Goal: Contribute content: Contribute content

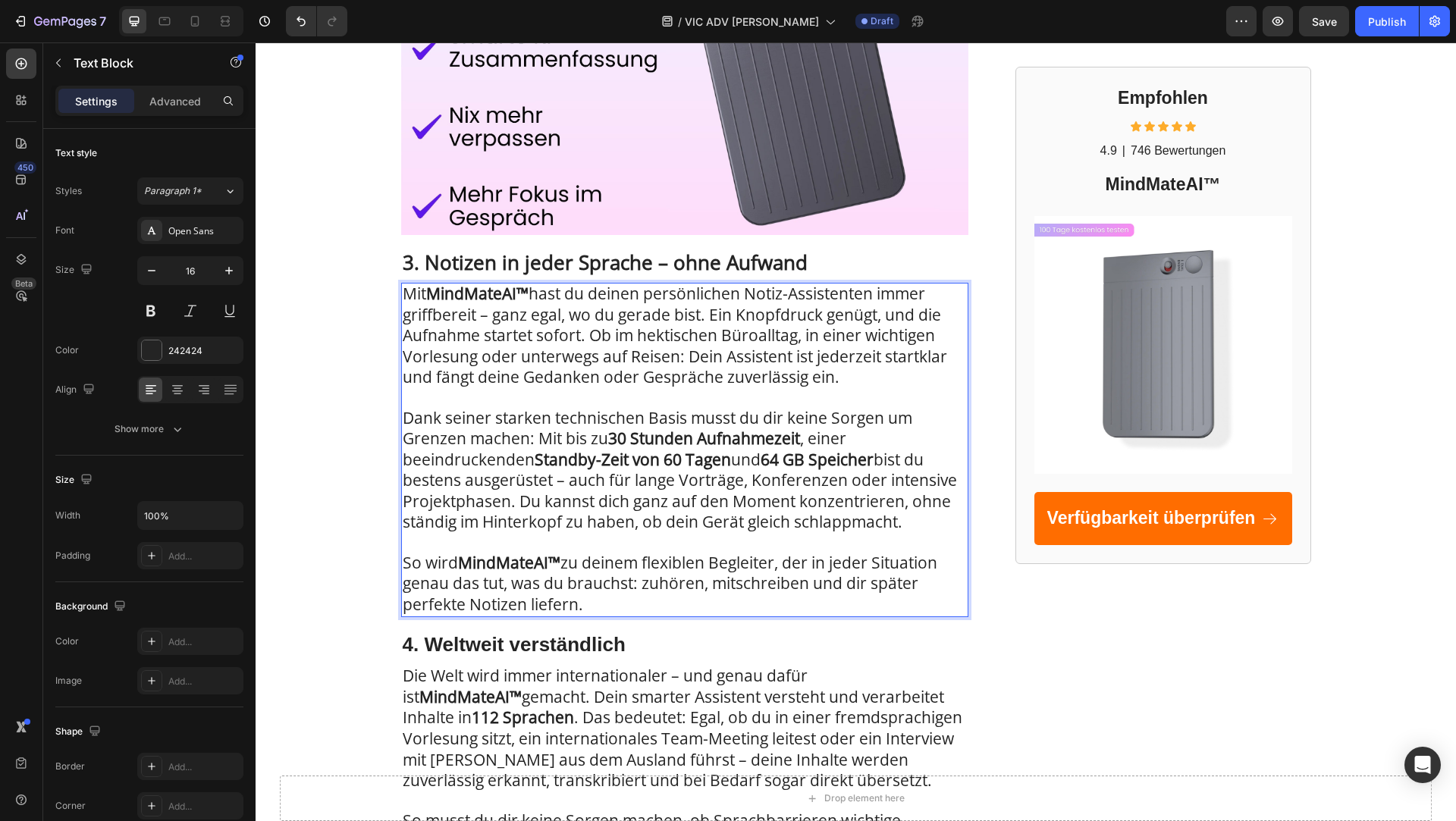
click at [578, 437] on span "Dank seiner starken technischen Basis musst du dir keine Sorgen um Grenzen mach…" at bounding box center [680, 470] width 554 height 126
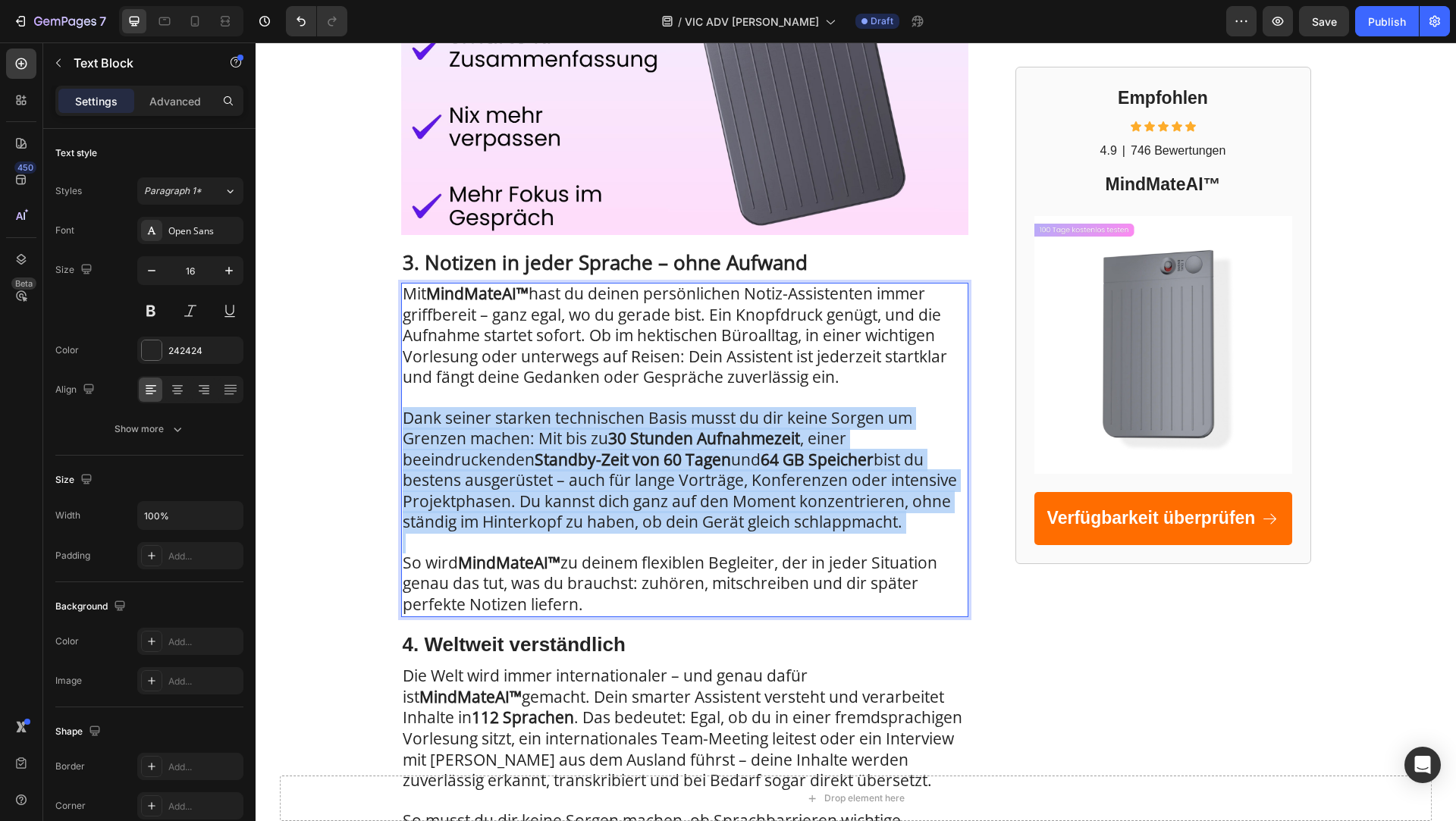
click at [578, 437] on span "Dank seiner starken technischen Basis musst du dir keine Sorgen um Grenzen mach…" at bounding box center [680, 470] width 554 height 126
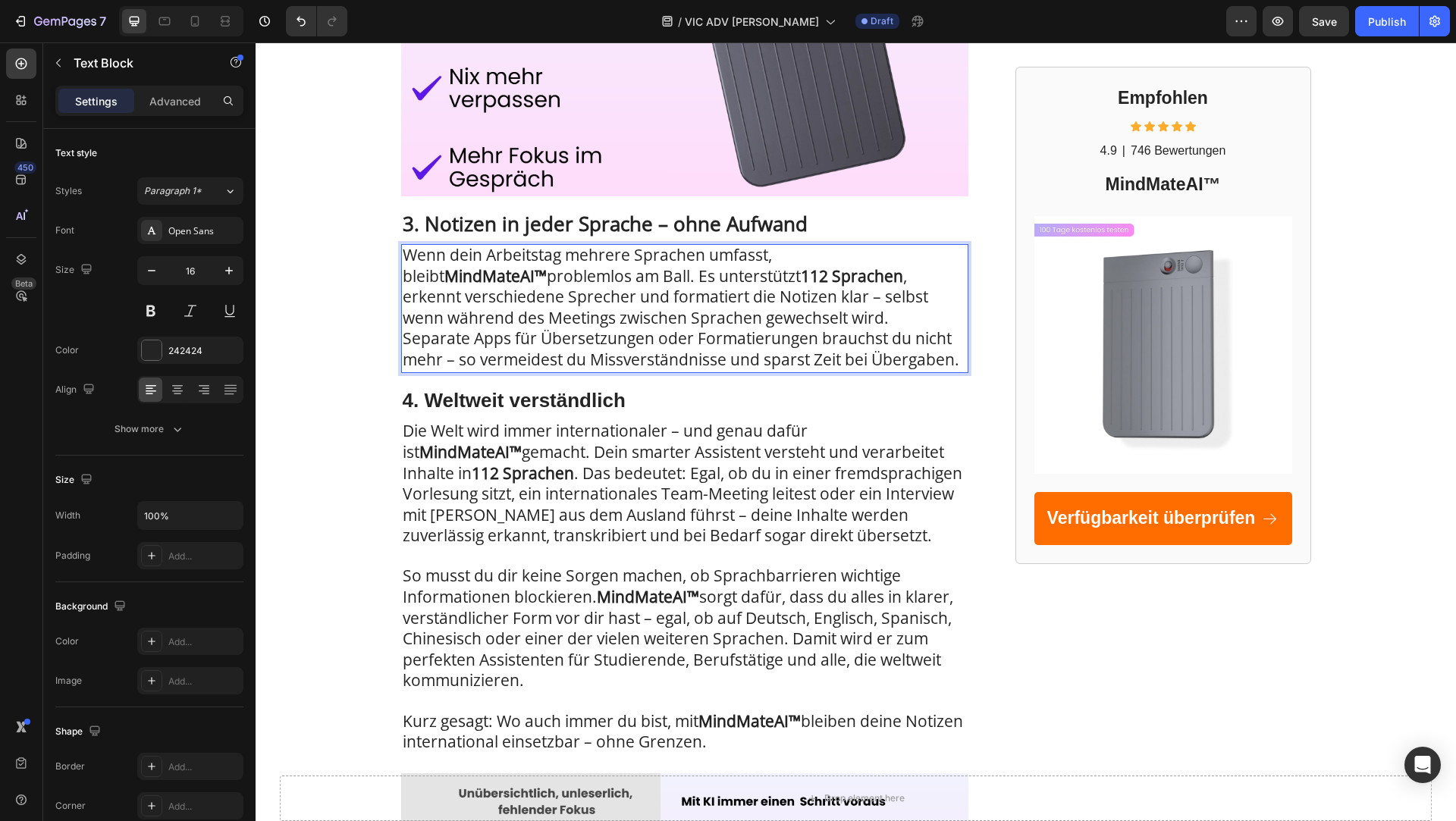
scroll to position [1360, 0]
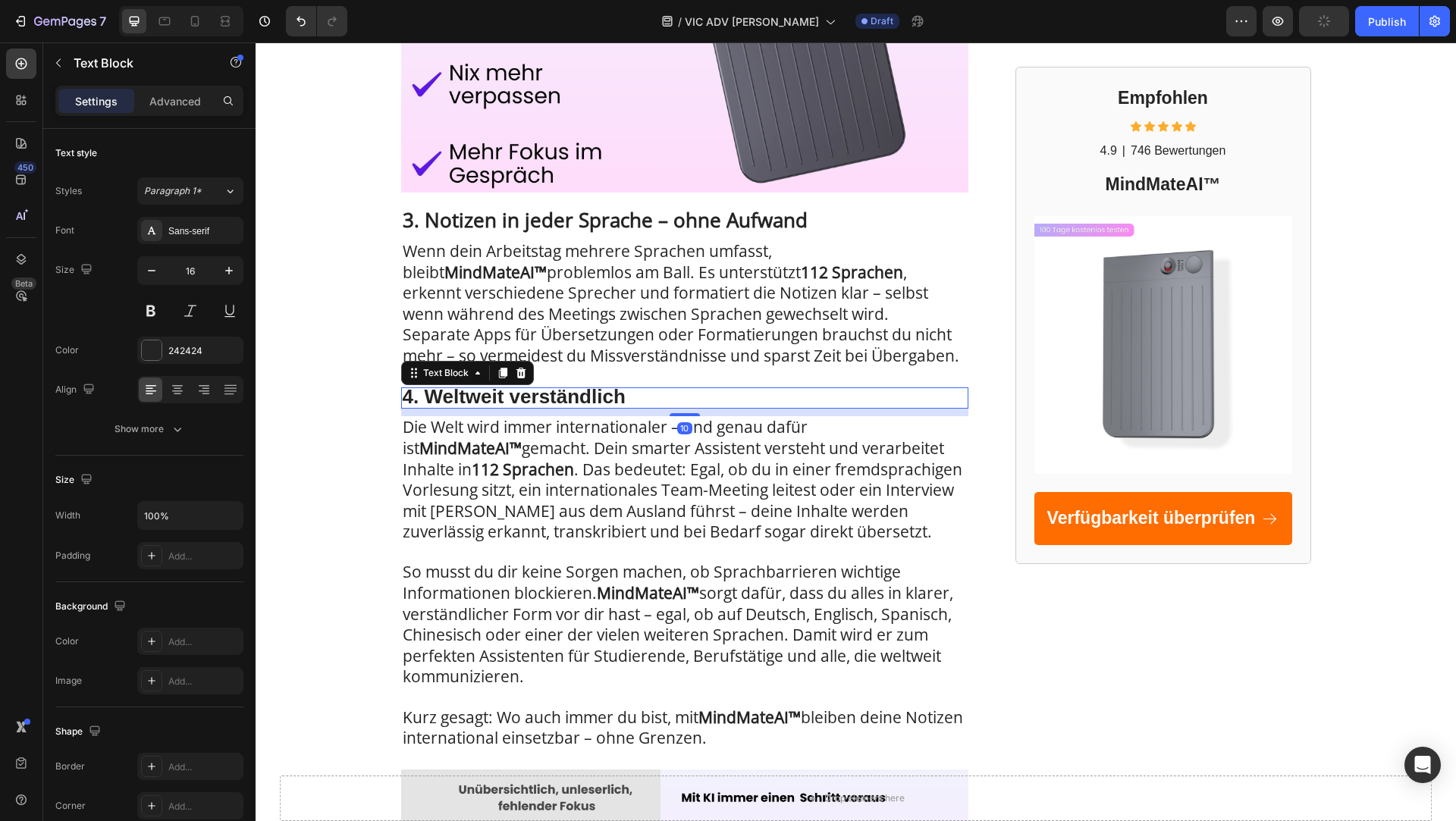
click at [512, 390] on strong "4. Weltweit verständlich" at bounding box center [515, 397] width 223 height 23
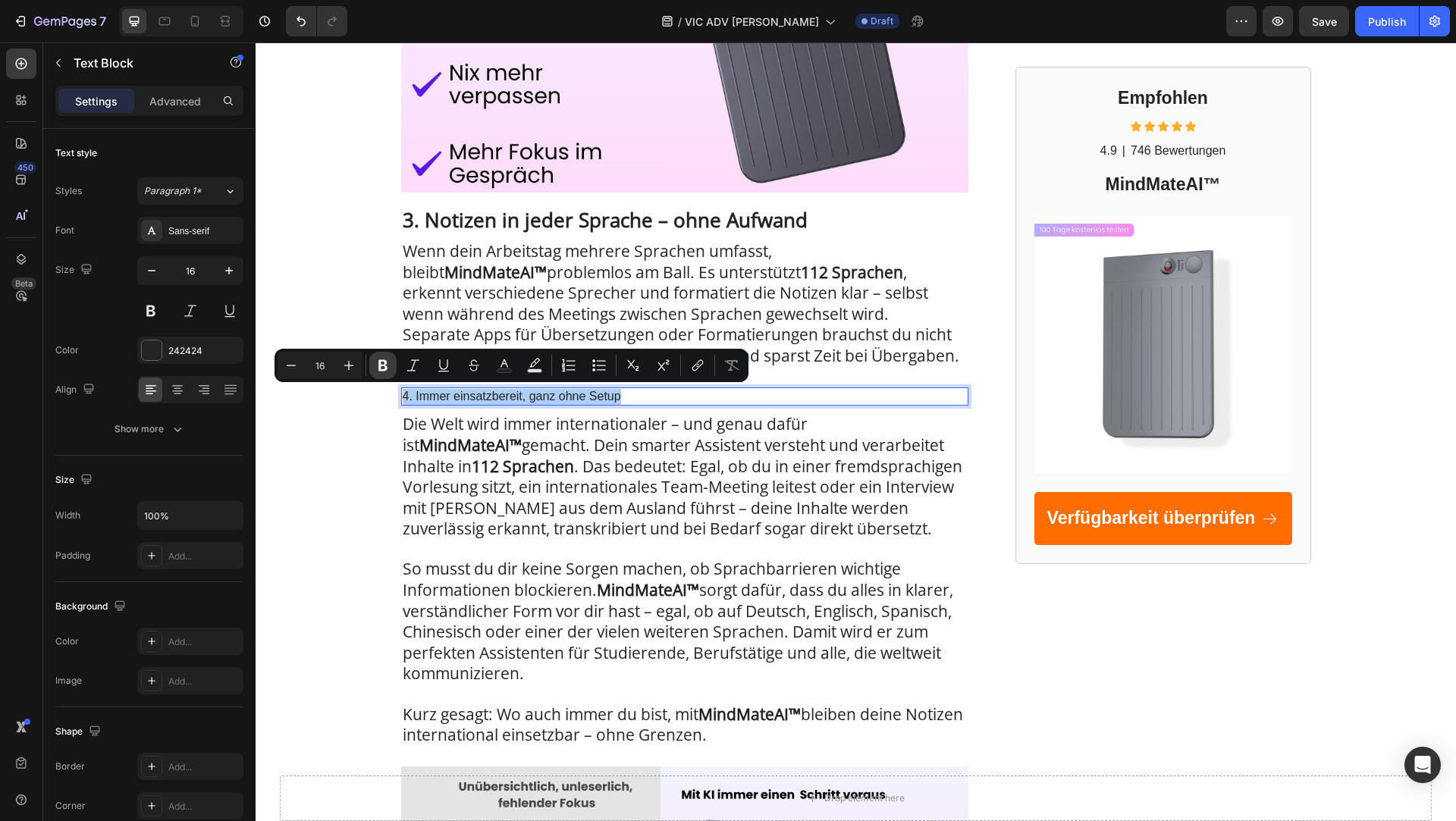
click at [377, 365] on icon "Editor contextual toolbar" at bounding box center [383, 366] width 15 height 15
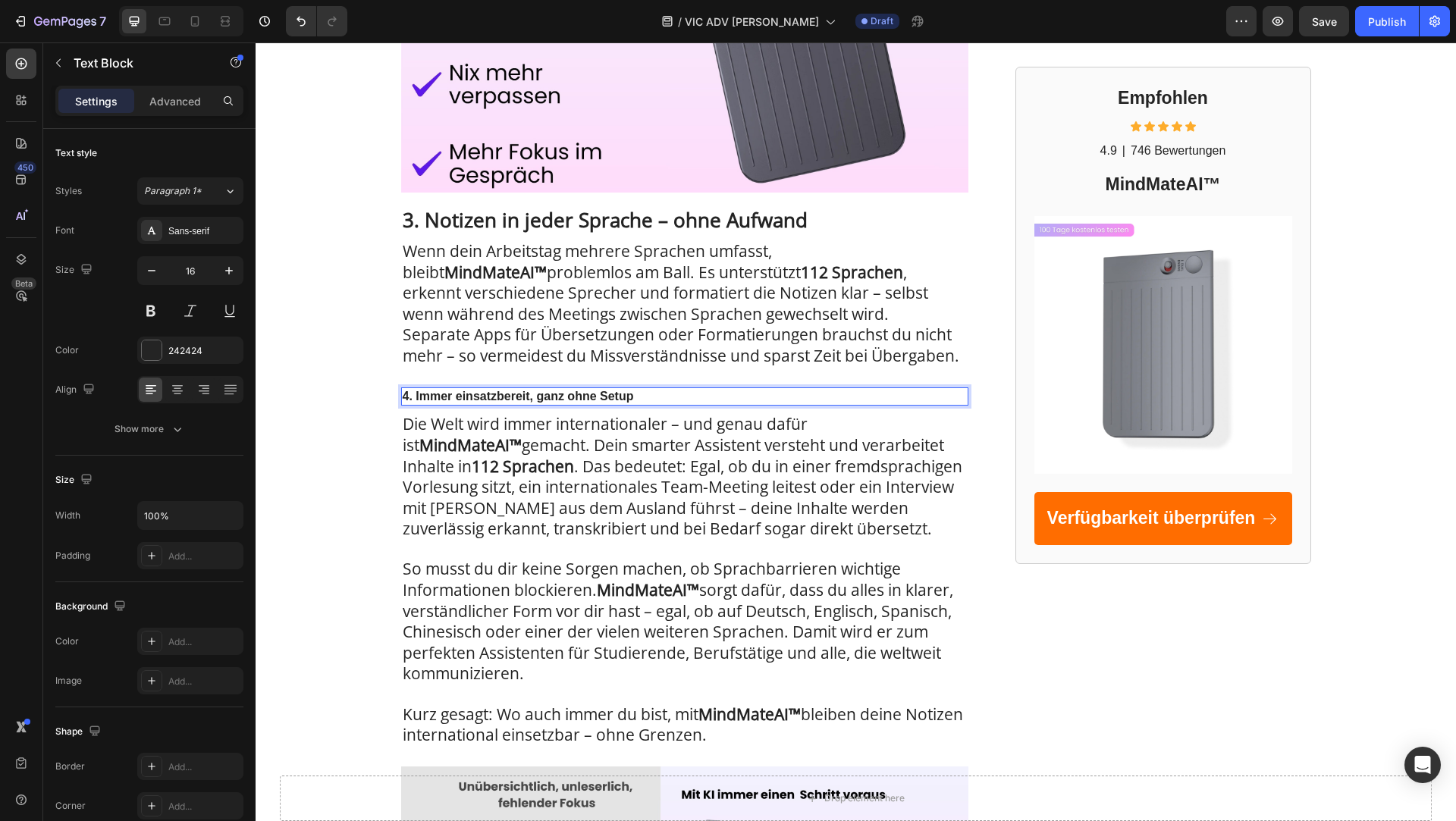
click at [422, 394] on strong "4. Immer einsatzbereit, ganz ohne Setup" at bounding box center [518, 396] width 232 height 13
click at [661, 389] on p "4. Immer einsatzbereit, ganz ohne Setup" at bounding box center [685, 397] width 564 height 16
click at [635, 436] on span "Die Welt wird immer internationaler – und genau dafür ist MindMateAI™ gemacht. …" at bounding box center [682, 477] width 559 height 126
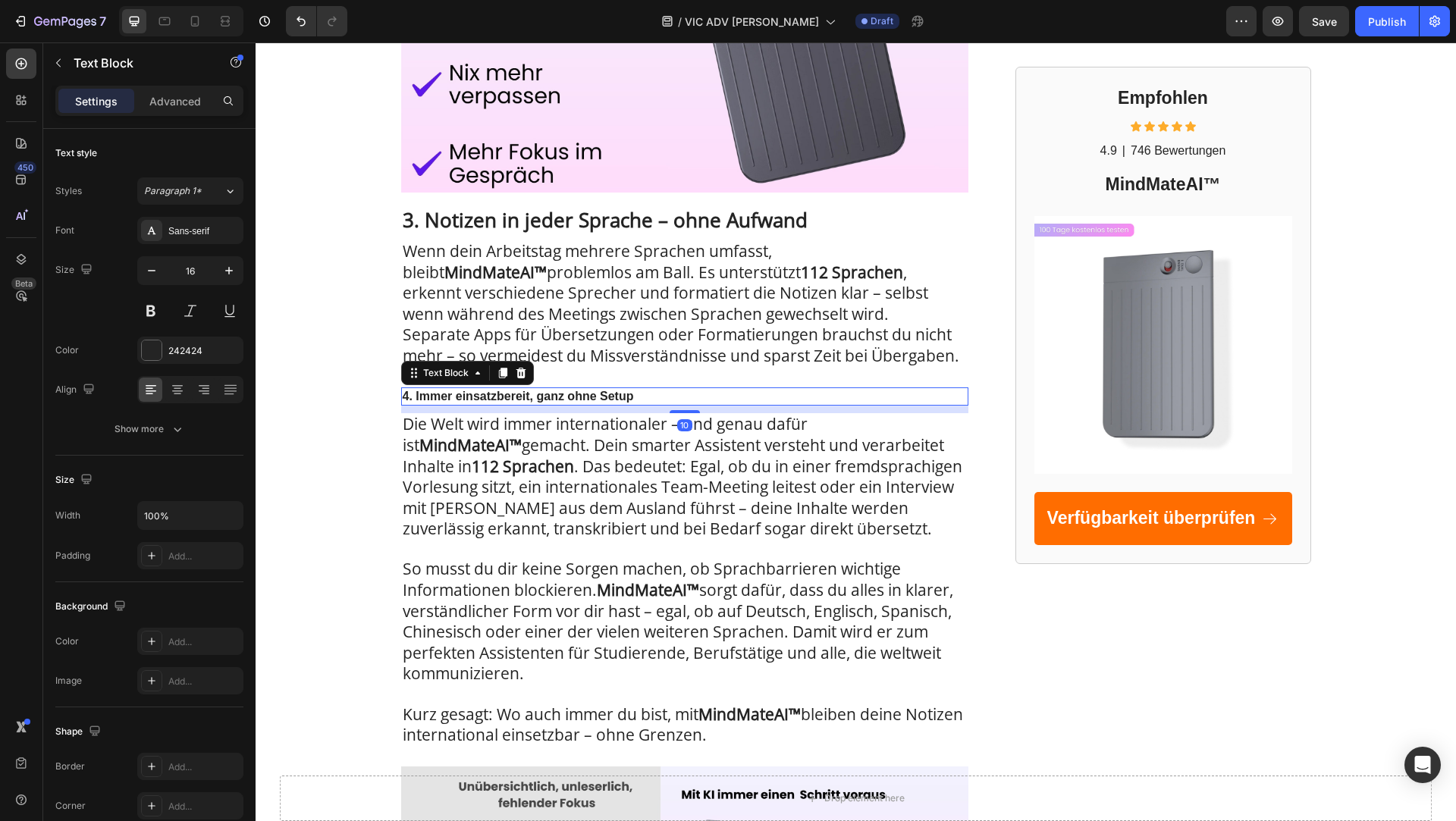
click at [619, 393] on strong "4. Immer einsatzbereit, ganz ohne Setup" at bounding box center [518, 396] width 232 height 13
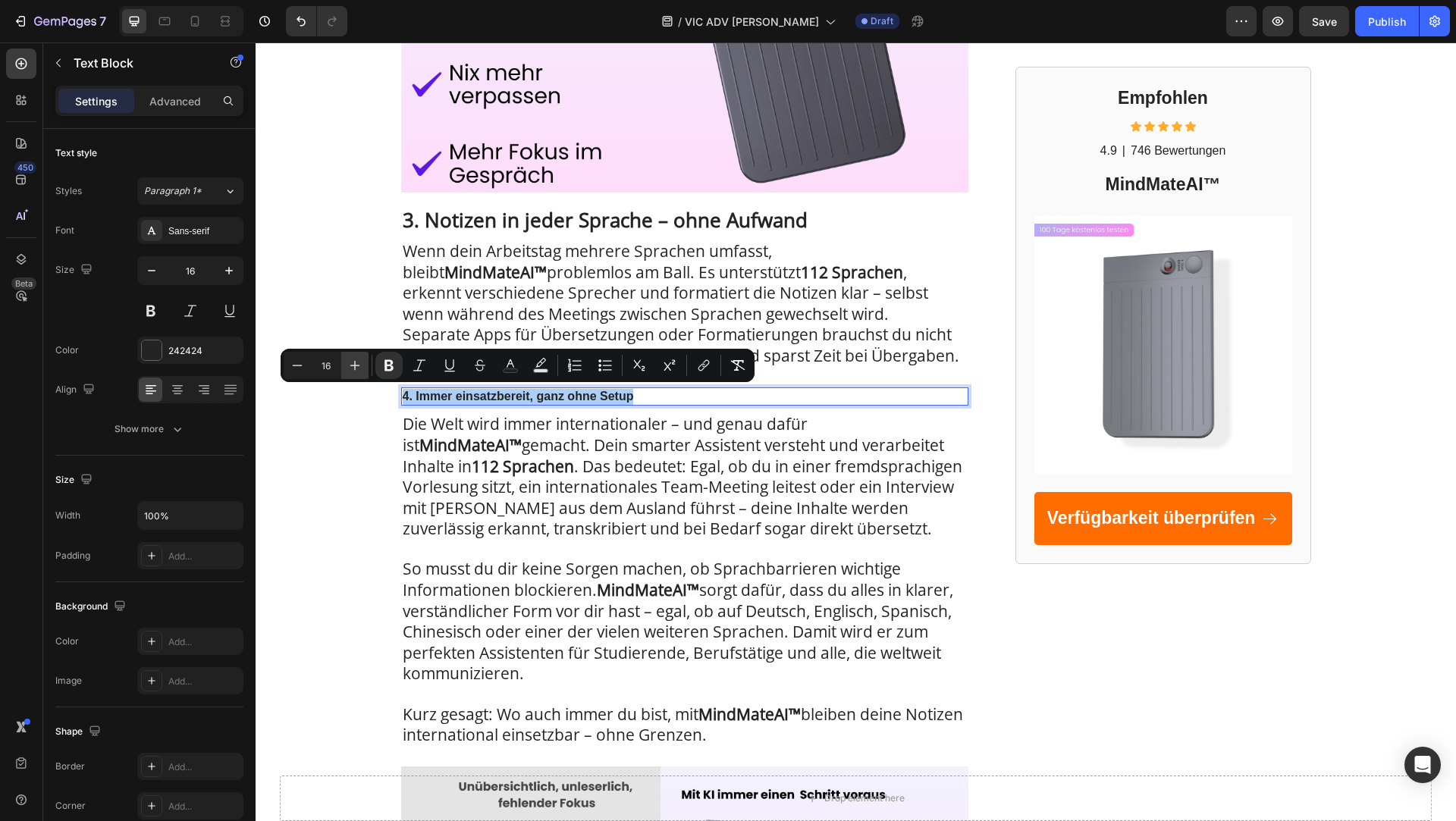
click at [354, 362] on icon "Editor contextual toolbar" at bounding box center [355, 366] width 15 height 15
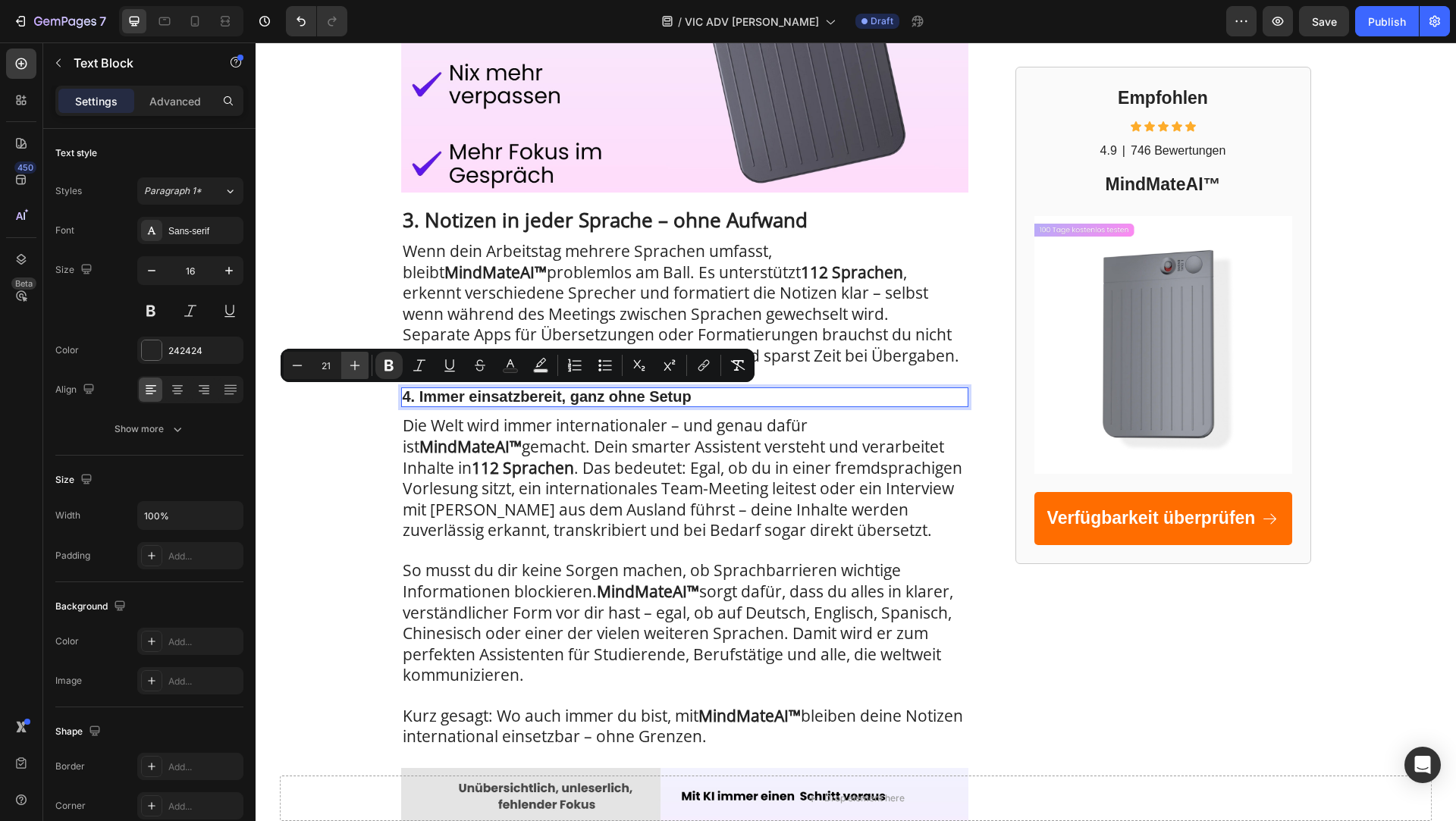
click at [354, 362] on icon "Editor contextual toolbar" at bounding box center [355, 366] width 15 height 15
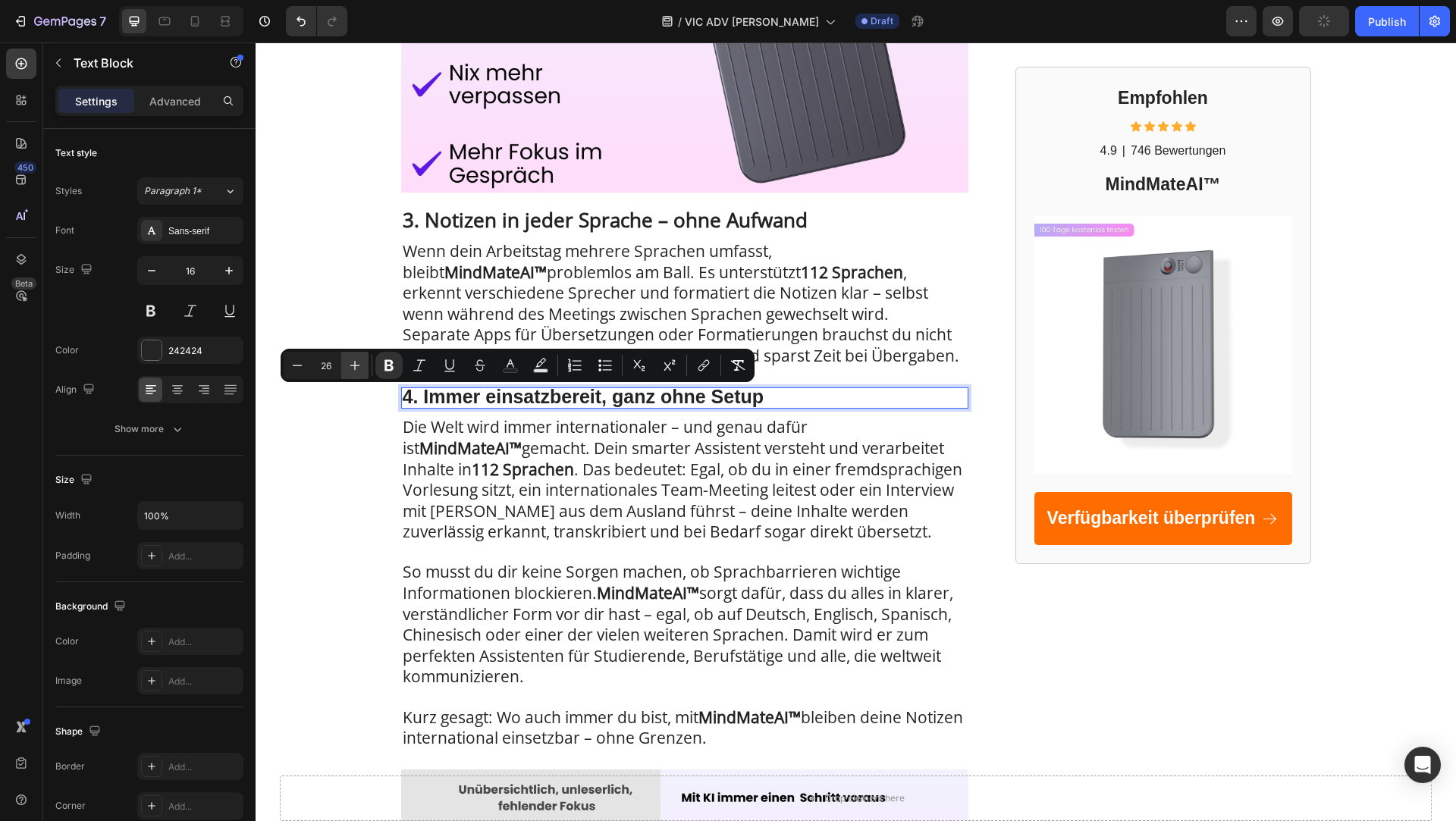
click at [354, 362] on icon "Editor contextual toolbar" at bounding box center [355, 366] width 15 height 15
click at [288, 365] on button "Minus" at bounding box center [298, 366] width 27 height 27
type input "26"
click at [537, 439] on span "Die Welt wird immer internationaler – und genau dafür ist MindMateAI™ gemacht. …" at bounding box center [682, 480] width 559 height 126
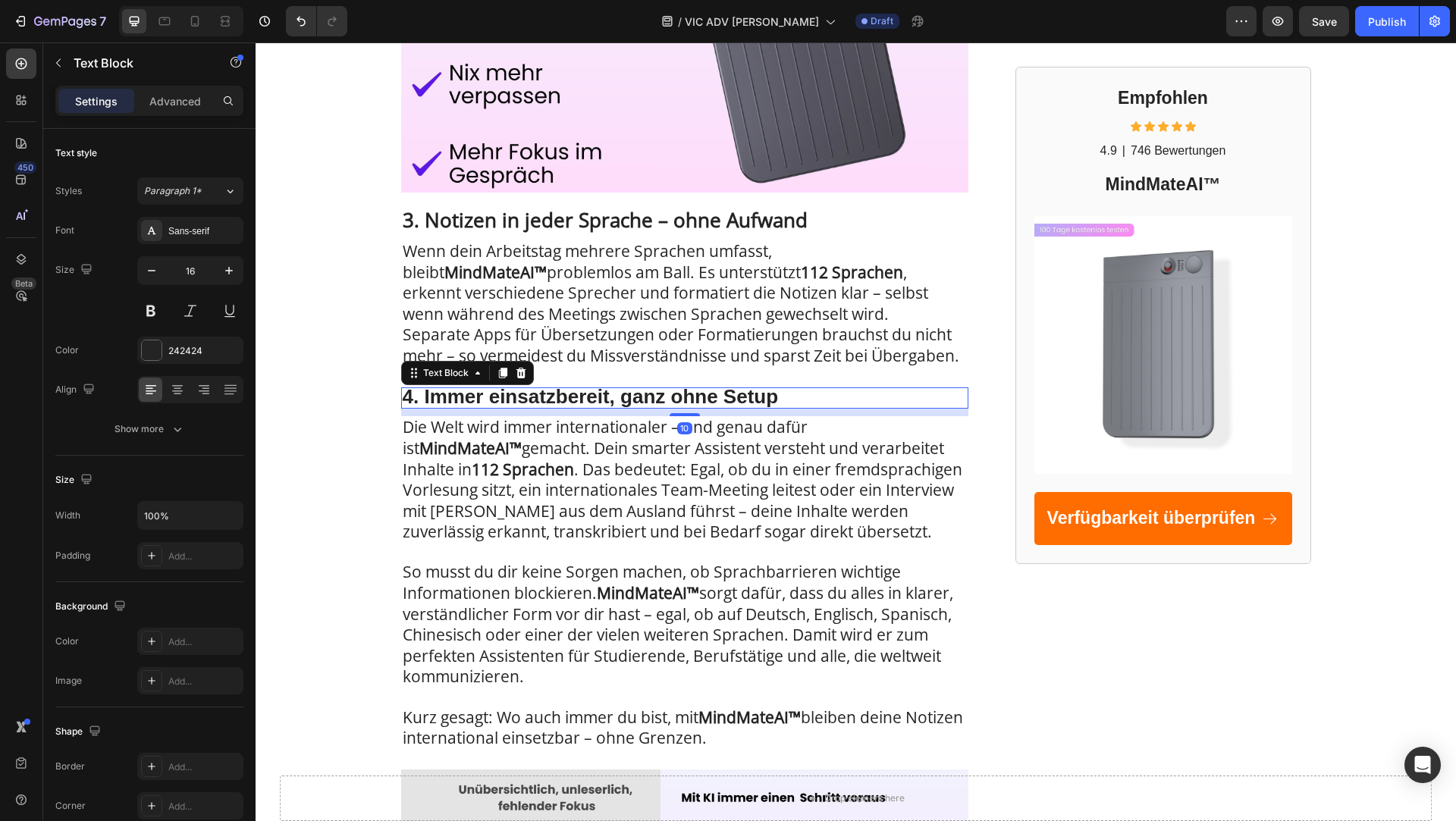
click at [542, 398] on strong "4. Immer einsatzbereit, ganz ohne Setup" at bounding box center [591, 397] width 377 height 23
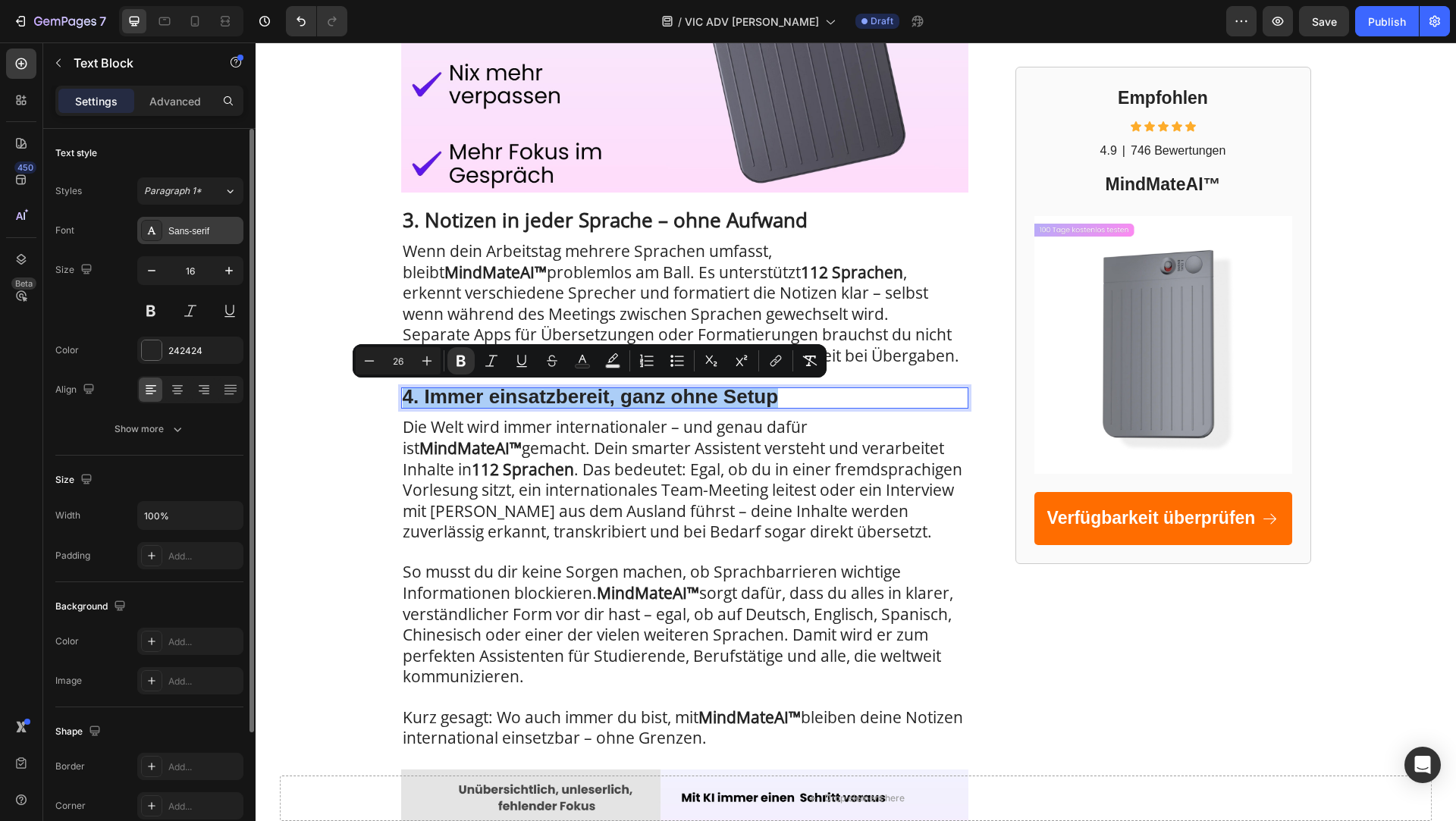
click at [210, 237] on div "Sans-serif" at bounding box center [191, 231] width 106 height 27
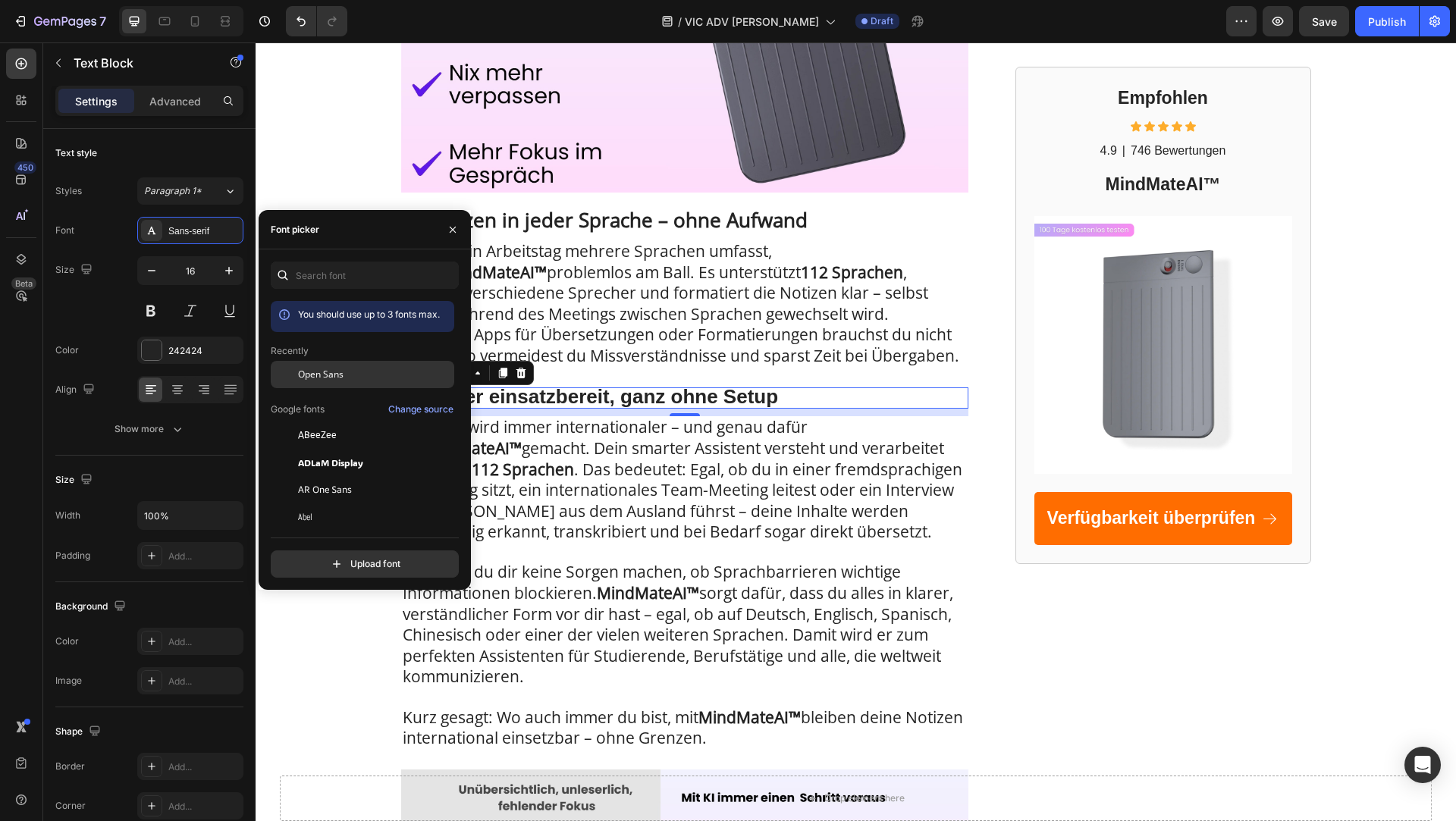
click at [377, 374] on div "Open Sans" at bounding box center [375, 375] width 153 height 14
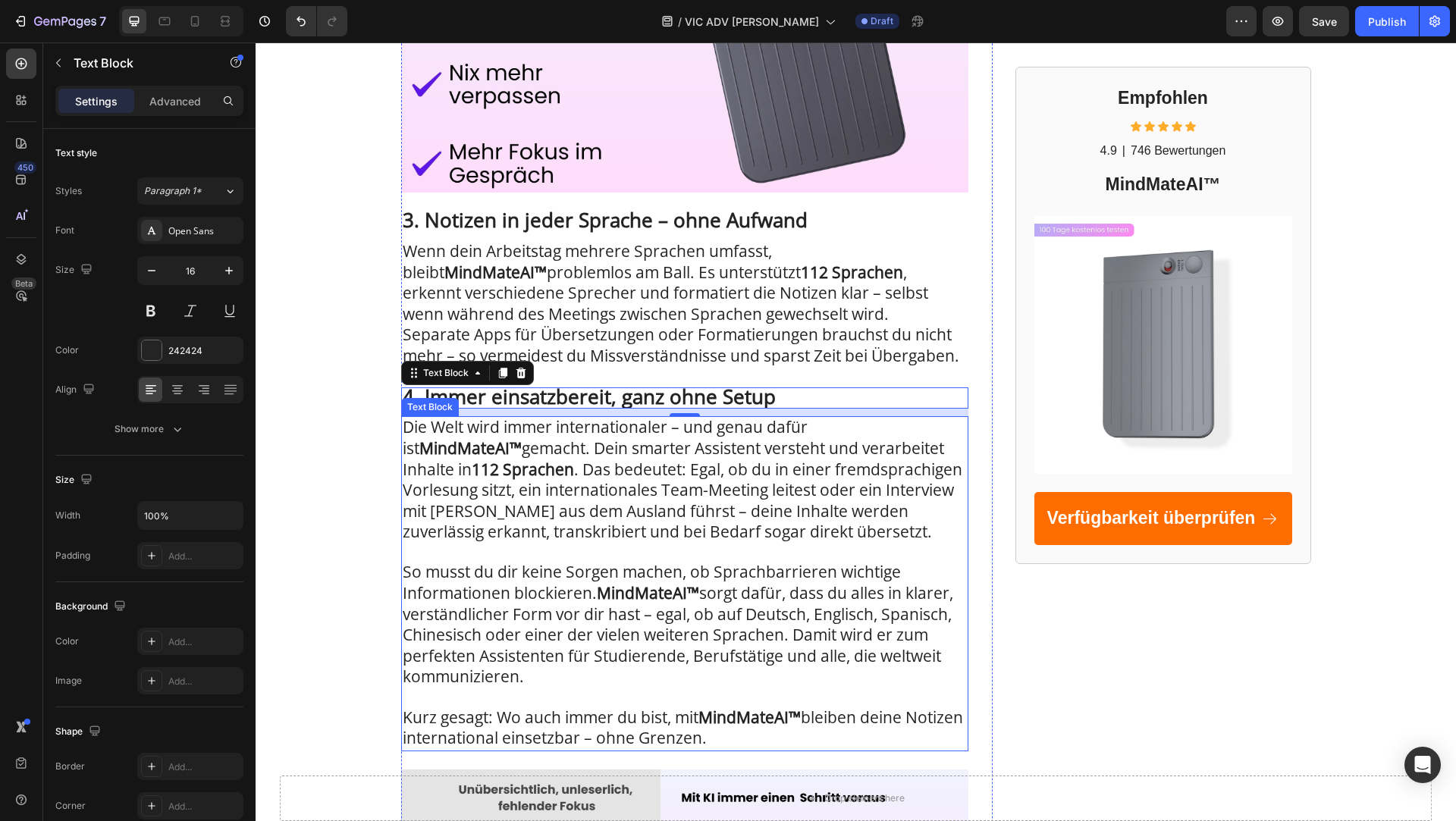
click at [642, 502] on span "Die Welt wird immer internationaler – und genau dafür ist MindMateAI™ gemacht. …" at bounding box center [682, 480] width 559 height 126
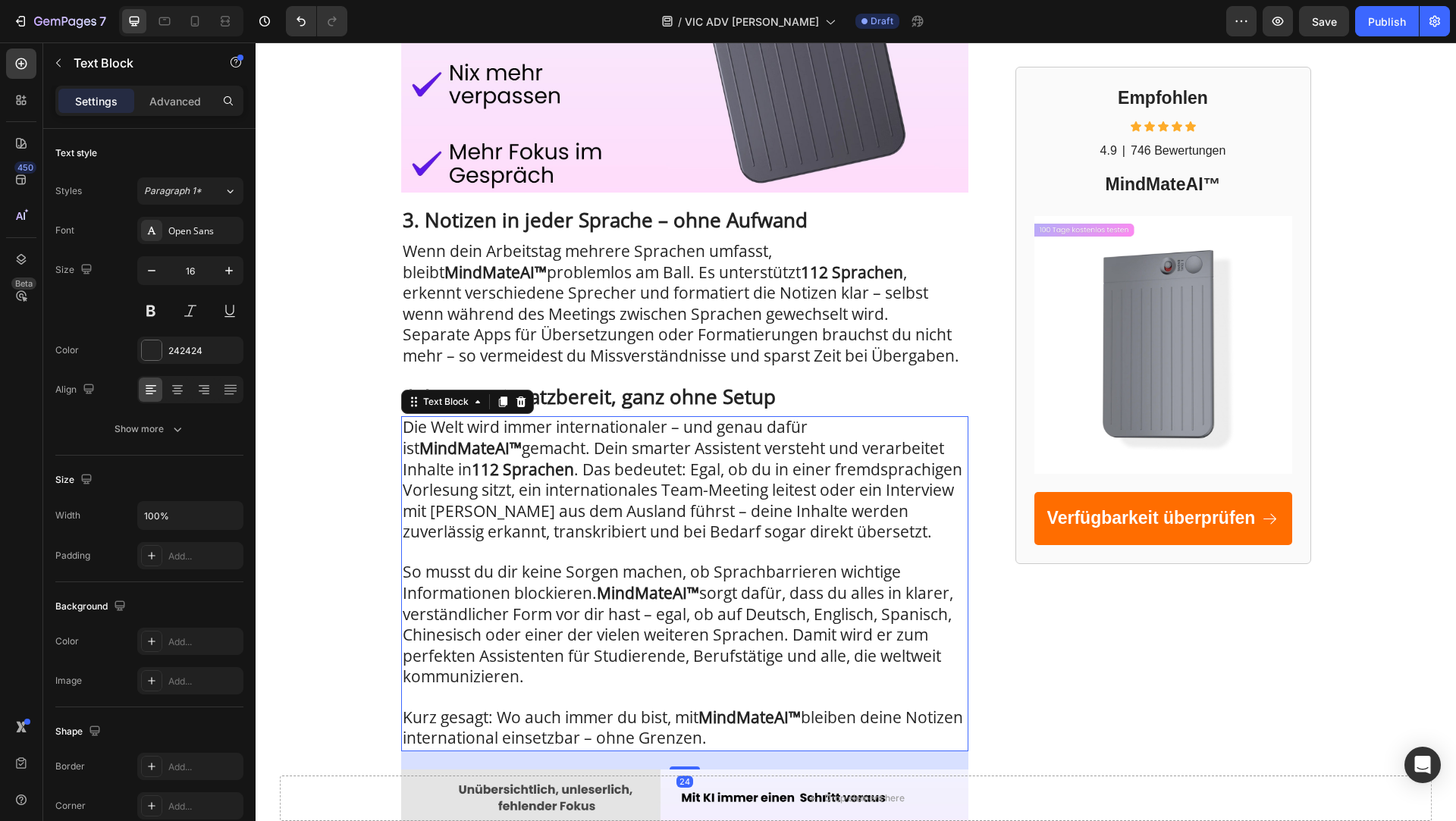
click at [642, 502] on span "Die Welt wird immer internationaler – und genau dafür ist MindMateAI™ gemacht. …" at bounding box center [682, 480] width 559 height 126
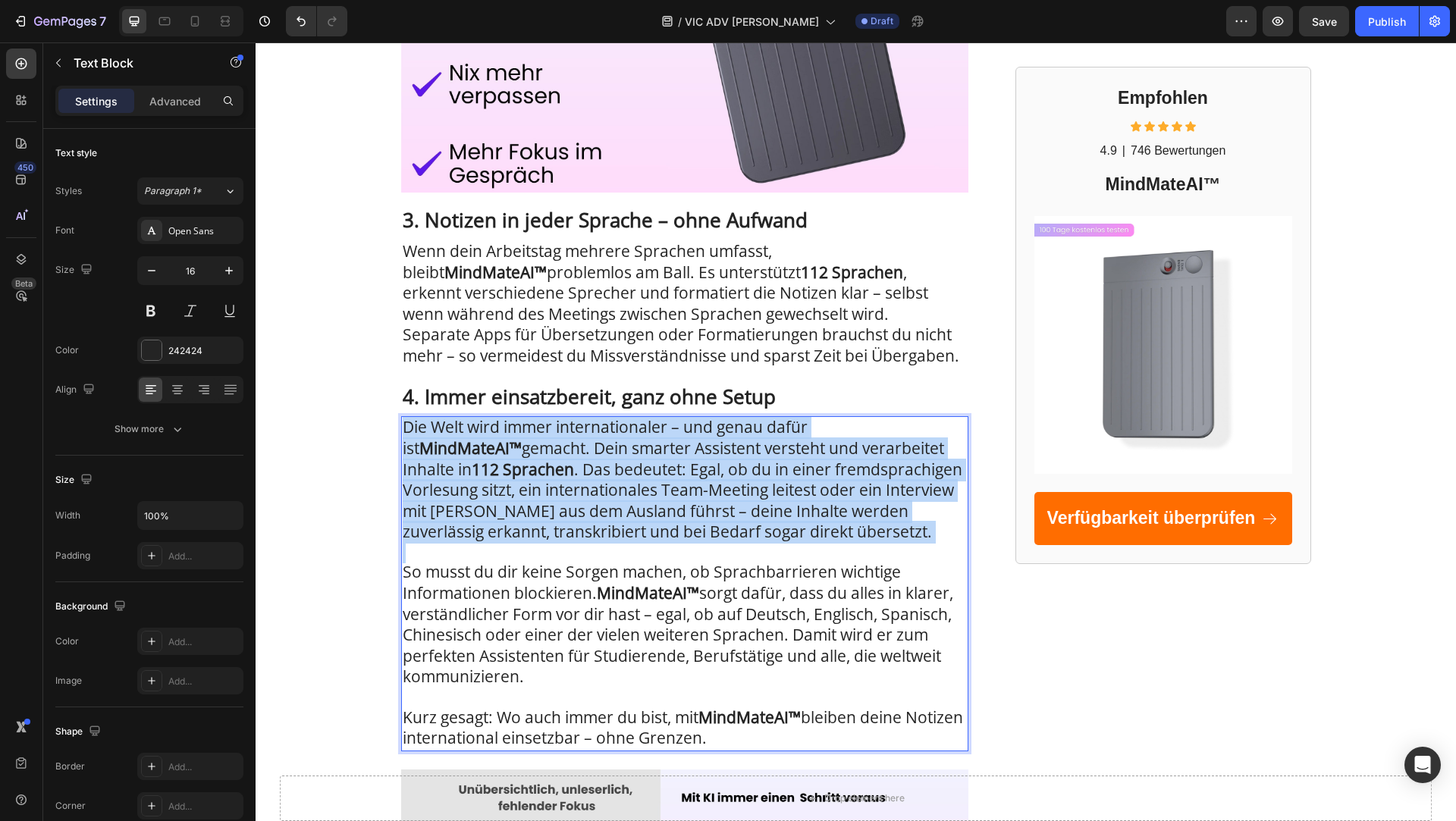
click at [642, 502] on span "Die Welt wird immer internationaler – und genau dafür ist MindMateAI™ gemacht. …" at bounding box center [682, 480] width 559 height 126
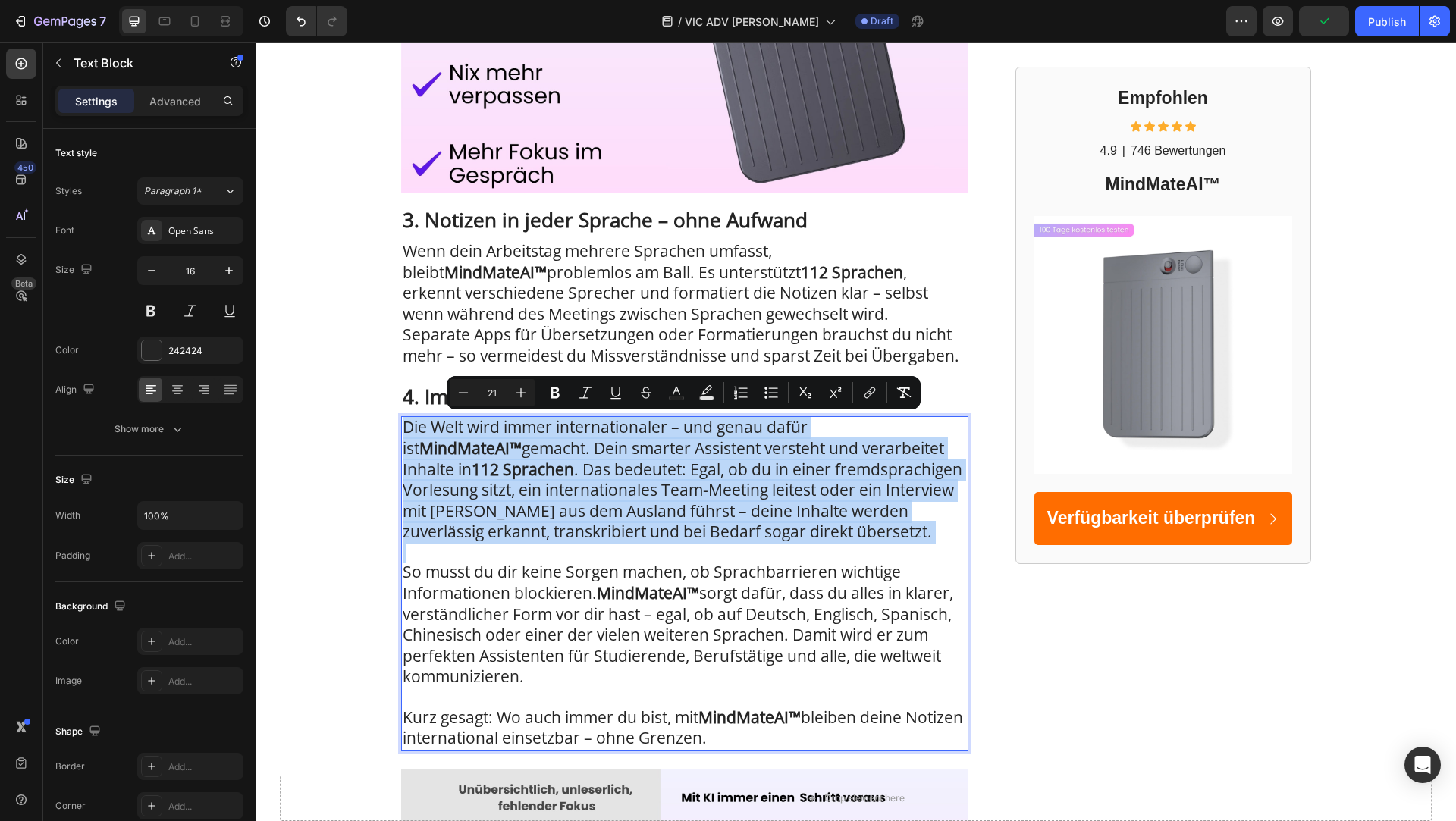
click at [443, 479] on span "Die Welt wird immer internationaler – und genau dafür ist MindMateAI™ gemacht. …" at bounding box center [682, 480] width 559 height 126
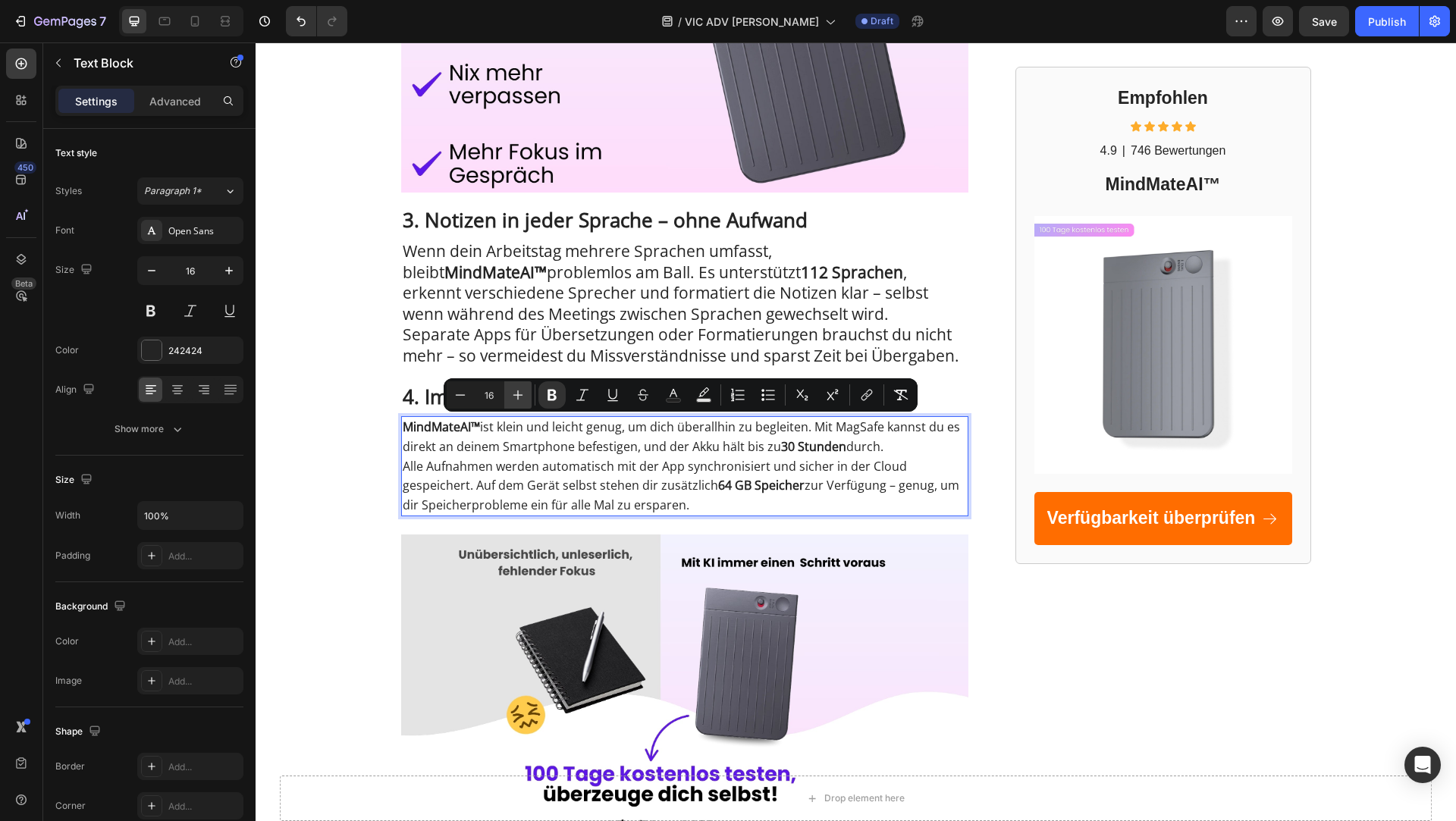
click at [506, 398] on button "Plus" at bounding box center [518, 395] width 27 height 27
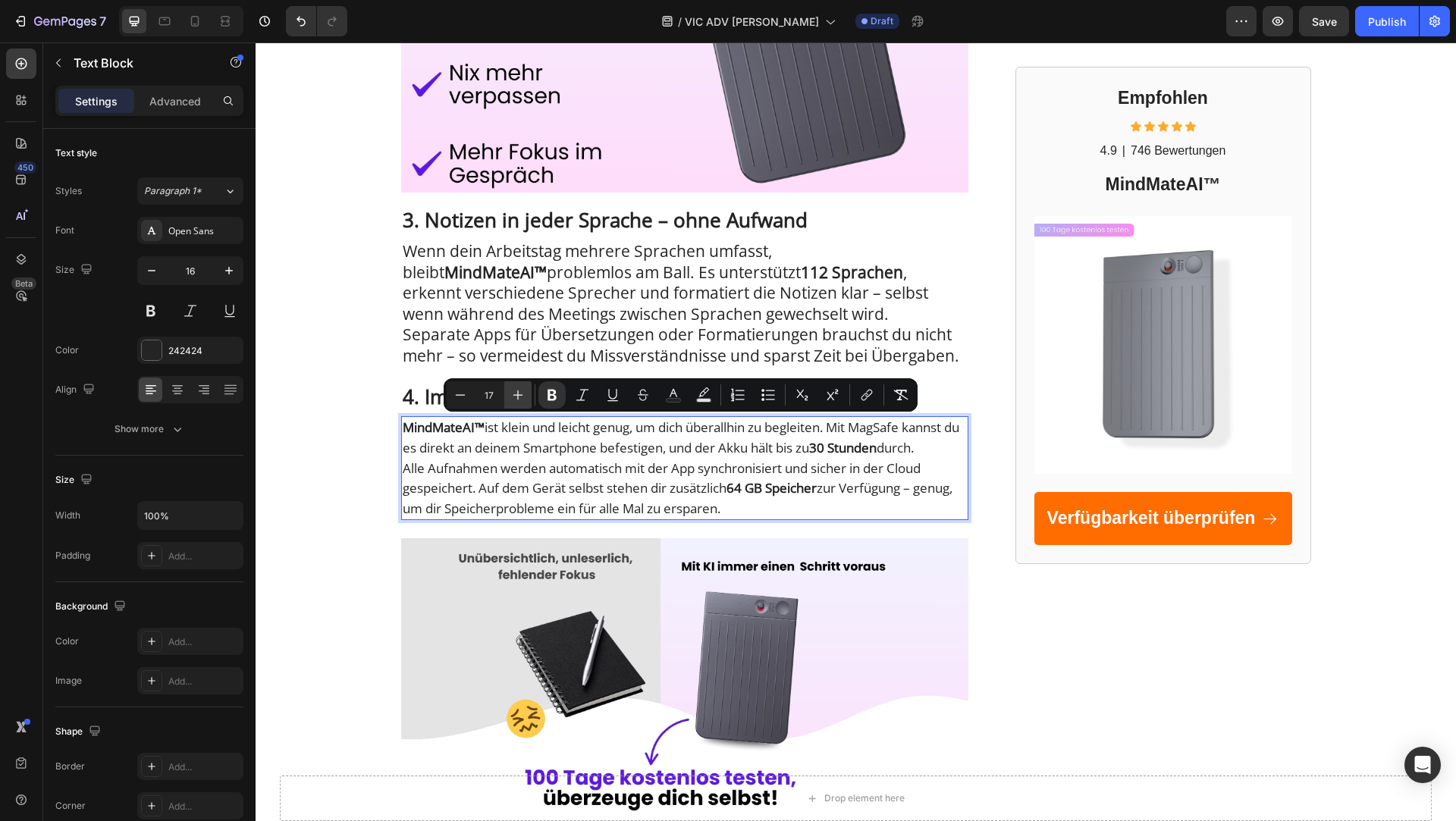
click at [506, 398] on button "Plus" at bounding box center [518, 395] width 27 height 27
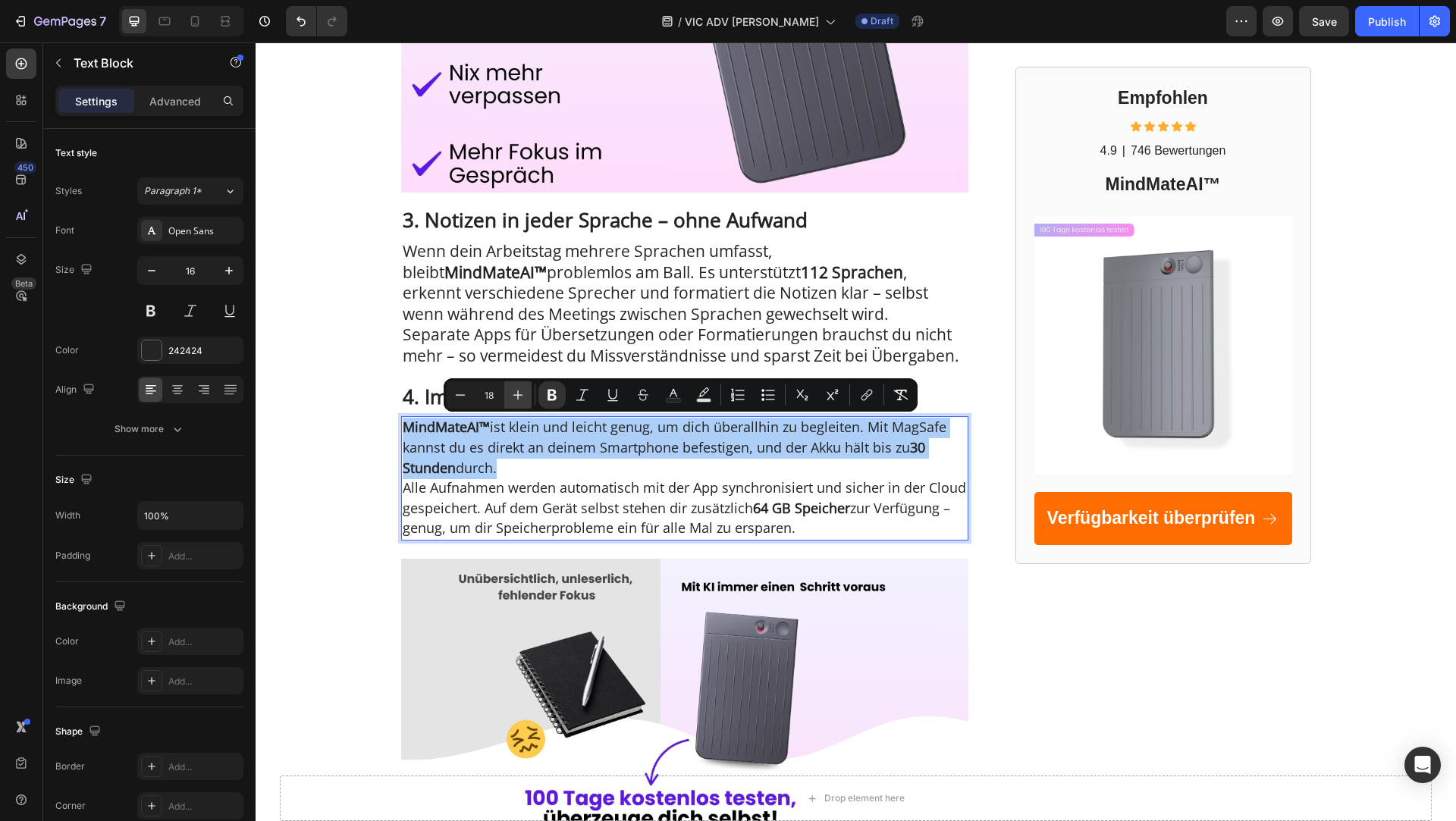
click at [506, 398] on button "Plus" at bounding box center [518, 395] width 27 height 27
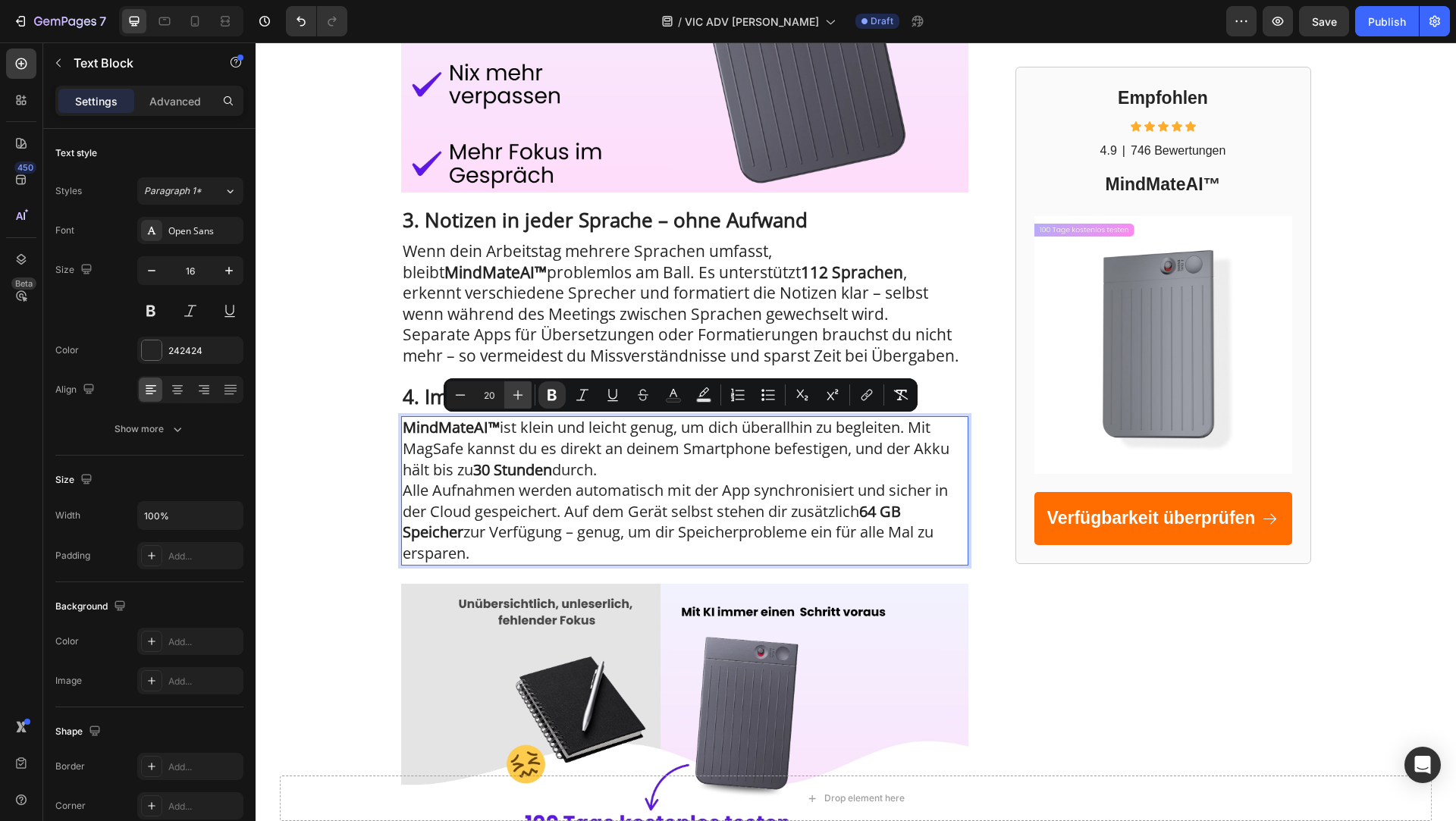
click at [506, 398] on button "Plus" at bounding box center [518, 395] width 27 height 27
type input "21"
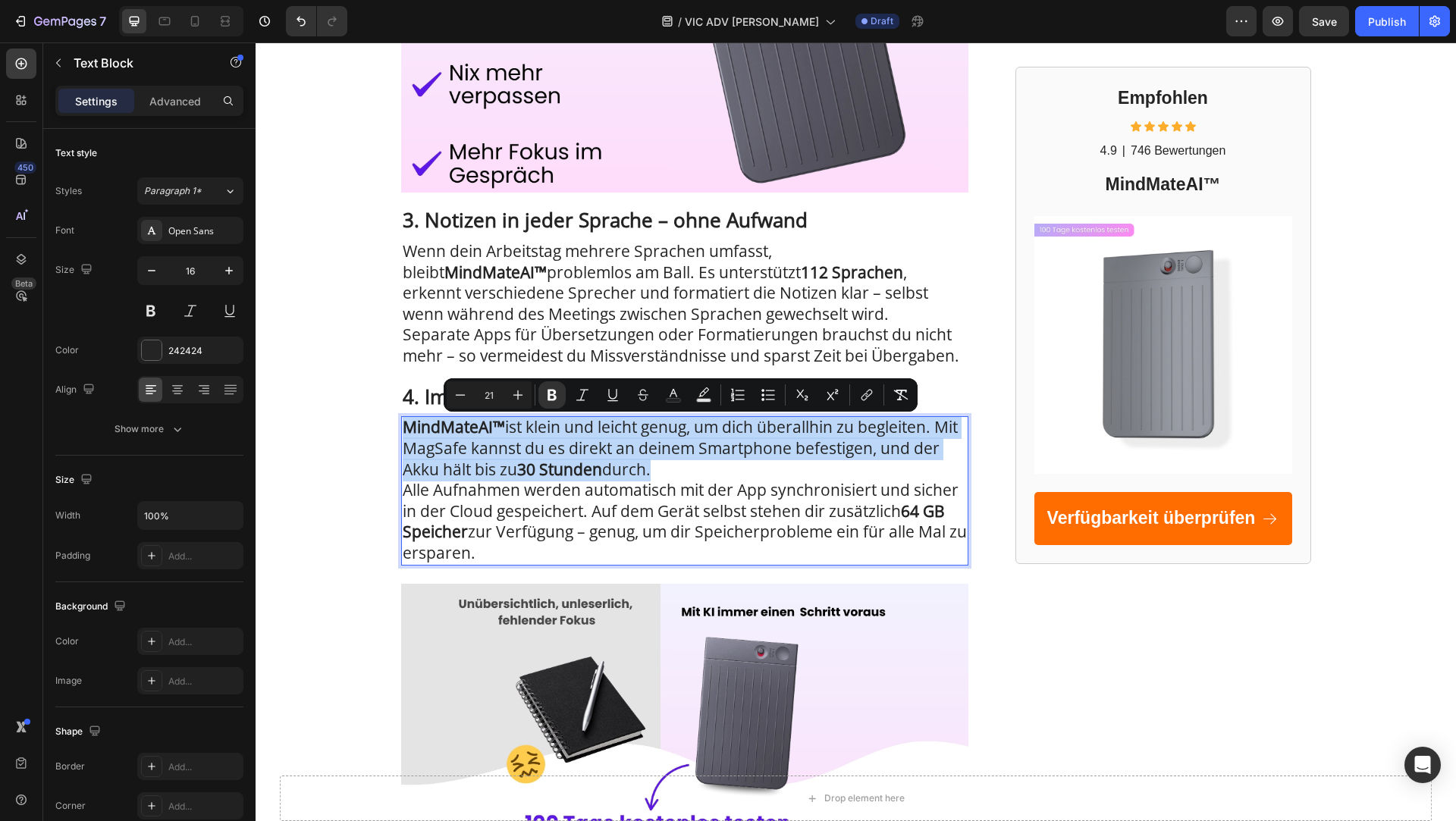
click at [638, 469] on span "MindMateAI™ ist klein und leicht genug, um dich überallhin zu begleiten. Mit Ma…" at bounding box center [680, 448] width 555 height 63
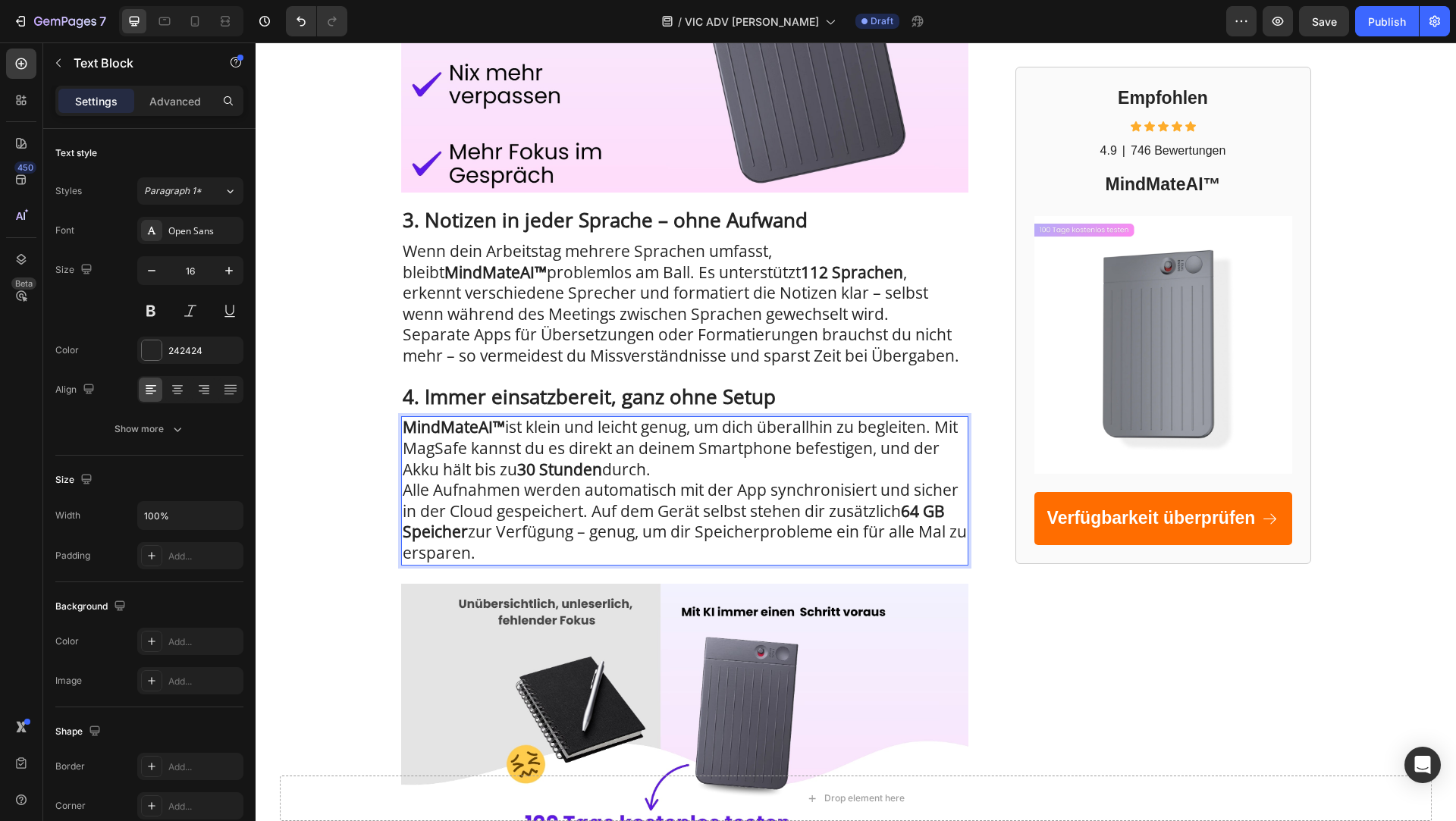
click at [748, 469] on p "MindMateAI™ ist klein und leicht genug, um dich überallhin zu begleiten. Mit Ma…" at bounding box center [685, 449] width 564 height 63
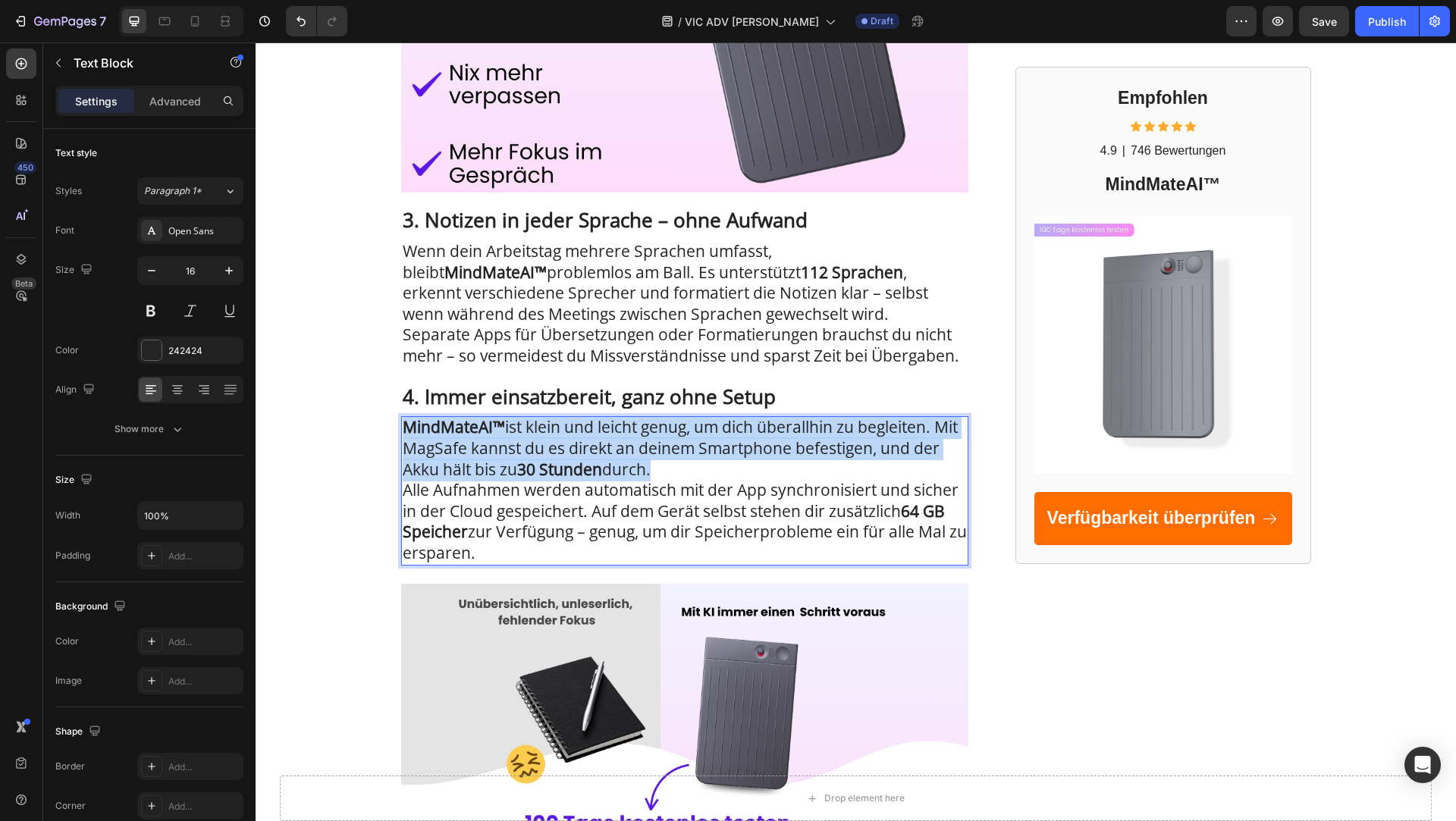
click at [748, 469] on p "MindMateAI™ ist klein und leicht genug, um dich überallhin zu begleiten. Mit Ma…" at bounding box center [685, 449] width 564 height 63
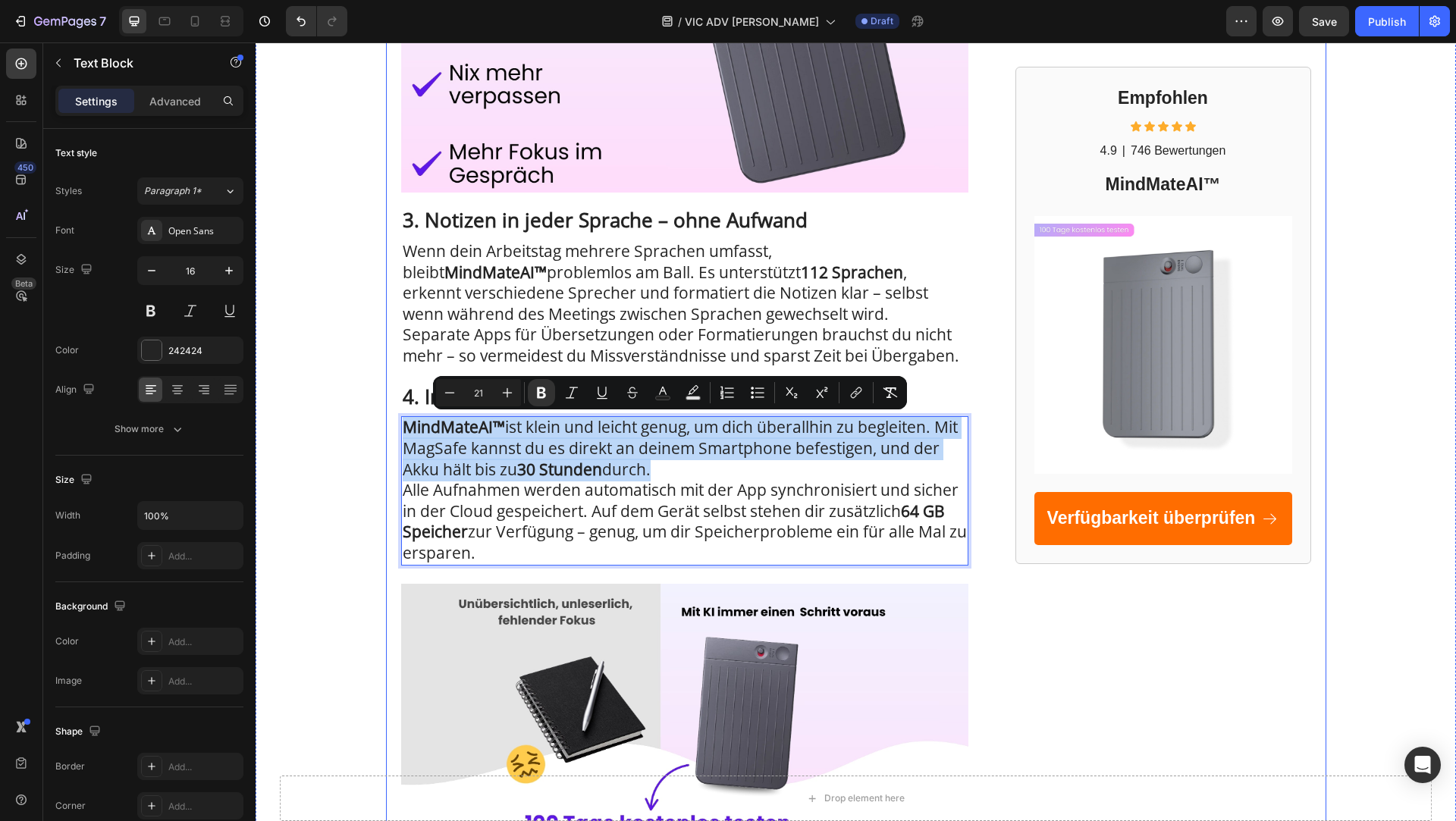
click at [386, 502] on div "5 Wege, wie MindMateAI™ dir hilft, mehr zu erledigen und deine Produktivität zu…" at bounding box center [856, 50] width 941 height 2507
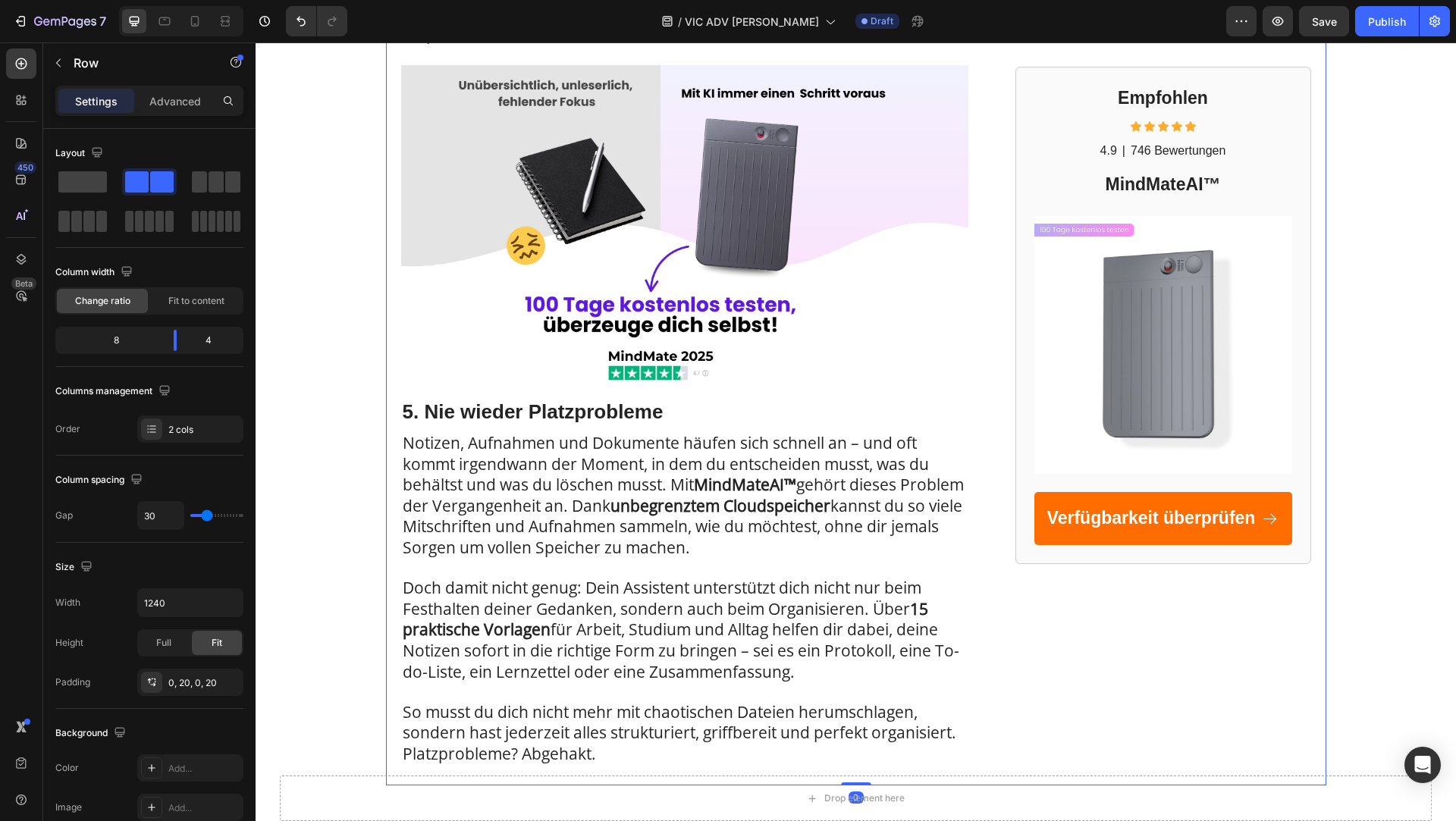
scroll to position [1935, 0]
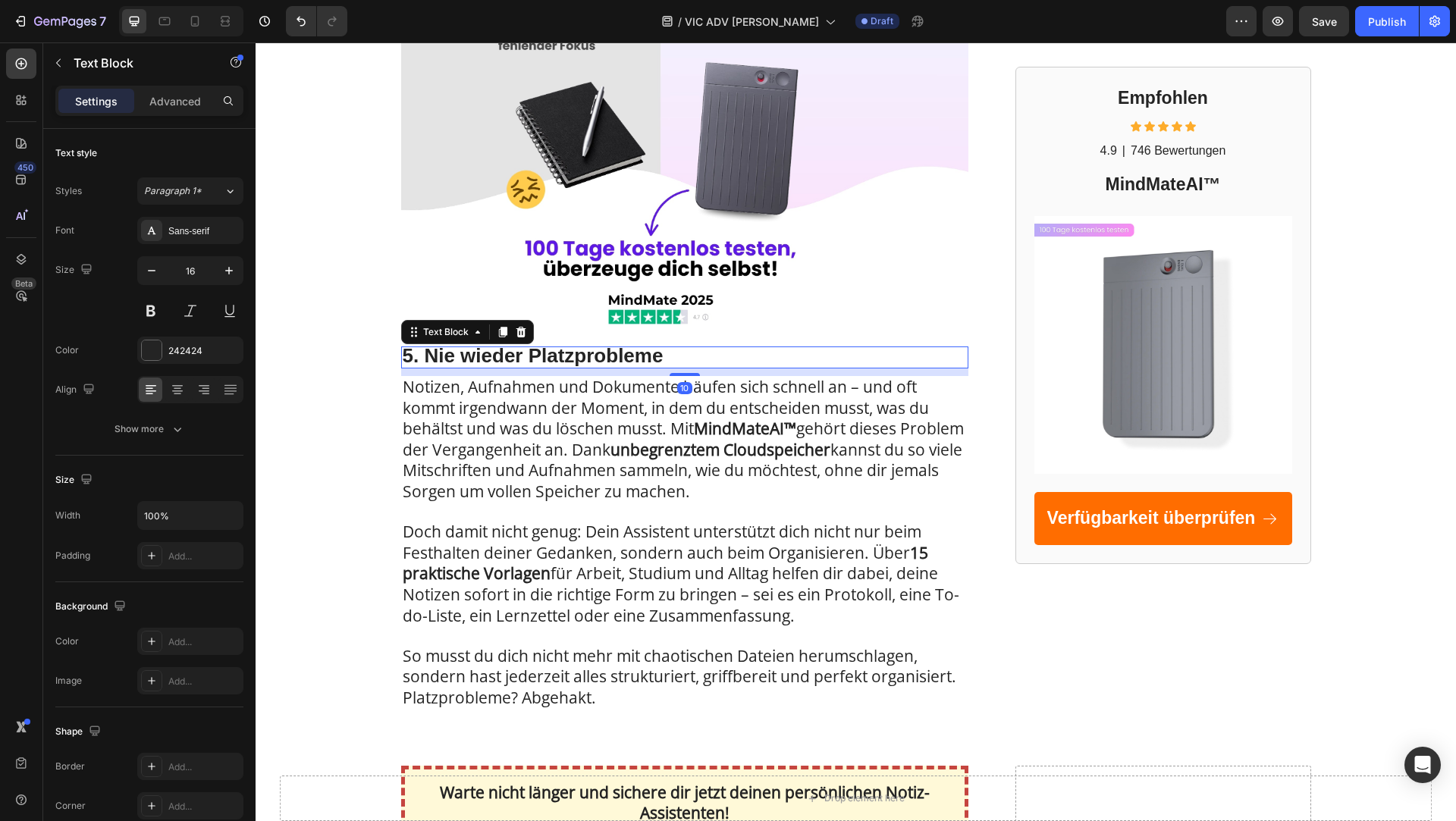
click at [518, 353] on strong "5. Nie wieder Platzprobleme" at bounding box center [534, 356] width 261 height 23
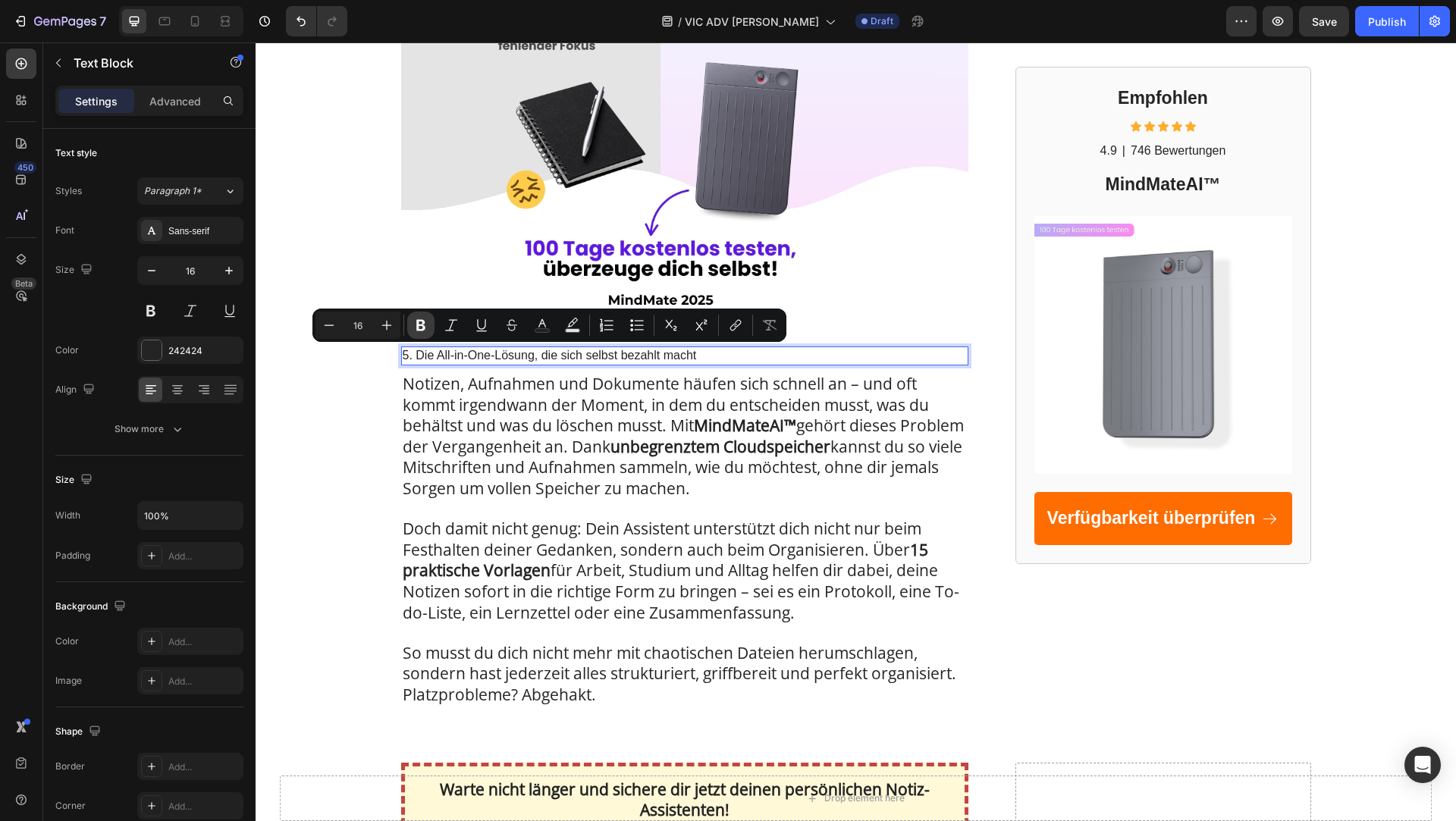
click at [411, 319] on button "Bold" at bounding box center [421, 326] width 27 height 27
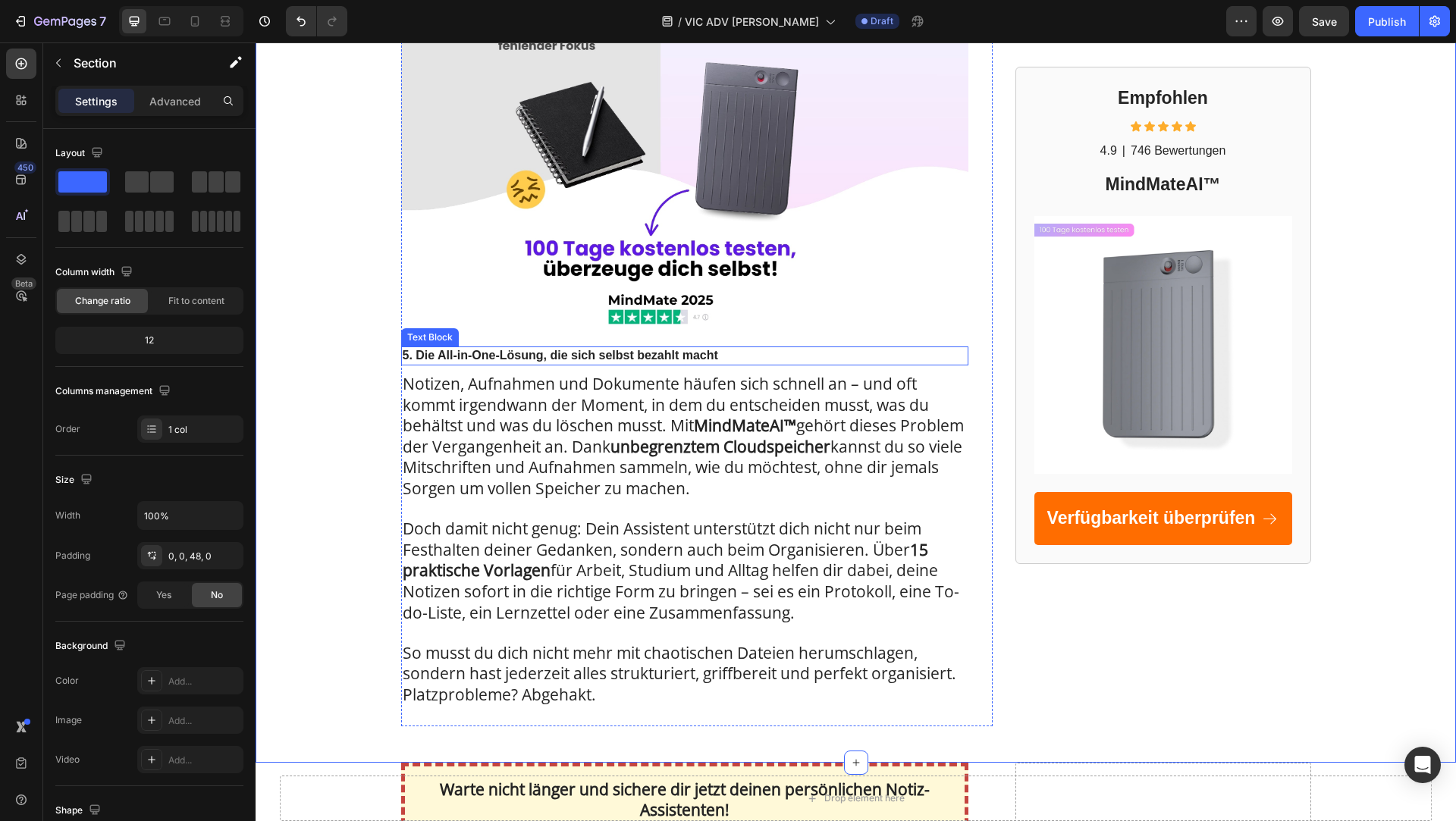
click at [430, 362] on strong "5. Die All-in-One-Lösung, die sich selbst bezahlt macht" at bounding box center [561, 355] width 316 height 13
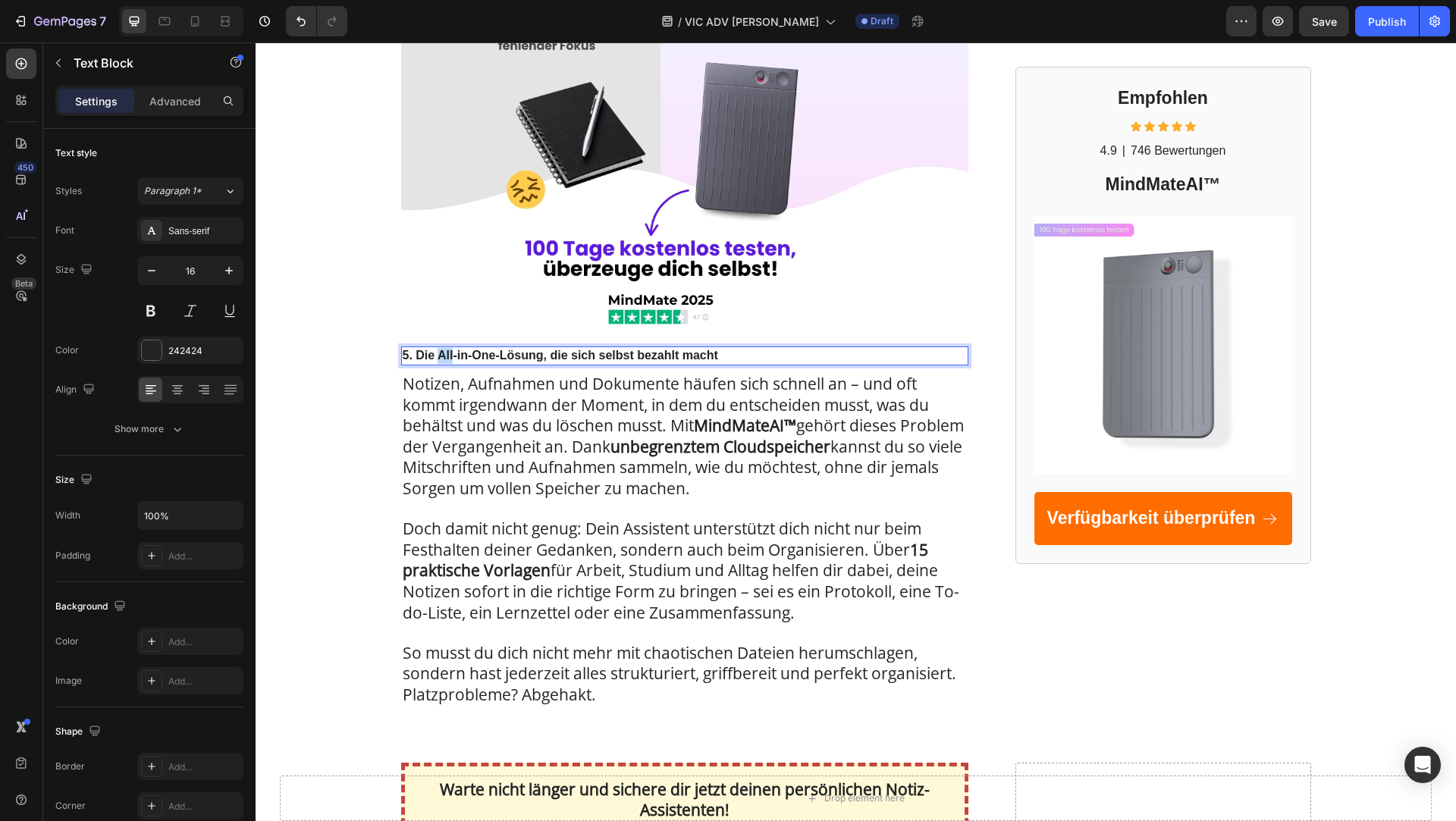
click at [439, 357] on strong "5. Die All-in-One-Lösung, die sich selbst bezahlt macht" at bounding box center [561, 355] width 316 height 13
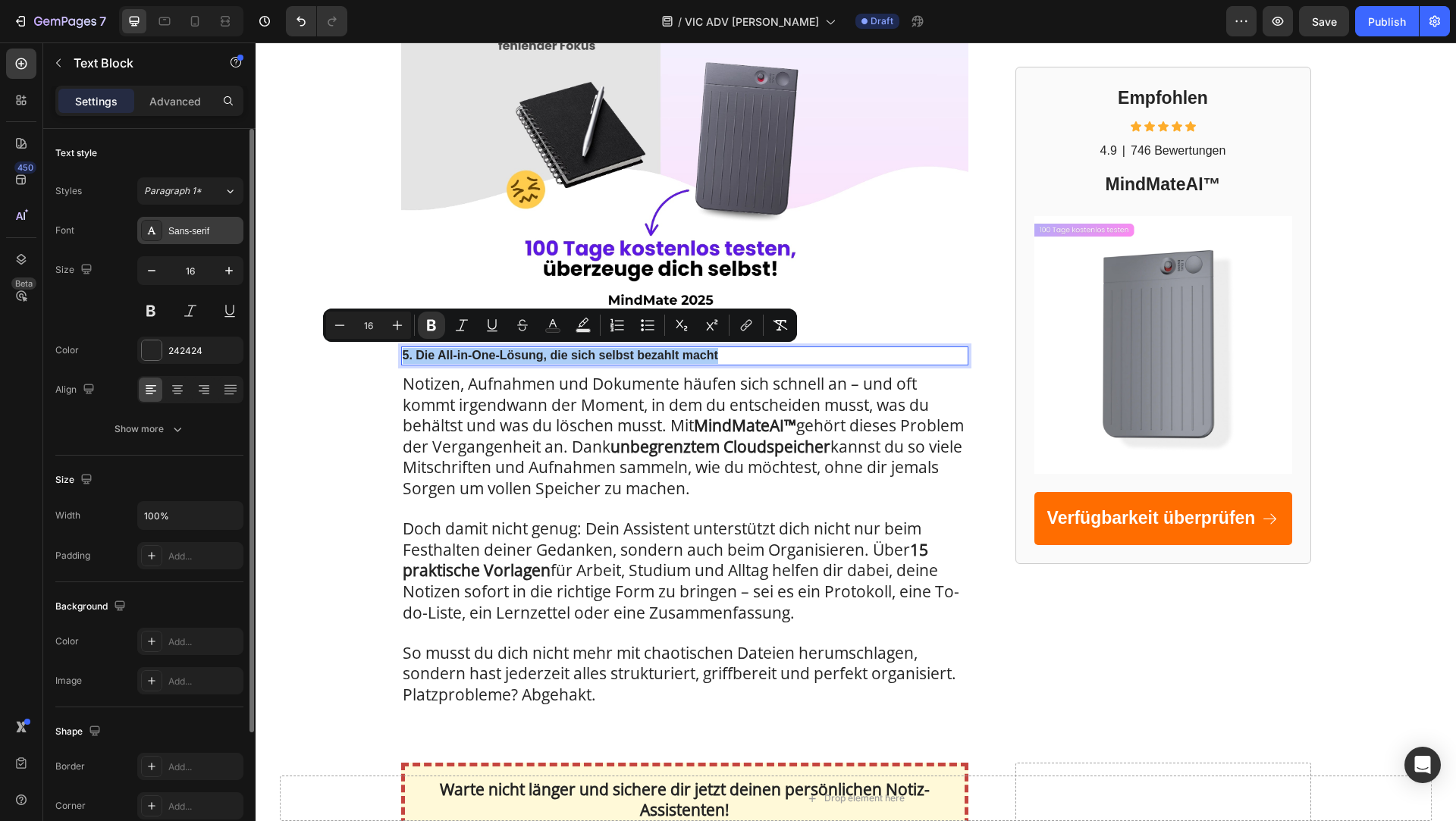
click at [190, 225] on div "Sans-serif" at bounding box center [204, 231] width 71 height 14
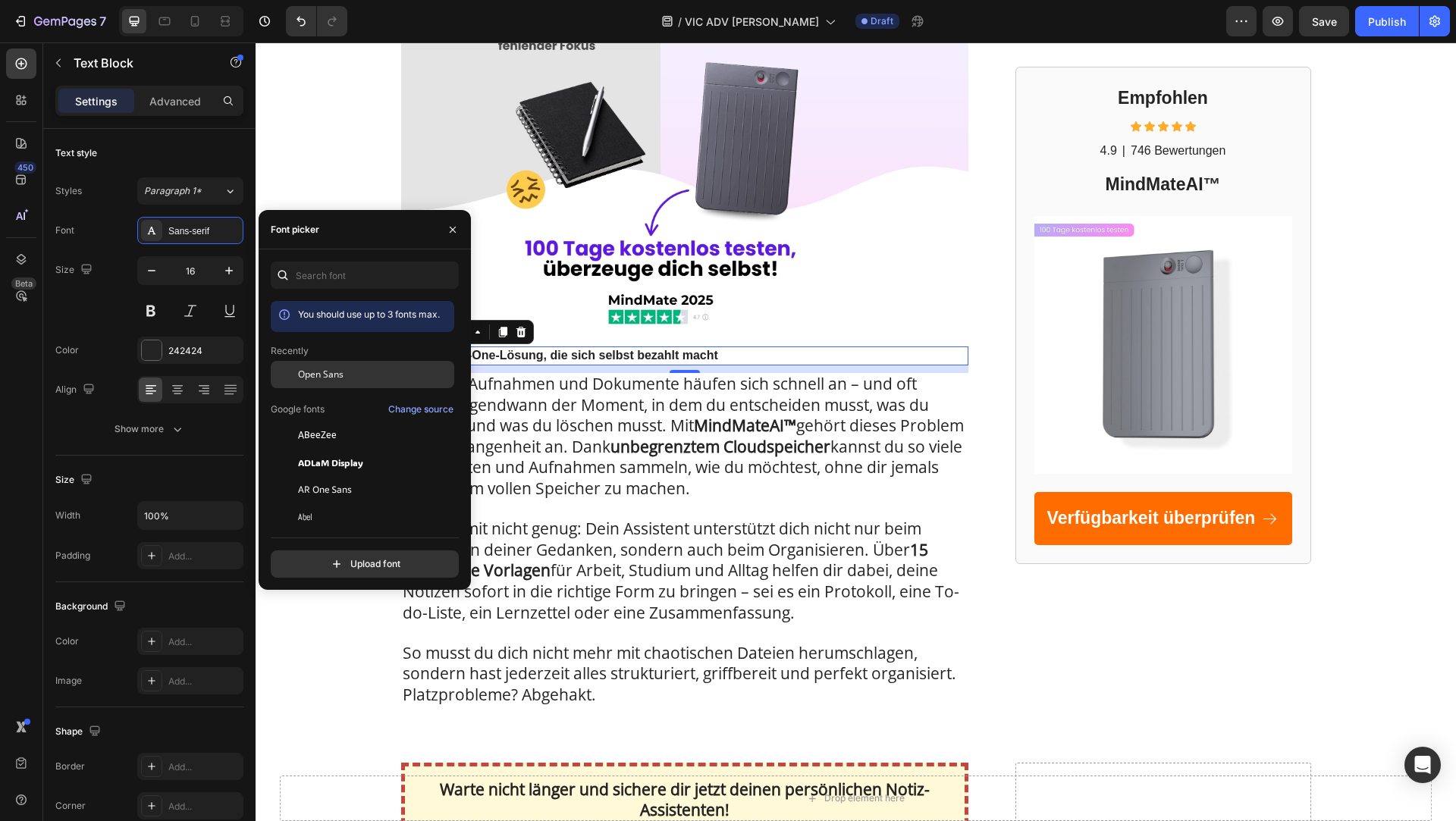
click at [335, 377] on span "Open Sans" at bounding box center [321, 375] width 46 height 14
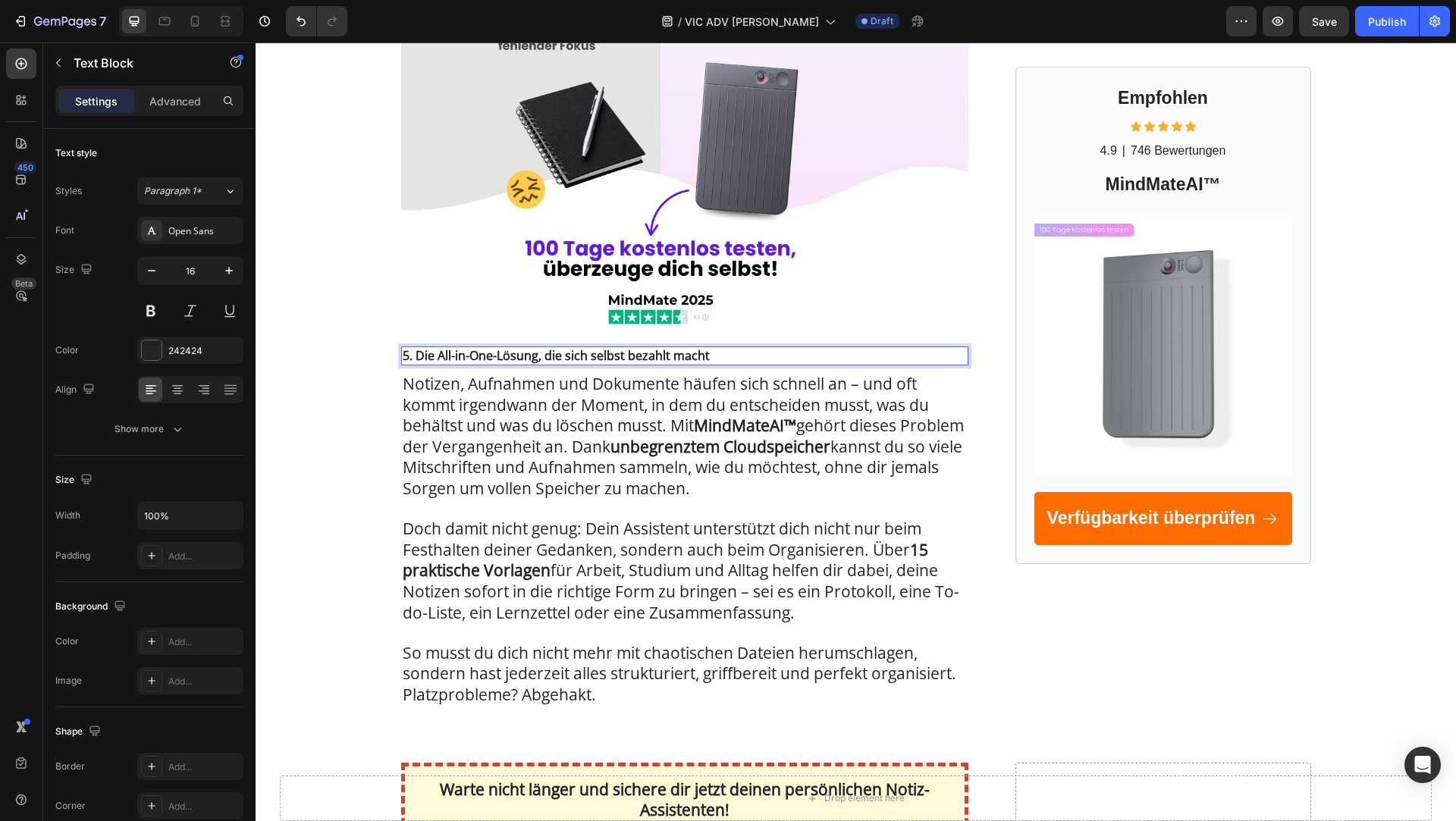
click at [705, 357] on strong "5. Die All-in-One-Lösung, die sich selbst bezahlt macht" at bounding box center [556, 356] width 307 height 17
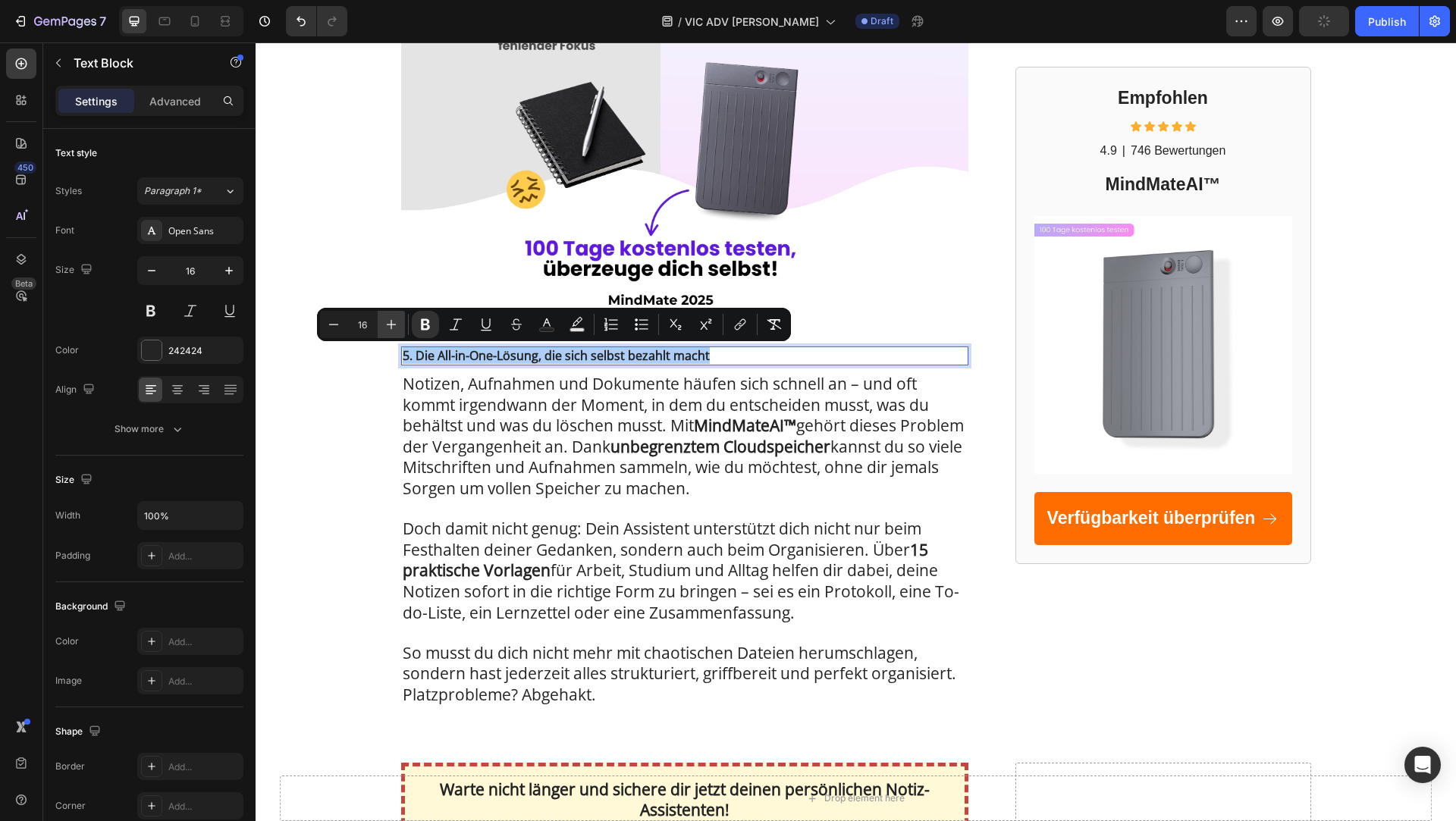
click at [393, 324] on icon "Editor contextual toolbar" at bounding box center [392, 325] width 10 height 10
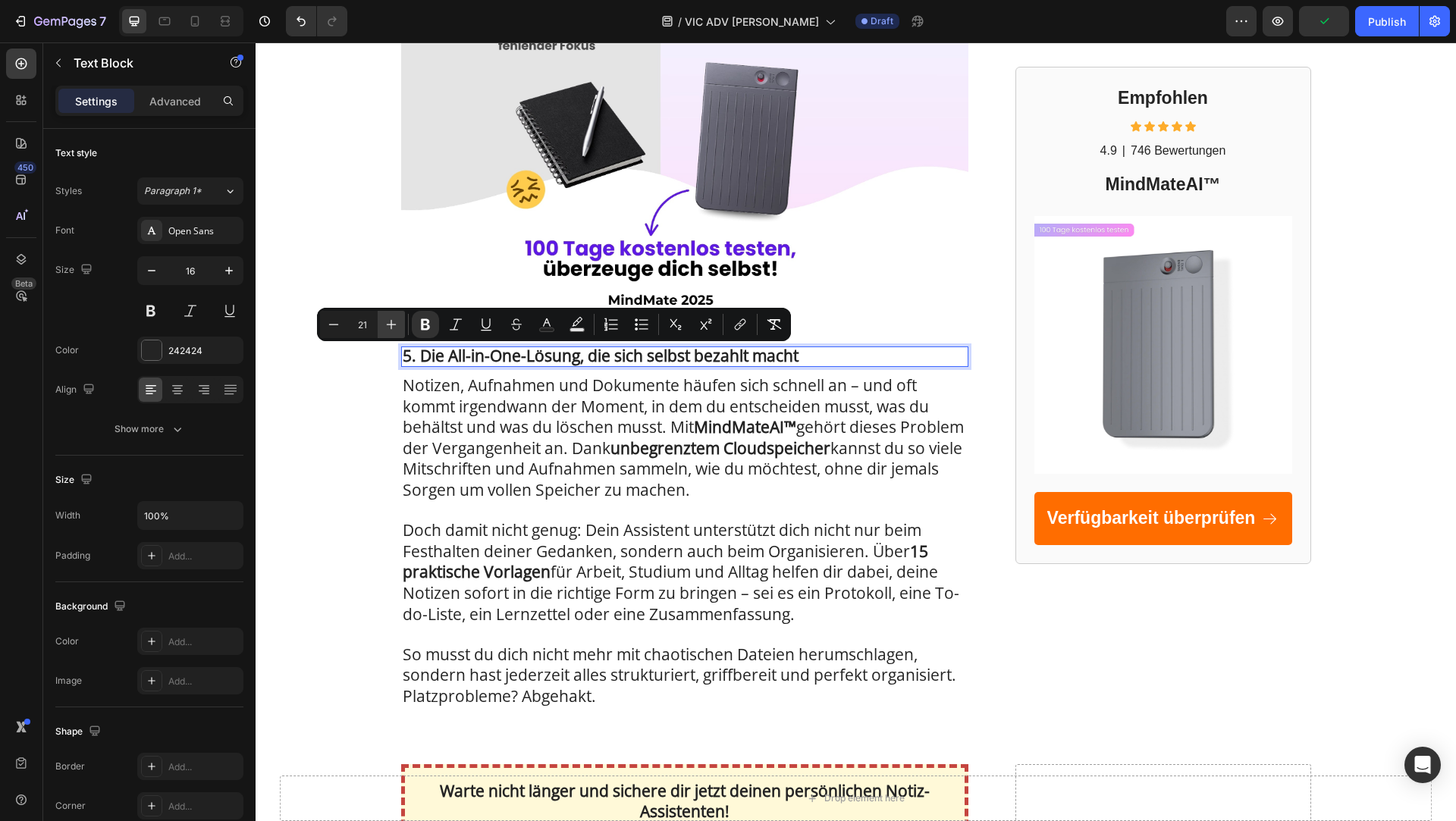
click at [393, 324] on icon "Editor contextual toolbar" at bounding box center [392, 325] width 10 height 10
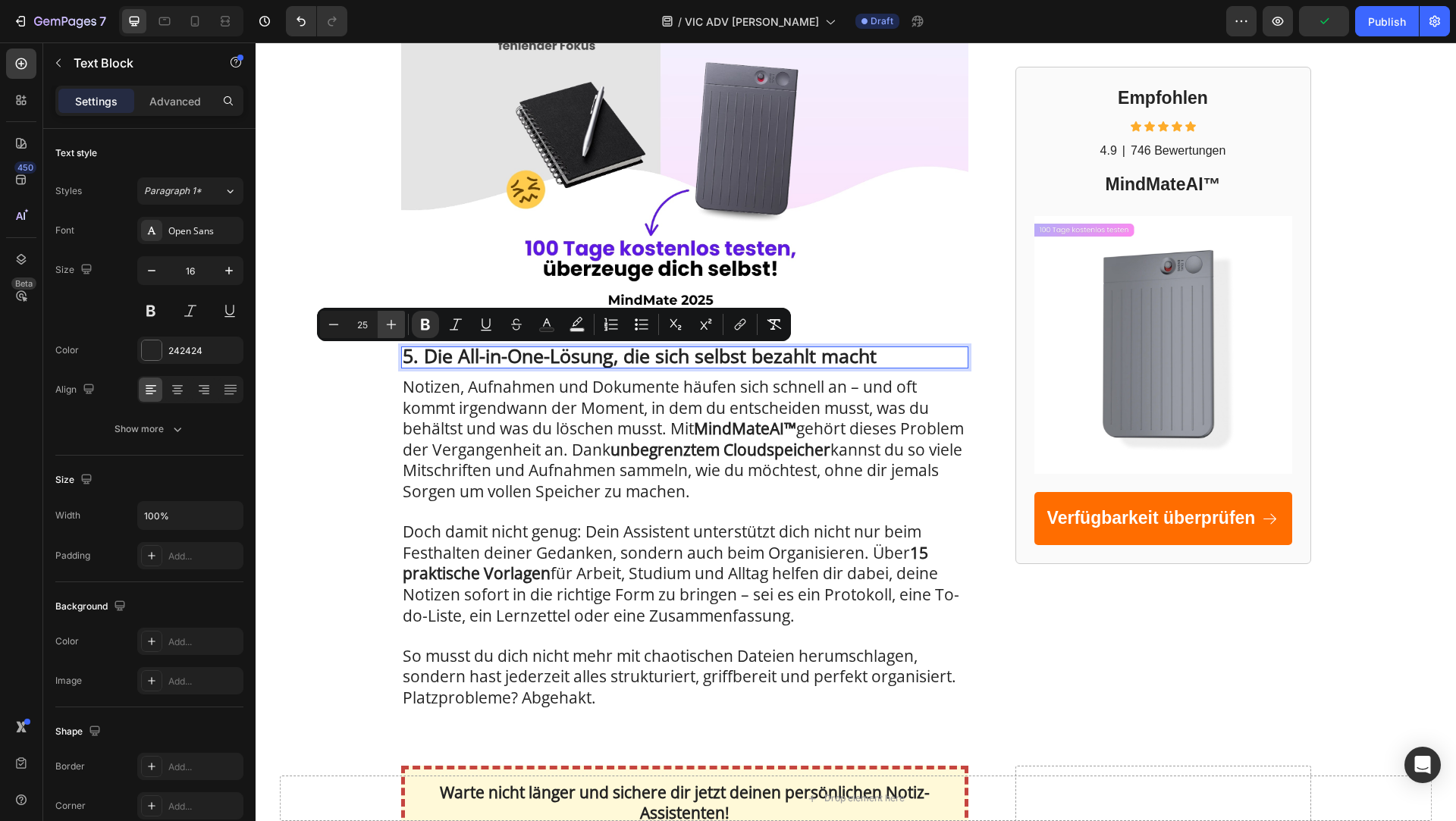
type input "26"
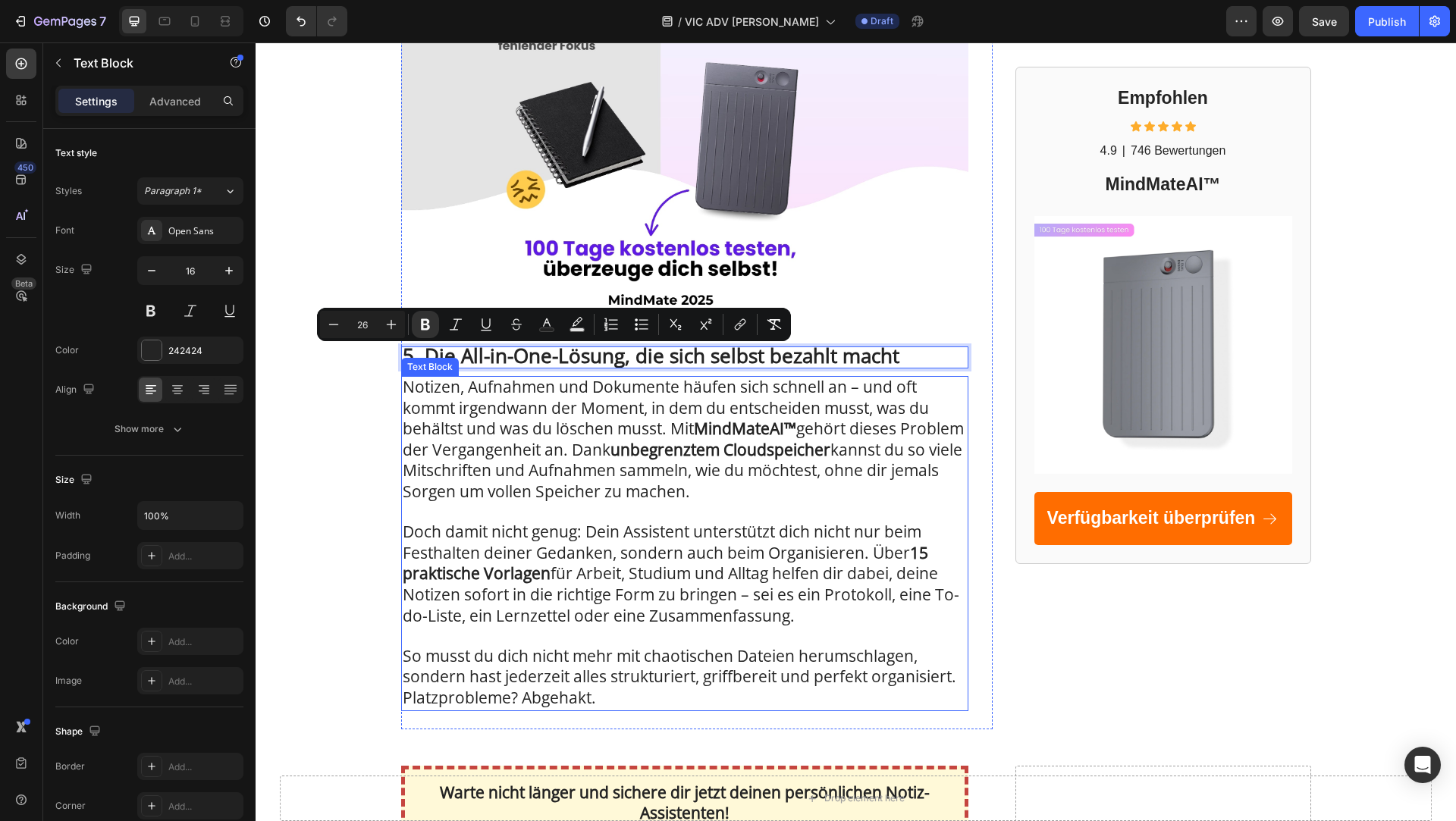
click at [481, 404] on span "Notizen, Aufnahmen und Dokumente häufen sich schnell an – und oft kommt irgendw…" at bounding box center [683, 439] width 561 height 126
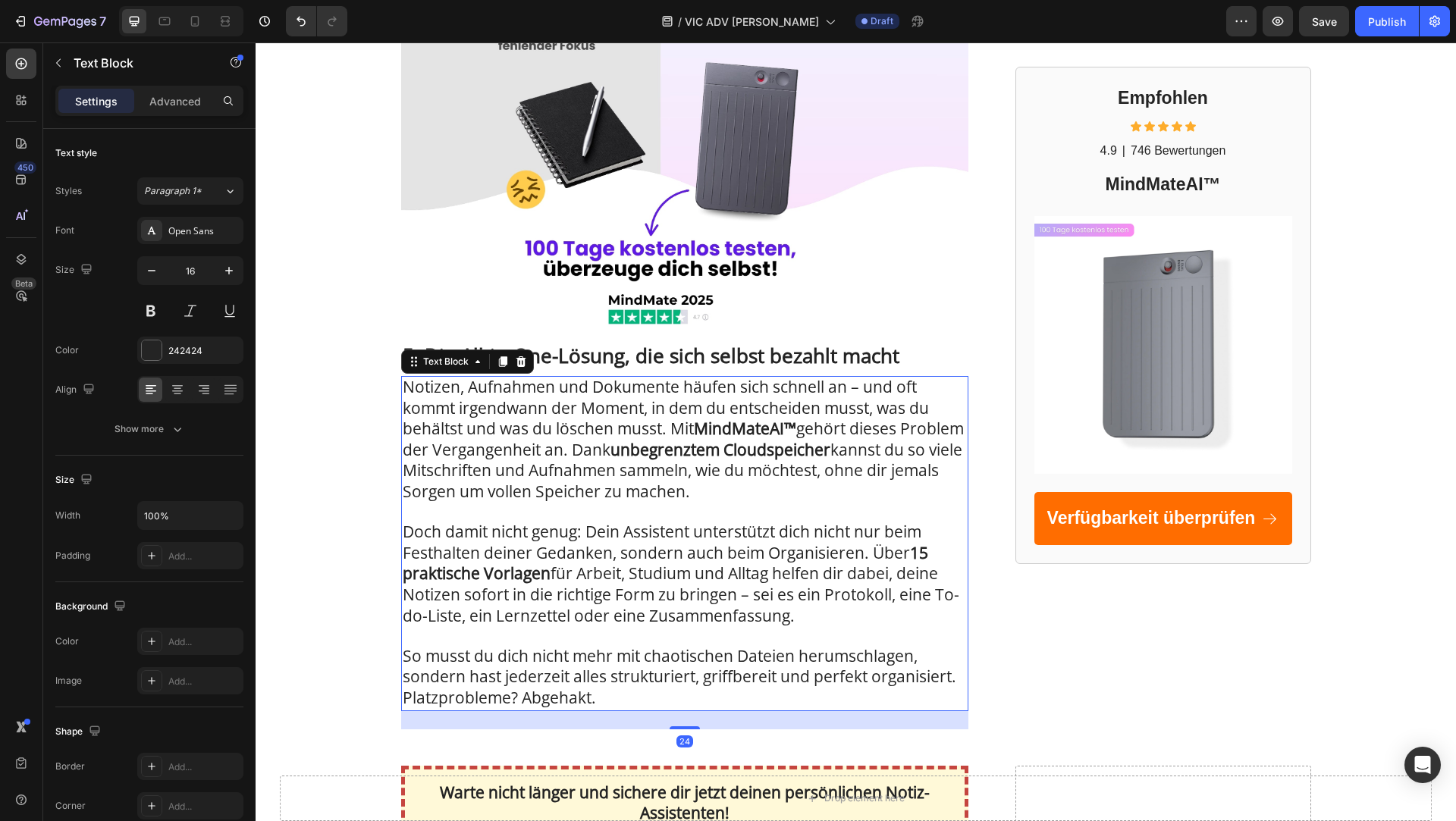
click at [481, 404] on span "Notizen, Aufnahmen und Dokumente häufen sich schnell an – und oft kommt irgendw…" at bounding box center [683, 439] width 561 height 126
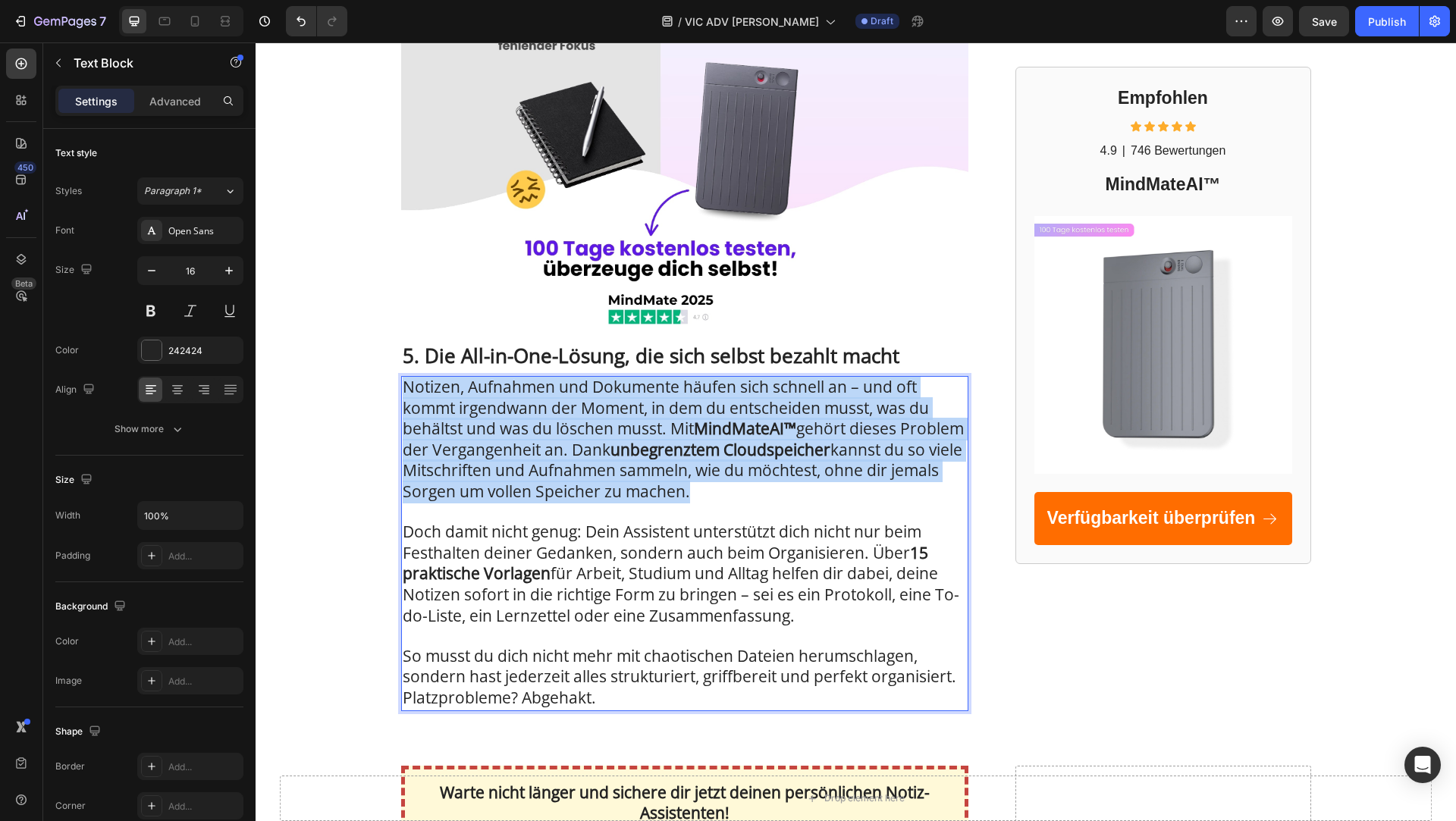
click at [481, 404] on span "Notizen, Aufnahmen und Dokumente häufen sich schnell an – und oft kommt irgendw…" at bounding box center [683, 439] width 561 height 126
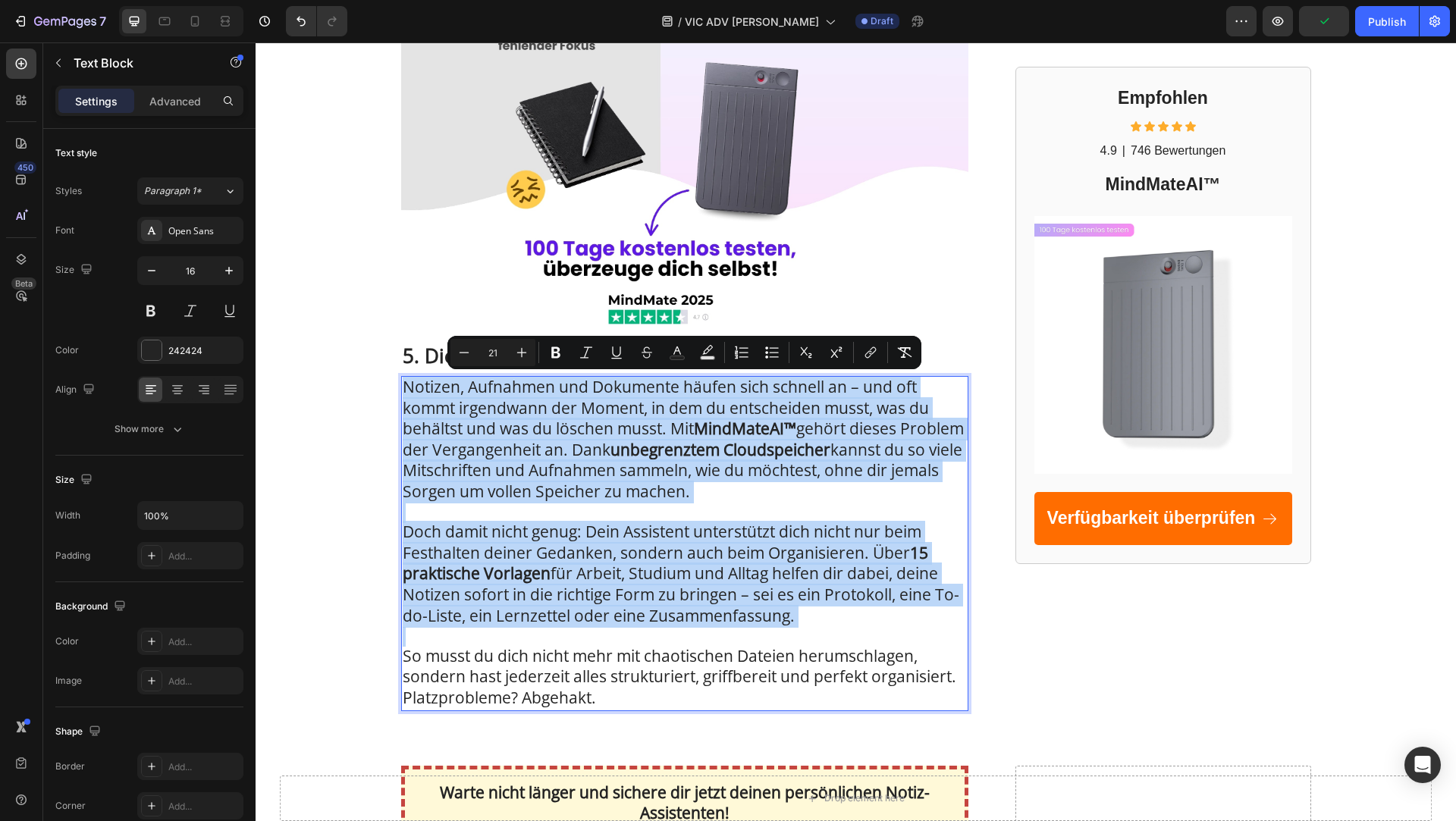
type input "16"
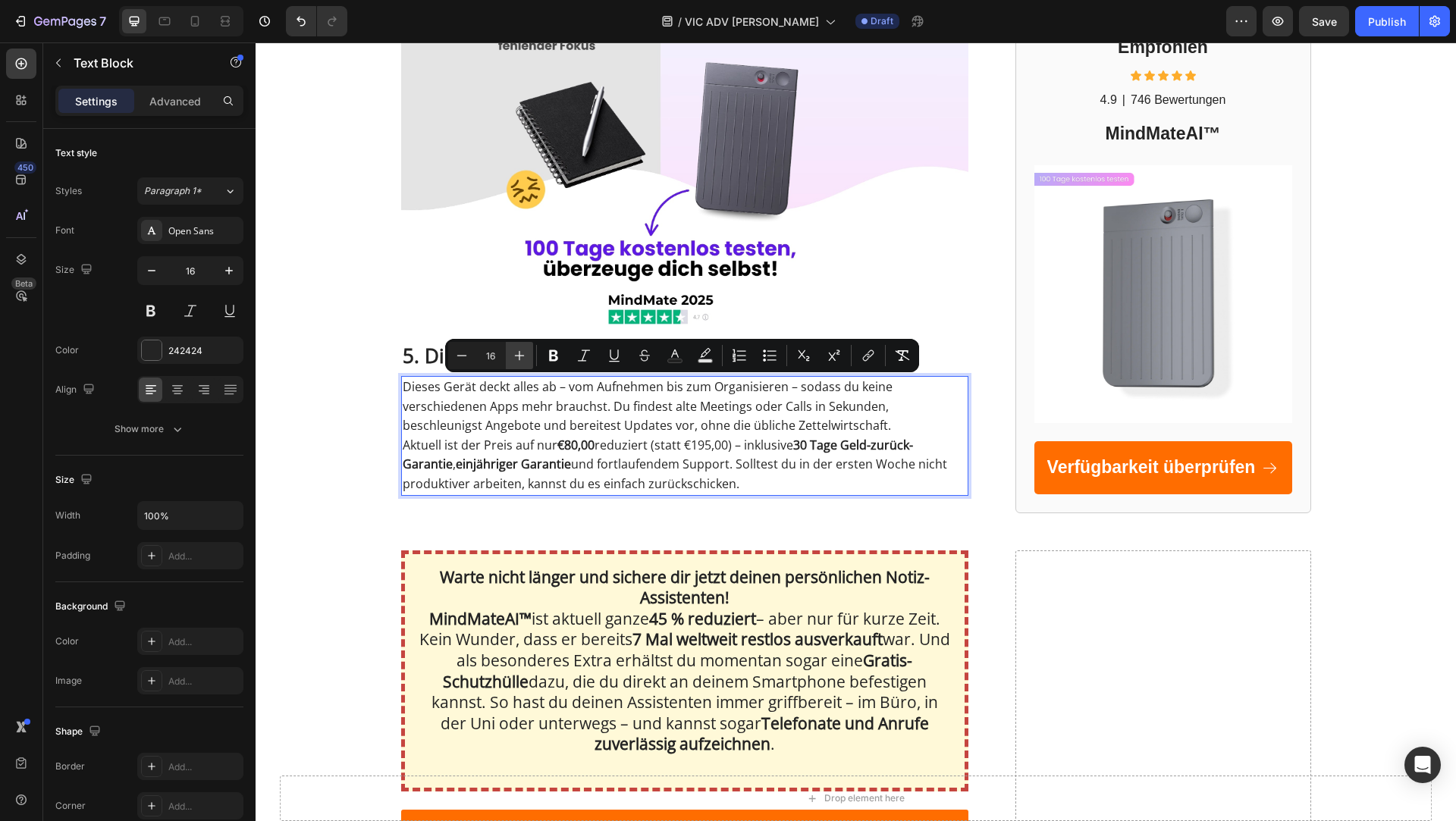
click at [509, 354] on button "Plus" at bounding box center [519, 356] width 27 height 27
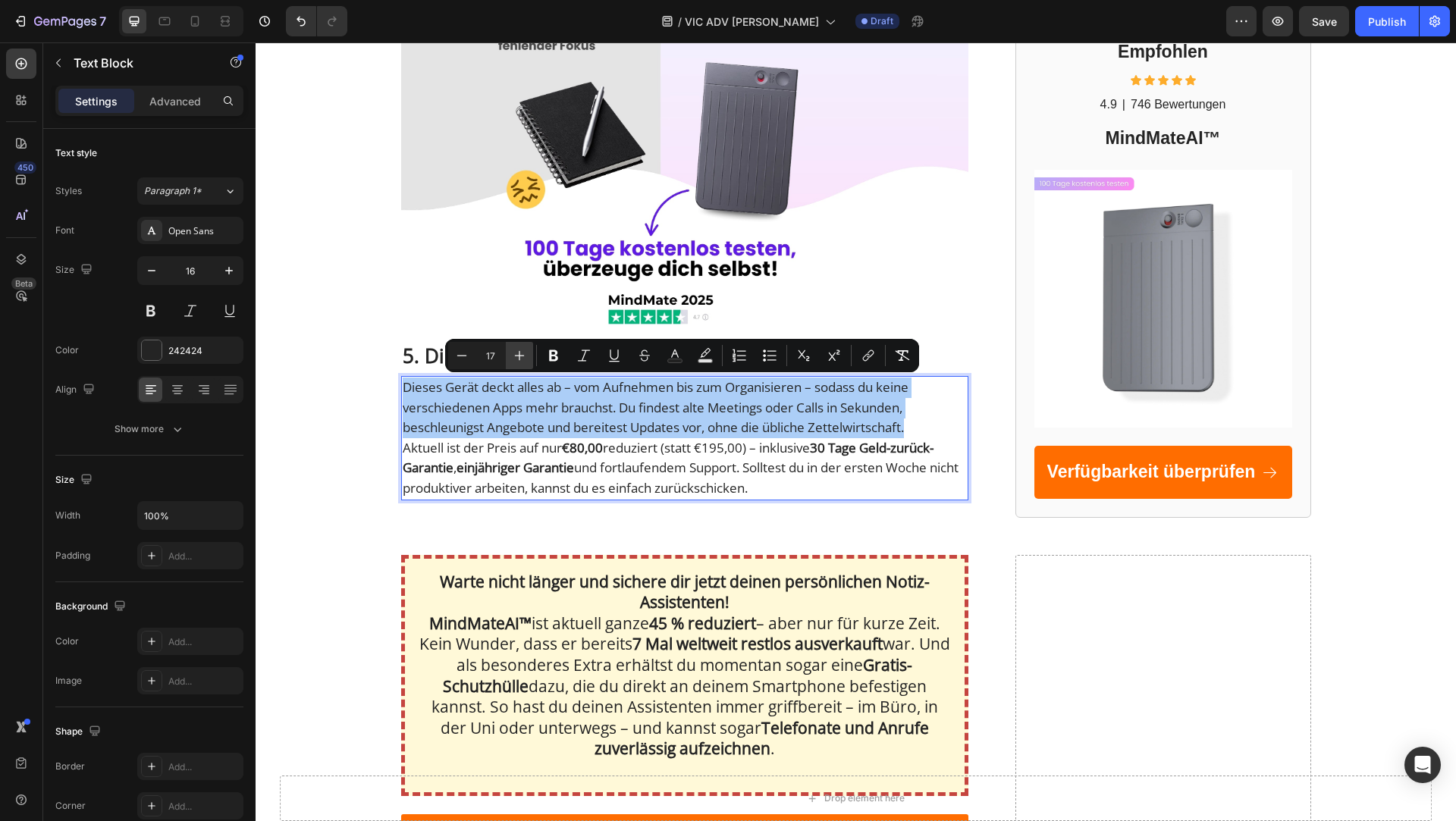
click at [509, 354] on button "Plus" at bounding box center [519, 356] width 27 height 27
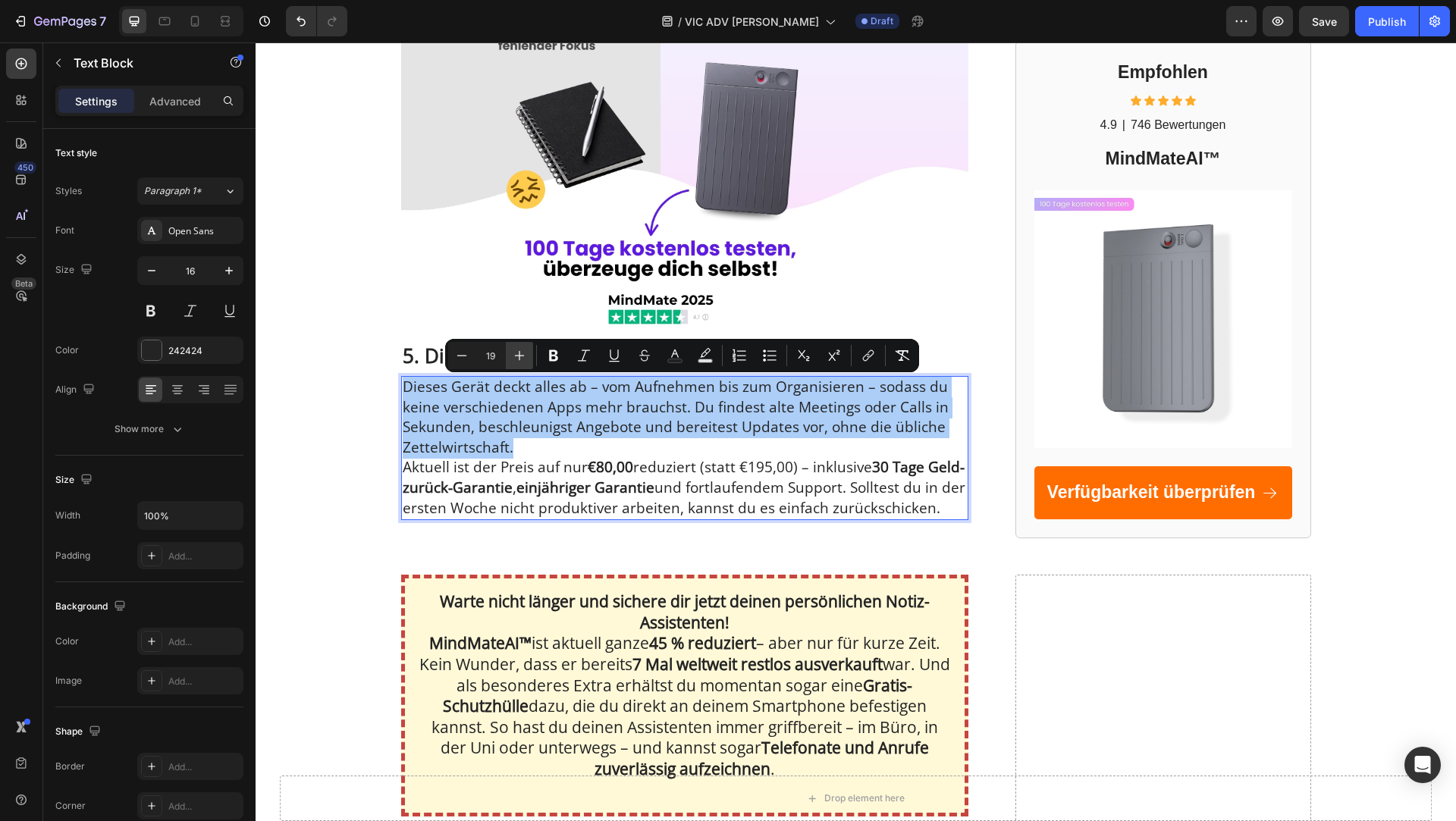
click at [509, 354] on button "Plus" at bounding box center [519, 356] width 27 height 27
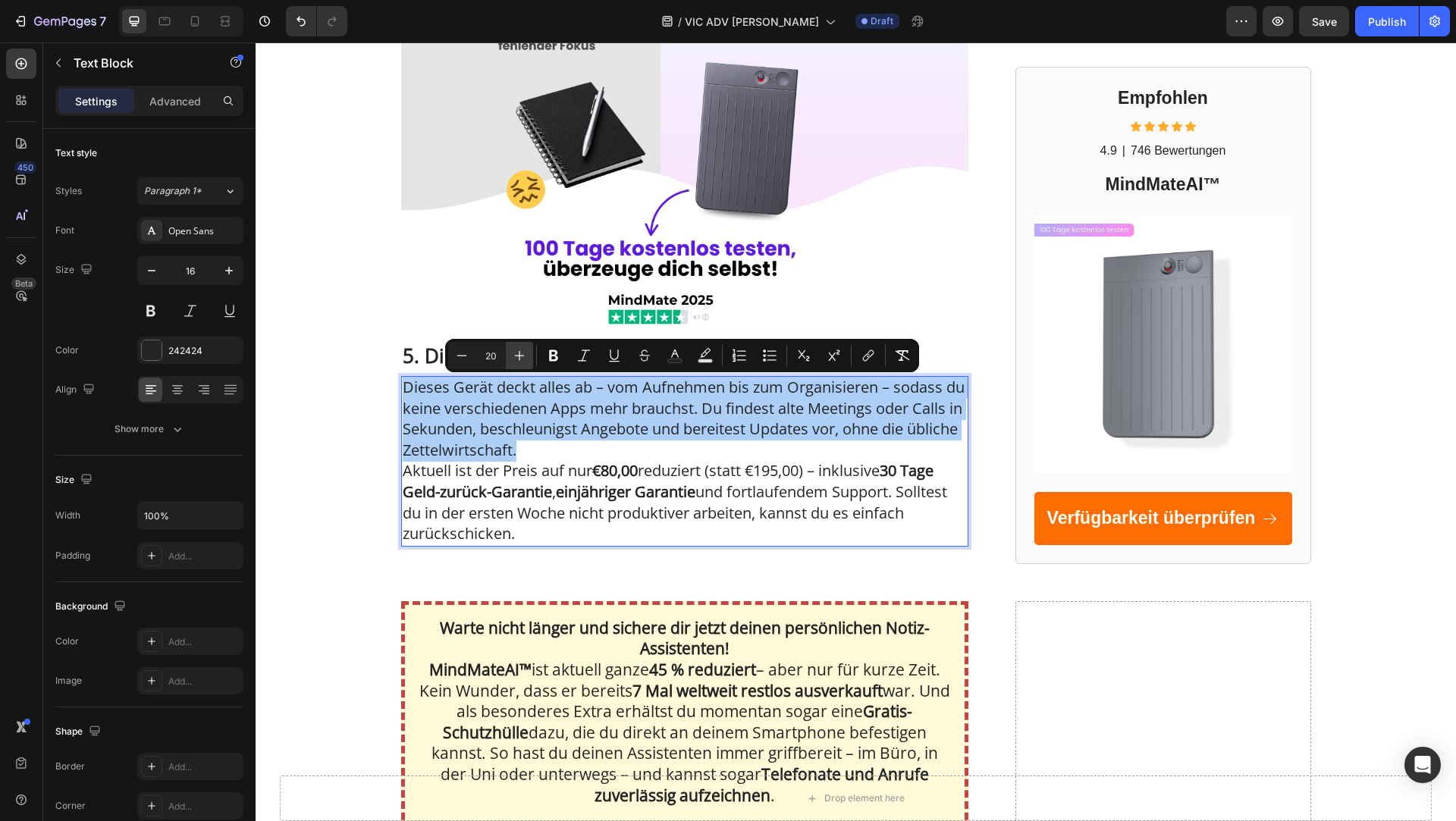
click at [509, 354] on button "Plus" at bounding box center [519, 356] width 27 height 27
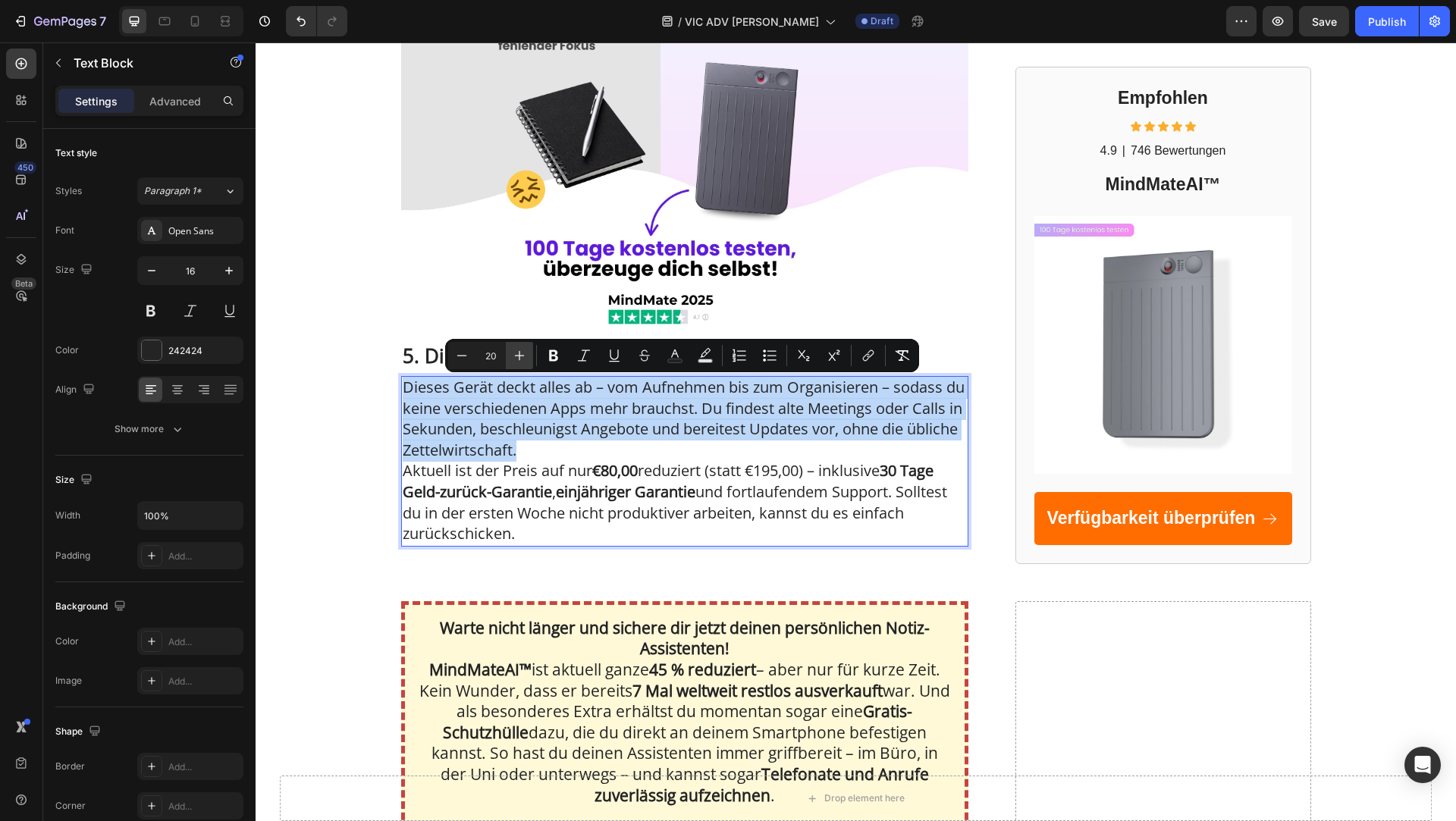
type input "21"
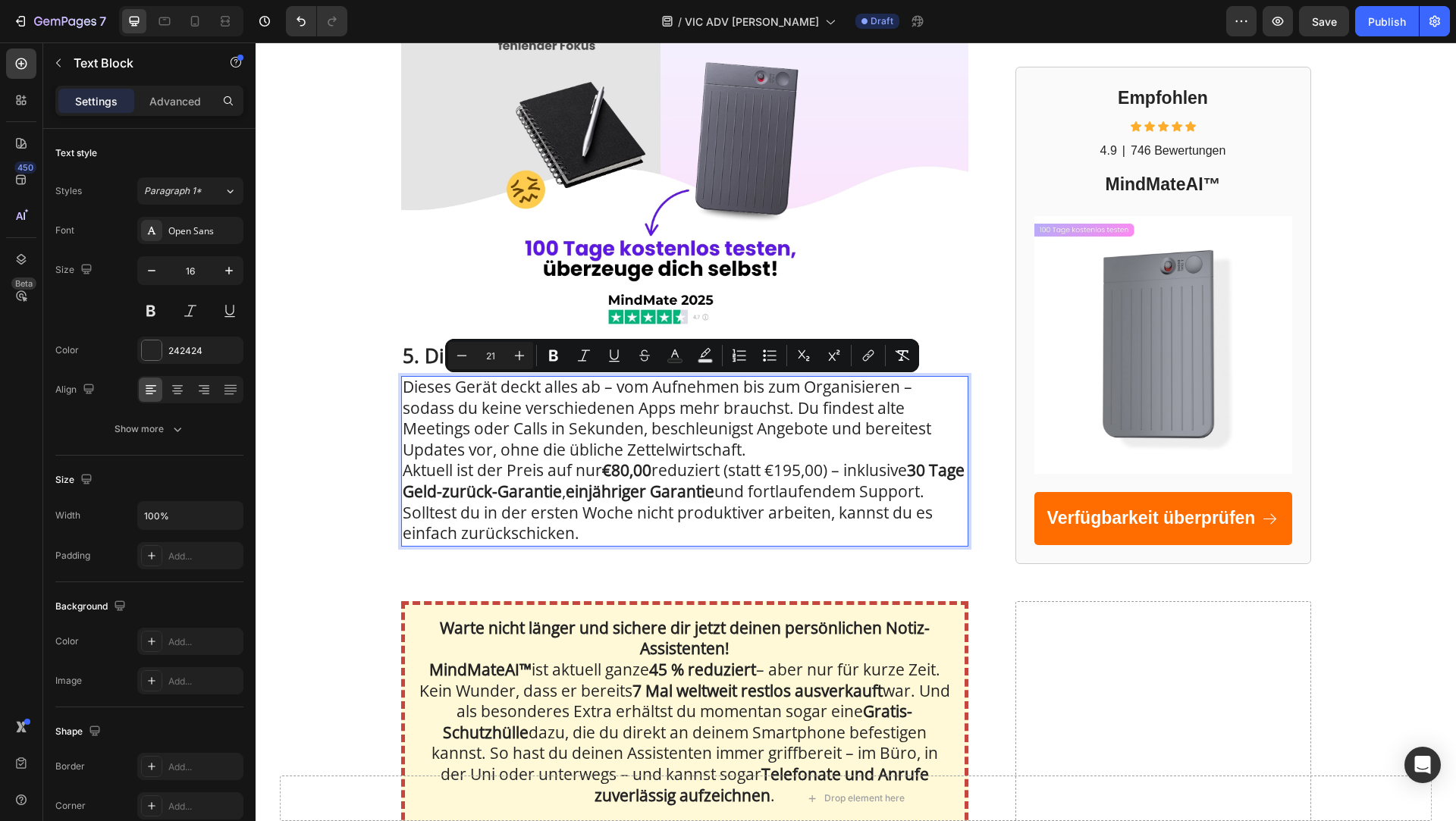
click at [515, 415] on span "Dieses Gerät deckt alles ab – vom Aufnehmen bis zum Organisieren – sodass du ke…" at bounding box center [667, 418] width 528 height 84
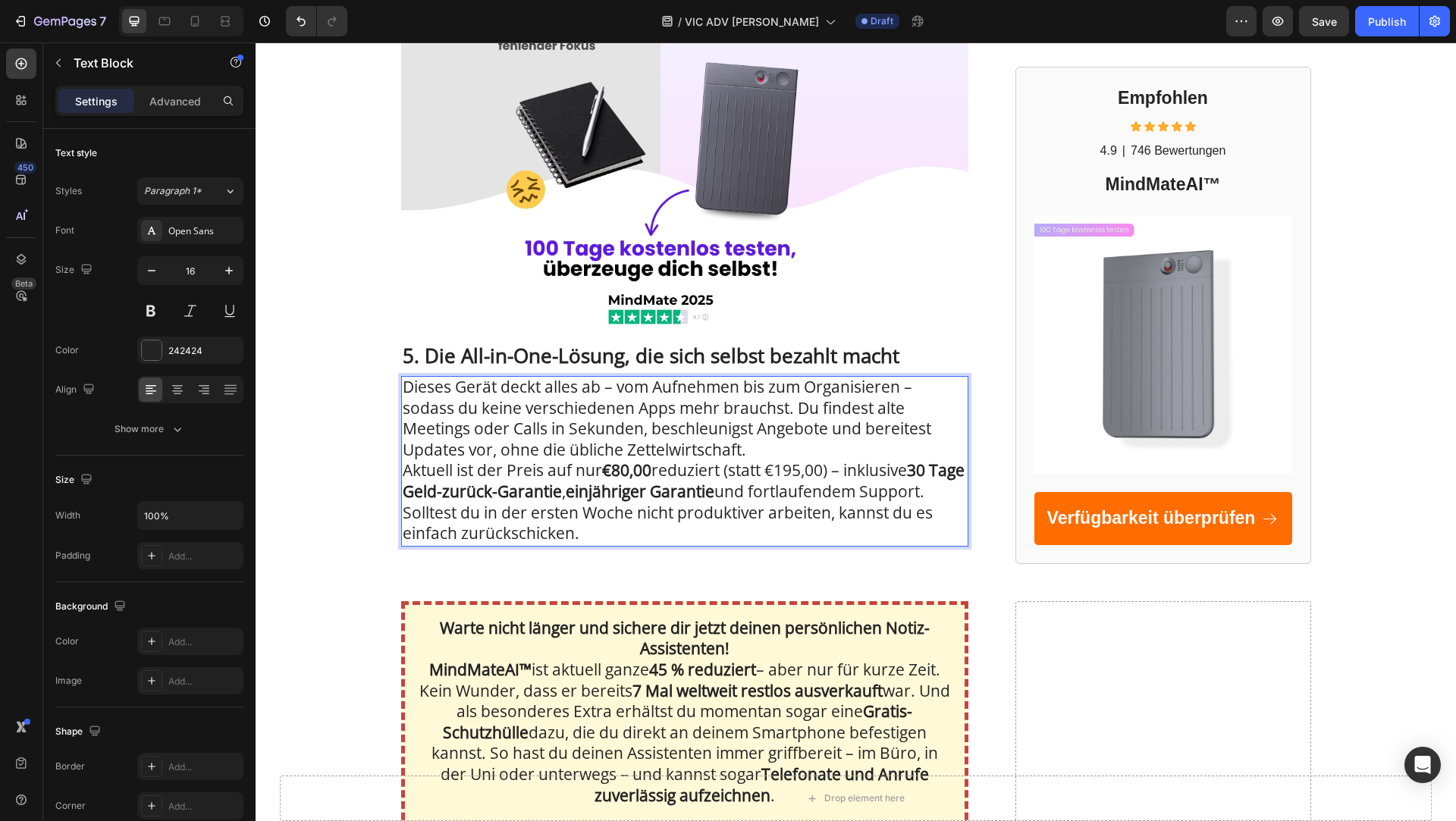
click at [933, 466] on strong "30 Tage Geld-zurück-Garantie" at bounding box center [684, 480] width 562 height 42
click at [924, 471] on span "Aktuell ist der Preis auf nur €80,00 reduziert (statt €195,00) – inklusive 10 0…" at bounding box center [683, 501] width 561 height 84
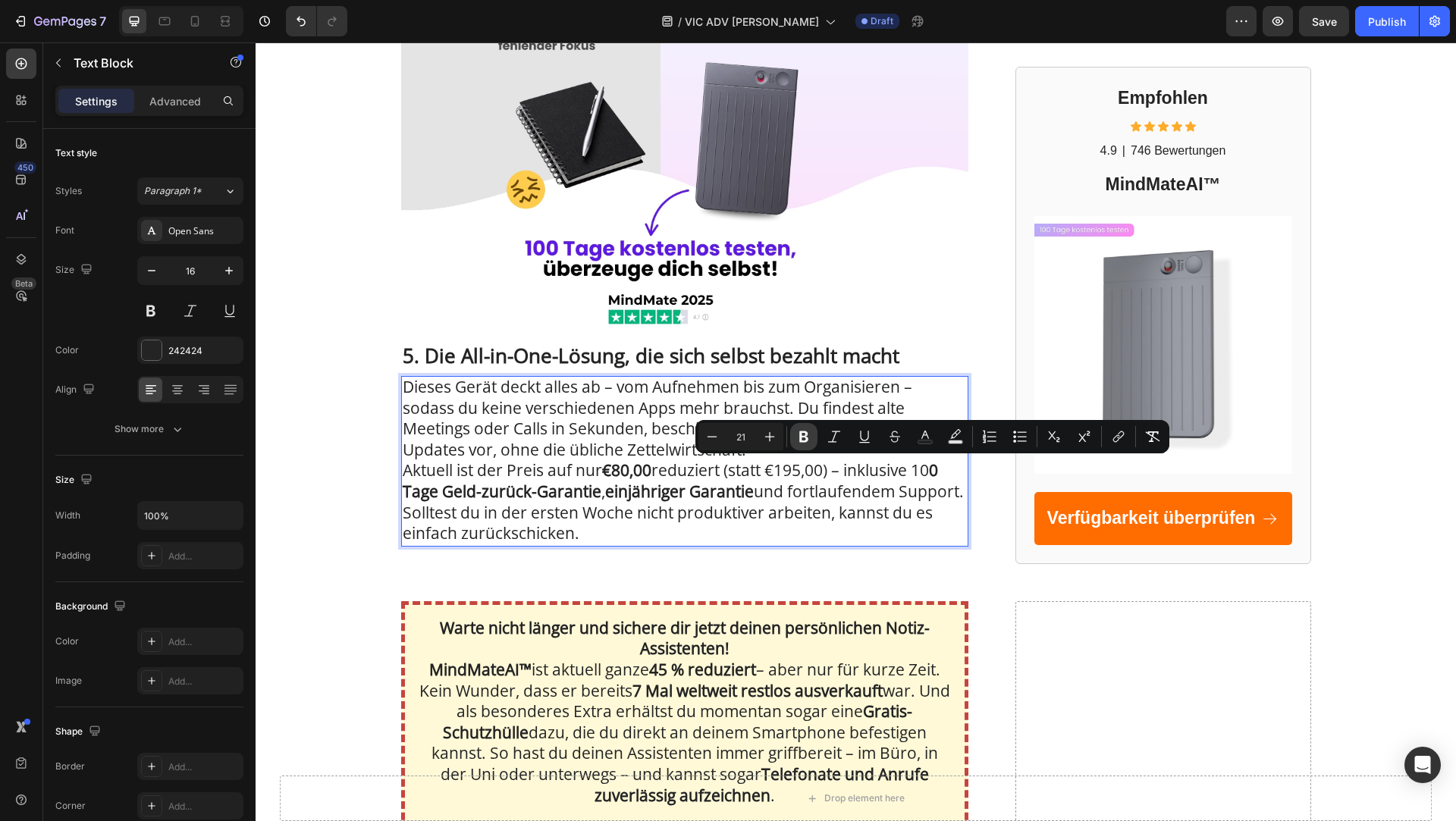
click at [805, 435] on icon "Editor contextual toolbar" at bounding box center [804, 436] width 9 height 11
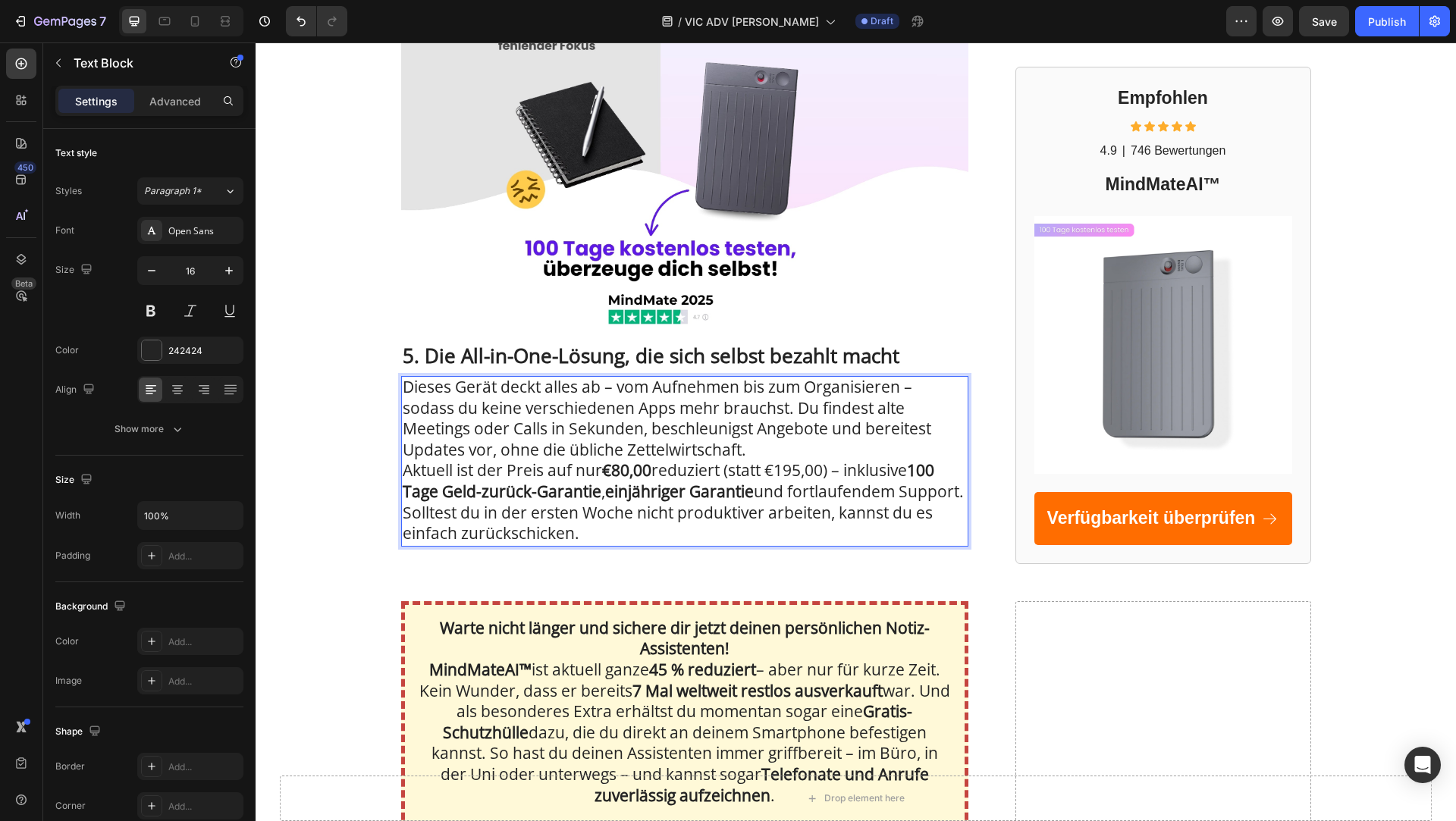
click at [762, 511] on span "Aktuell ist der Preis auf nur €80,00 reduziert (statt €195,00) – inklusive 100 …" at bounding box center [683, 501] width 561 height 84
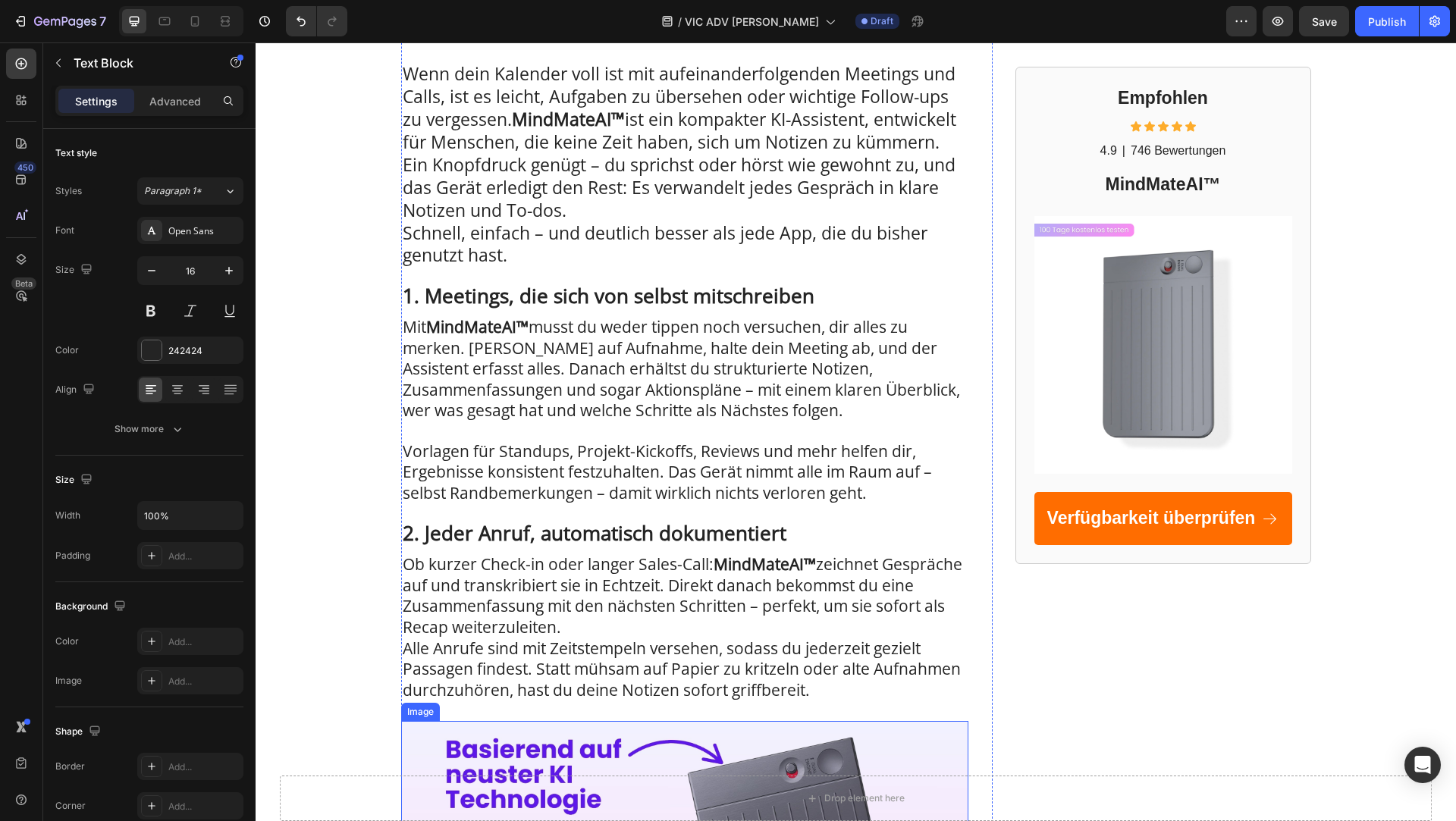
scroll to position [0, 0]
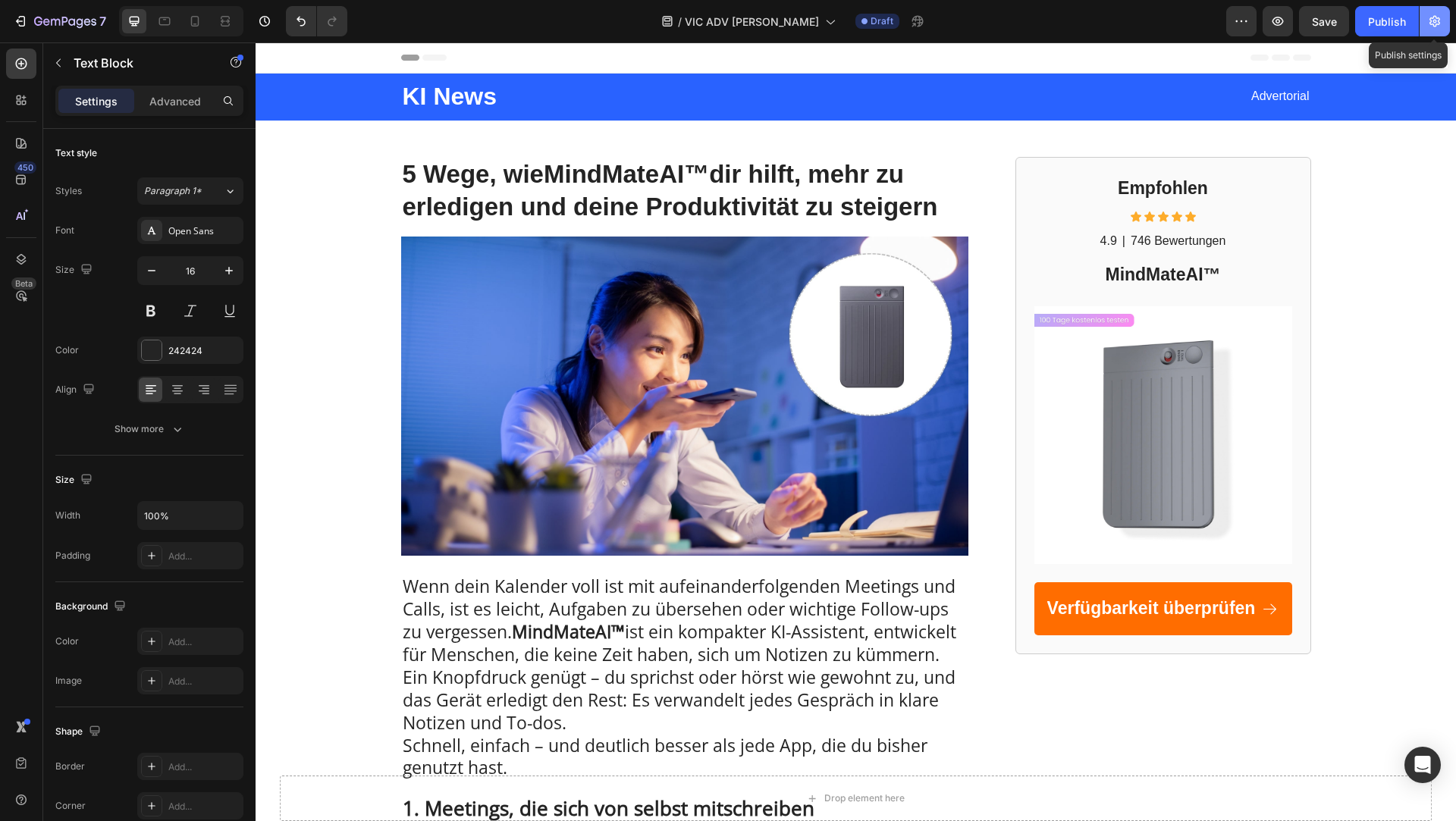
click at [1438, 22] on icon "button" at bounding box center [1435, 21] width 11 height 11
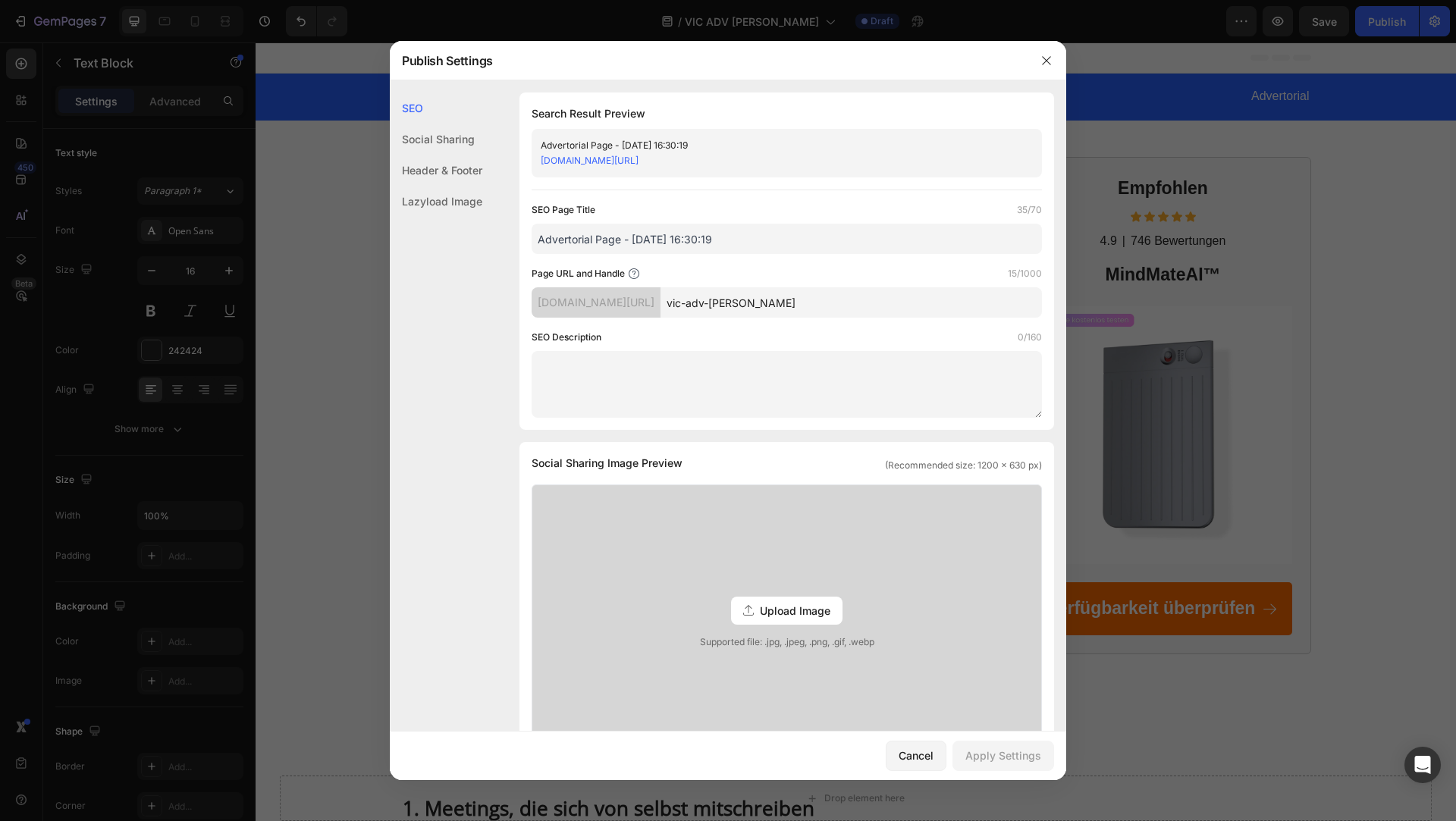
click at [752, 298] on input "vic-adv-schuler" at bounding box center [851, 303] width 382 height 30
type input "Ki-news-1"
click at [1032, 750] on div "Apply Settings" at bounding box center [1004, 755] width 76 height 16
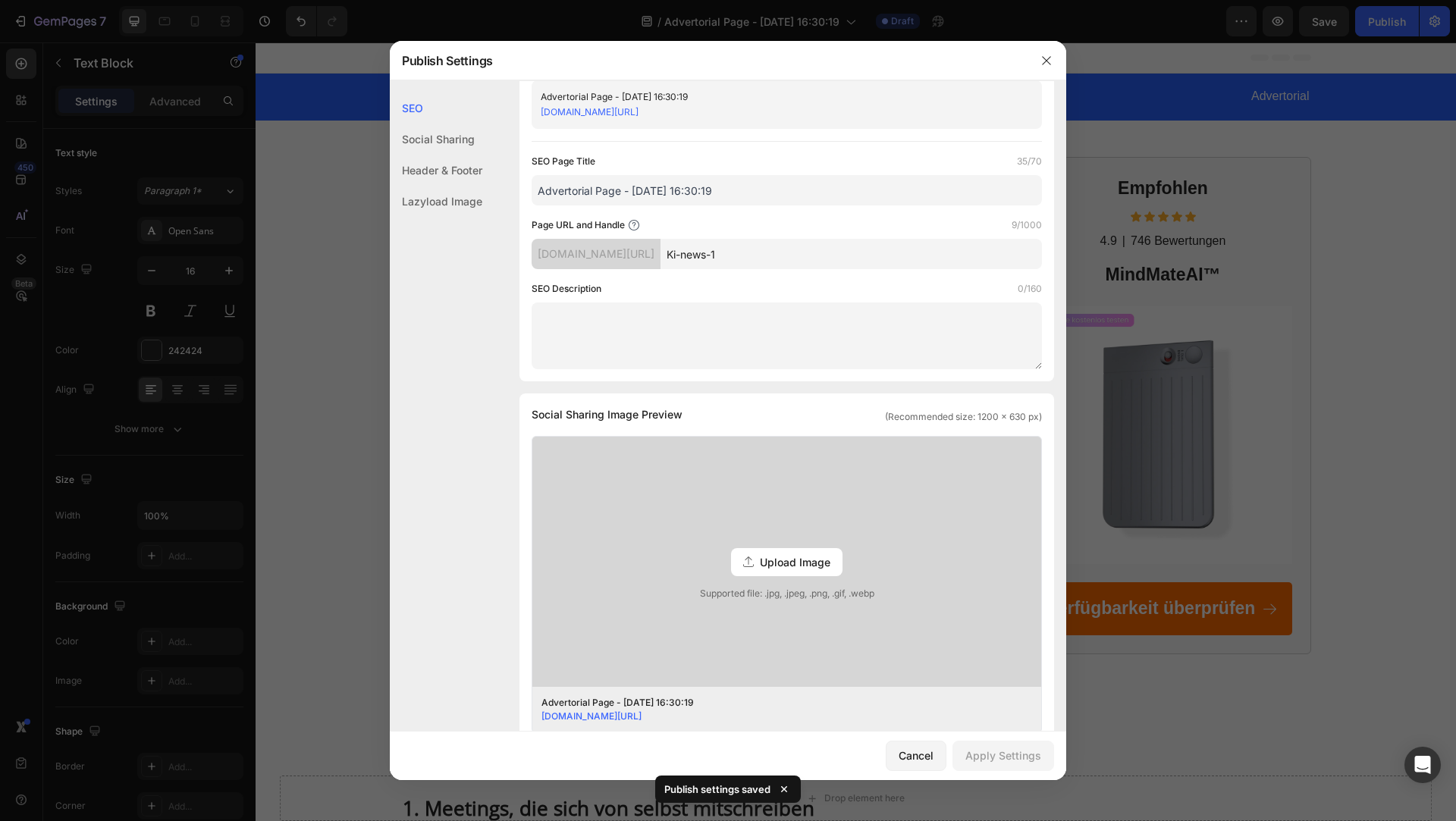
scroll to position [52, 0]
click at [1046, 57] on icon "button" at bounding box center [1047, 61] width 12 height 12
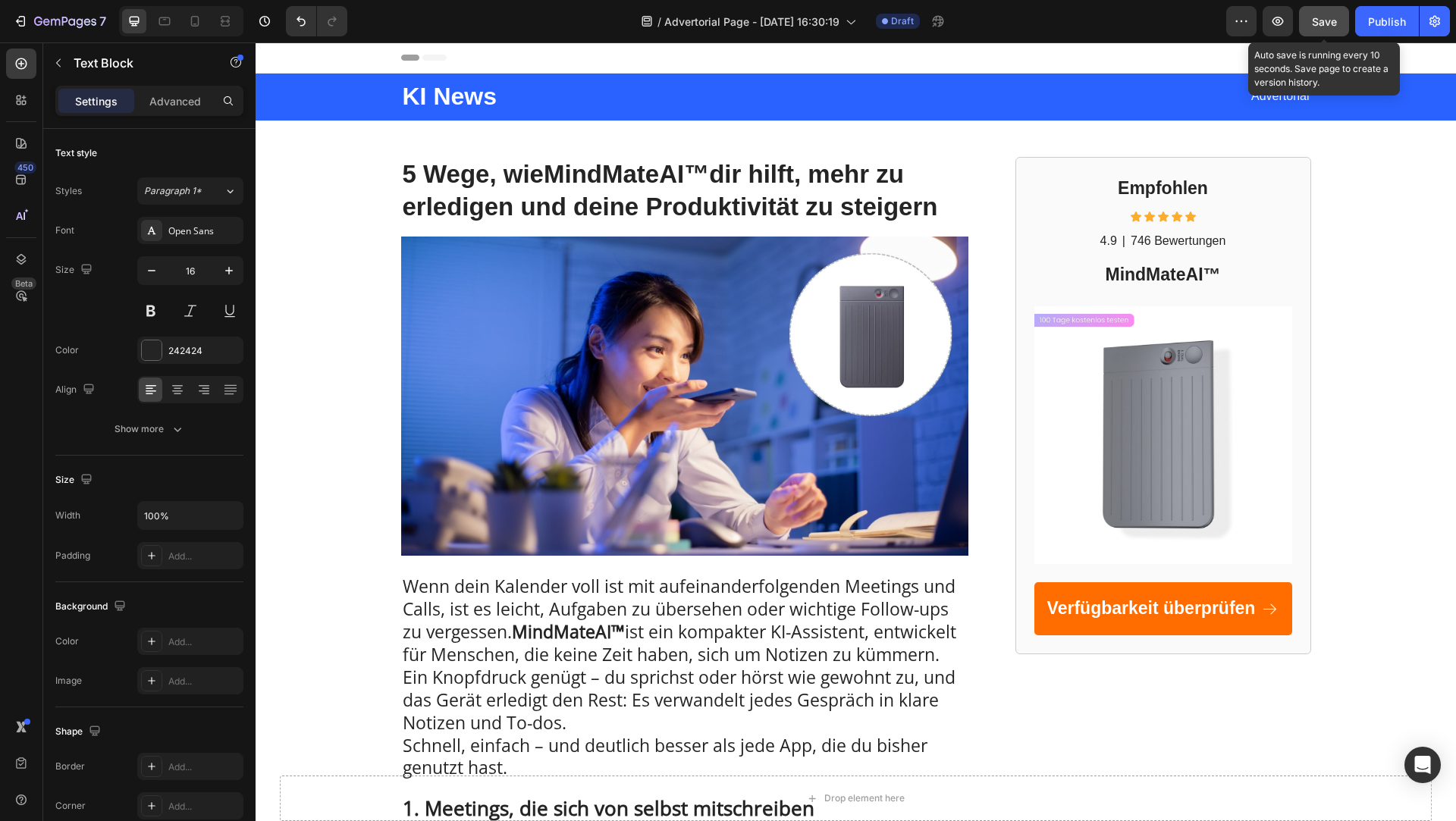
click at [1340, 27] on button "Save" at bounding box center [1324, 21] width 50 height 30
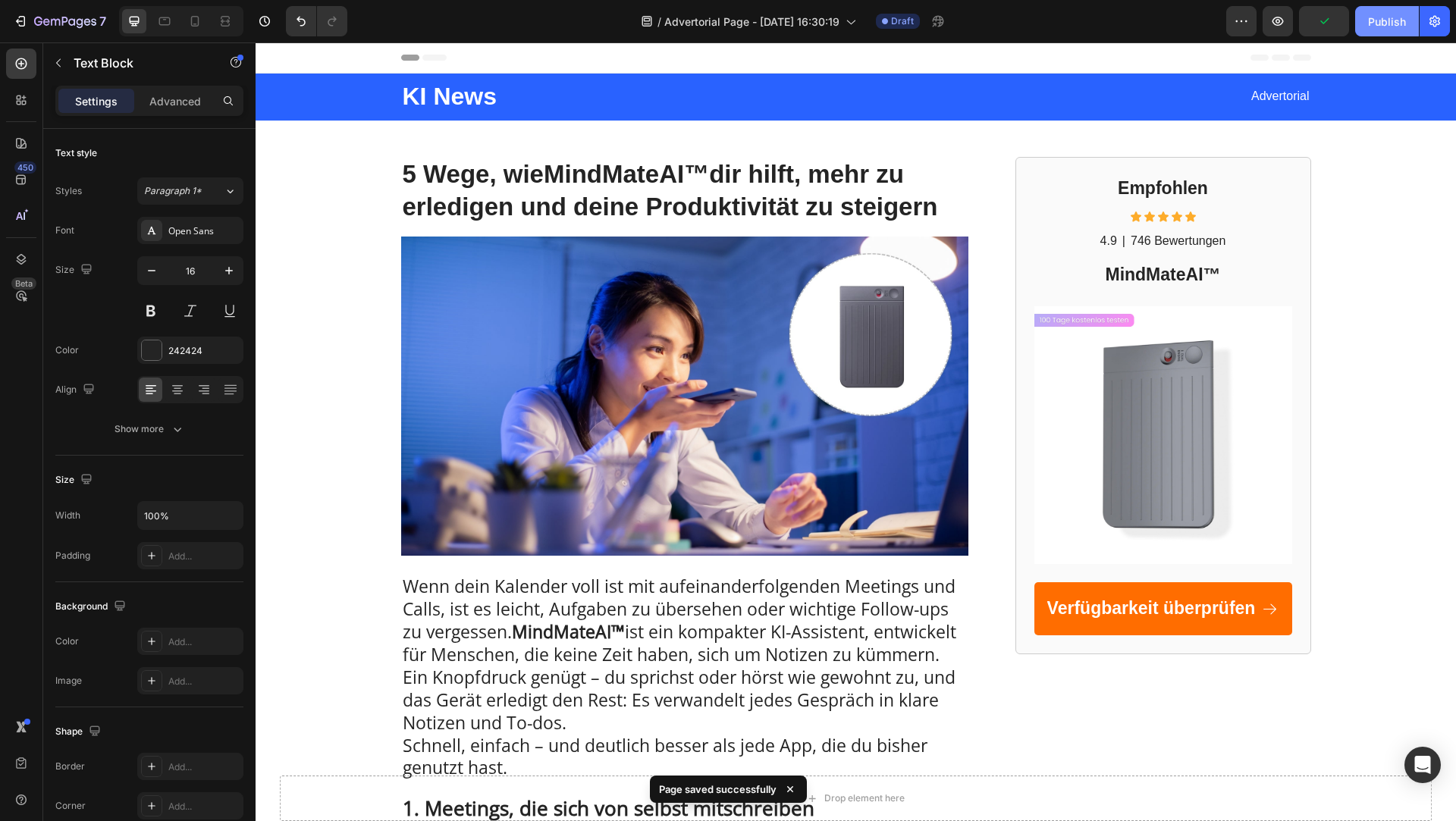
click at [1377, 26] on div "Publish" at bounding box center [1387, 21] width 38 height 16
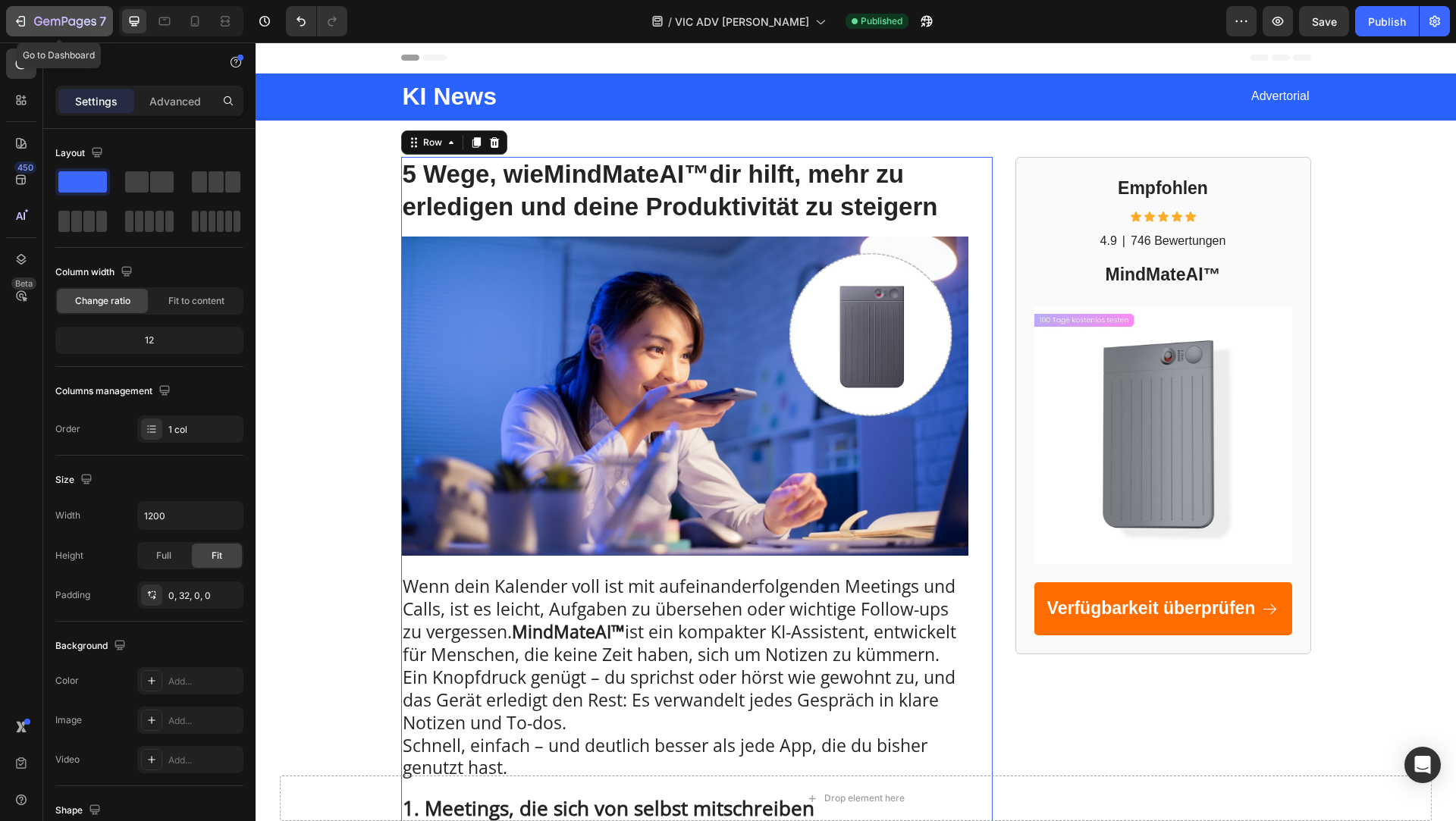
click at [17, 12] on div "7" at bounding box center [59, 21] width 93 height 18
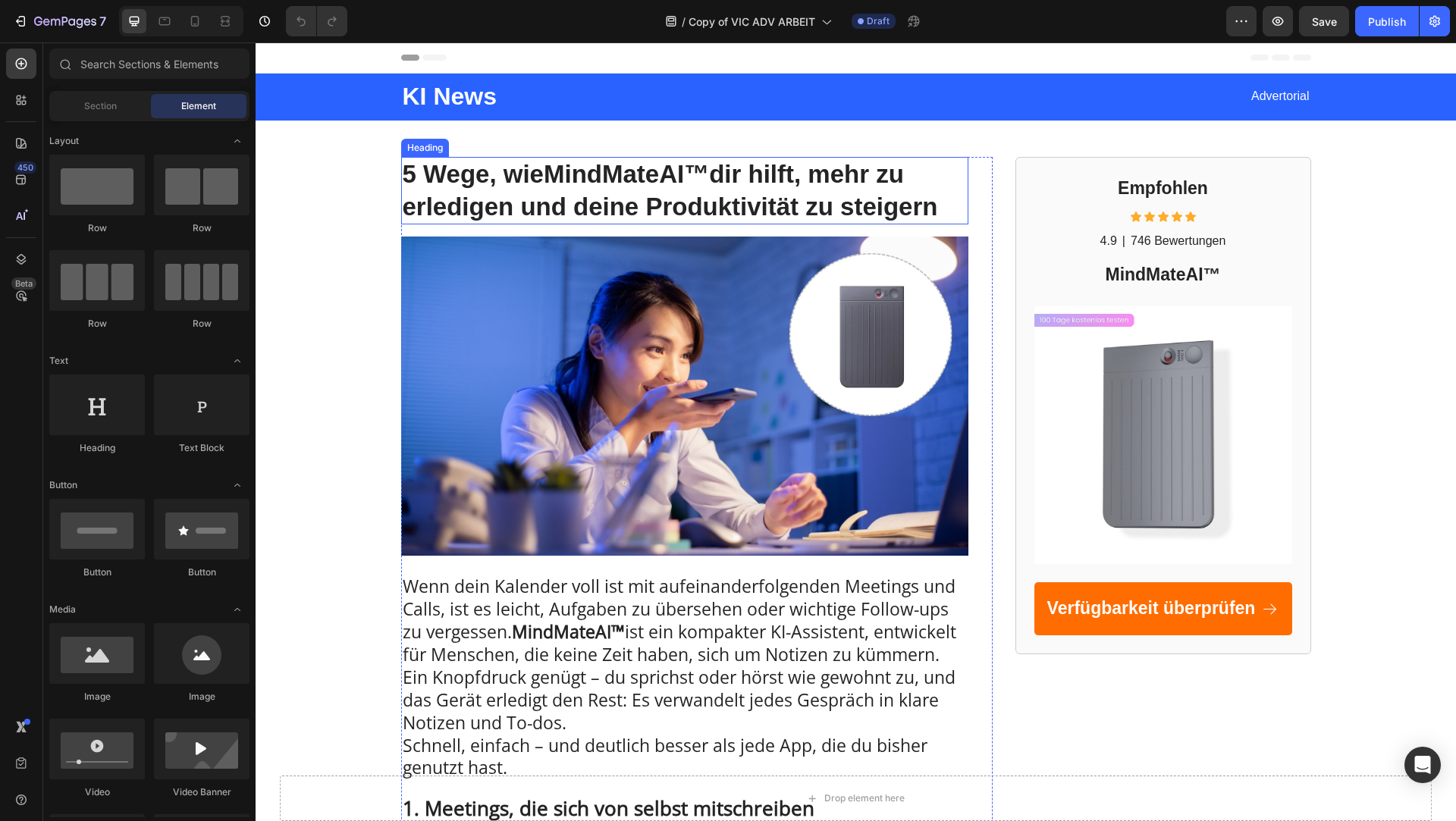
click at [407, 185] on h1 "5 Wege, wie MindMateAI™ dir hilft, mehr zu erledigen und deine Produktivität zu…" at bounding box center [685, 191] width 567 height 68
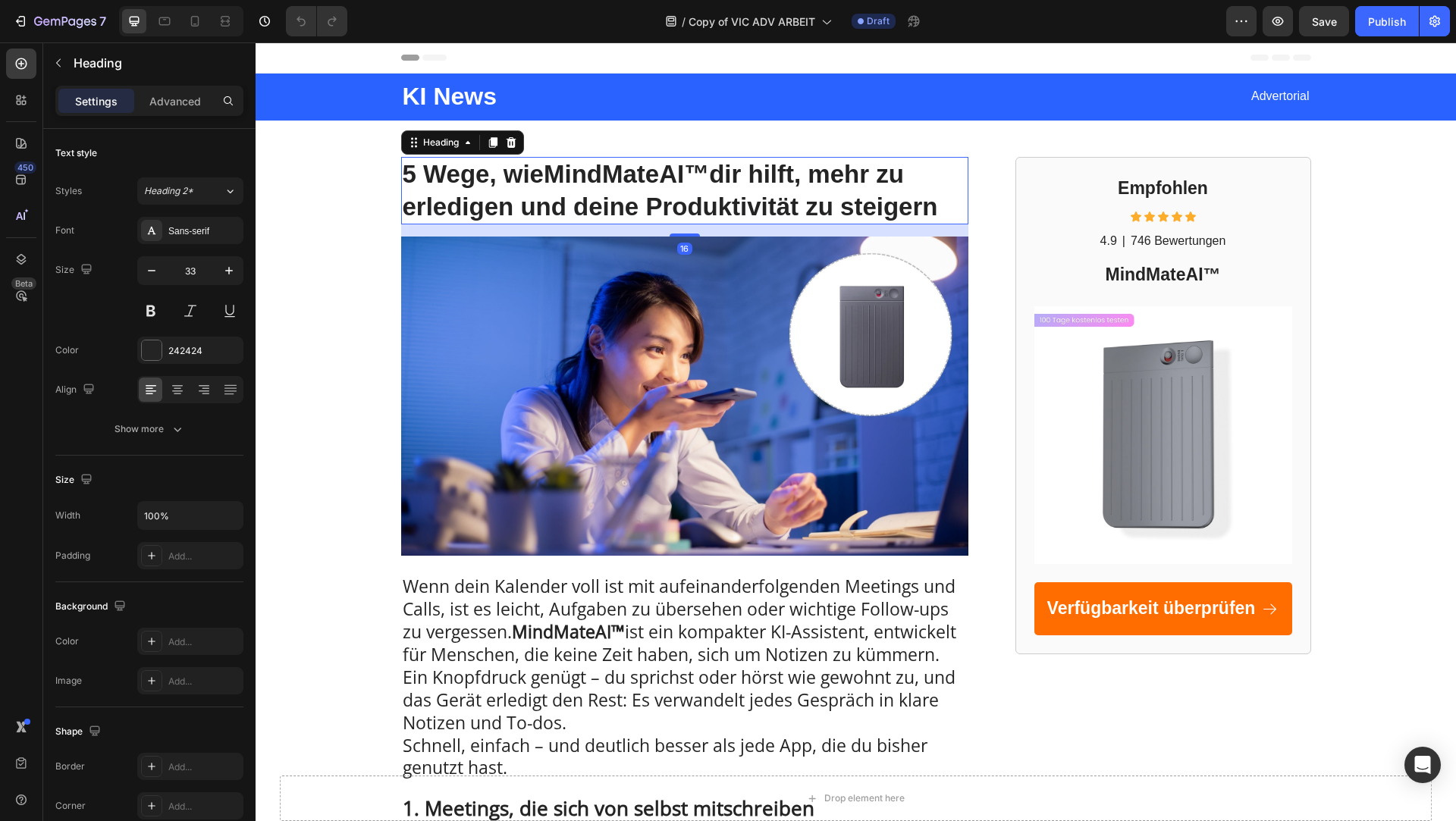
click at [407, 185] on h1 "5 Wege, wie MindMateAI™ dir hilft, mehr zu erledigen und deine Produktivität zu…" at bounding box center [685, 191] width 567 height 68
click at [407, 185] on p "5 Wege, wie MindMateAI™ dir hilft, mehr zu erledigen und deine Produktivität zu…" at bounding box center [685, 191] width 564 height 65
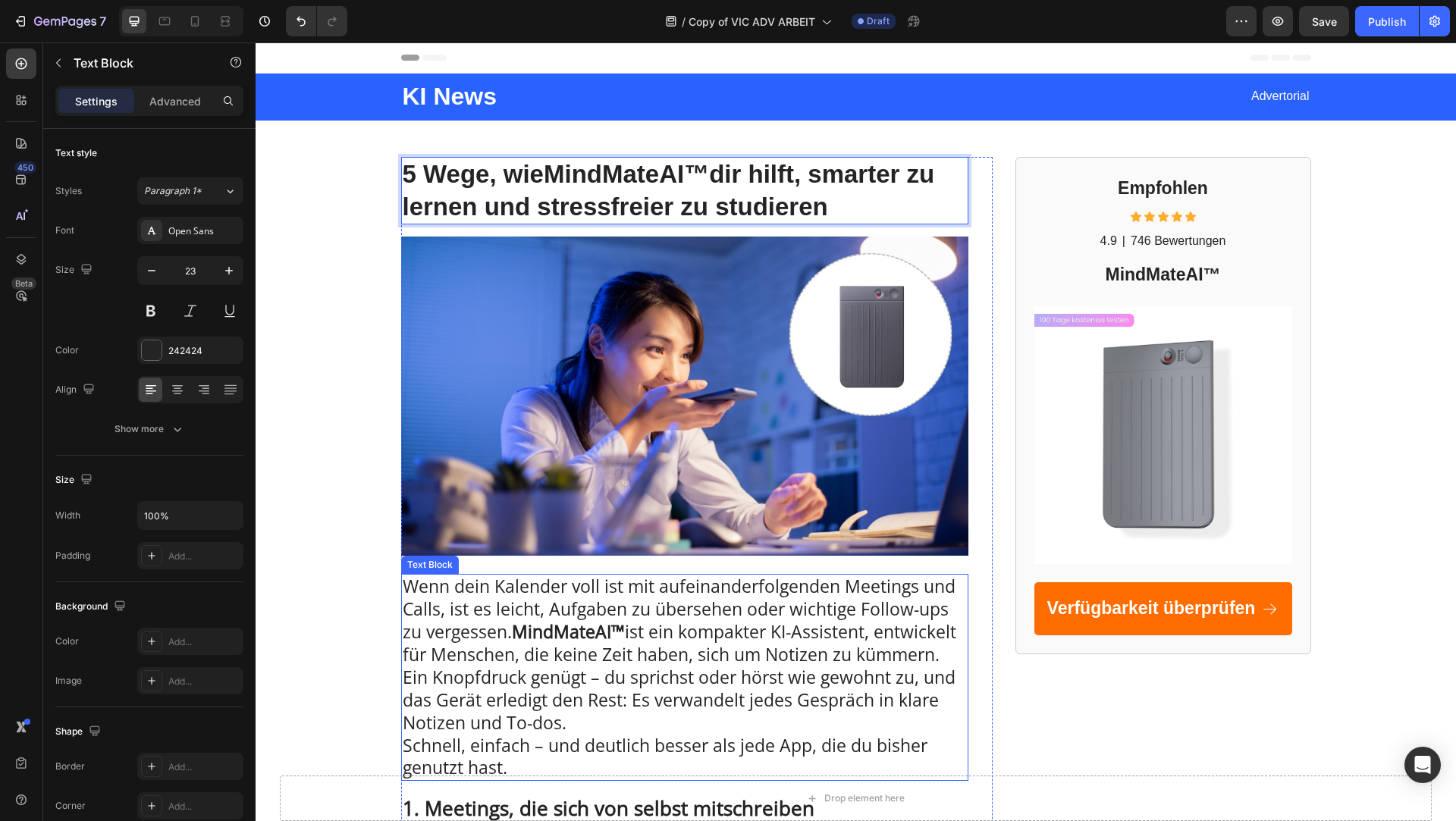
click at [489, 607] on p "Wenn dein Kalender voll ist mit aufeinanderfolgenden Meetings und Calls, ist es…" at bounding box center [685, 677] width 564 height 204
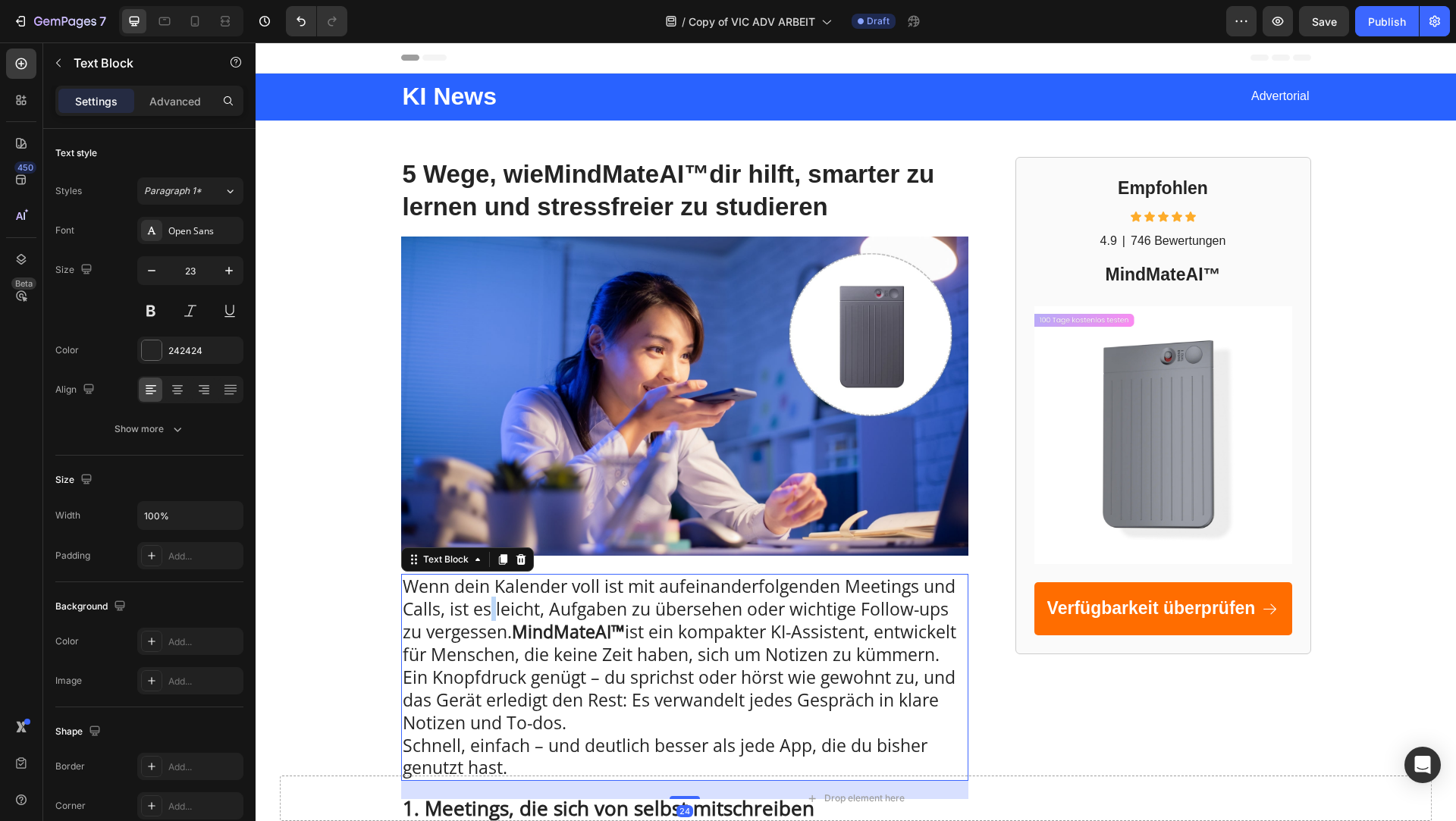
click at [489, 607] on p "Wenn dein Kalender voll ist mit aufeinanderfolgenden Meetings und Calls, ist es…" at bounding box center [685, 677] width 564 height 204
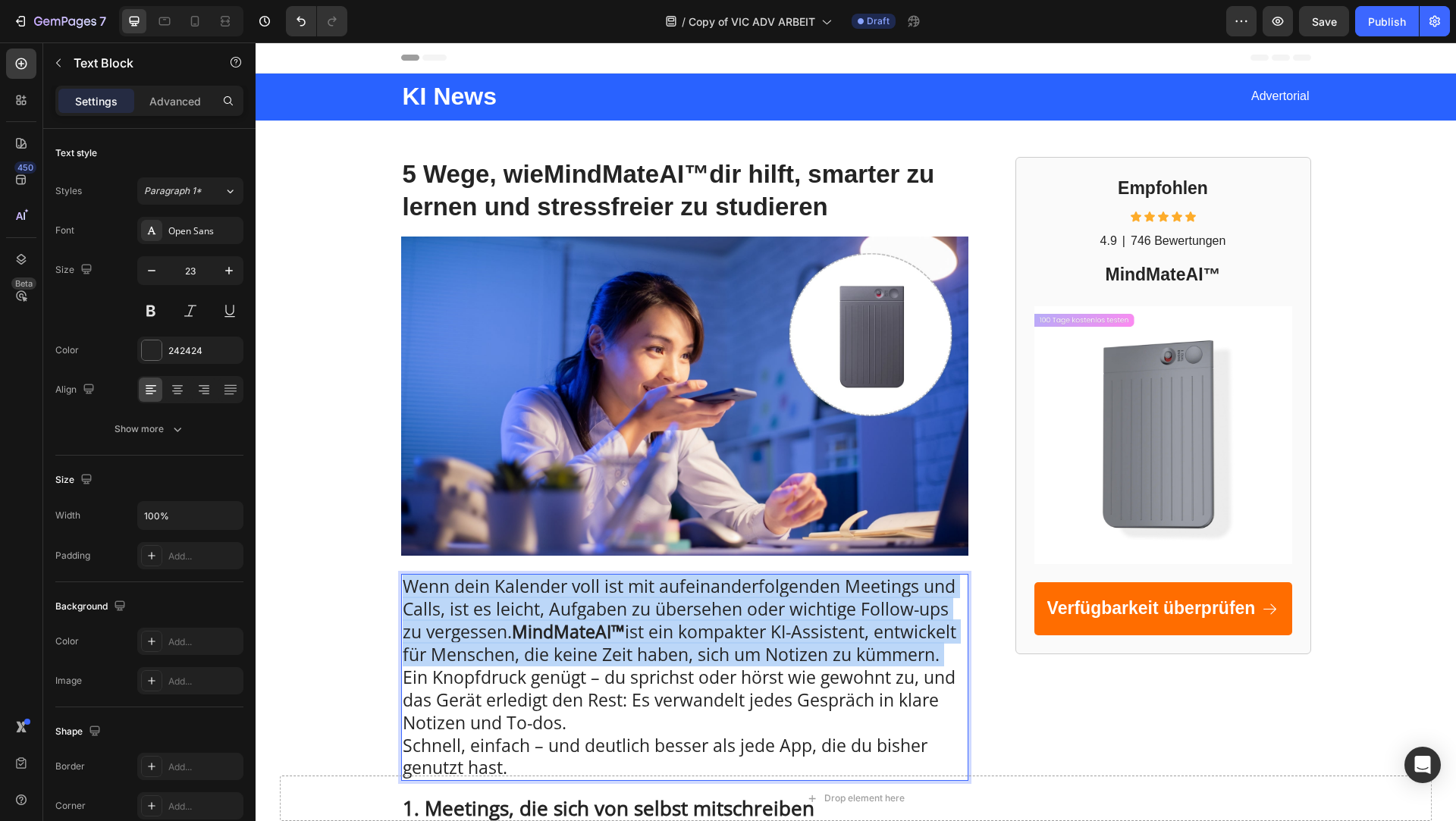
click at [489, 607] on p "Wenn dein Kalender voll ist mit aufeinanderfolgenden Meetings und Calls, ist es…" at bounding box center [685, 677] width 564 height 204
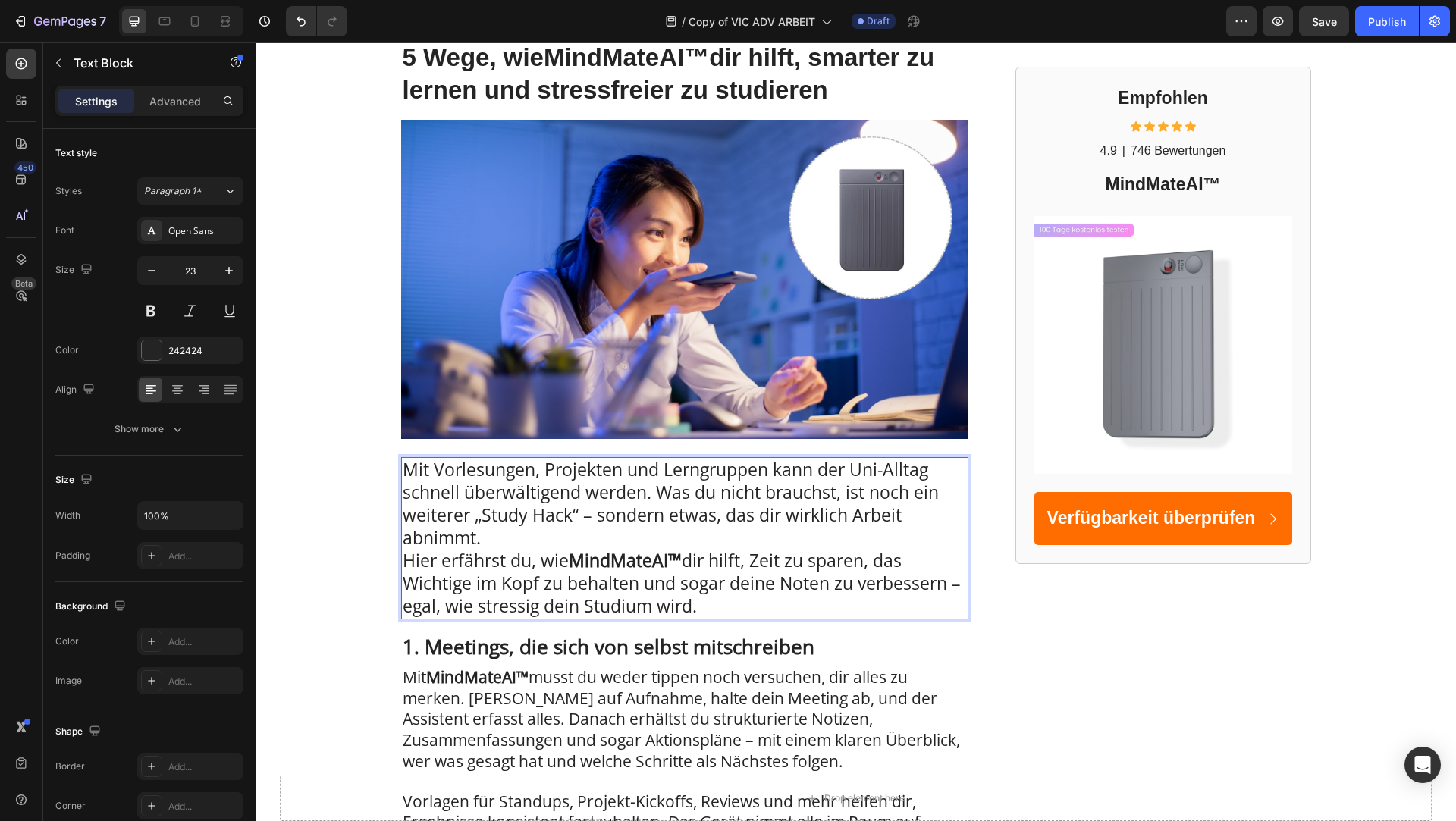
scroll to position [159, 0]
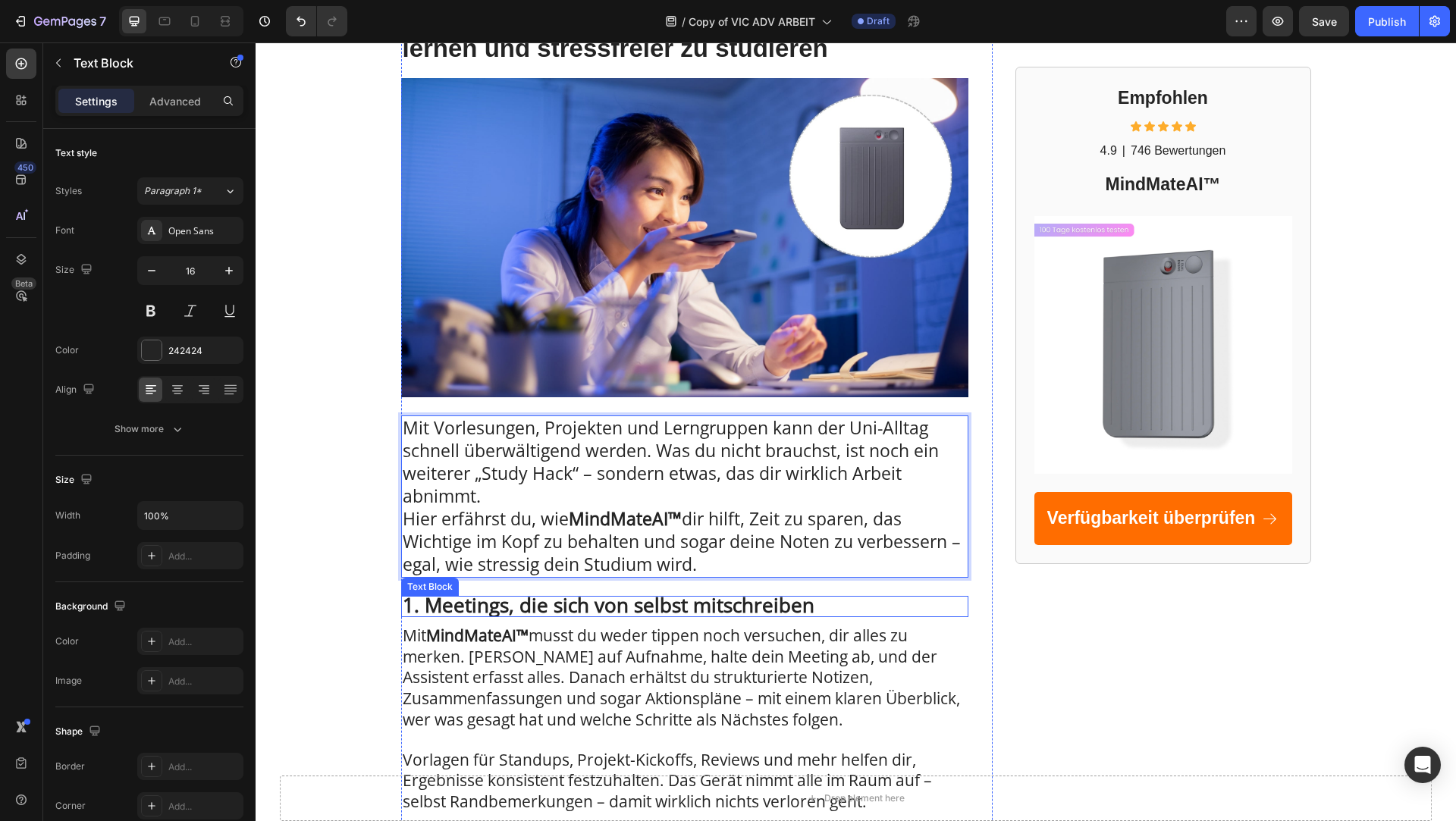
click at [596, 606] on strong "1. Meetings, die sich von selbst mitschreiben" at bounding box center [609, 605] width 412 height 27
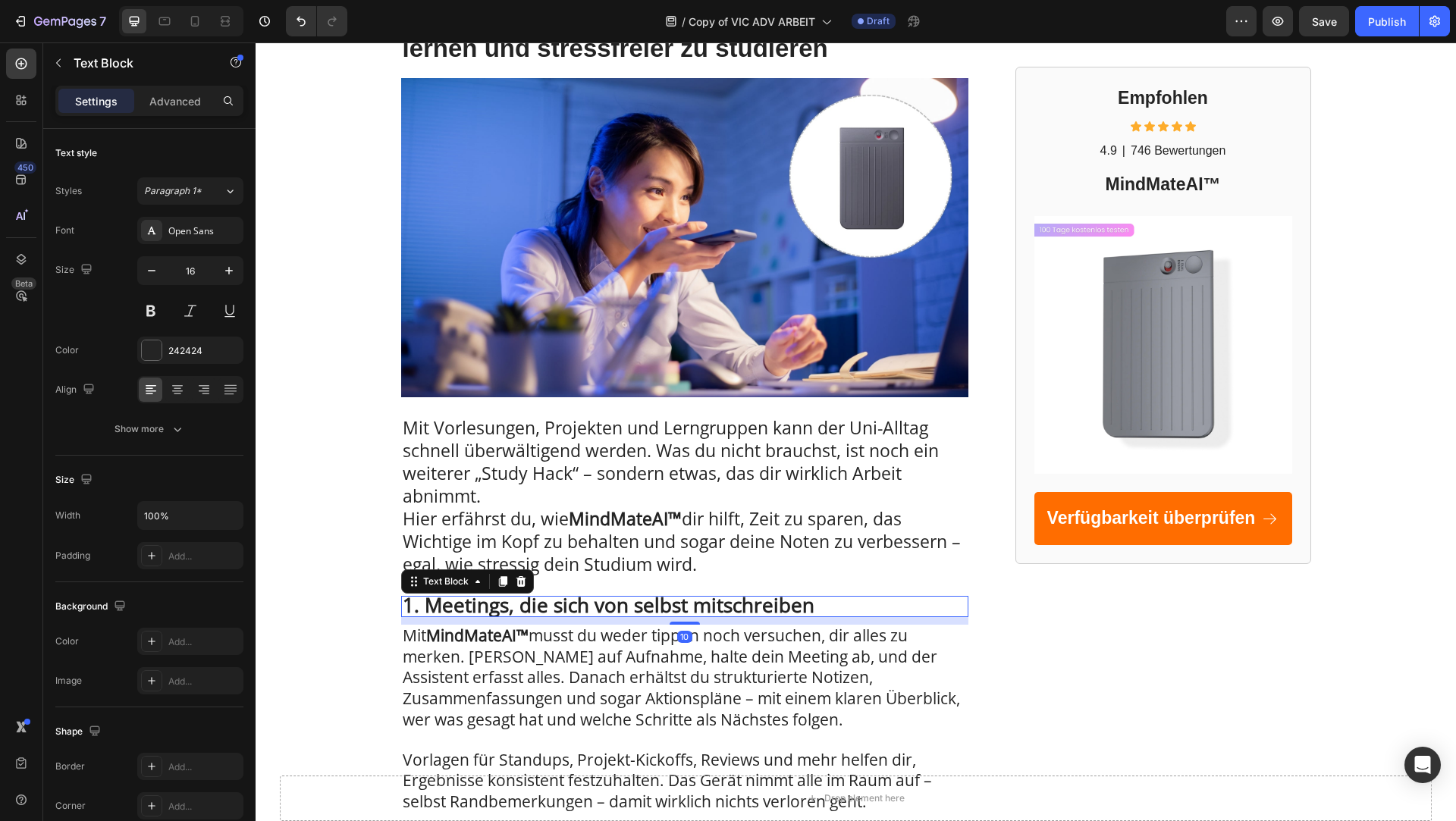
click at [596, 606] on strong "1. Meetings, die sich von selbst mitschreiben" at bounding box center [609, 605] width 412 height 27
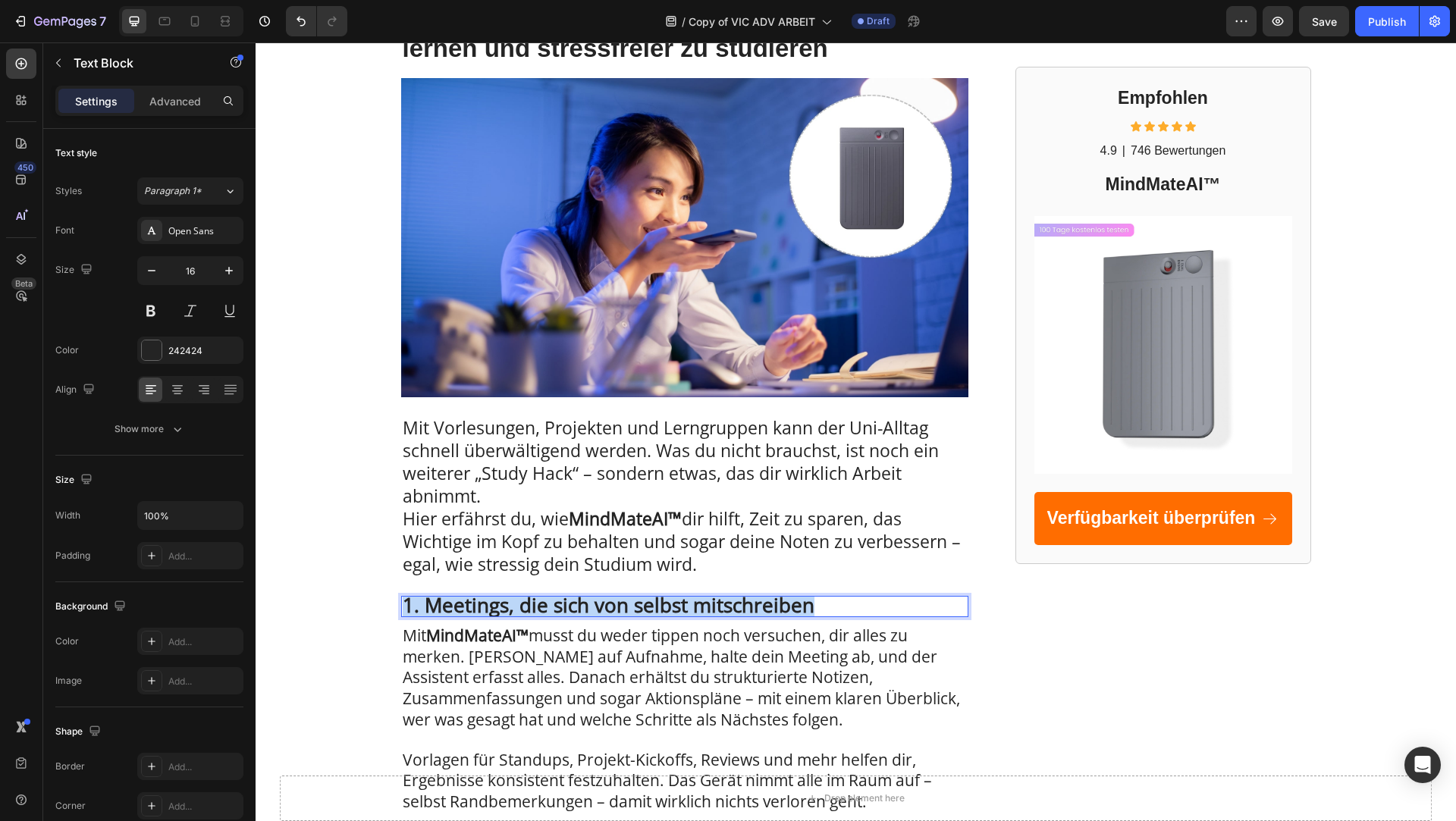
click at [596, 606] on strong "1. Meetings, die sich von selbst mitschreiben" at bounding box center [609, 605] width 412 height 27
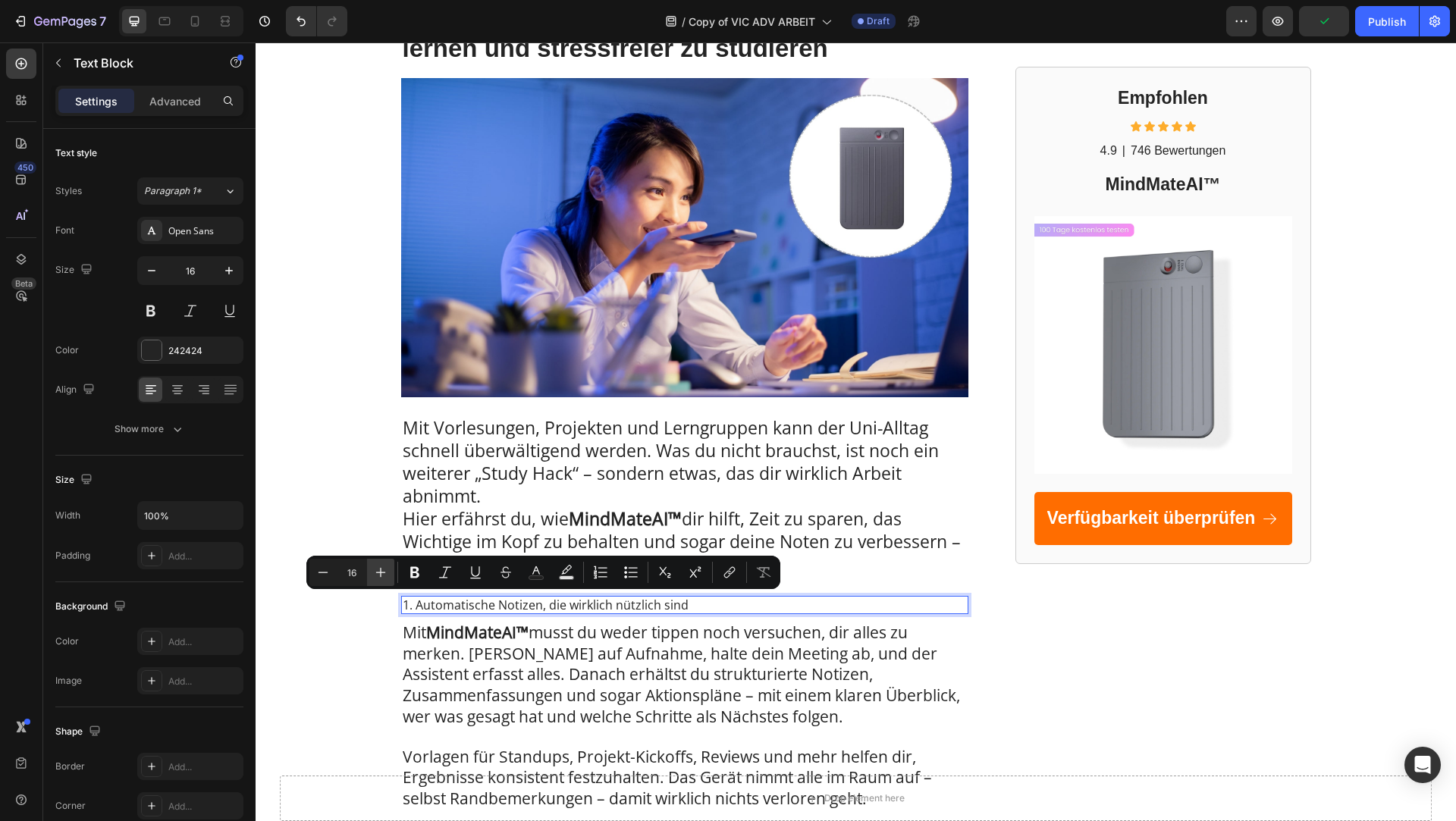
click at [383, 570] on icon "Editor contextual toolbar" at bounding box center [381, 572] width 15 height 15
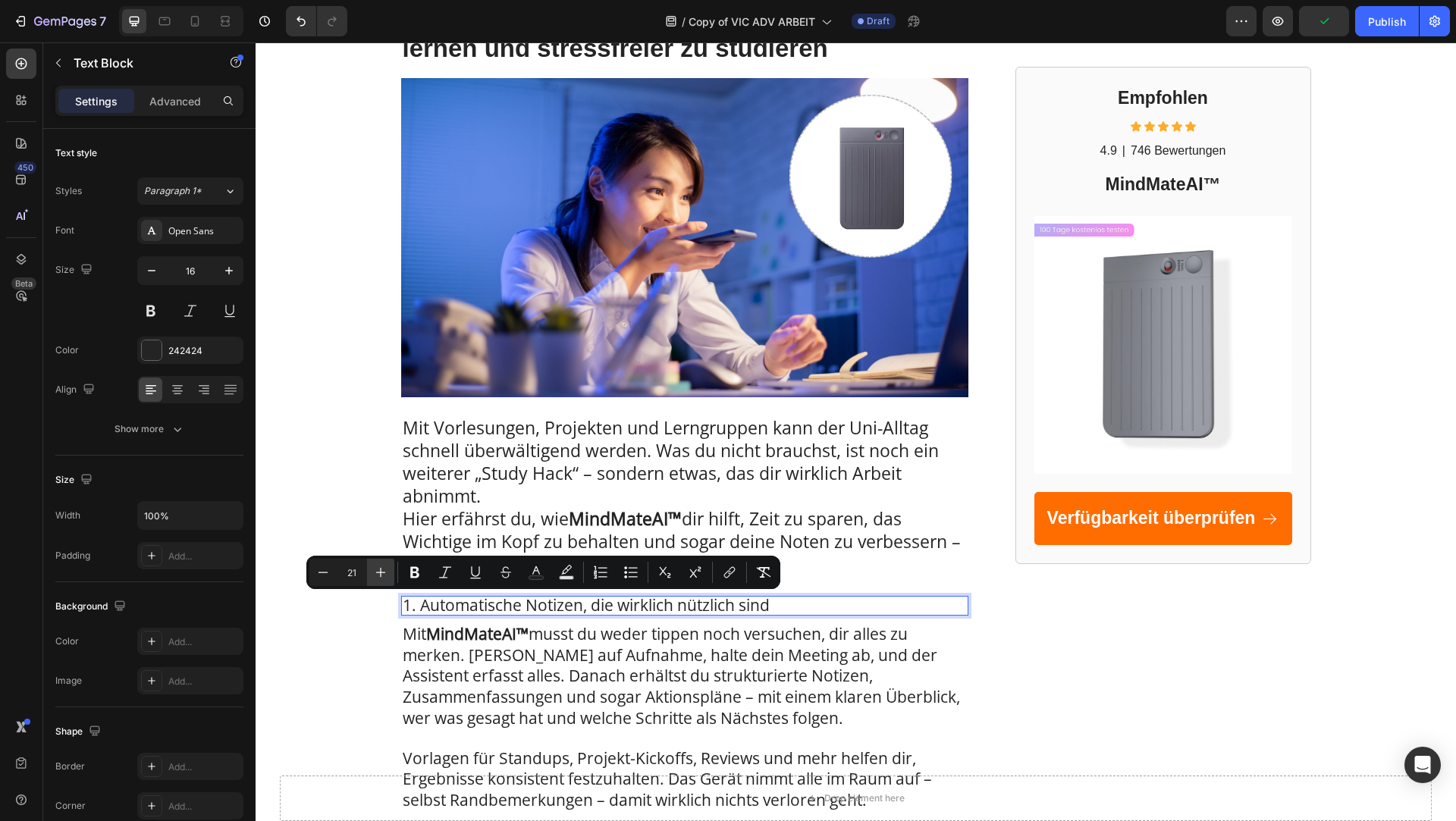
click at [383, 570] on icon "Editor contextual toolbar" at bounding box center [381, 572] width 15 height 15
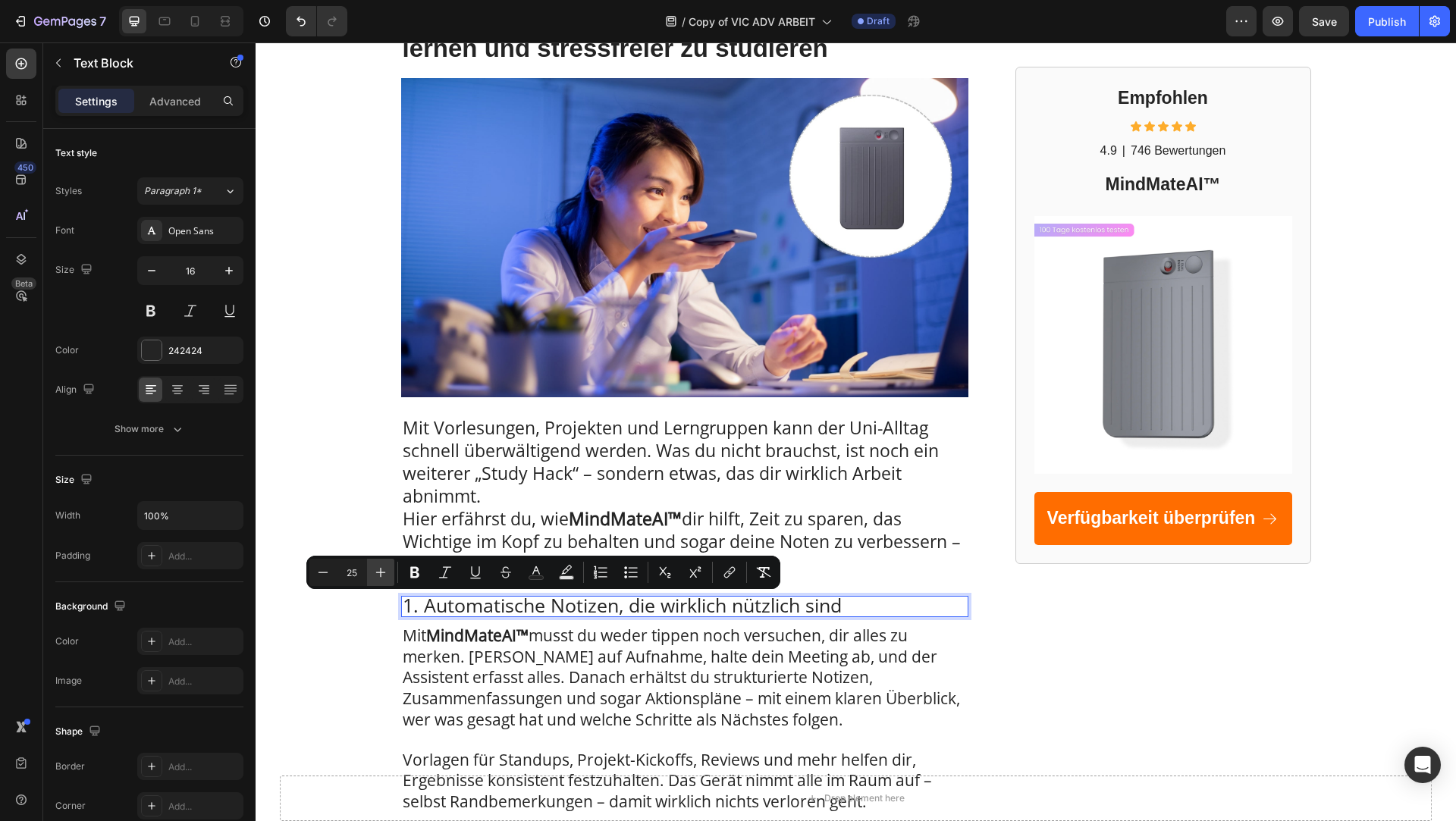
type input "26"
click at [415, 574] on icon "Editor contextual toolbar" at bounding box center [415, 572] width 15 height 15
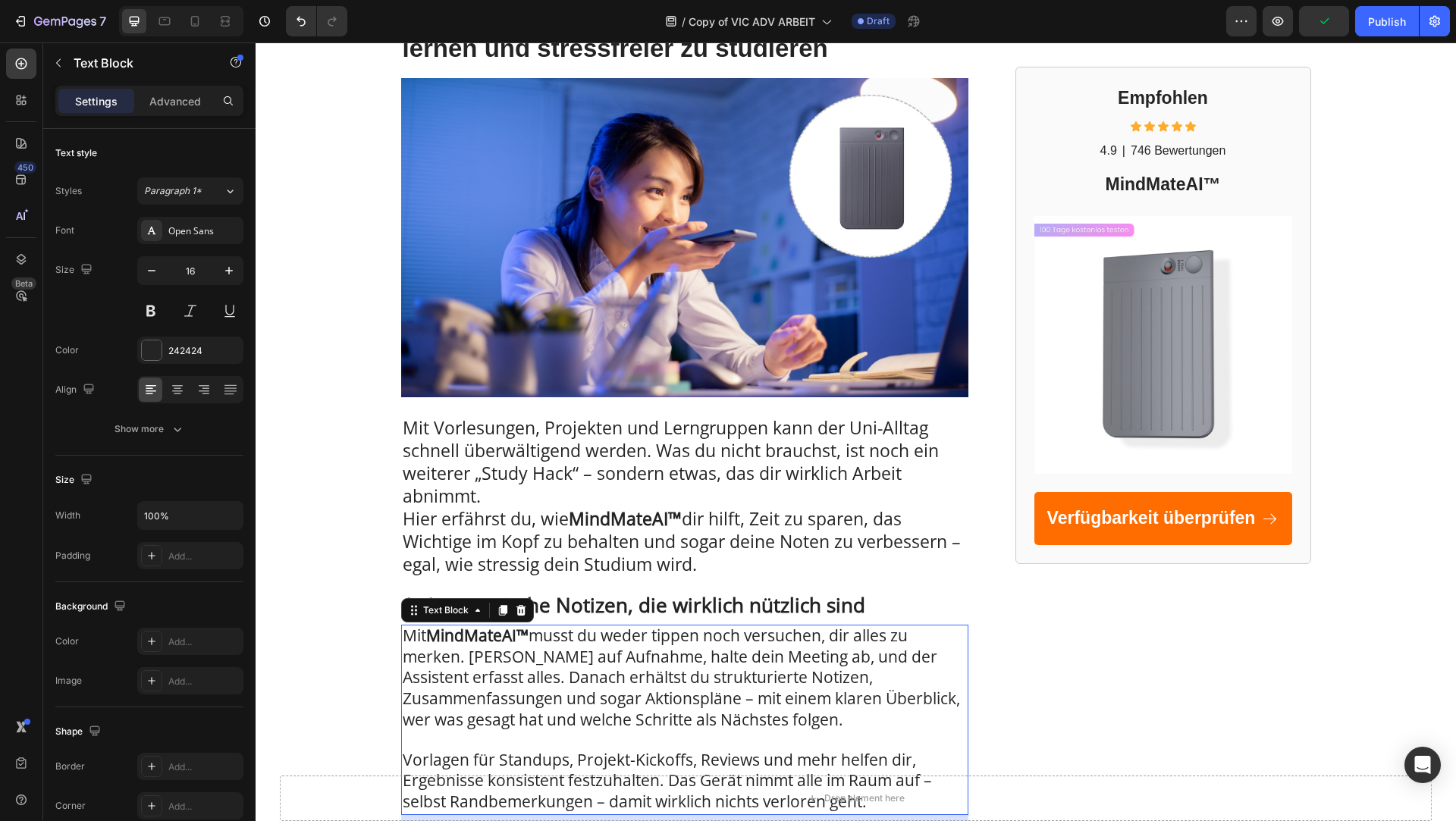
click at [483, 681] on span "Mit MindMateAI™ musst du weder tippen noch versuchen, dir alles zu merken. [PER…" at bounding box center [682, 677] width 557 height 105
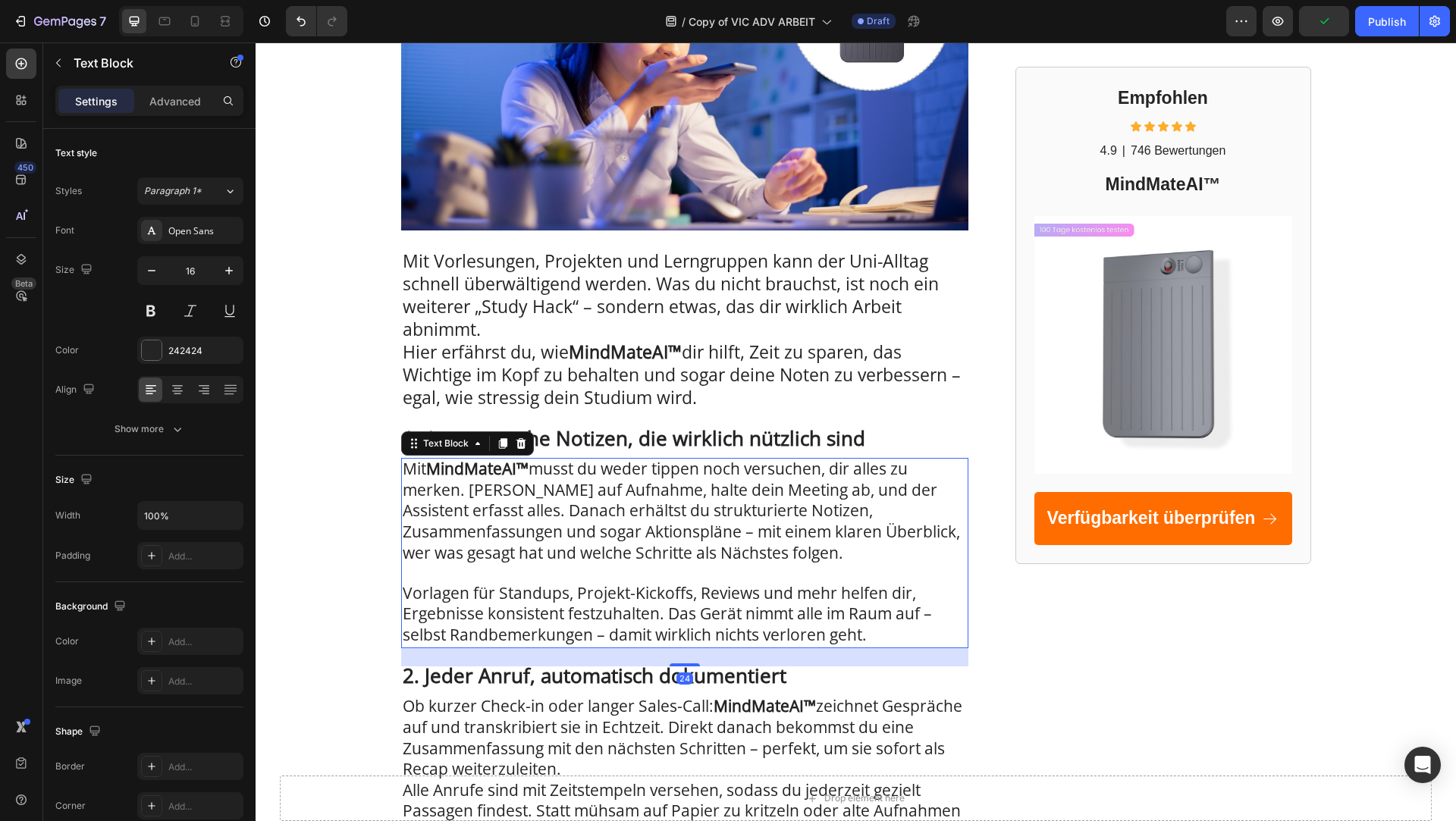
scroll to position [326, 0]
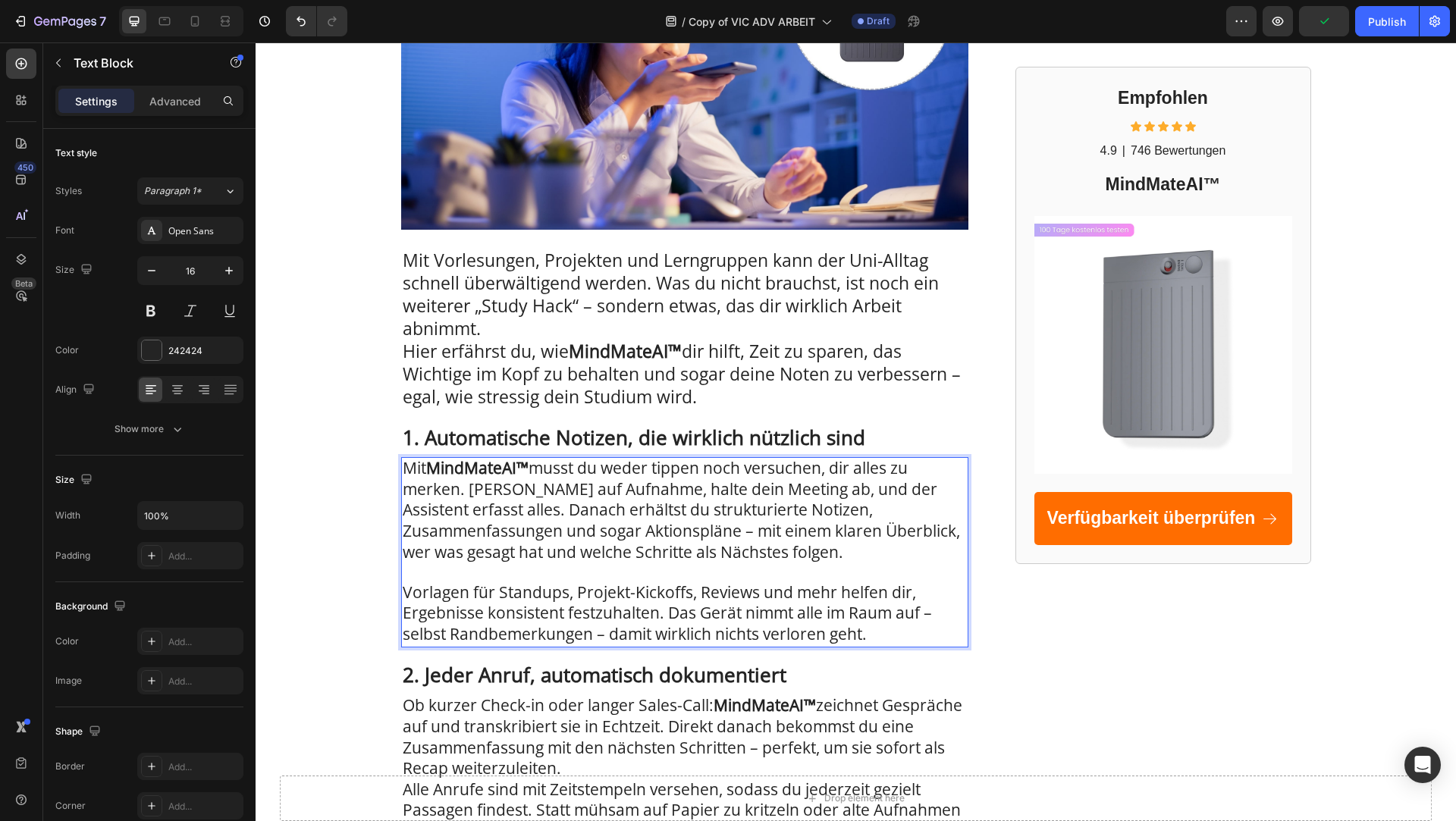
click at [500, 567] on p "Rich Text Editor. Editing area: main" at bounding box center [685, 573] width 564 height 20
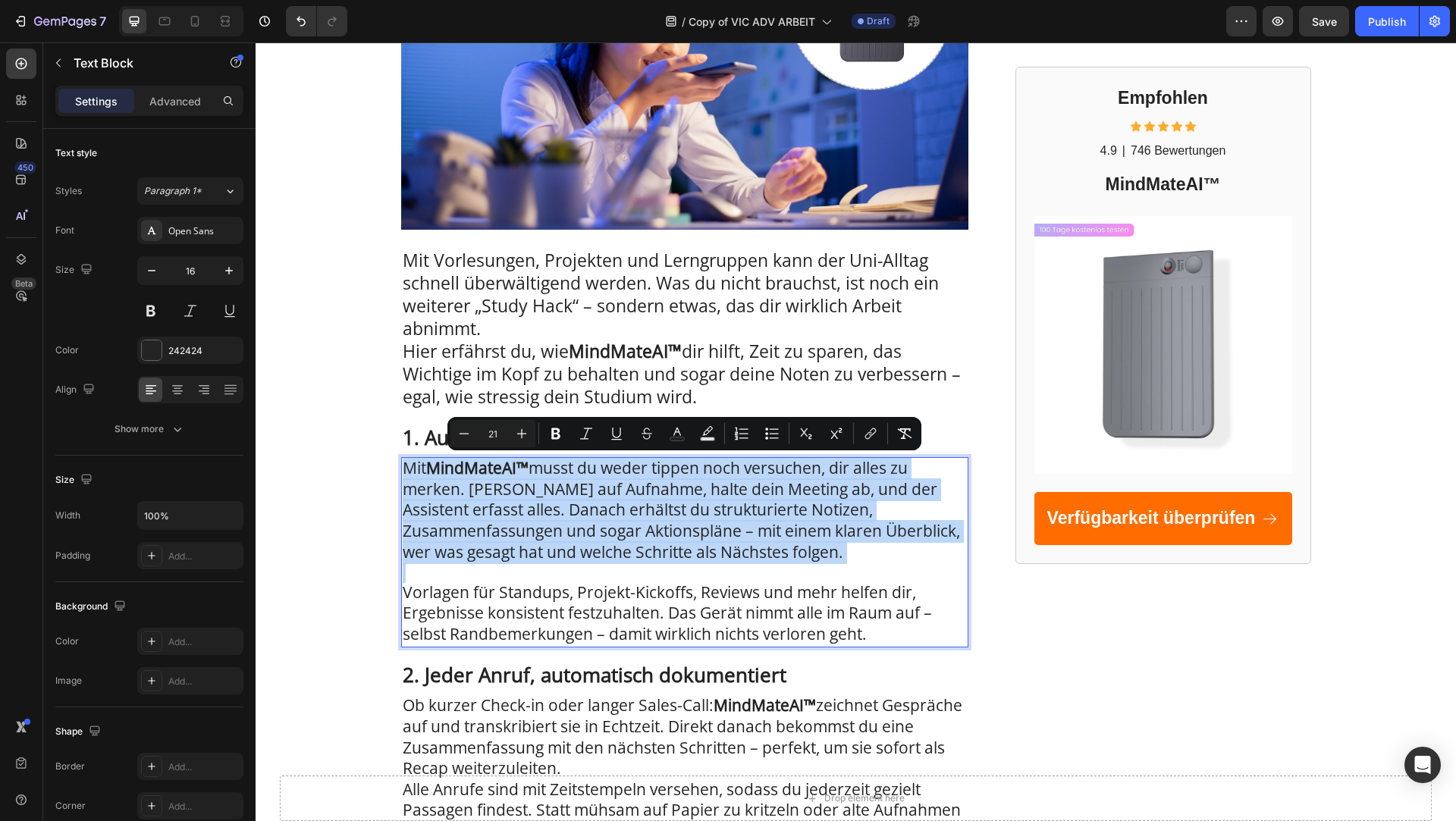
type input "16"
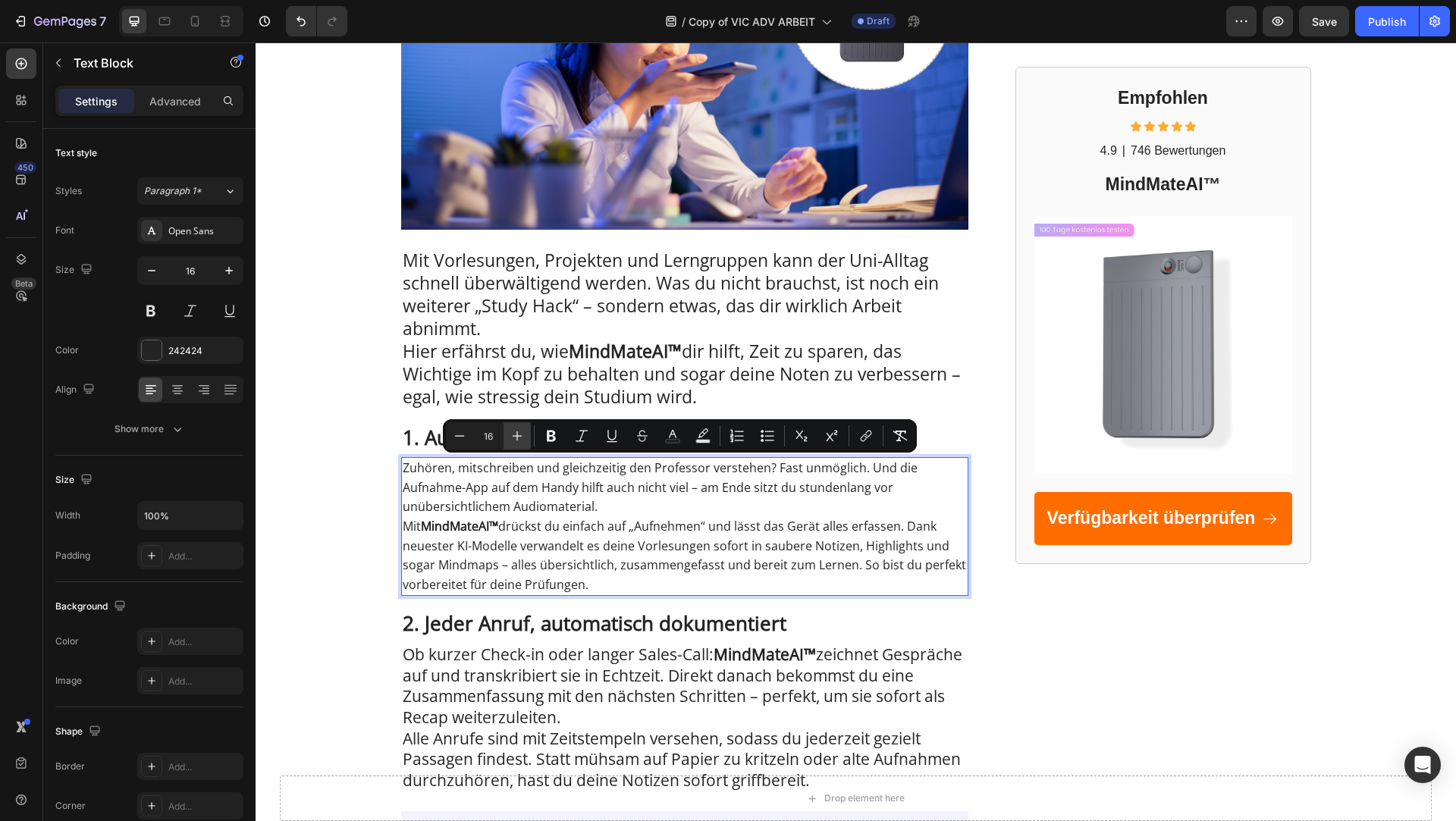
click at [514, 433] on icon "Editor contextual toolbar" at bounding box center [517, 436] width 15 height 15
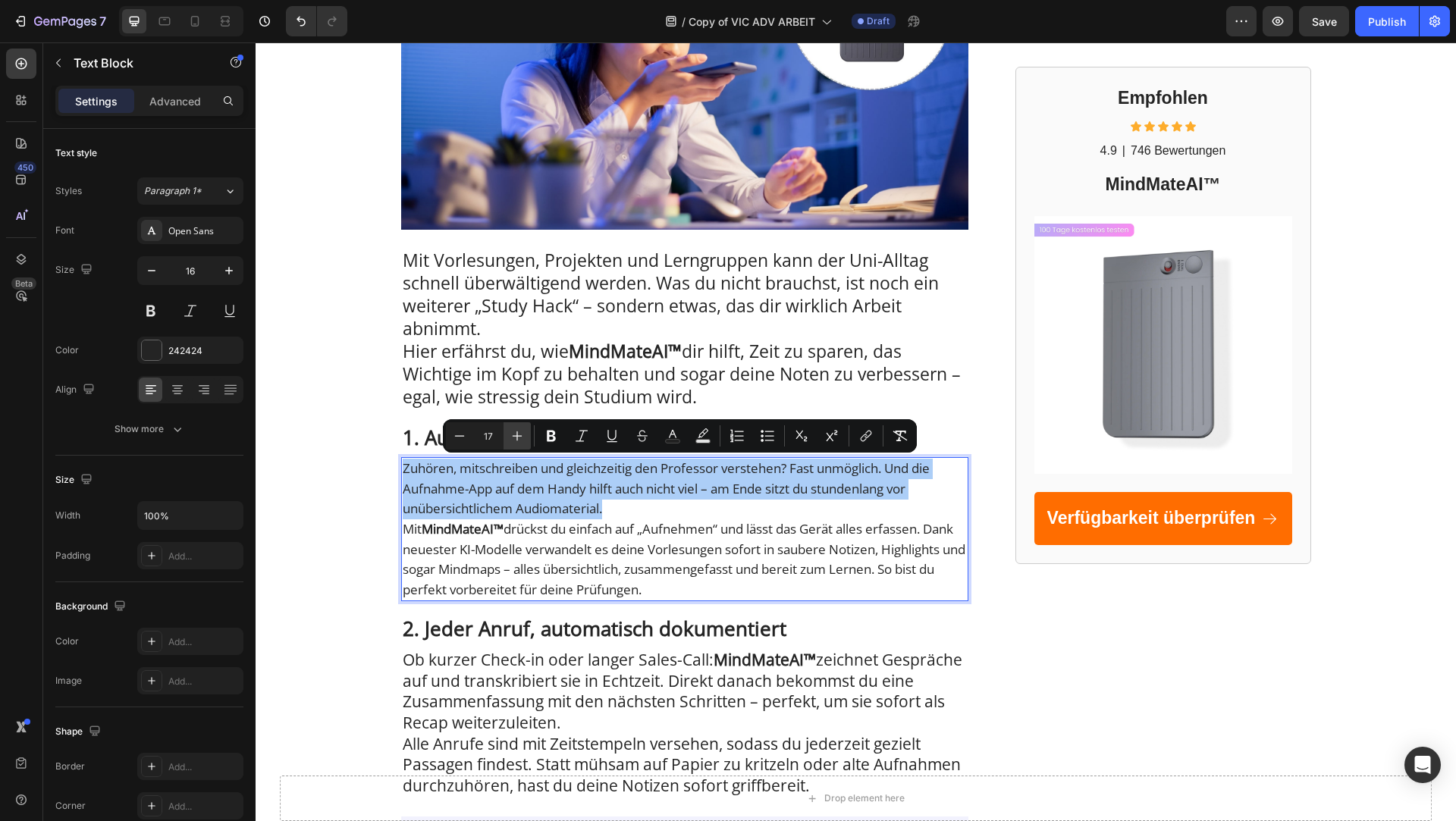
click at [514, 433] on icon "Editor contextual toolbar" at bounding box center [517, 436] width 15 height 15
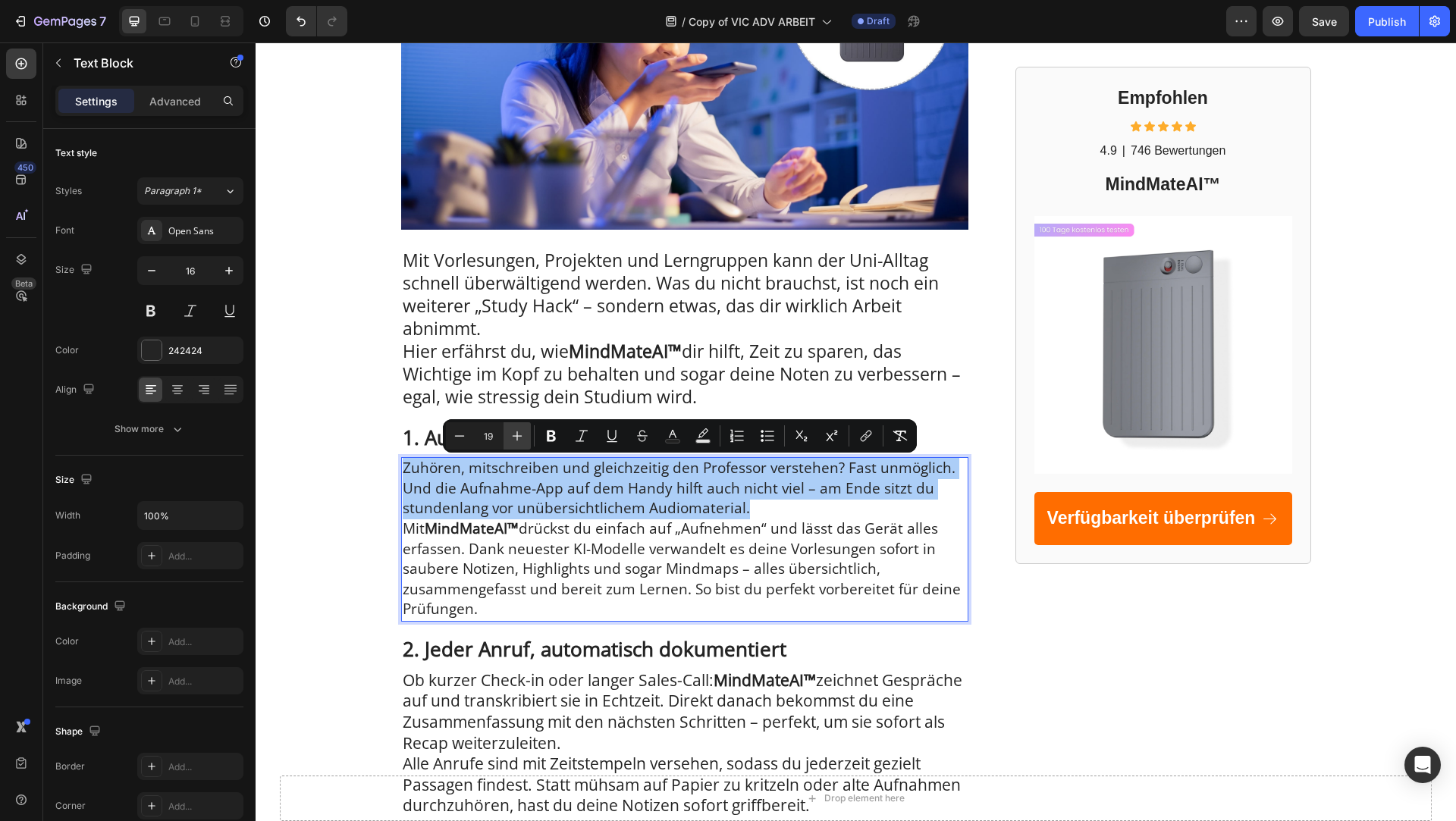
click at [514, 433] on icon "Editor contextual toolbar" at bounding box center [517, 436] width 15 height 15
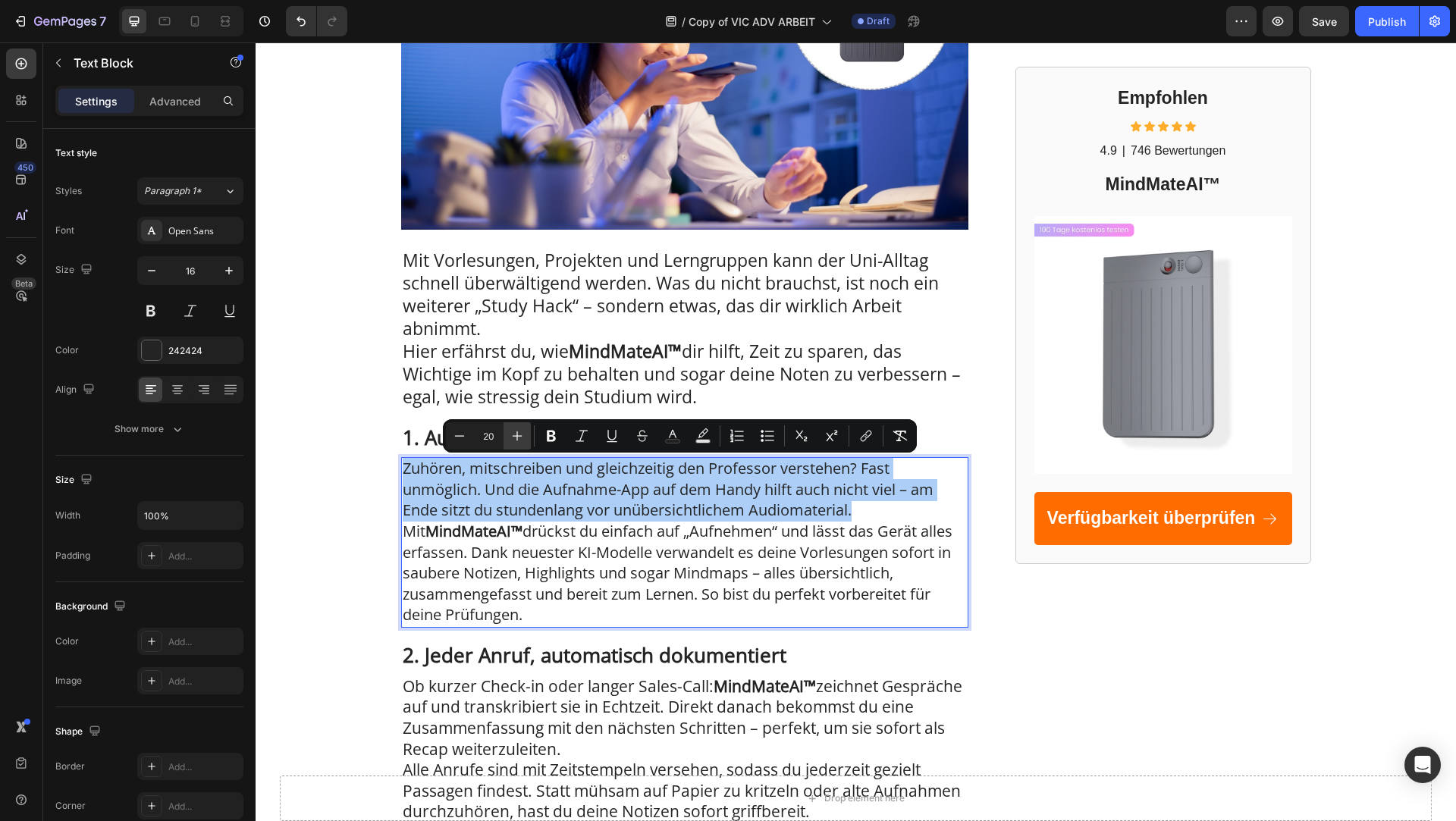
click at [514, 433] on icon "Editor contextual toolbar" at bounding box center [517, 436] width 15 height 15
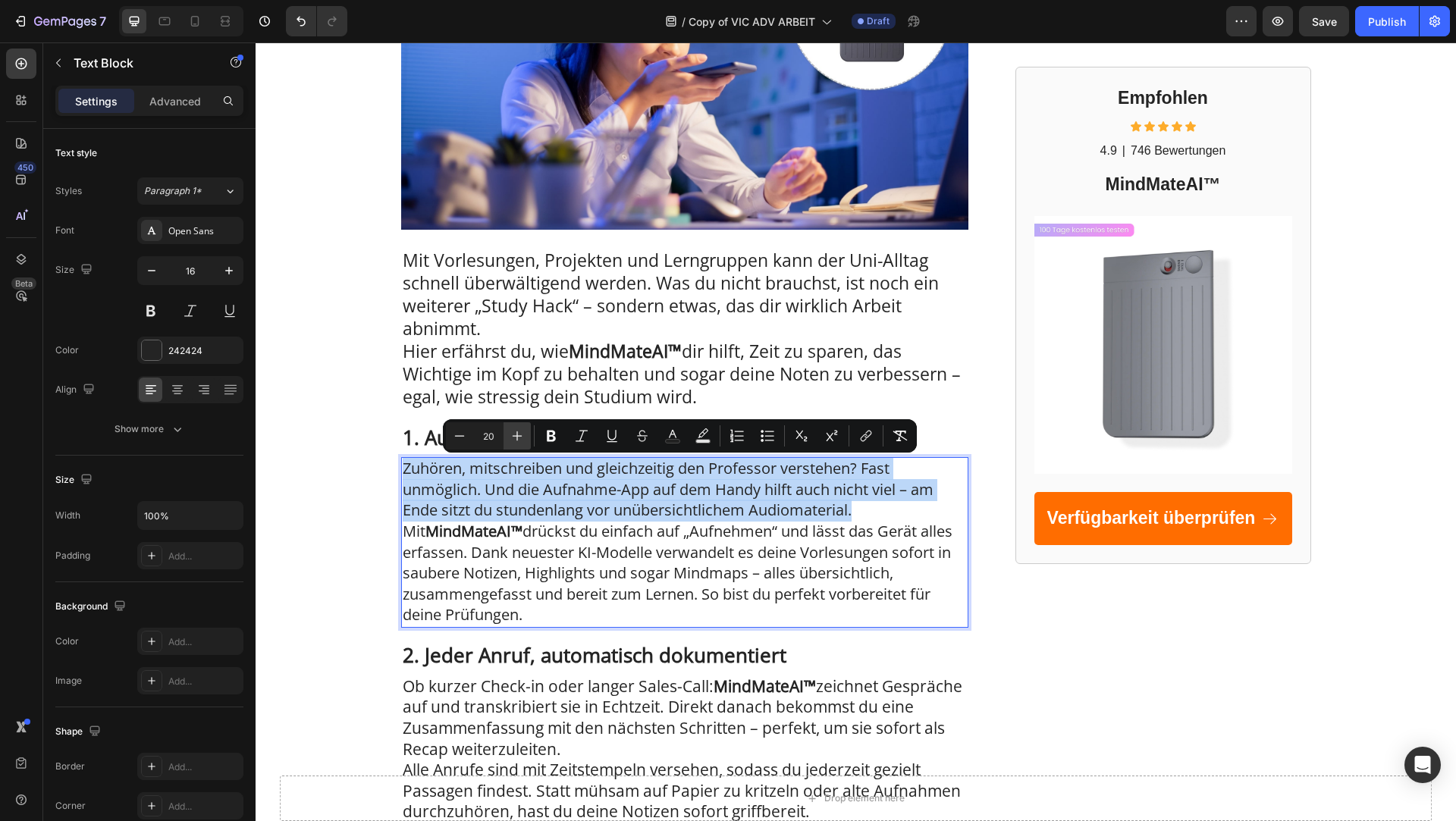
type input "21"
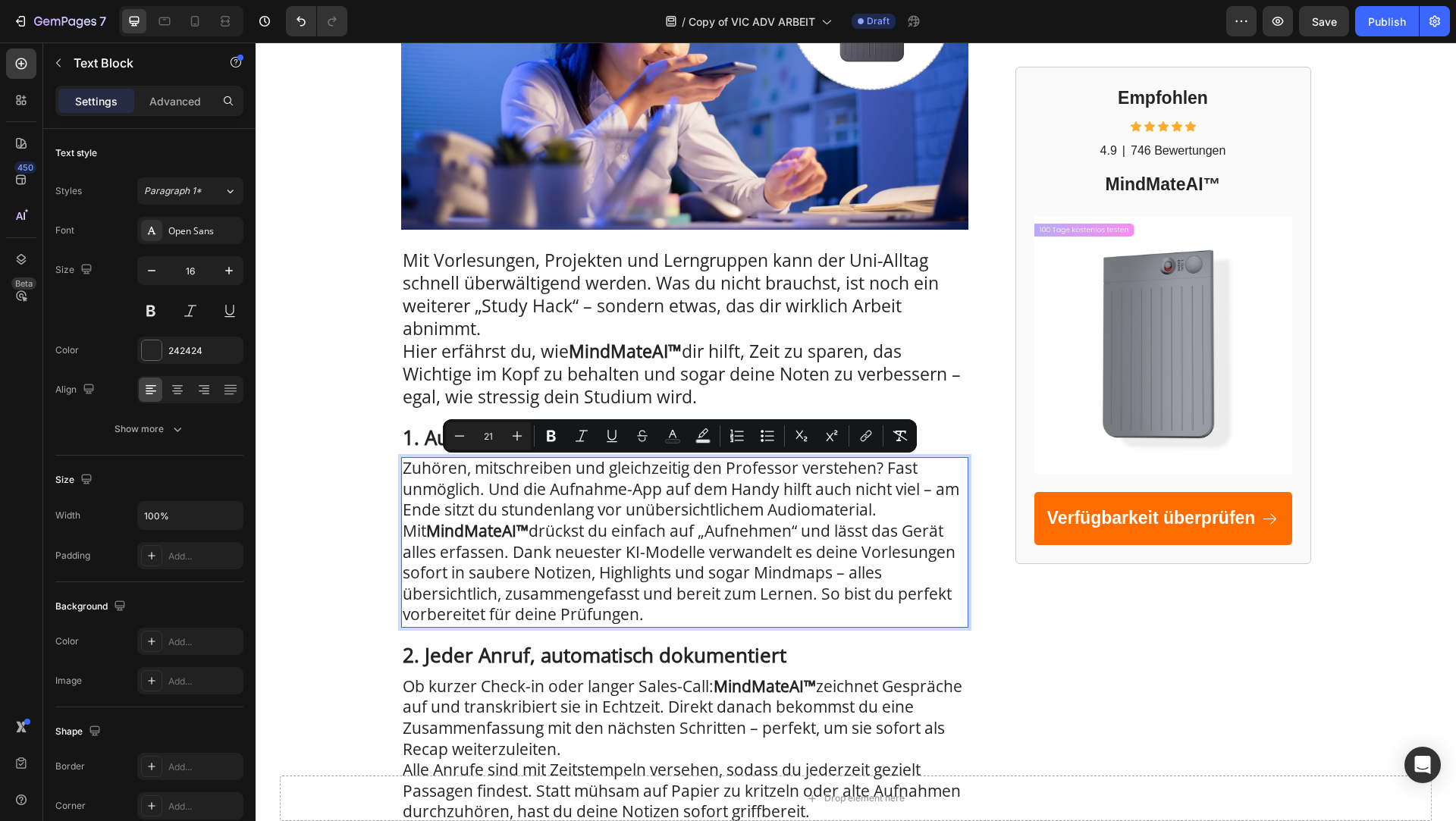
click at [546, 512] on span "Zuhören, mitschreiben und gleichzeitig den Professor verstehen? Fast unmöglich.…" at bounding box center [681, 488] width 556 height 63
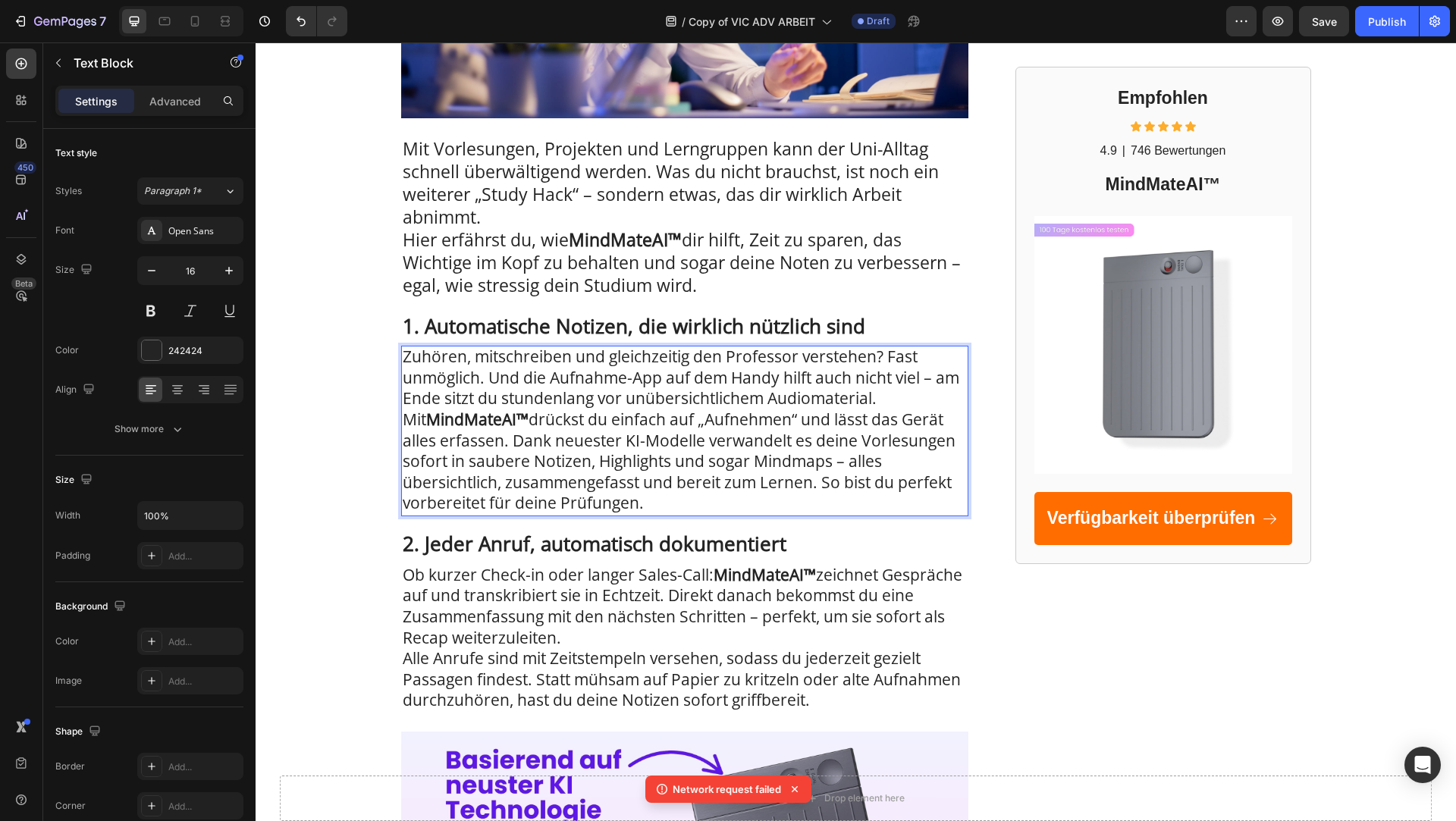
scroll to position [473, 0]
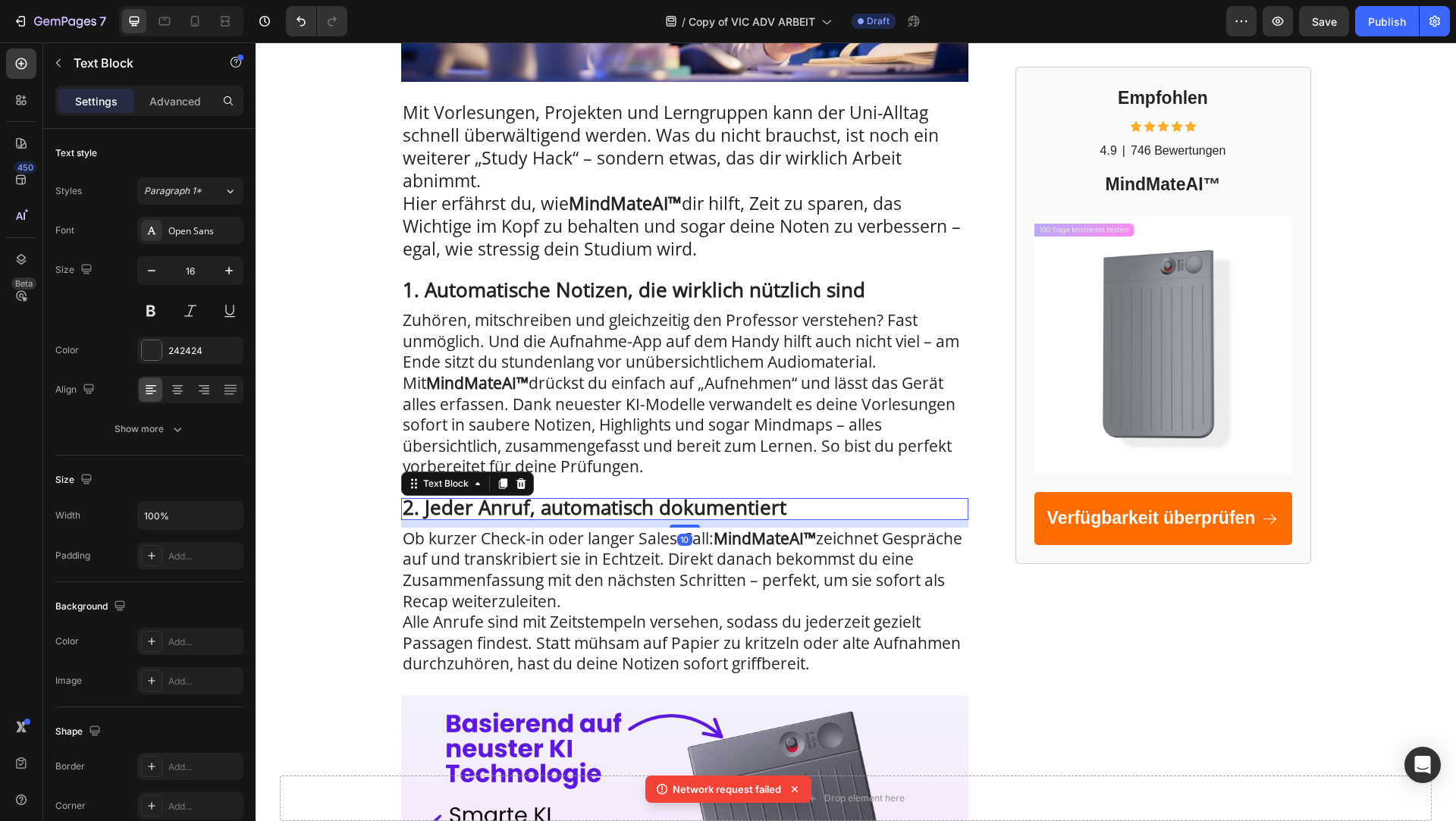
click at [523, 502] on strong "2. Jeder Anruf, automatisch dokumentiert" at bounding box center [595, 507] width 384 height 27
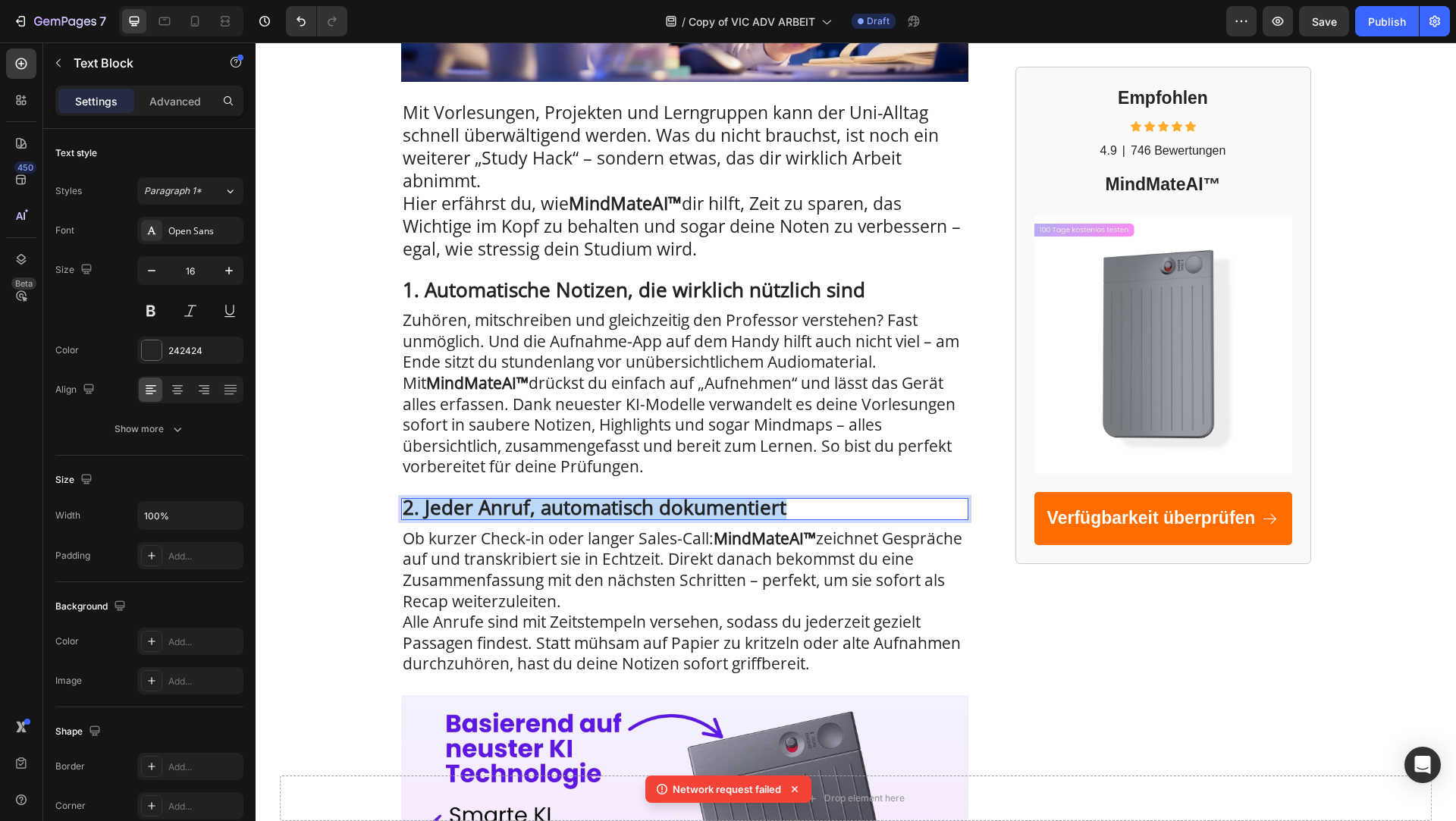
click at [523, 502] on strong "2. Jeder Anruf, automatisch dokumentiert" at bounding box center [595, 507] width 384 height 27
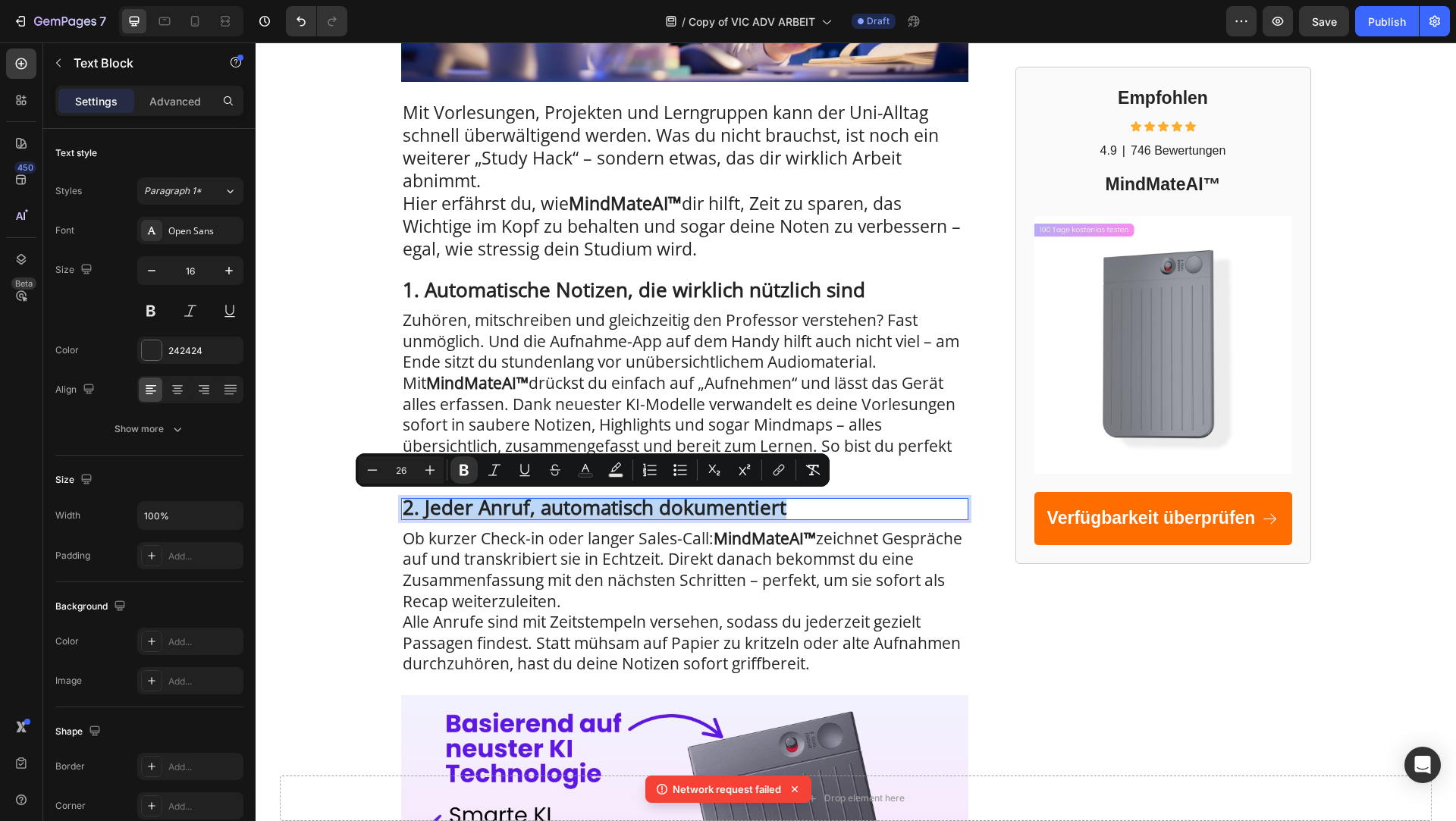
type input "16"
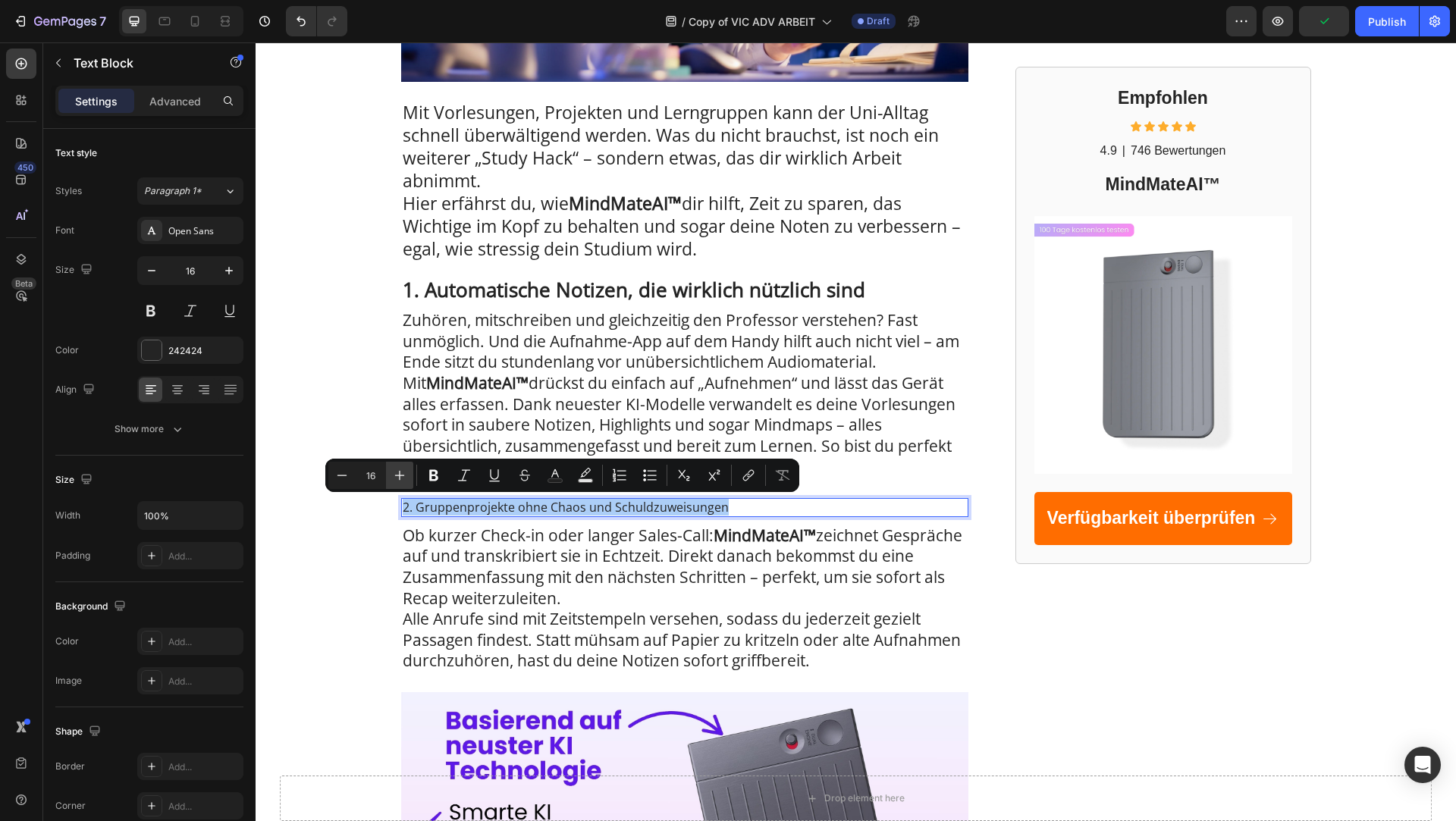
click at [387, 480] on button "Plus" at bounding box center [400, 475] width 27 height 27
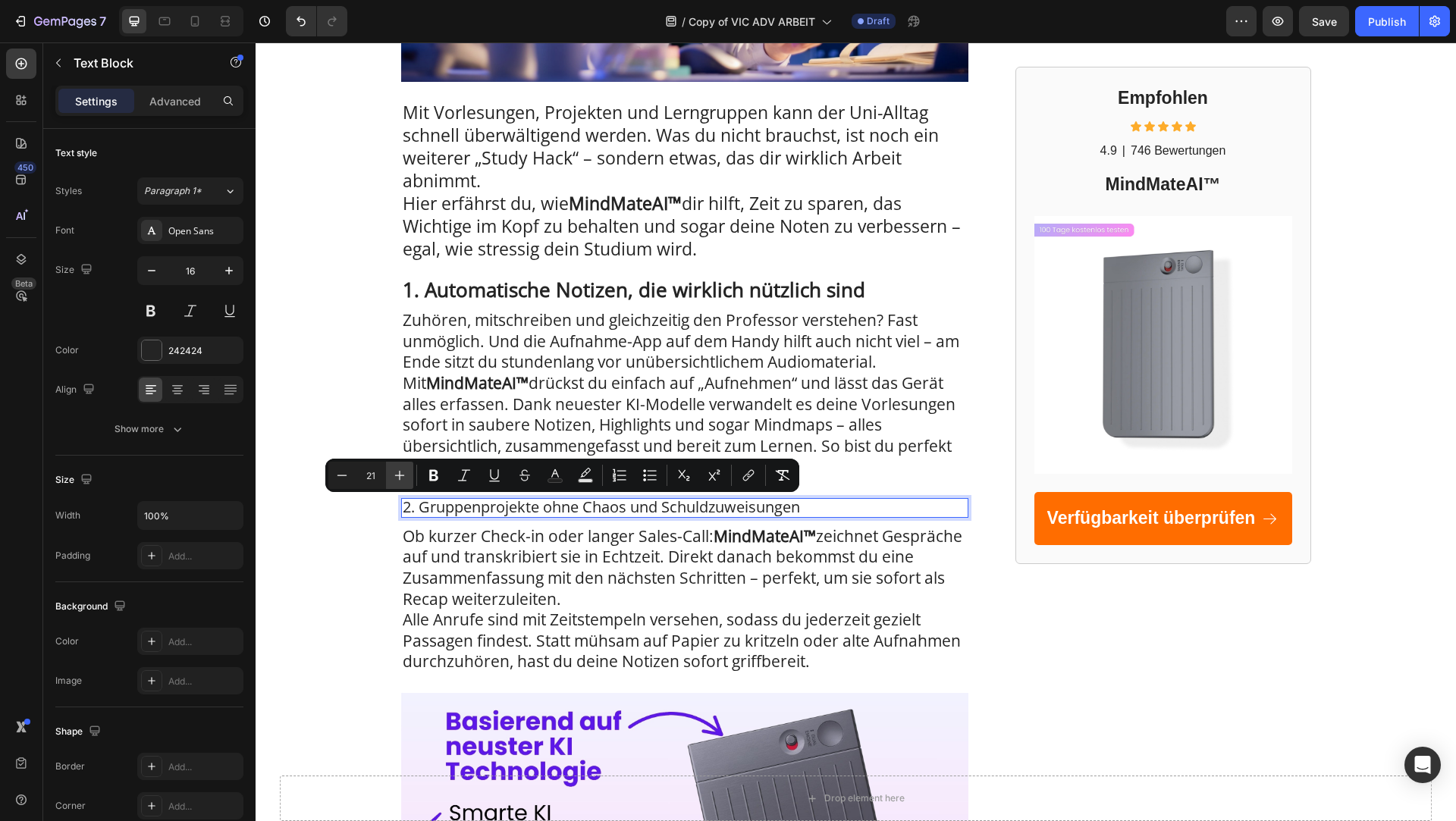
click at [387, 480] on button "Plus" at bounding box center [400, 475] width 27 height 27
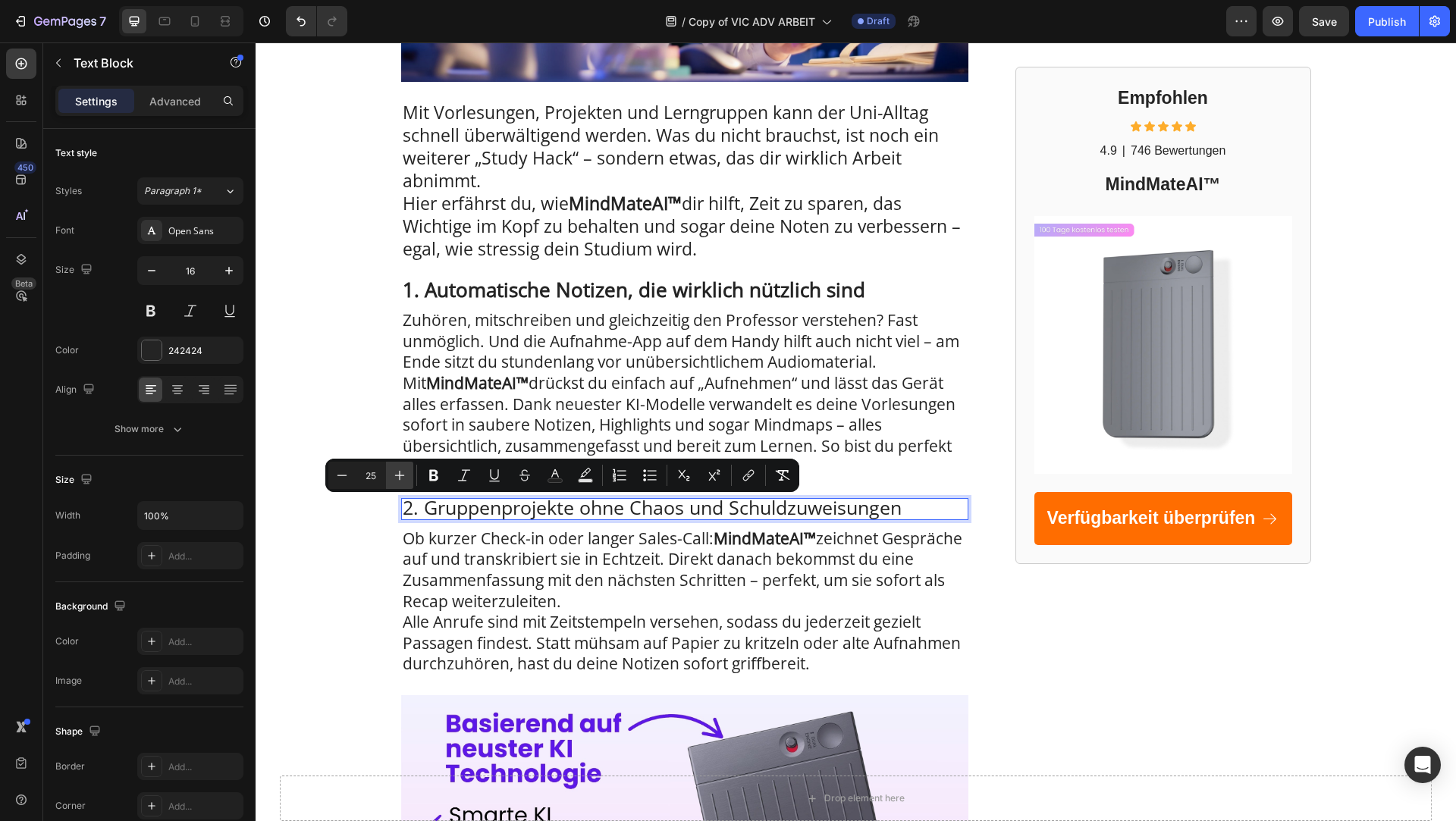
type input "26"
click at [433, 480] on icon "Editor contextual toolbar" at bounding box center [433, 475] width 9 height 11
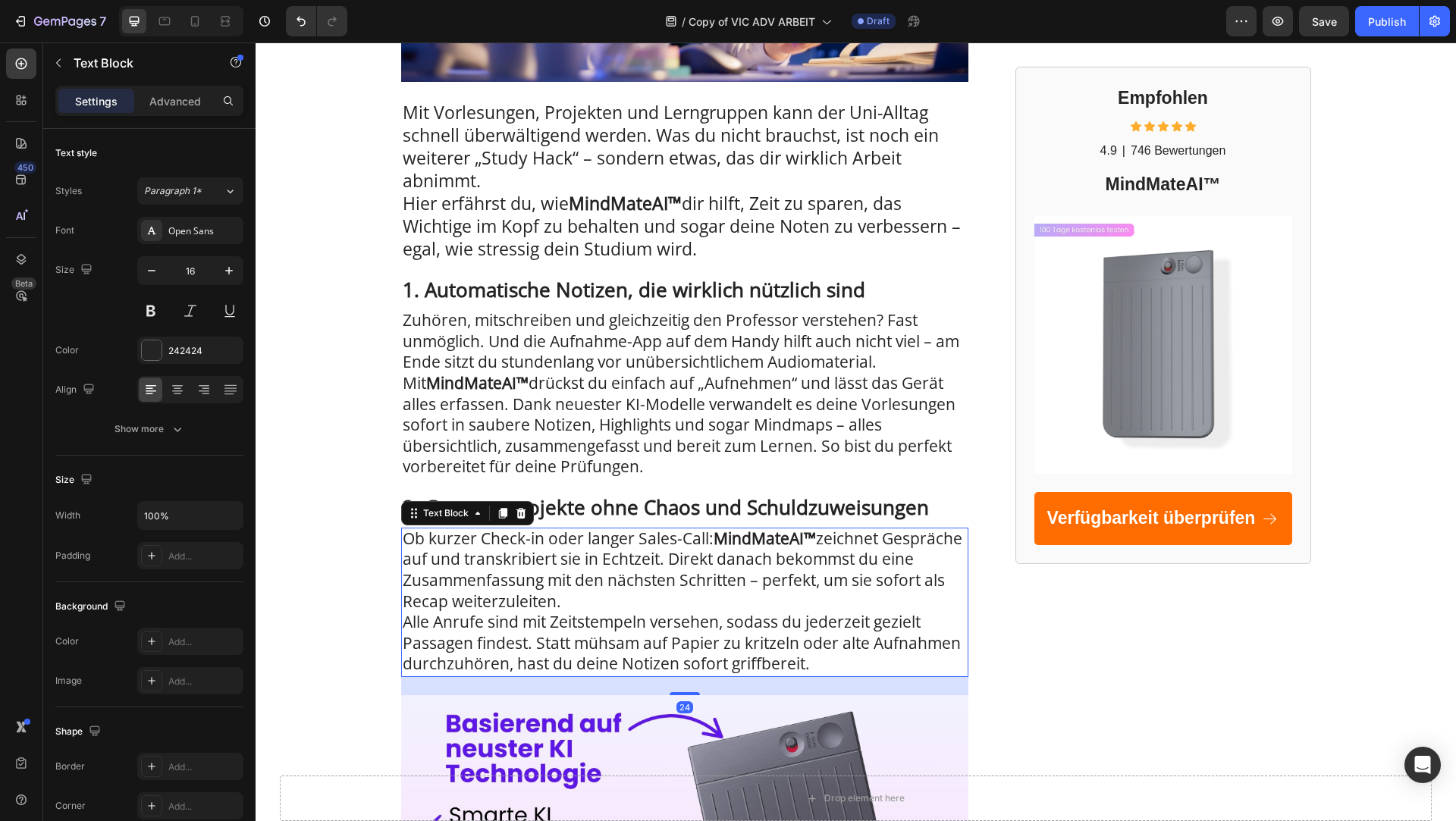
click at [501, 530] on span "Ob kurzer Check-in oder langer Sales-Call: MindMateAI™ zeichnet Gespräche auf u…" at bounding box center [682, 569] width 559 height 84
click at [556, 508] on strong "2. Gruppenprojekte ohne Chaos und Schuldzuweisungen" at bounding box center [666, 507] width 526 height 27
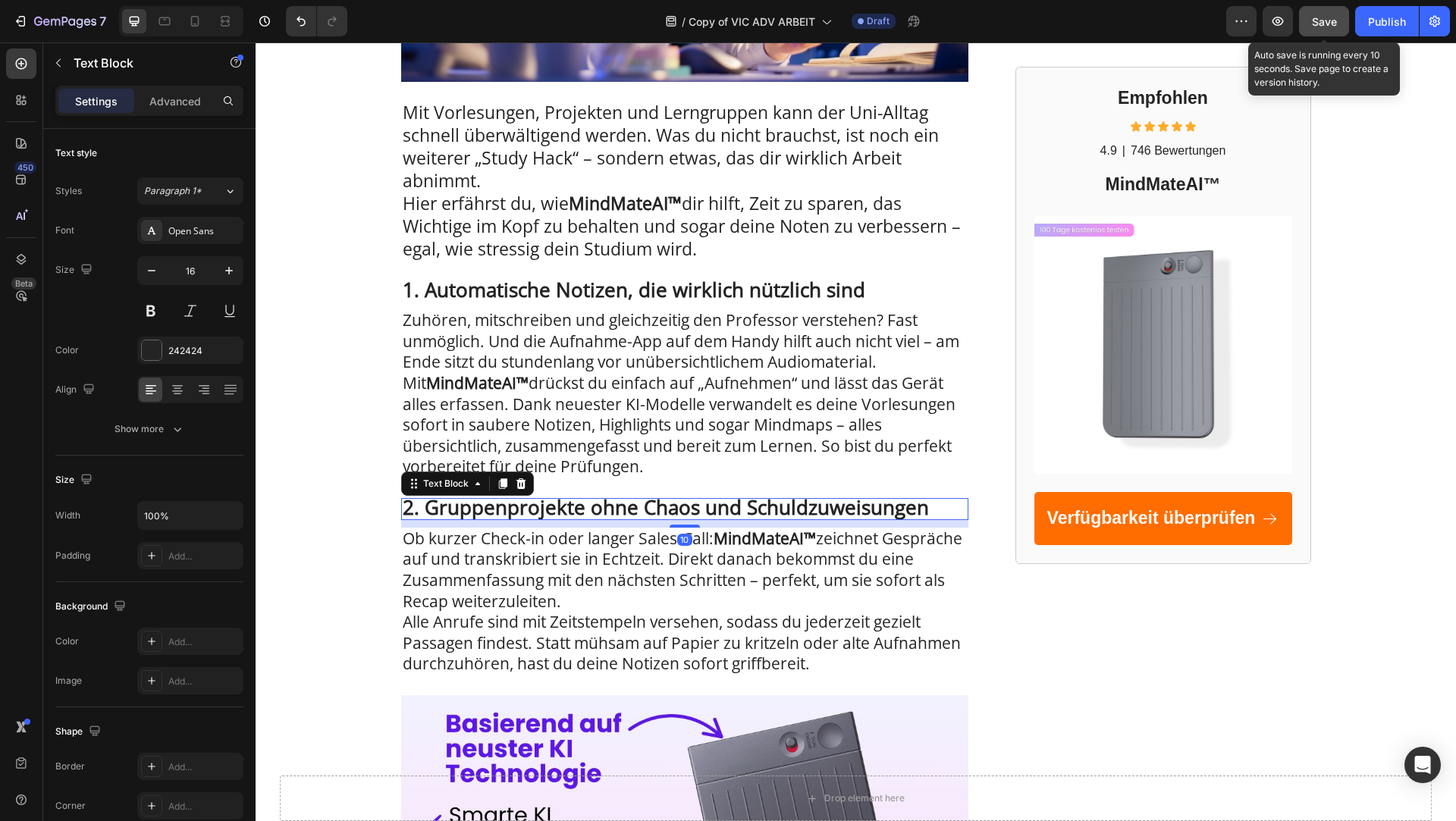
click at [1310, 16] on button "Save" at bounding box center [1324, 21] width 50 height 30
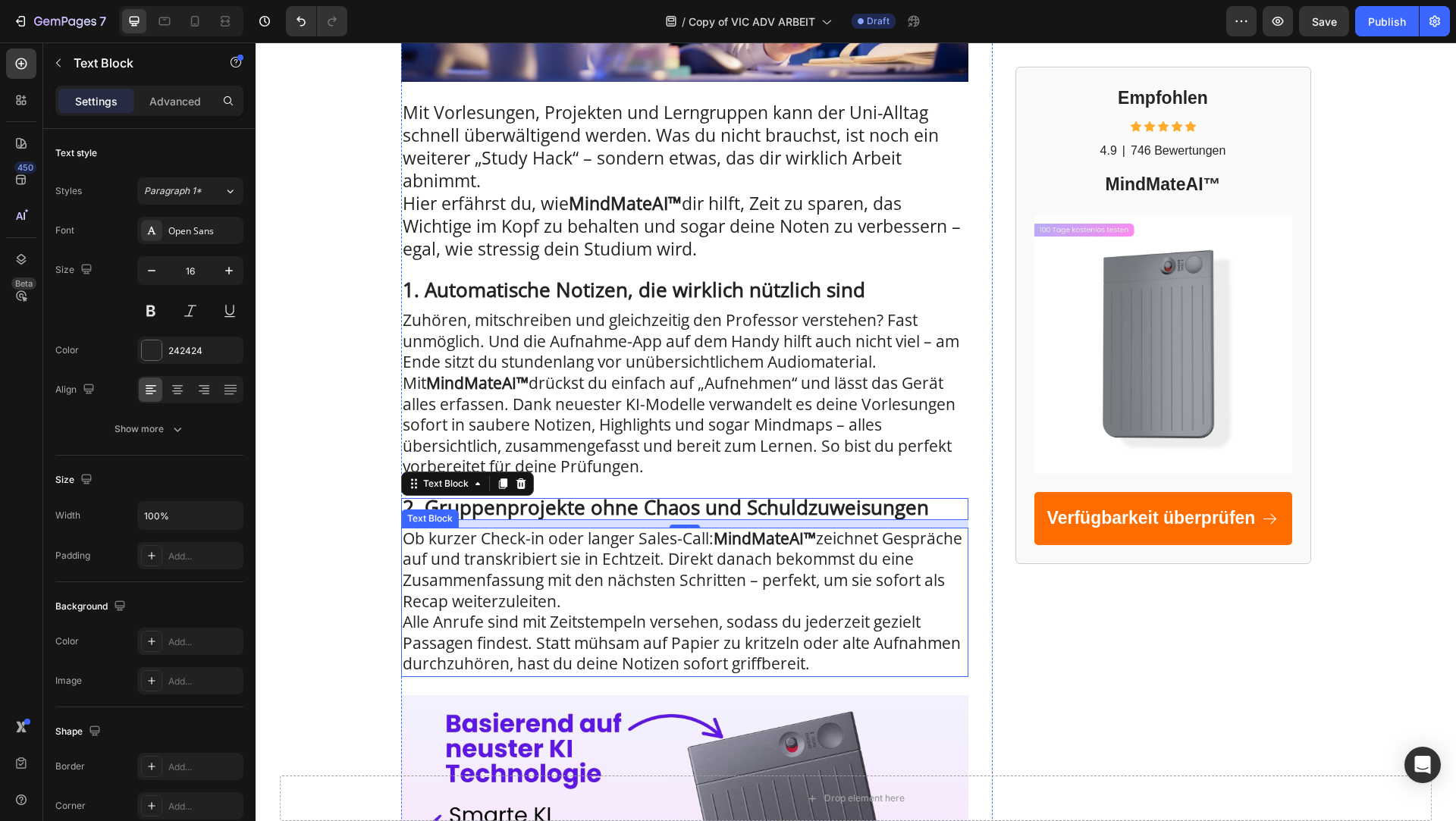
click at [484, 555] on span "Ob kurzer Check-in oder langer Sales-Call: MindMateAI™ zeichnet Gespräche auf u…" at bounding box center [682, 569] width 559 height 84
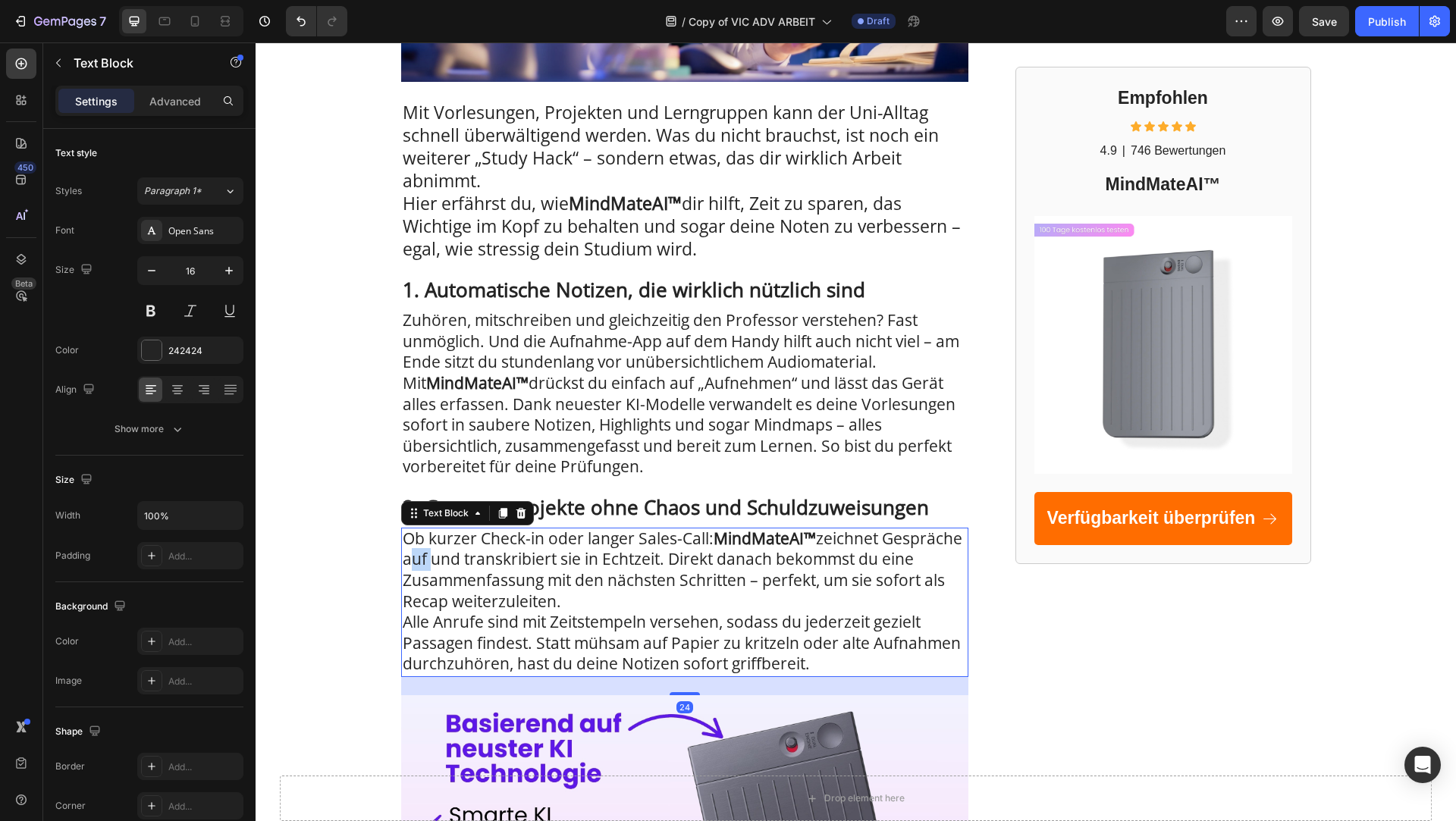
click at [484, 555] on span "Ob kurzer Check-in oder langer Sales-Call: MindMateAI™ zeichnet Gespräche auf u…" at bounding box center [682, 569] width 559 height 84
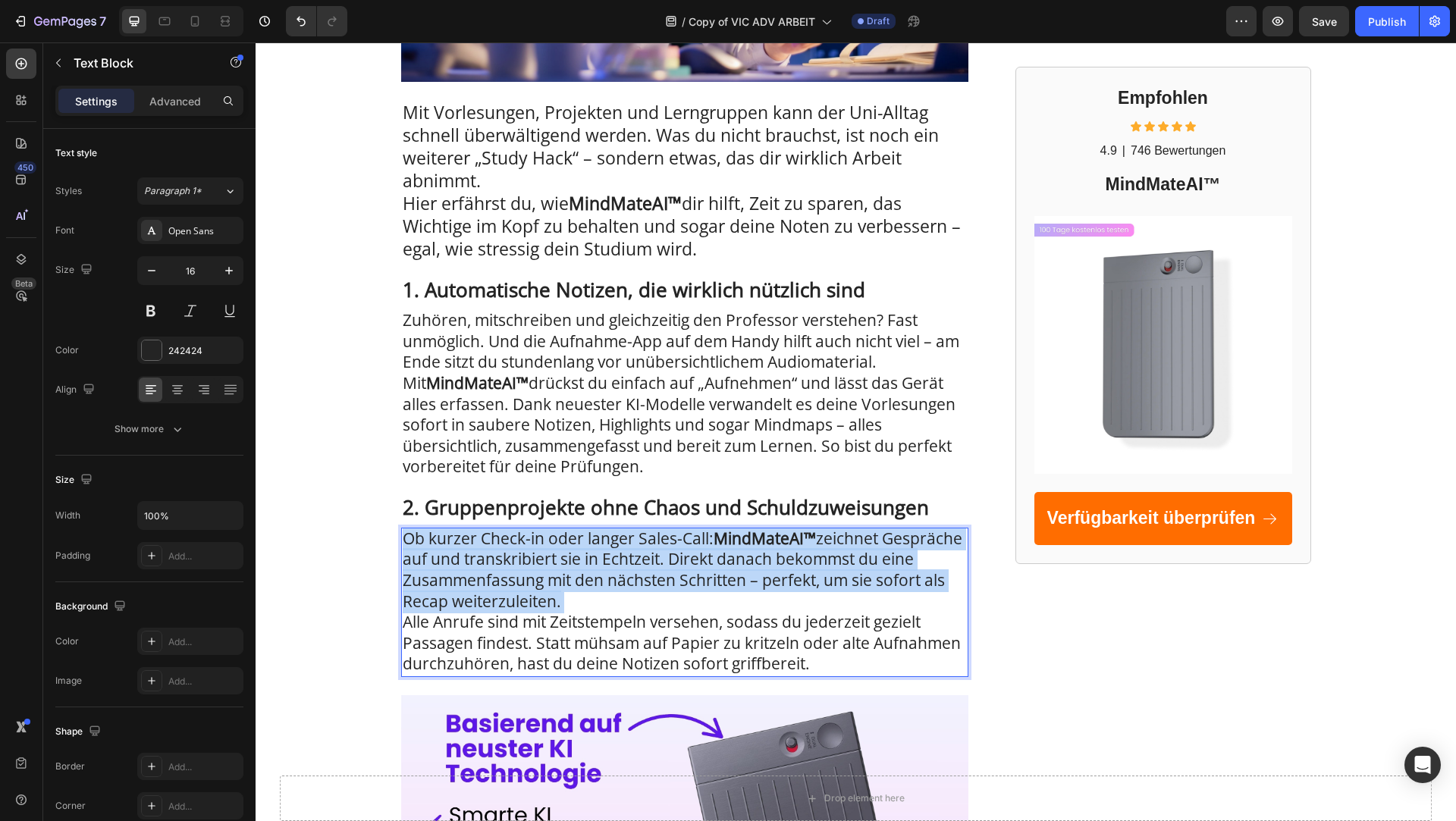
click at [484, 555] on span "Ob kurzer Check-in oder langer Sales-Call: MindMateAI™ zeichnet Gespräche auf u…" at bounding box center [682, 569] width 559 height 84
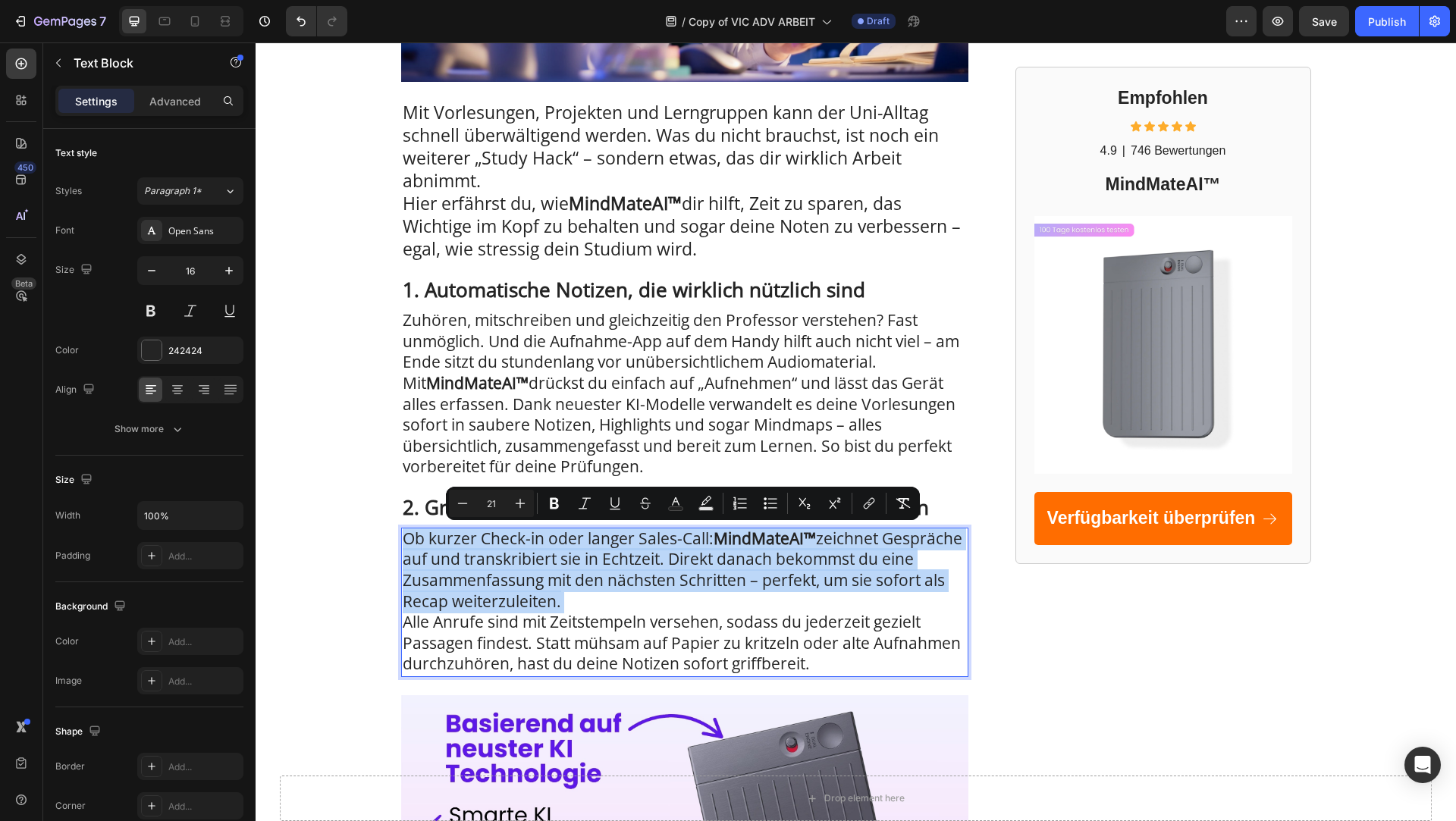
type input "16"
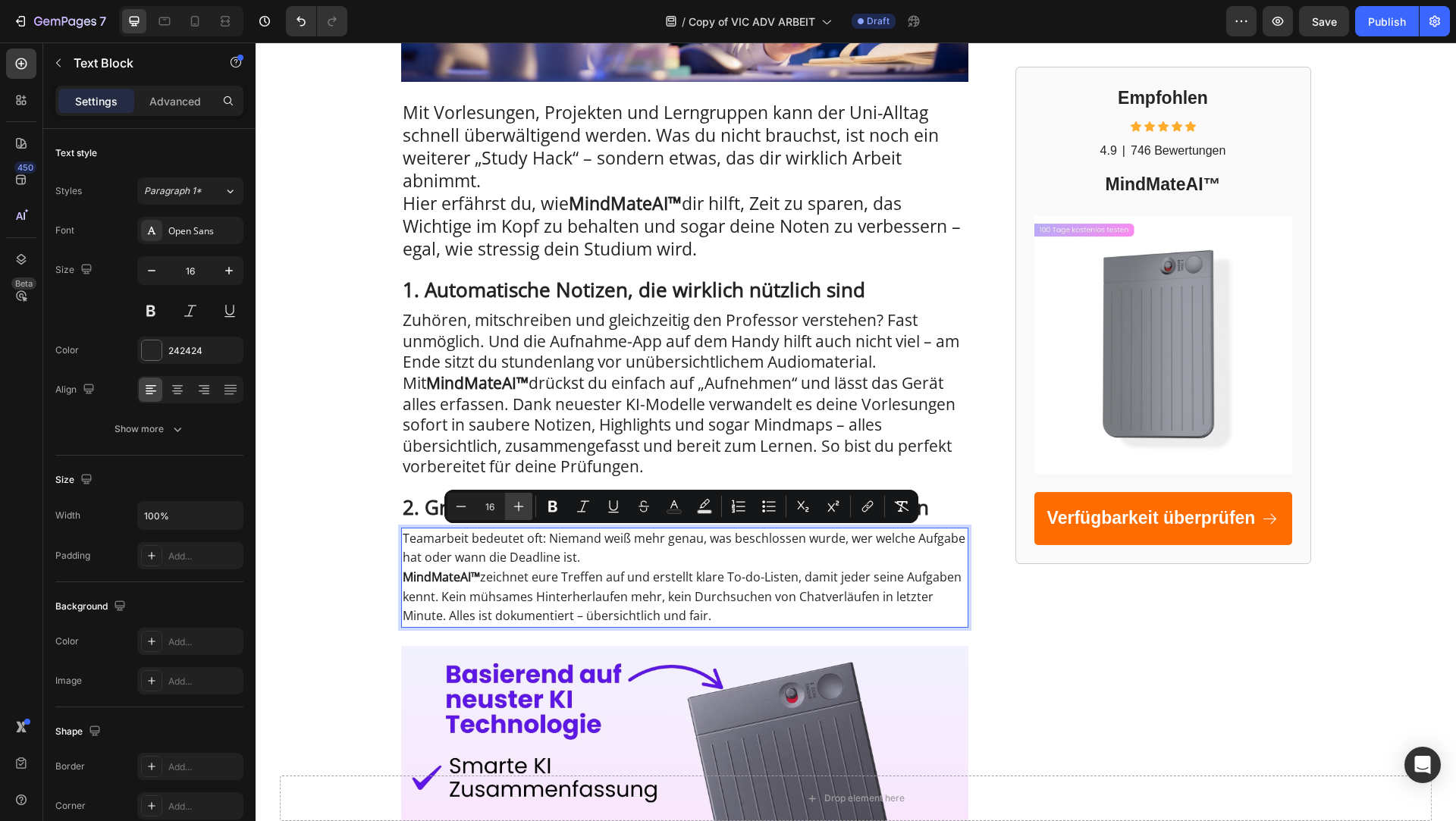
click at [524, 506] on icon "Editor contextual toolbar" at bounding box center [518, 506] width 15 height 15
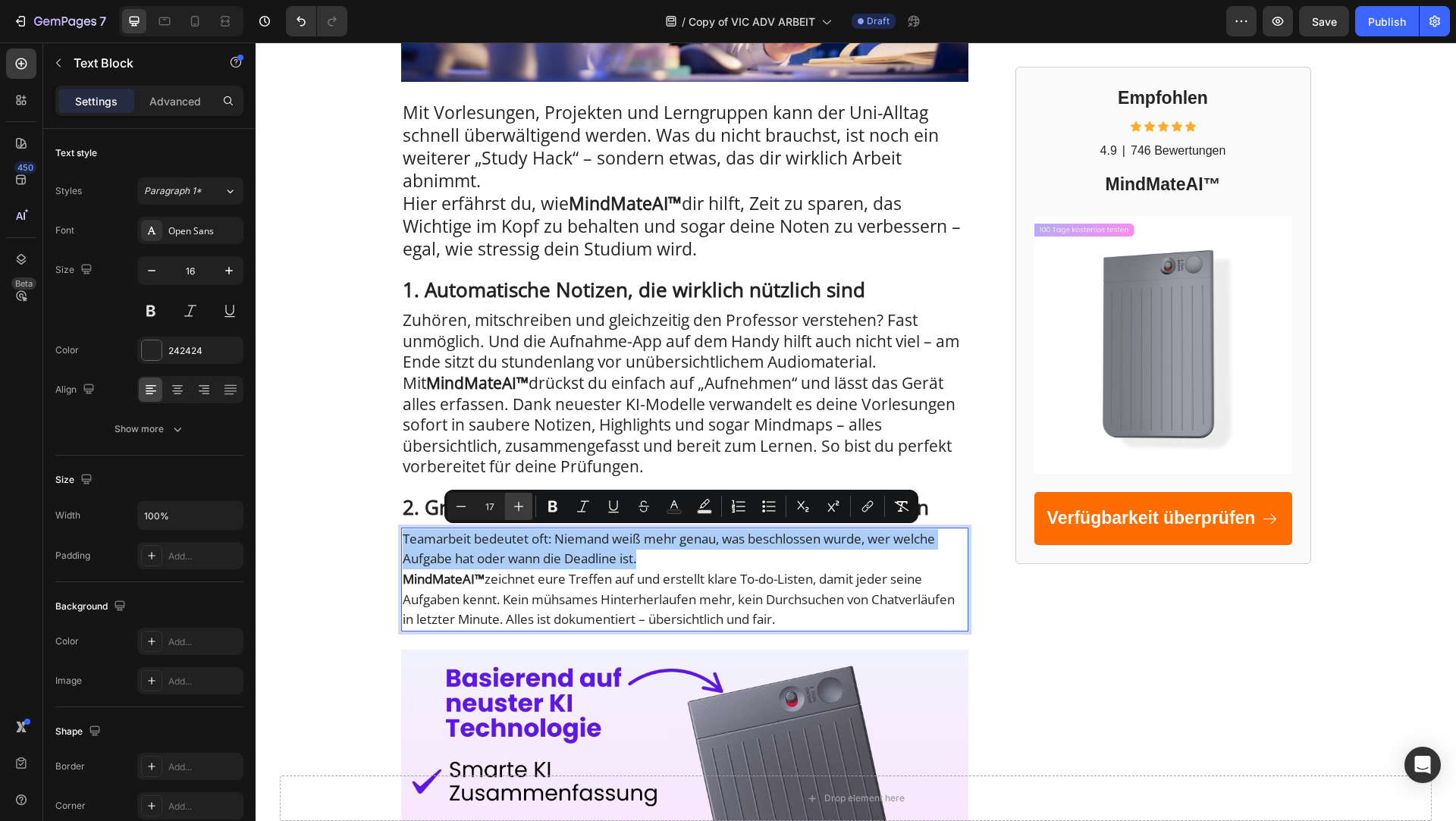
click at [524, 506] on icon "Editor contextual toolbar" at bounding box center [518, 506] width 15 height 15
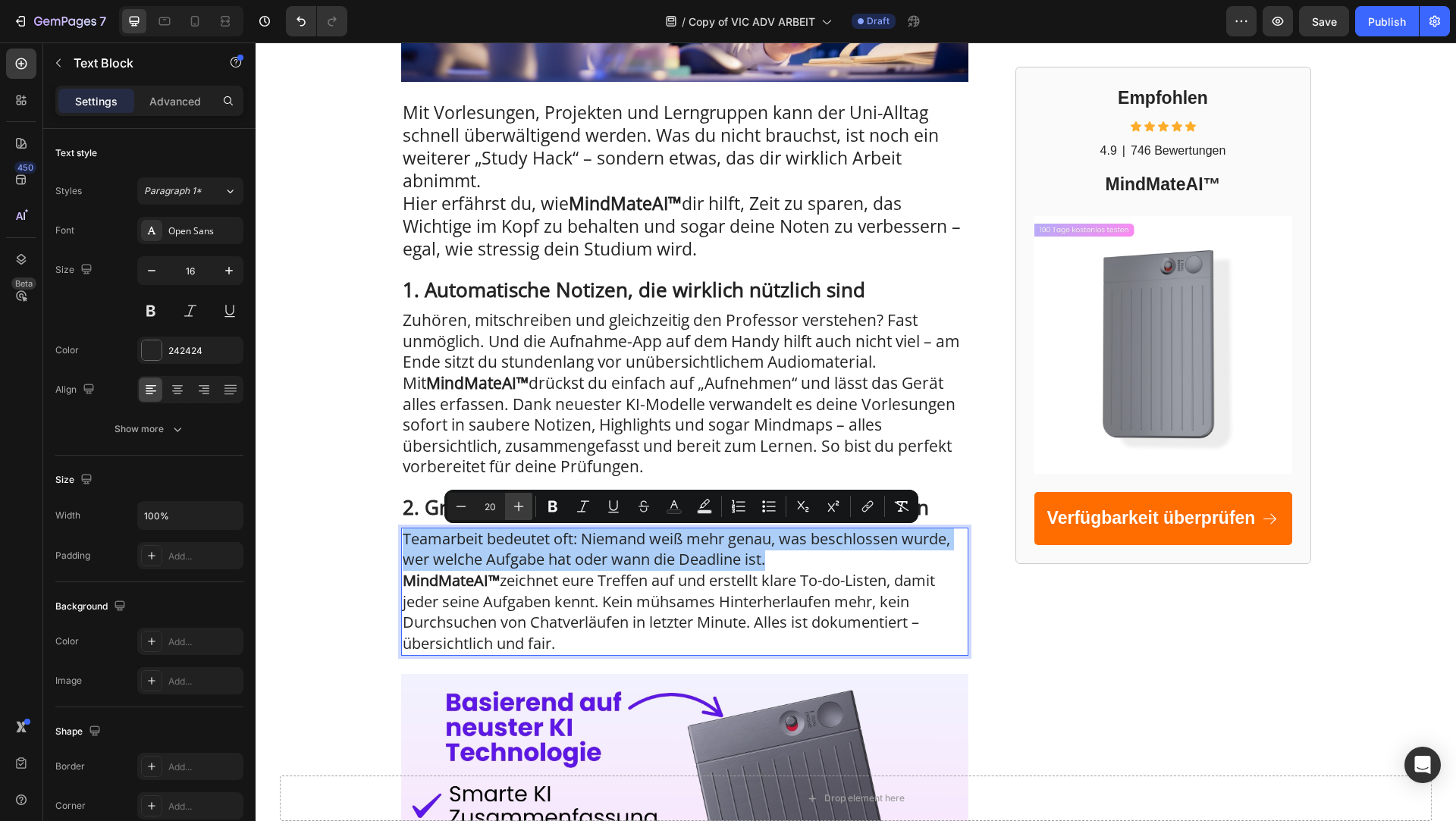
click at [524, 506] on icon "Editor contextual toolbar" at bounding box center [518, 506] width 15 height 15
type input "21"
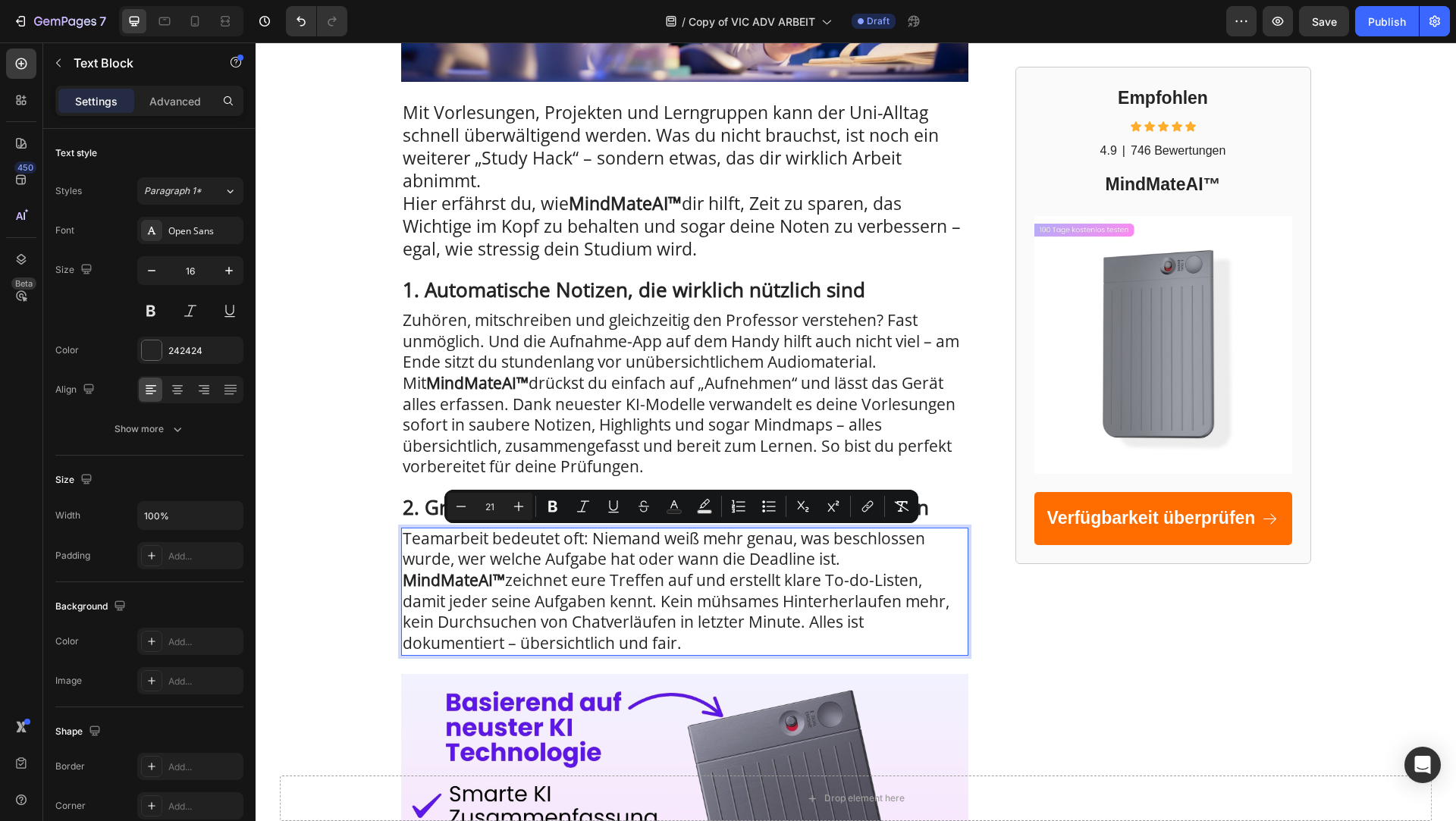
click at [620, 591] on span "MindMateAI™ zeichnet eure Treffen auf und erstellt klare To-do-Listen, damit je…" at bounding box center [676, 611] width 547 height 84
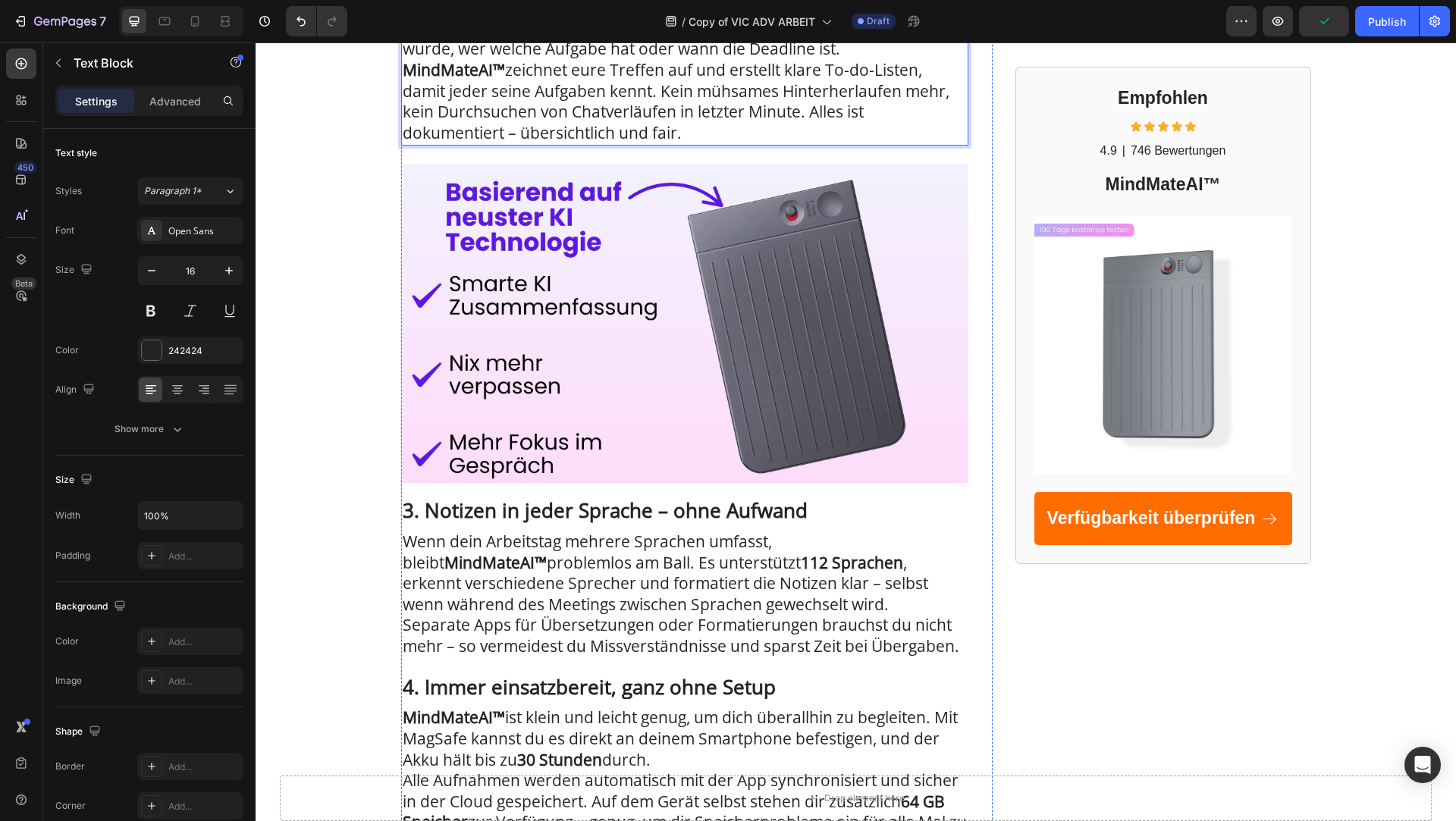
scroll to position [998, 0]
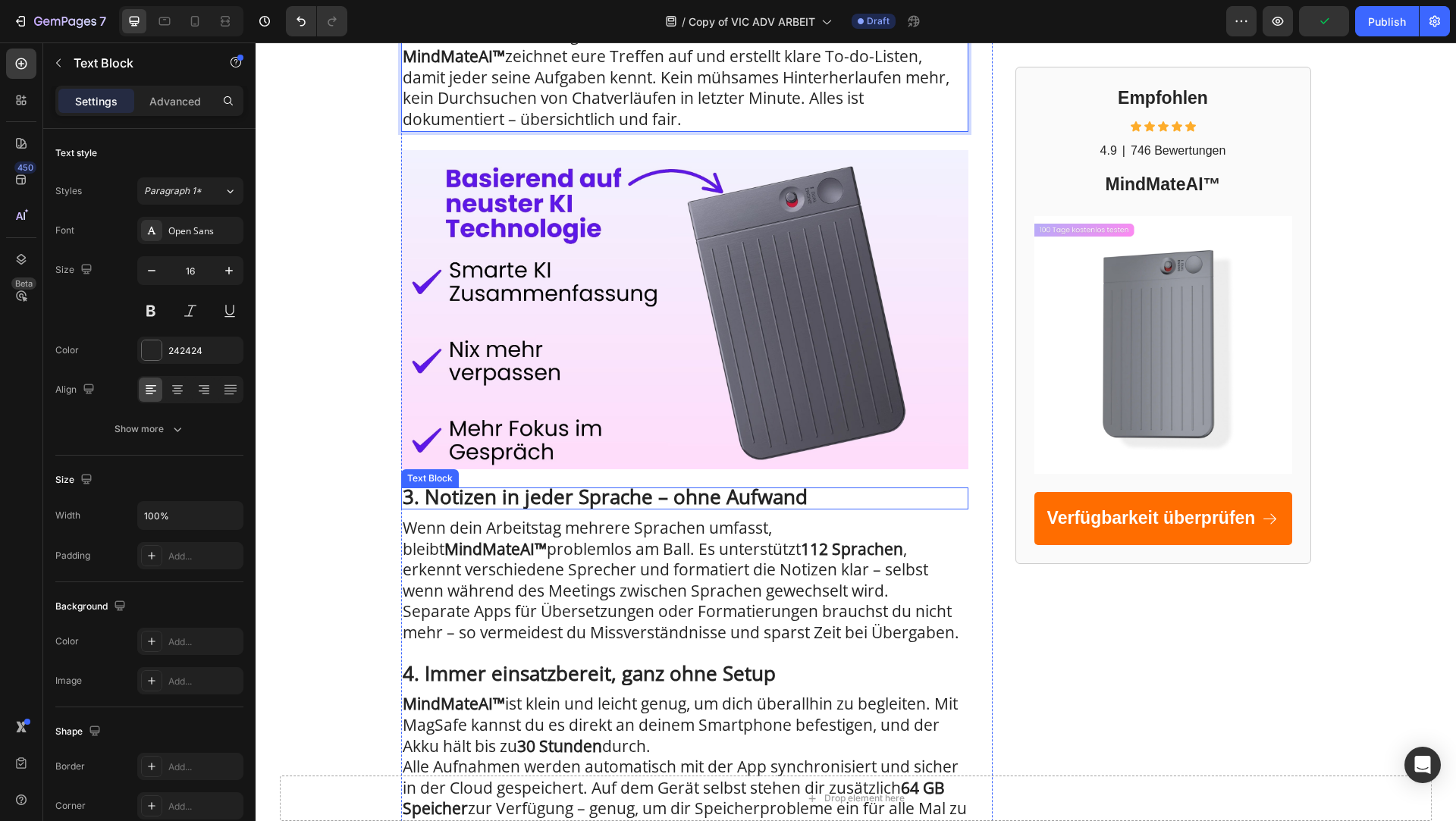
click at [488, 492] on strong "3. Notizen in jeder Sprache – ohne Aufwand" at bounding box center [606, 496] width 405 height 27
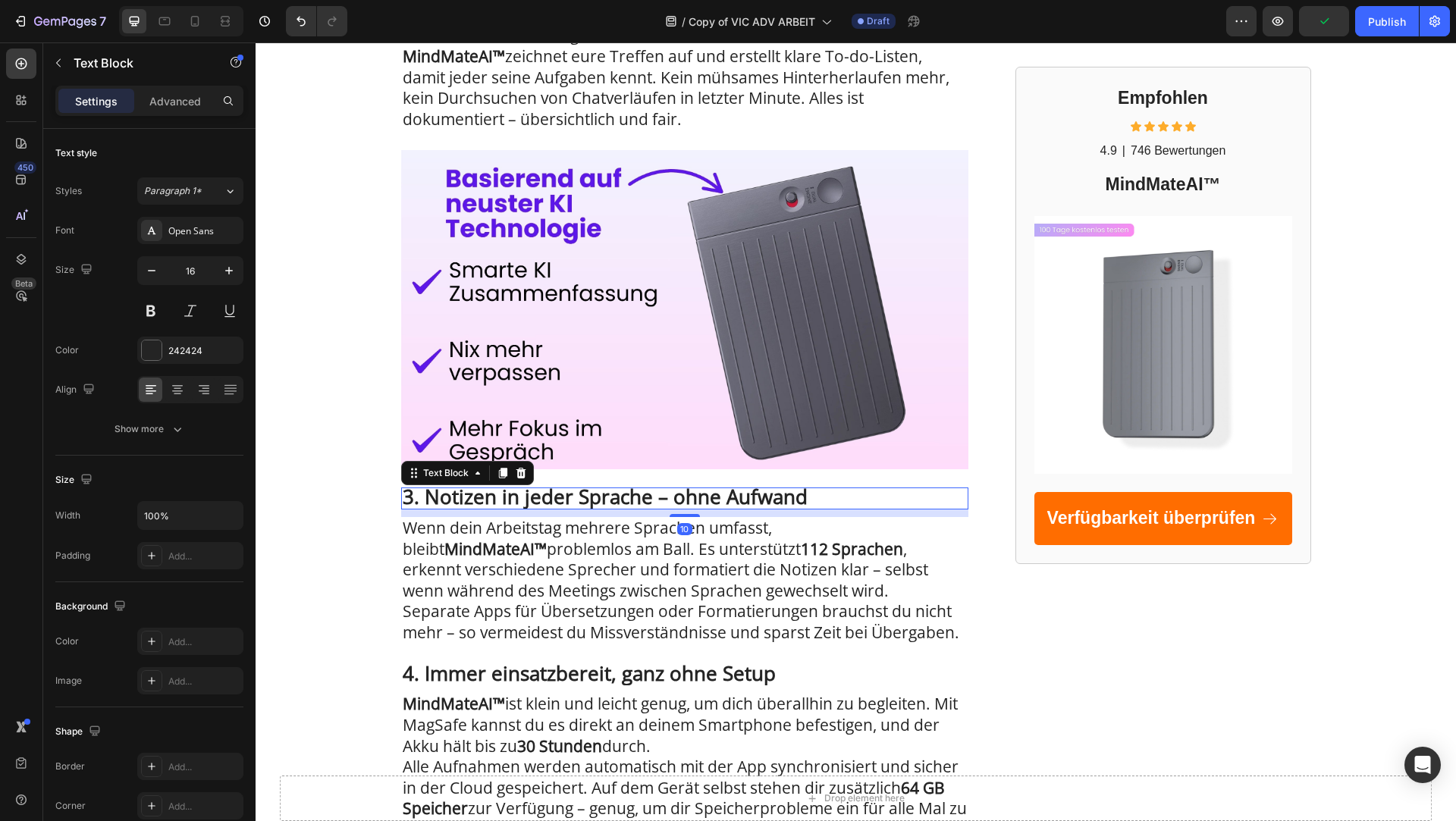
click at [488, 492] on strong "3. Notizen in jeder Sprache – ohne Aufwand" at bounding box center [606, 496] width 405 height 27
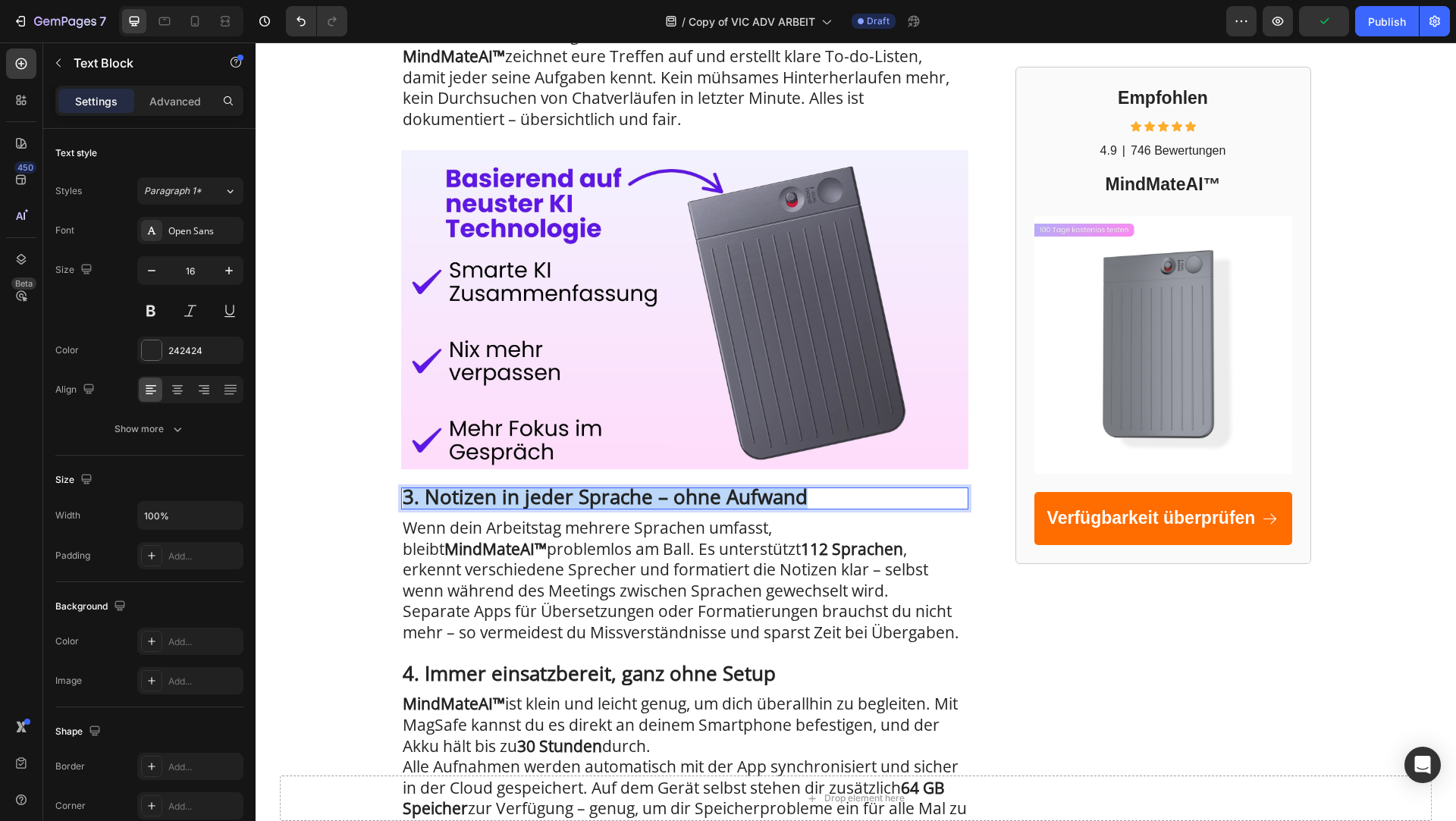
click at [488, 492] on strong "3. Notizen in jeder Sprache – ohne Aufwand" at bounding box center [606, 496] width 405 height 27
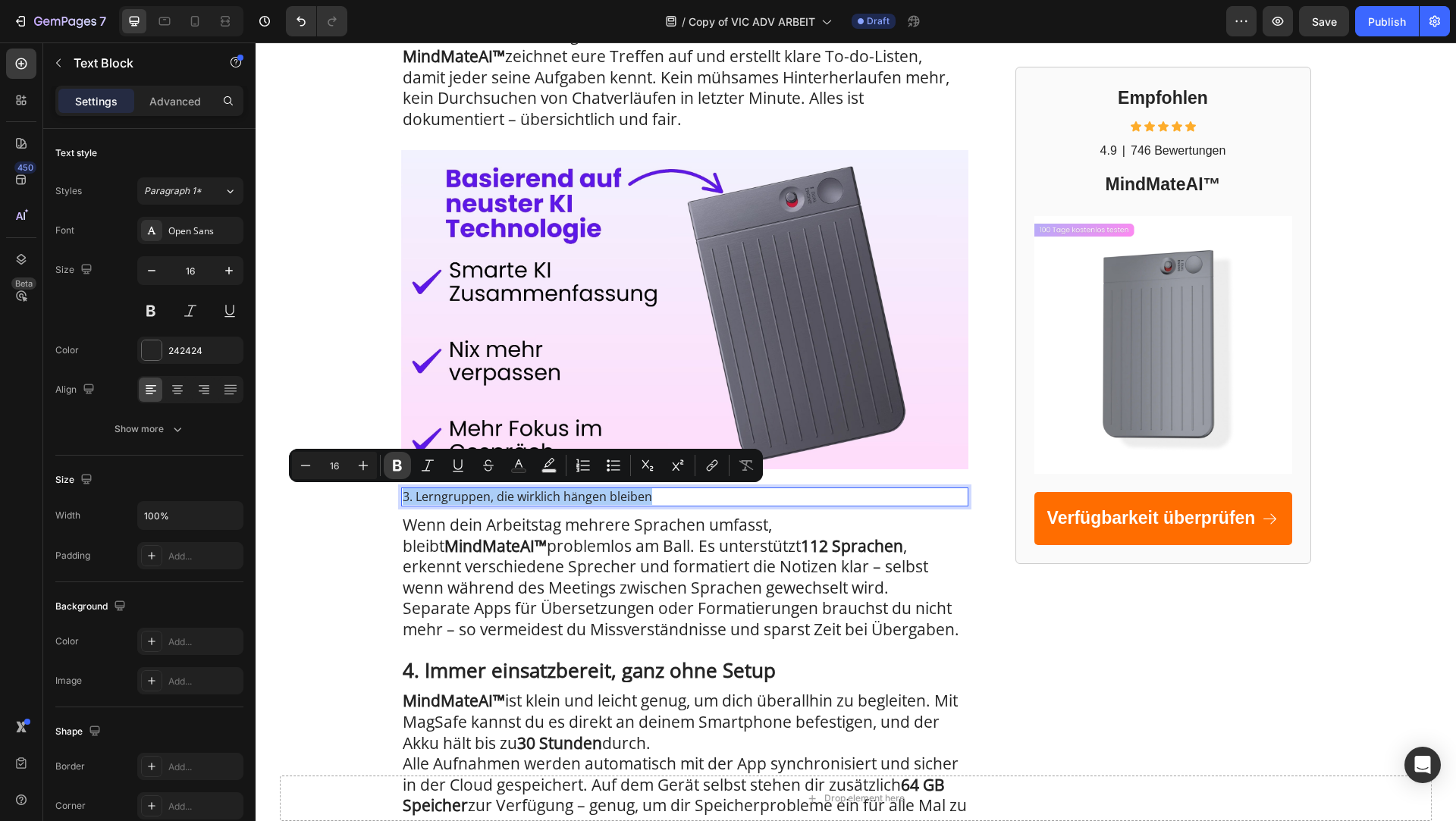
click at [397, 462] on icon "Editor contextual toolbar" at bounding box center [398, 465] width 15 height 15
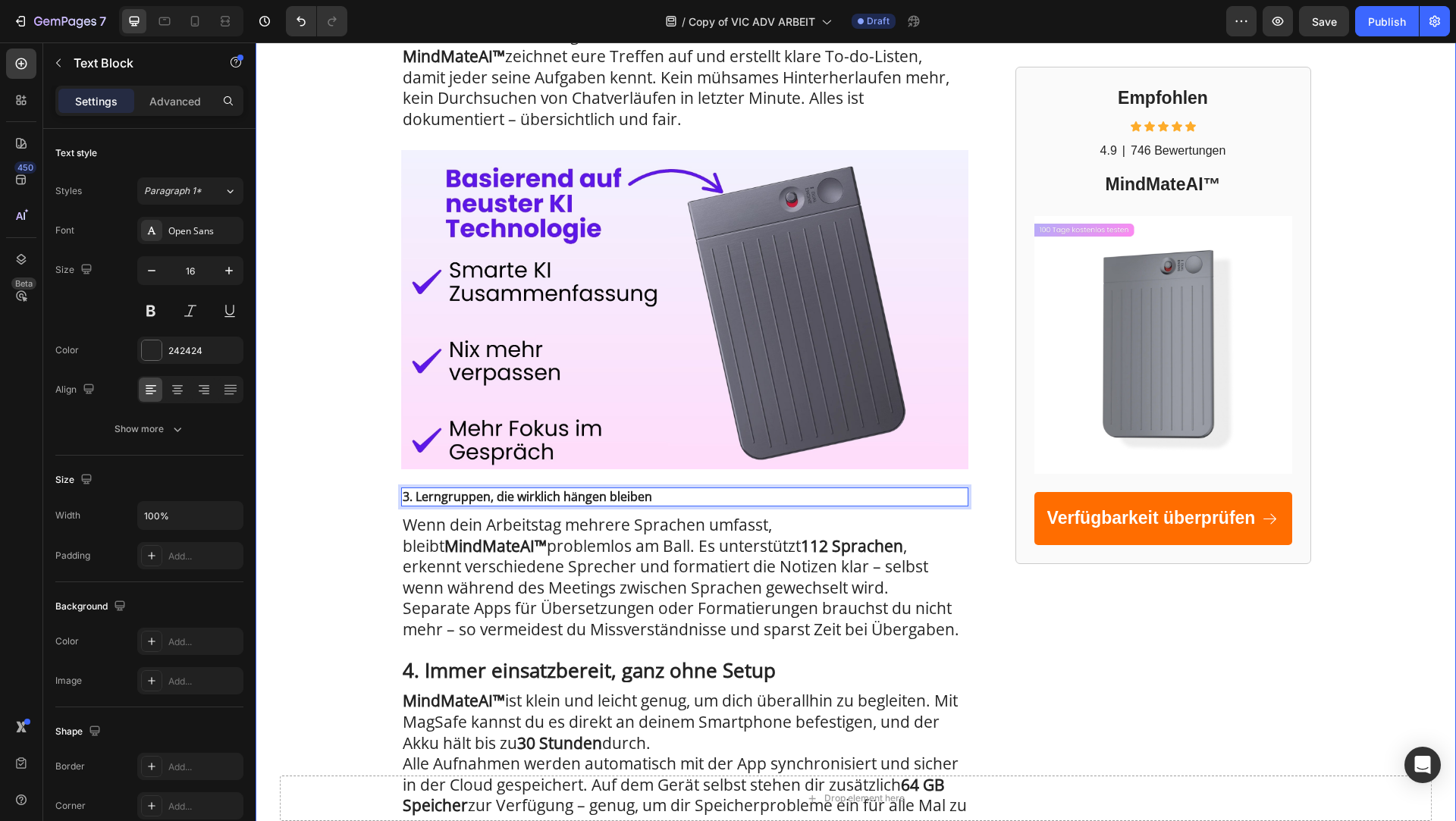
click at [368, 464] on div "KI News Text Block Advertorial Text Block Row Row 5 Wege, wie MindMateAI™ dir h…" at bounding box center [856, 244] width 1201 height 2337
click at [428, 491] on strong "3. Lerngruppen, die wirklich hängen bleiben" at bounding box center [528, 496] width 250 height 17
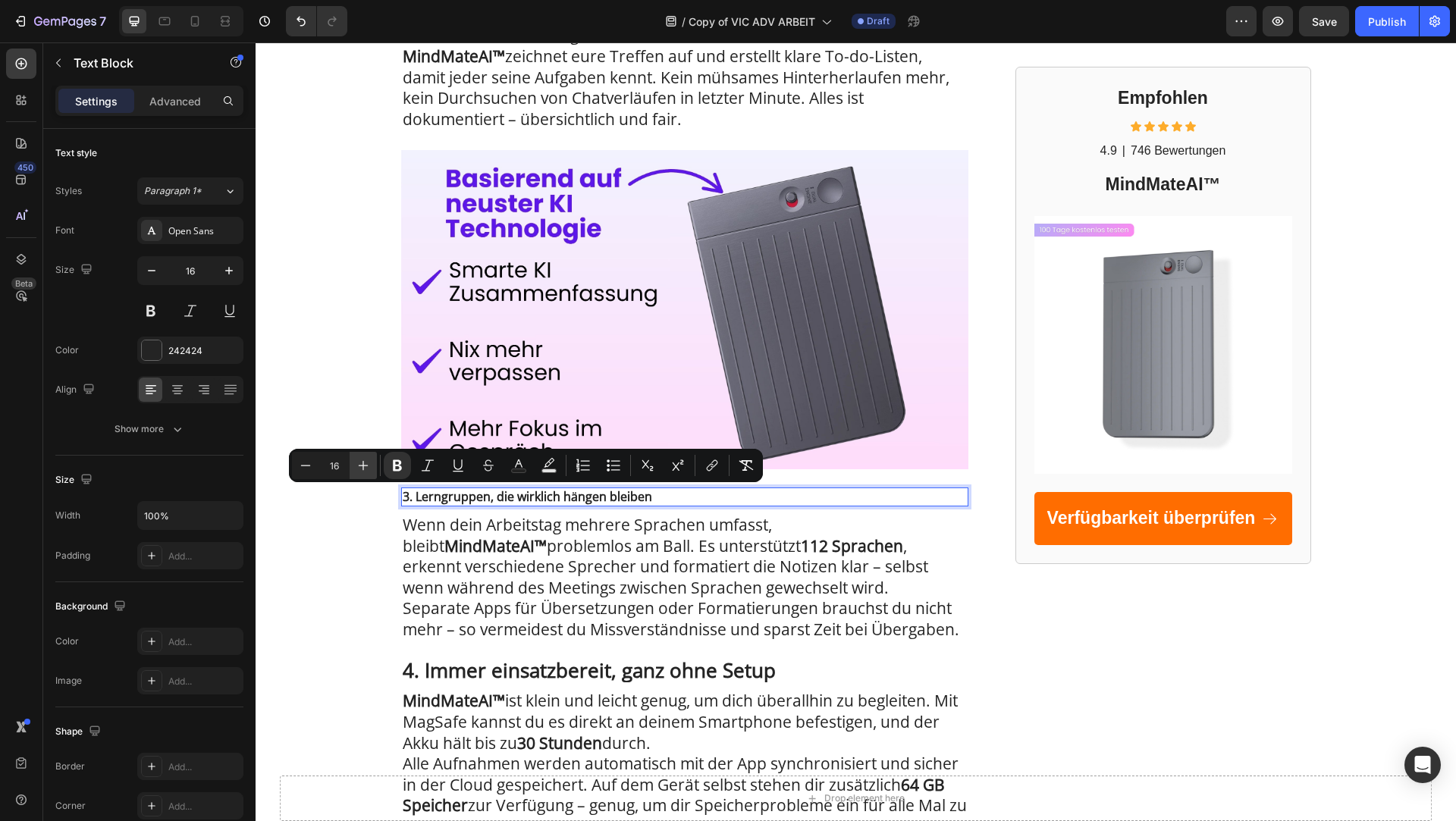
click at [370, 468] on icon "Editor contextual toolbar" at bounding box center [364, 465] width 15 height 15
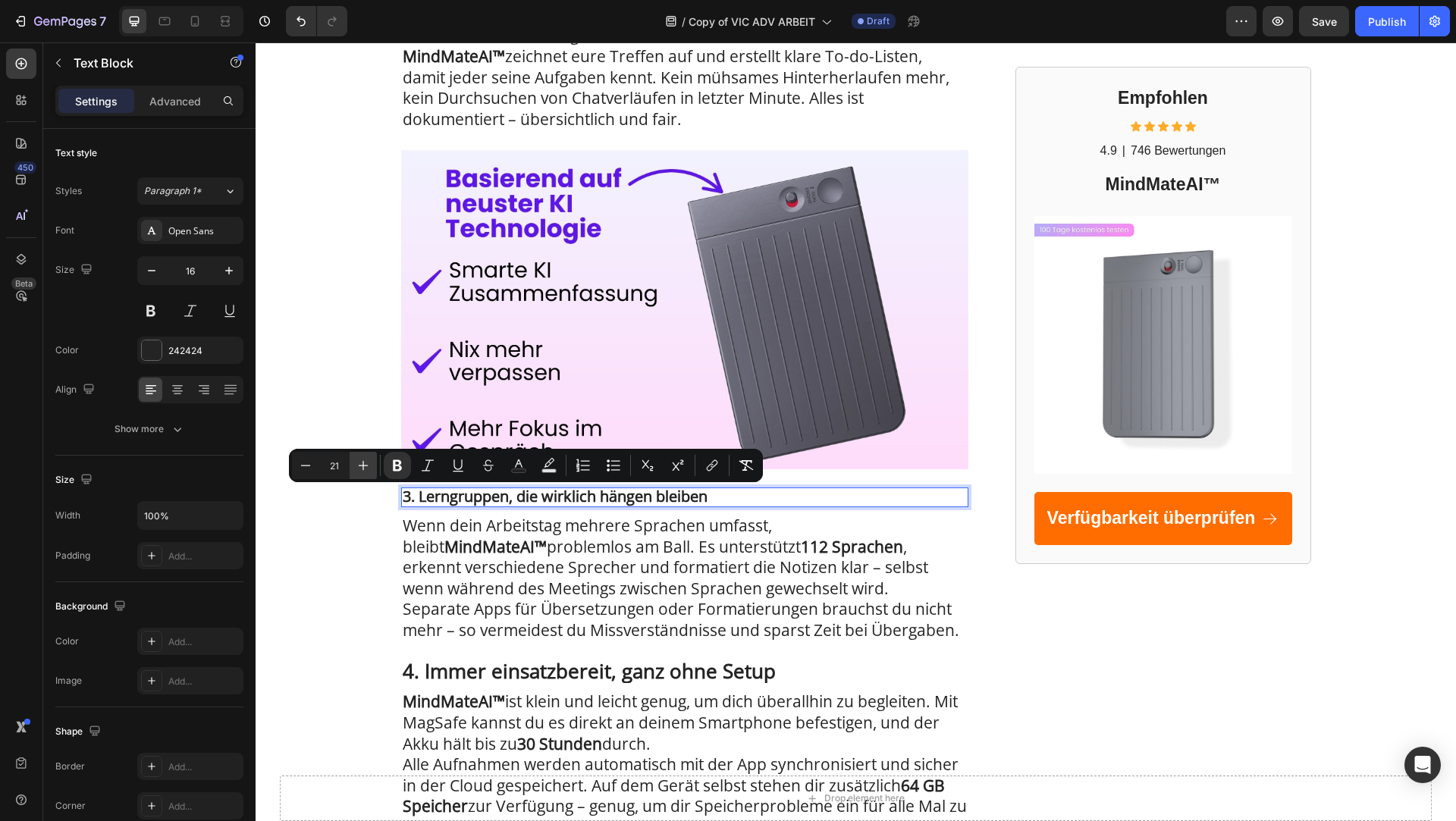
click at [370, 468] on icon "Editor contextual toolbar" at bounding box center [364, 465] width 15 height 15
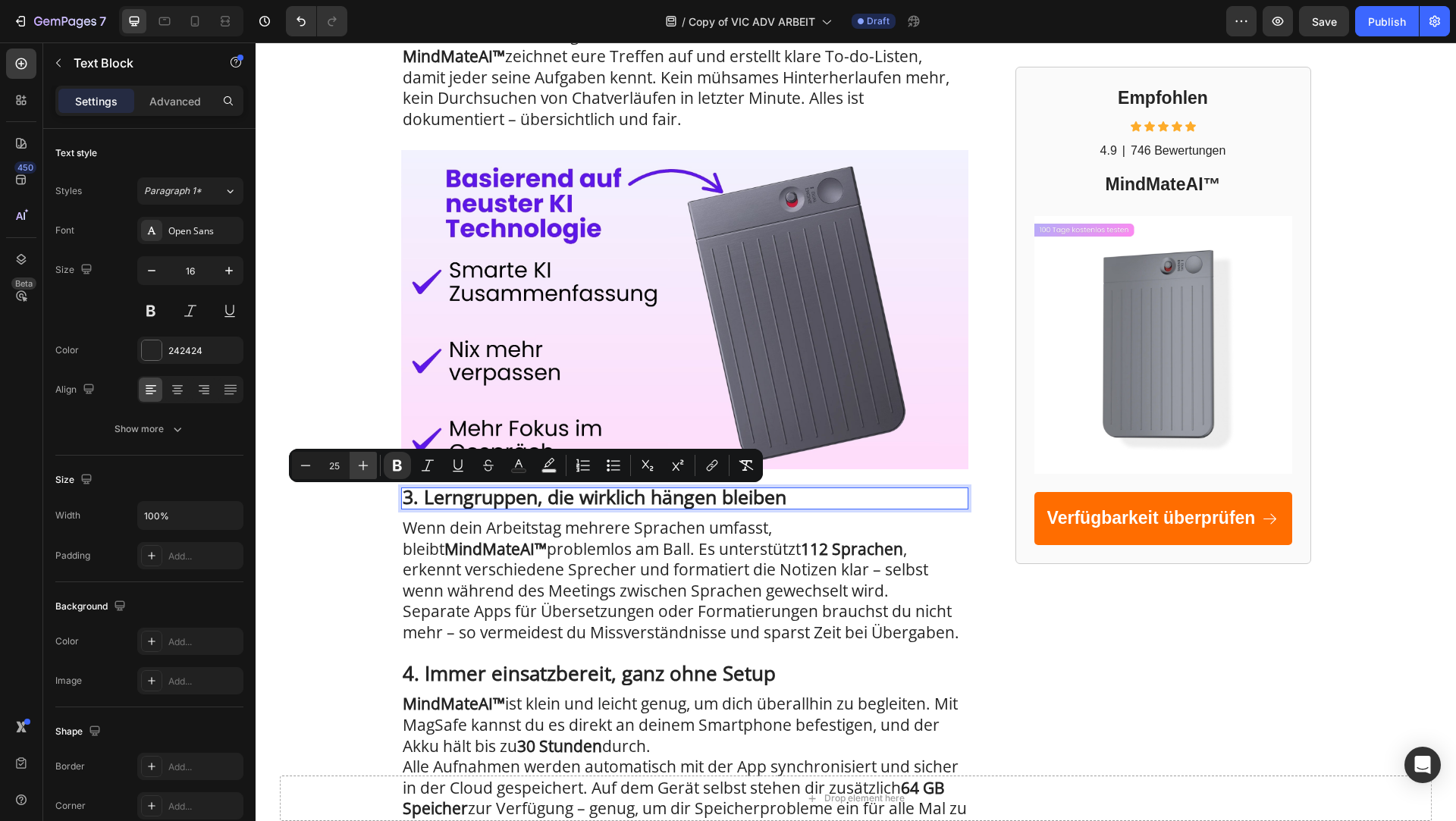
type input "26"
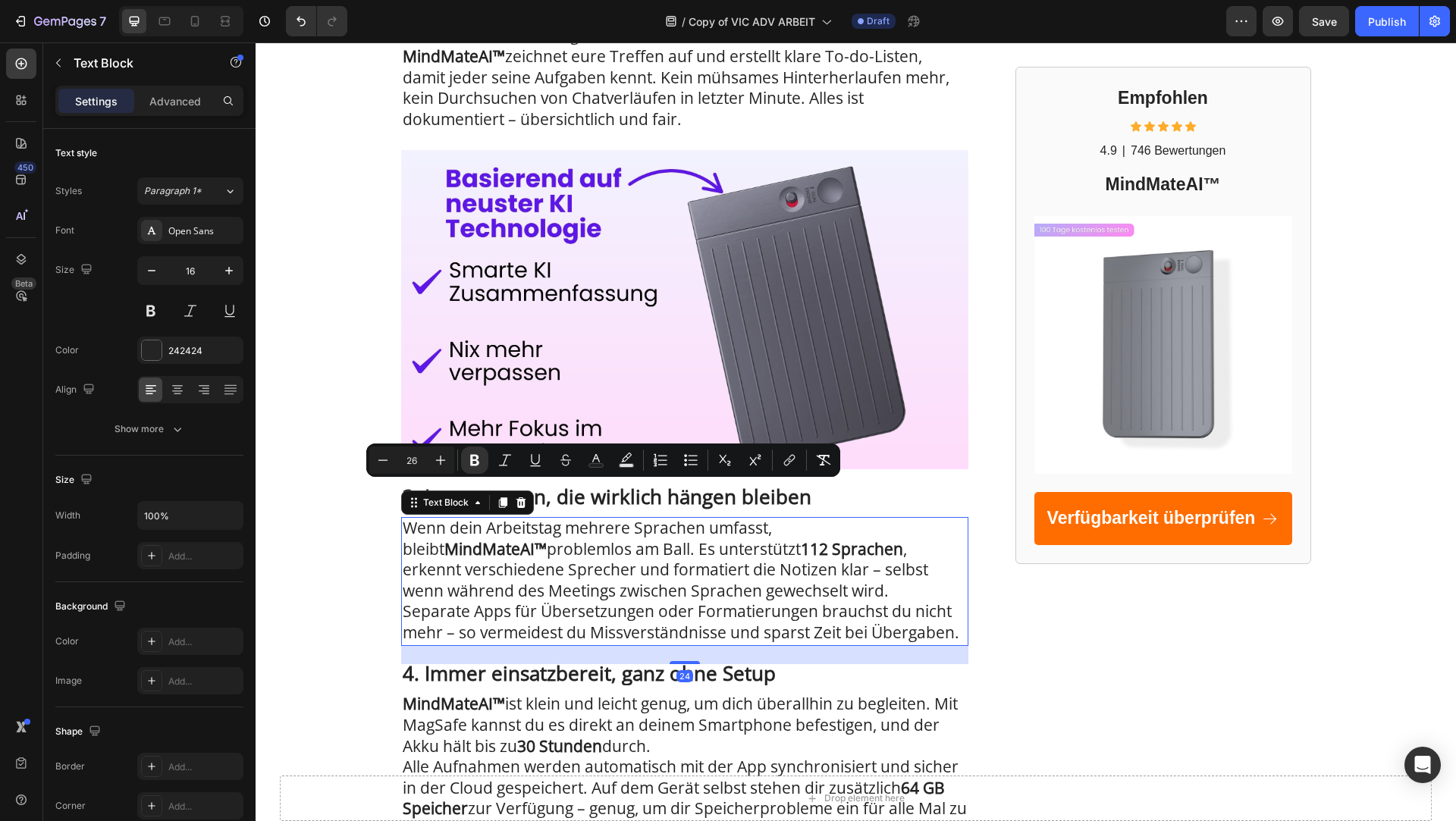
click at [484, 551] on span "Wenn dein Arbeitstag mehrere Sprachen umfasst, bleibt MindMateAI™ problemlos am…" at bounding box center [666, 558] width 525 height 84
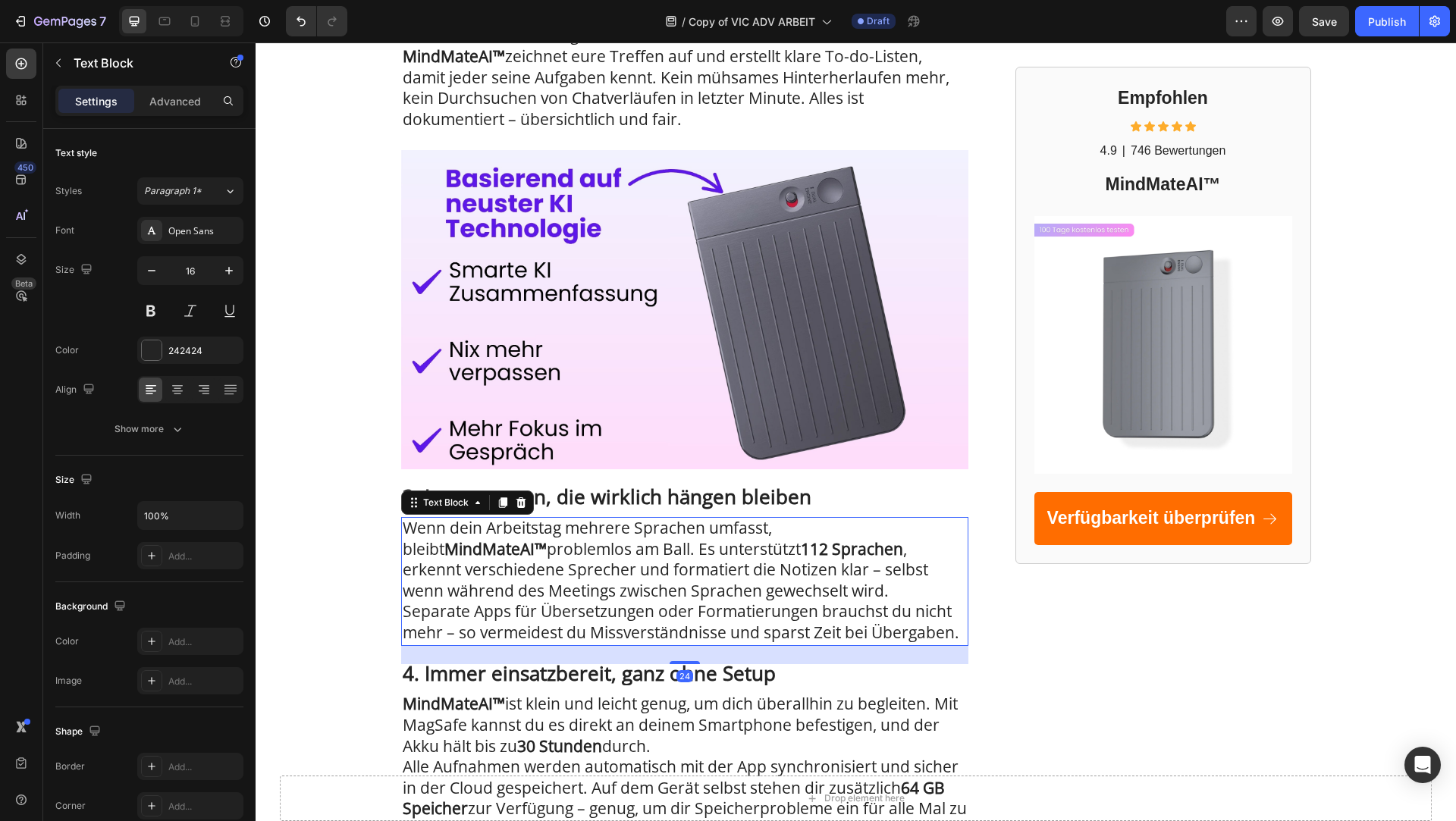
click at [484, 551] on span "Wenn dein Arbeitstag mehrere Sprachen umfasst, bleibt MindMateAI™ problemlos am…" at bounding box center [666, 558] width 525 height 84
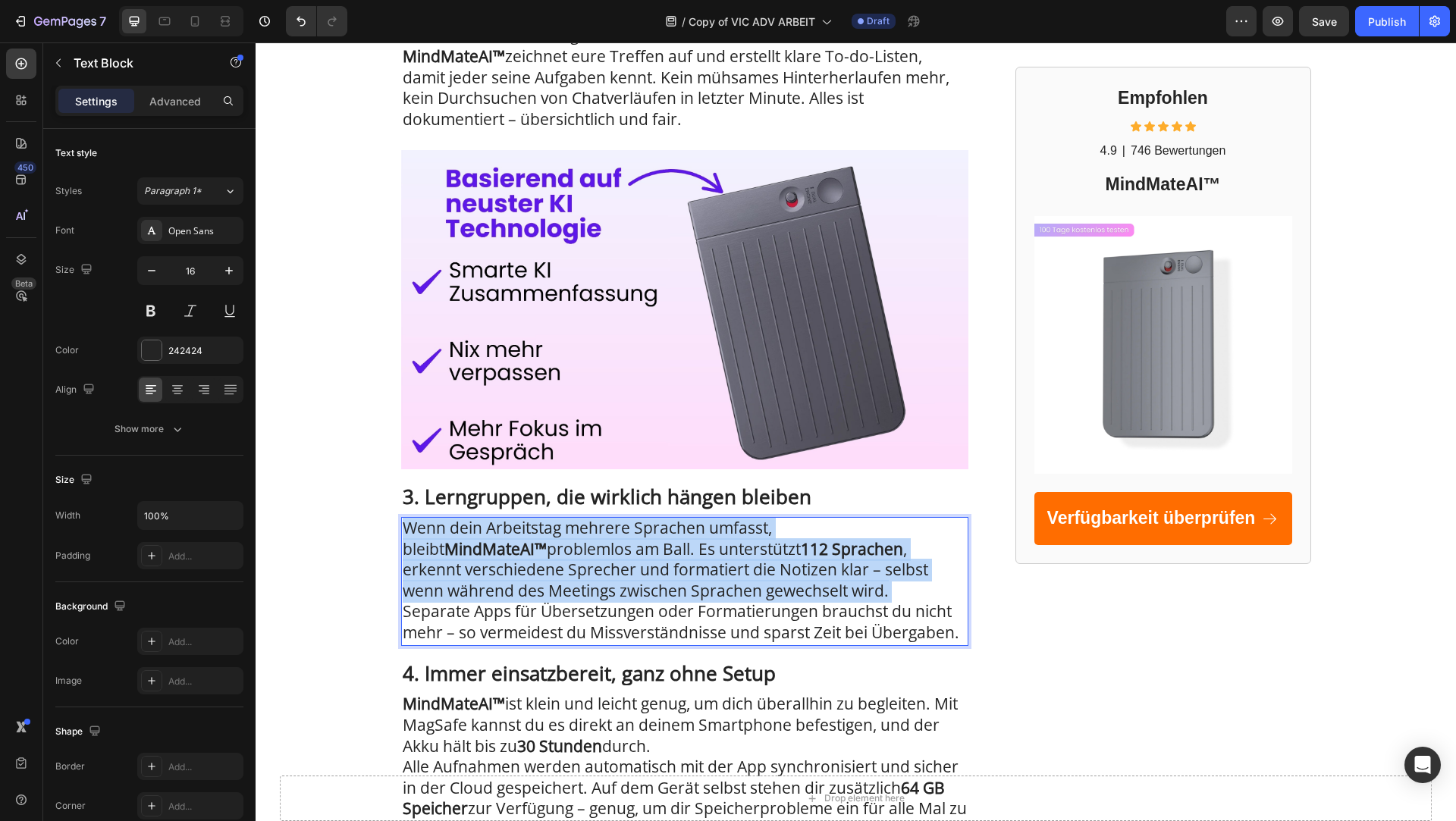
click at [484, 551] on span "Wenn dein Arbeitstag mehrere Sprachen umfasst, bleibt MindMateAI™ problemlos am…" at bounding box center [666, 558] width 525 height 84
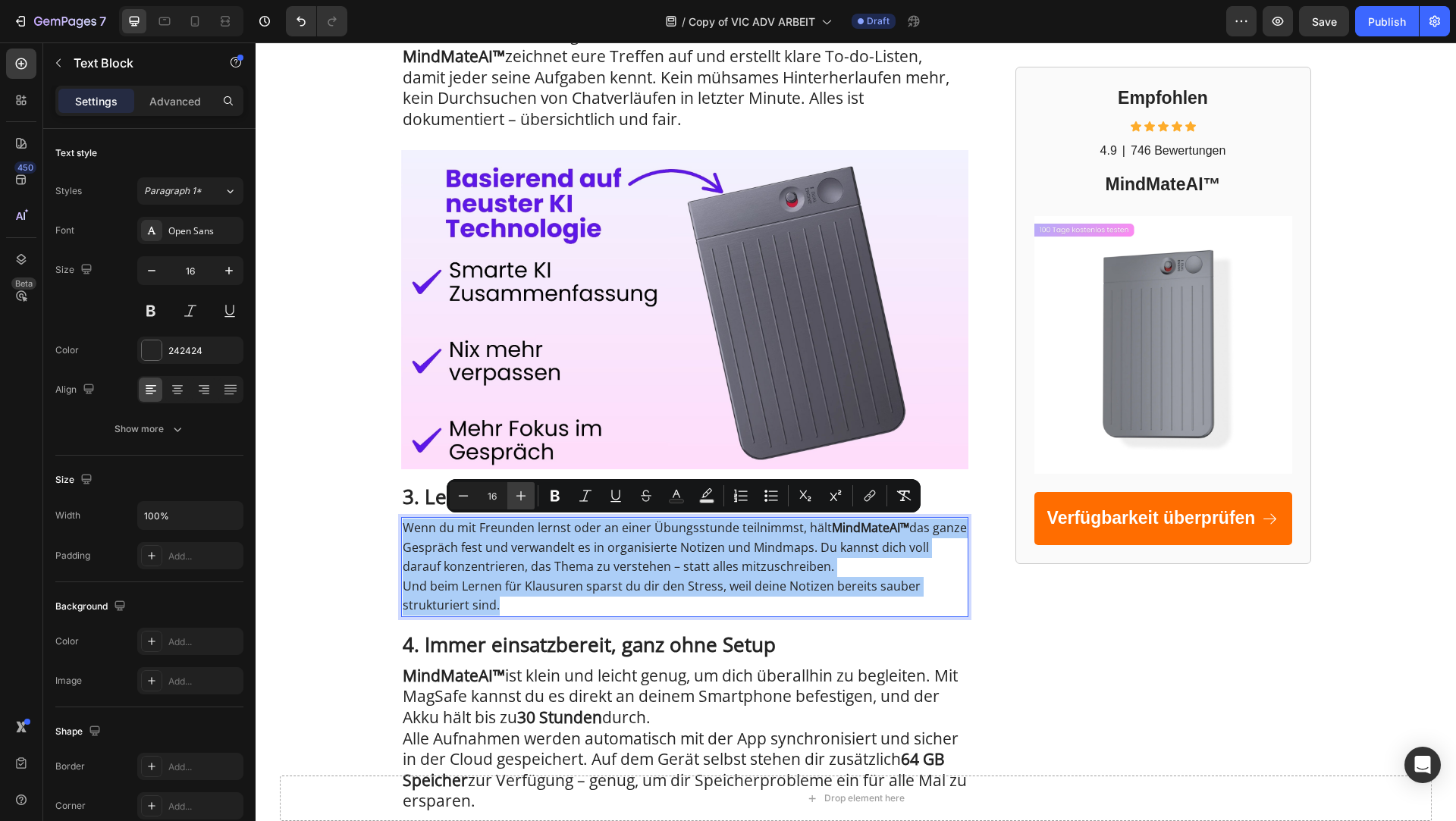
click at [521, 492] on icon "Editor contextual toolbar" at bounding box center [521, 495] width 10 height 10
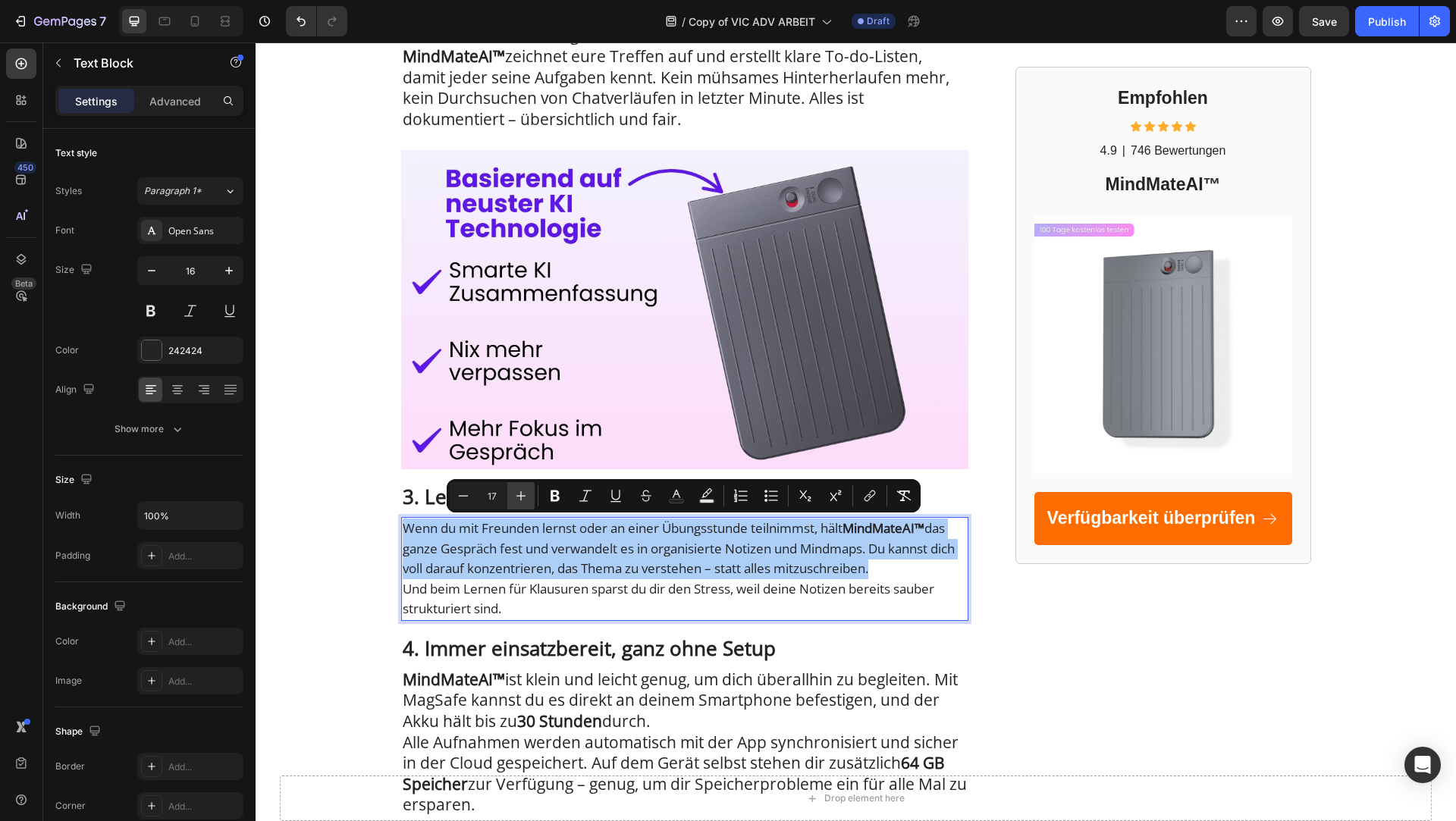
click at [521, 492] on icon "Editor contextual toolbar" at bounding box center [521, 495] width 10 height 10
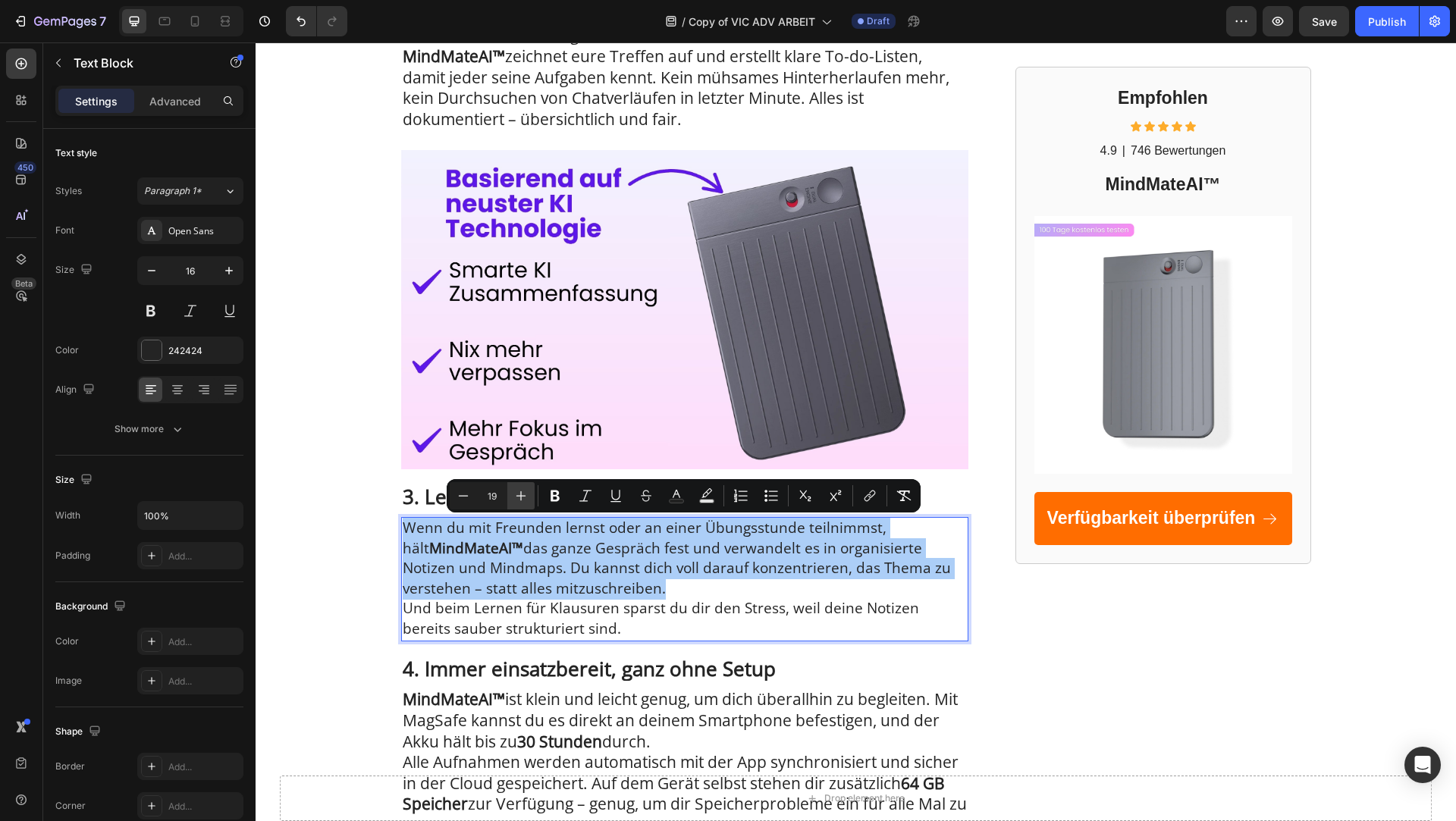
click at [521, 492] on icon "Editor contextual toolbar" at bounding box center [521, 495] width 10 height 10
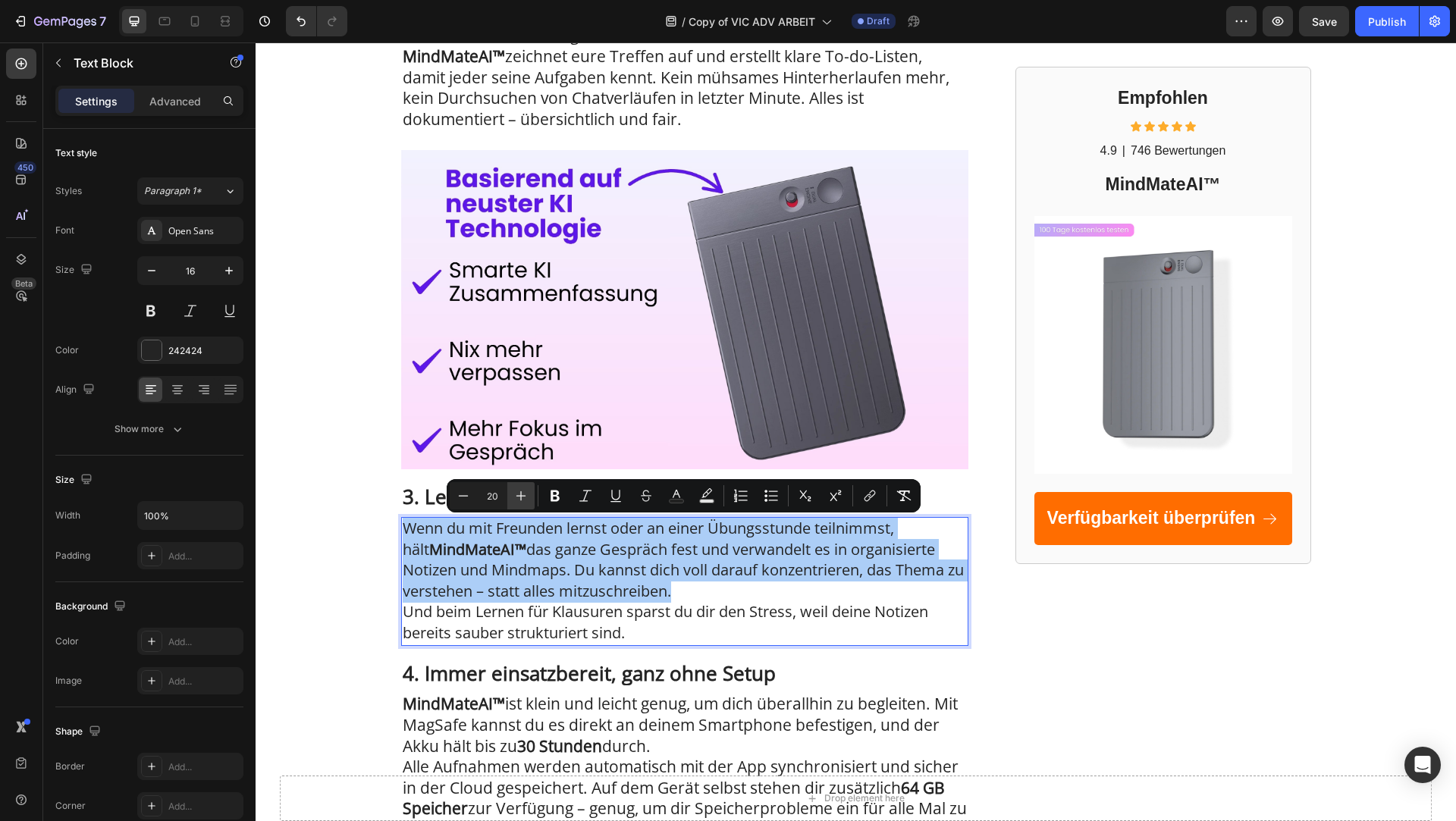
click at [521, 492] on icon "Editor contextual toolbar" at bounding box center [521, 495] width 10 height 10
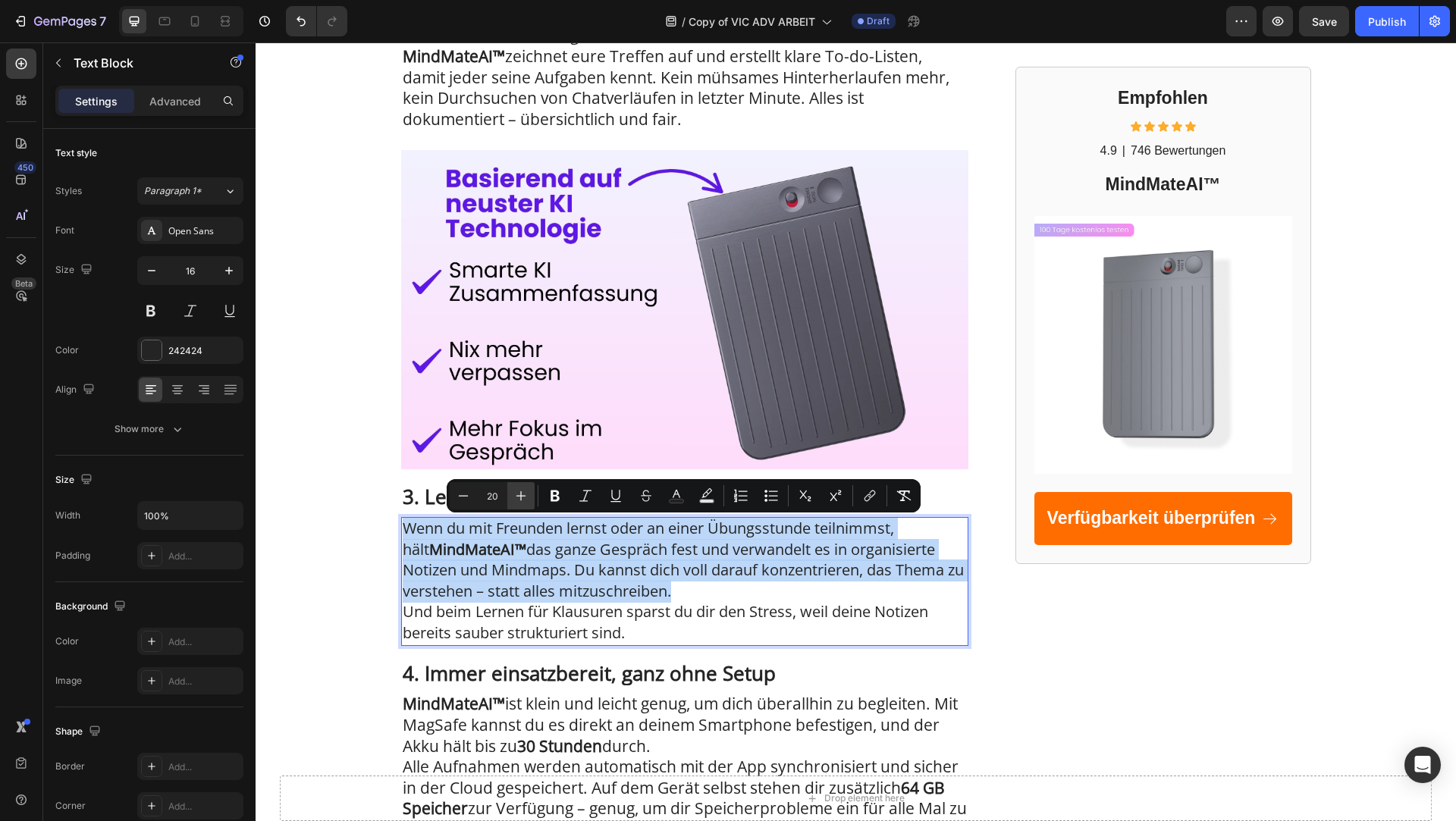
type input "21"
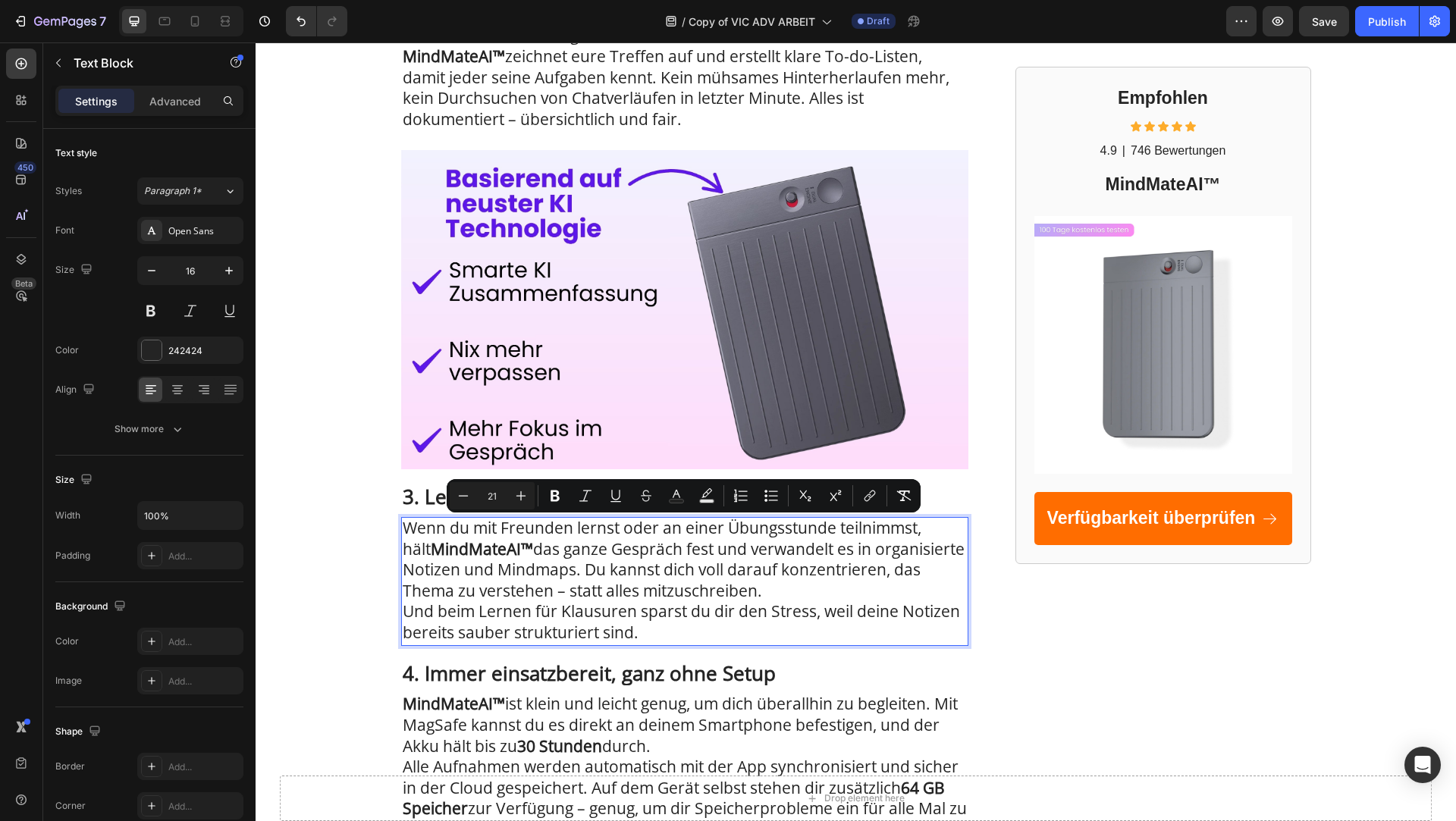
click at [605, 577] on span "Wenn du mit Freunden lernst oder an einer Übungsstunde teilnimmst, hält MindMat…" at bounding box center [684, 558] width 562 height 84
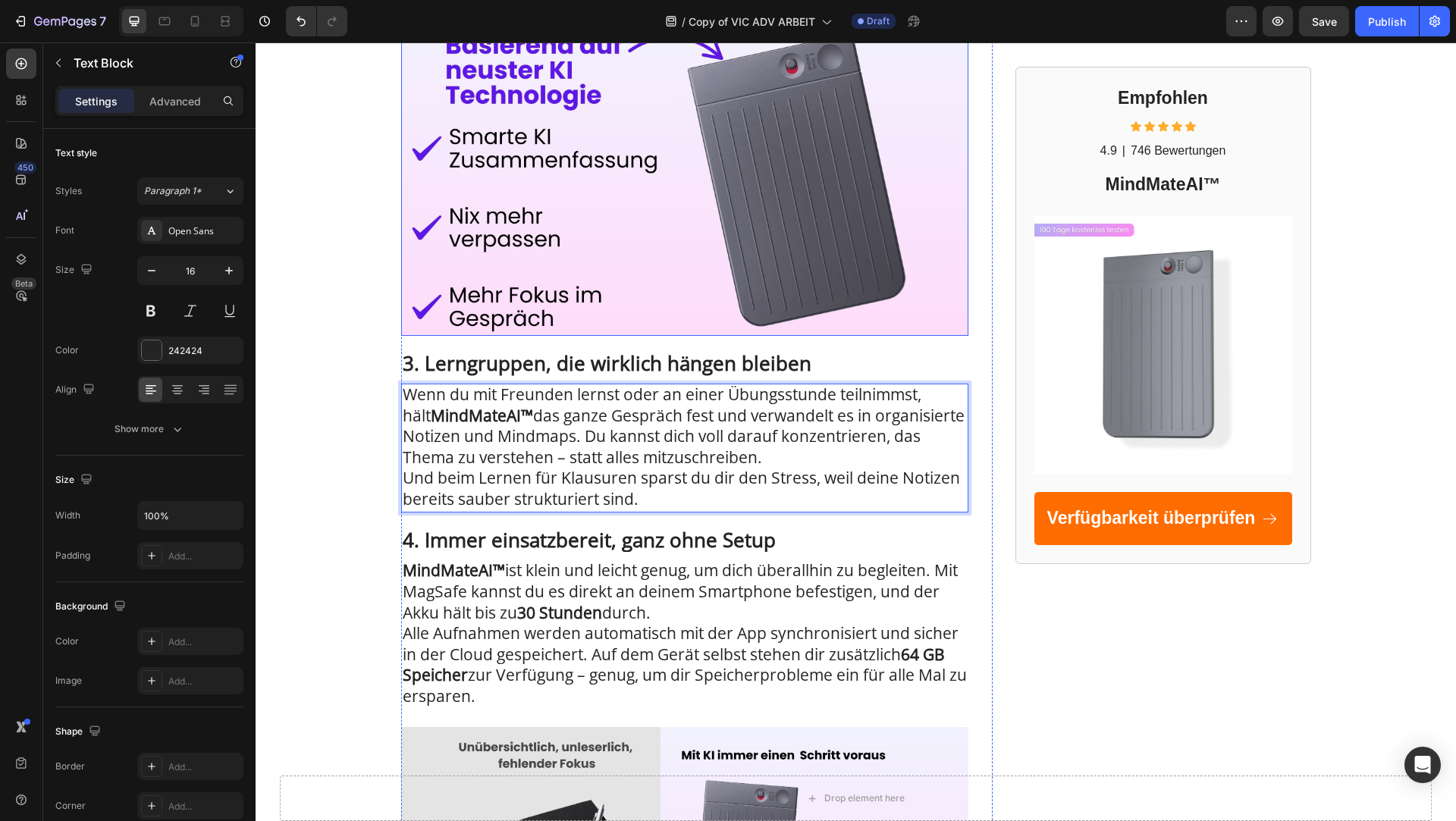
scroll to position [1132, 0]
click at [503, 540] on strong "4. Immer einsatzbereit, ganz ohne Setup" at bounding box center [590, 539] width 373 height 27
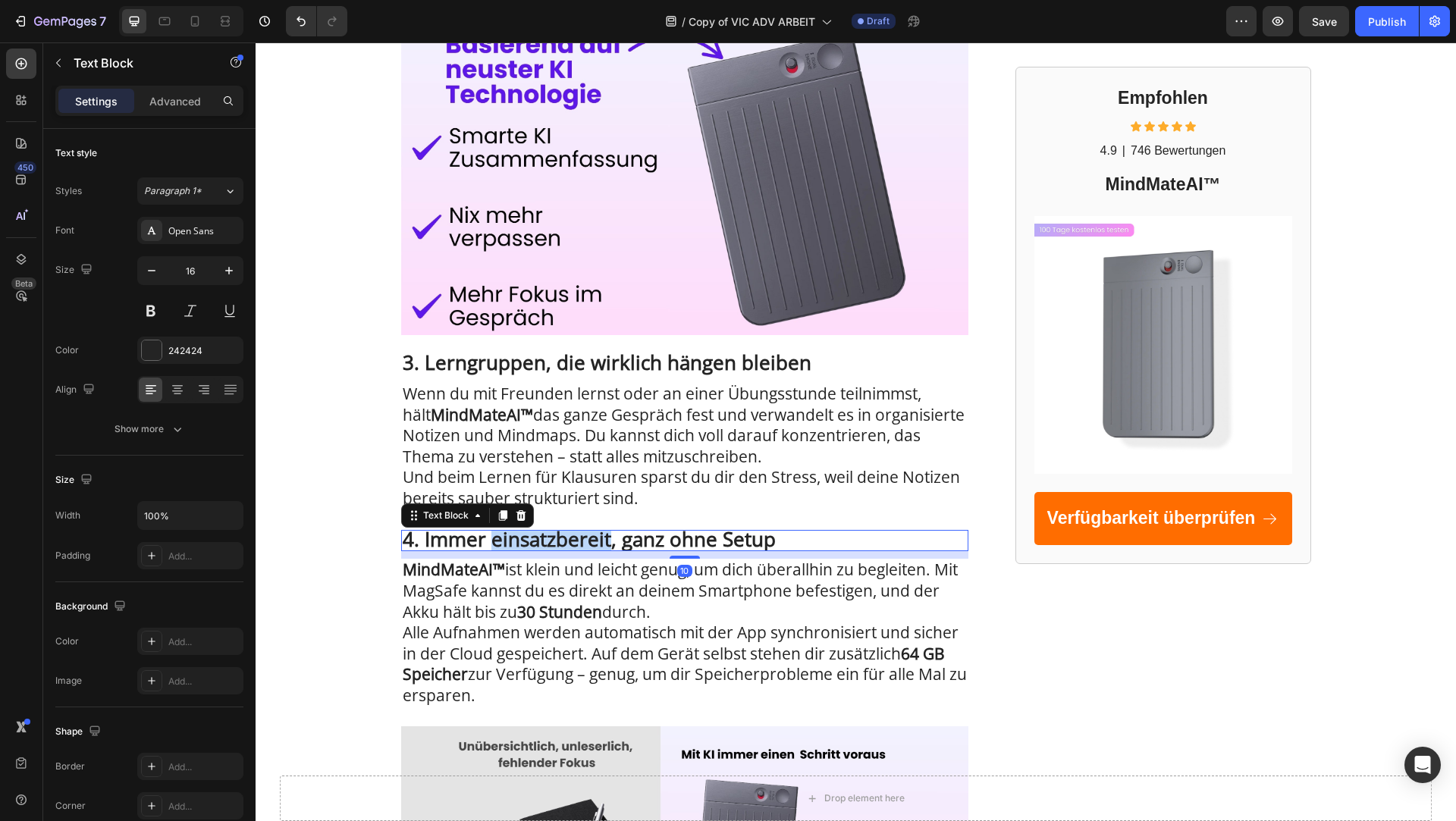
click at [503, 540] on strong "4. Immer einsatzbereit, ganz ohne Setup" at bounding box center [590, 539] width 373 height 27
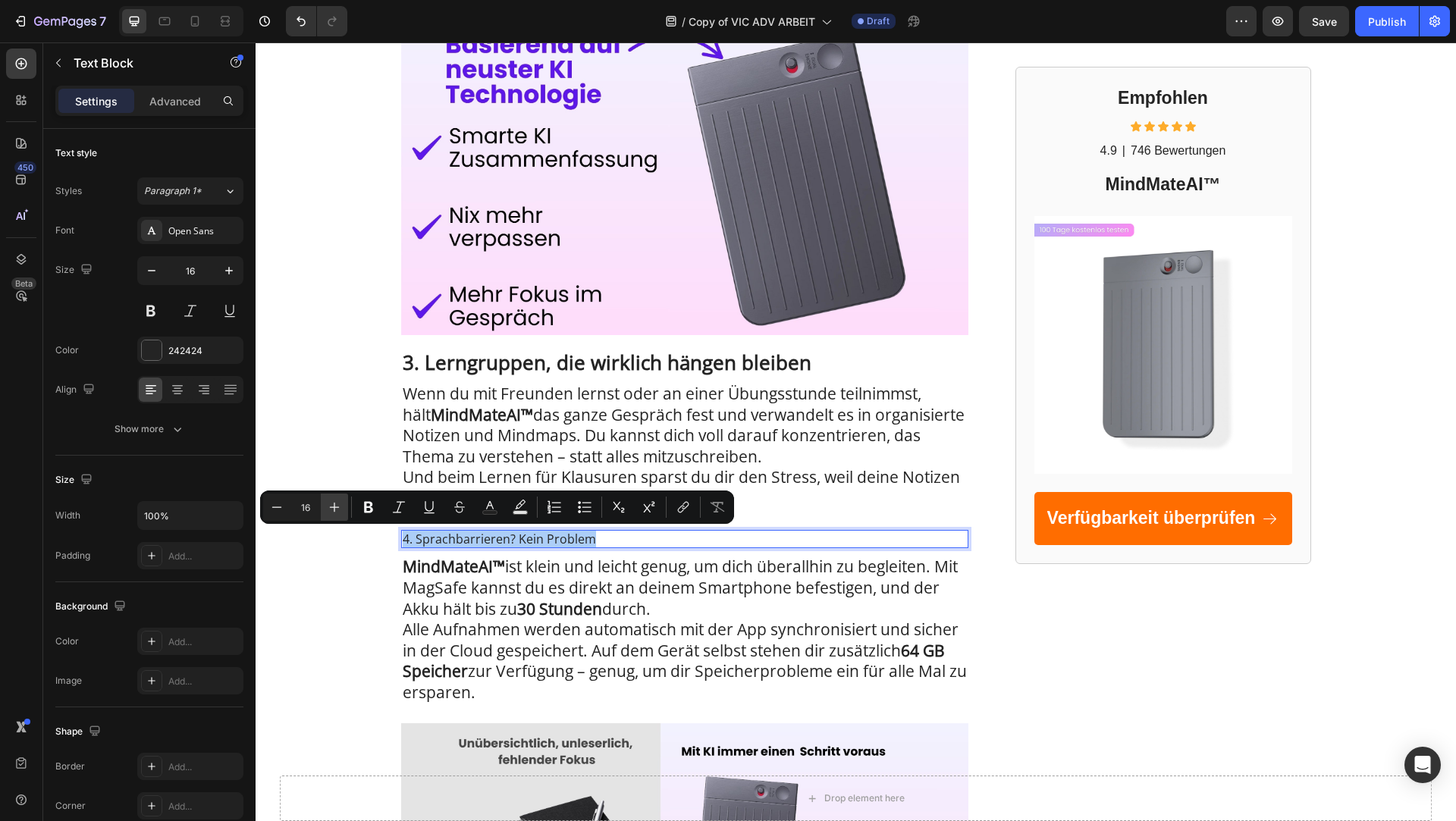
click at [339, 507] on icon "Editor contextual toolbar" at bounding box center [335, 507] width 10 height 10
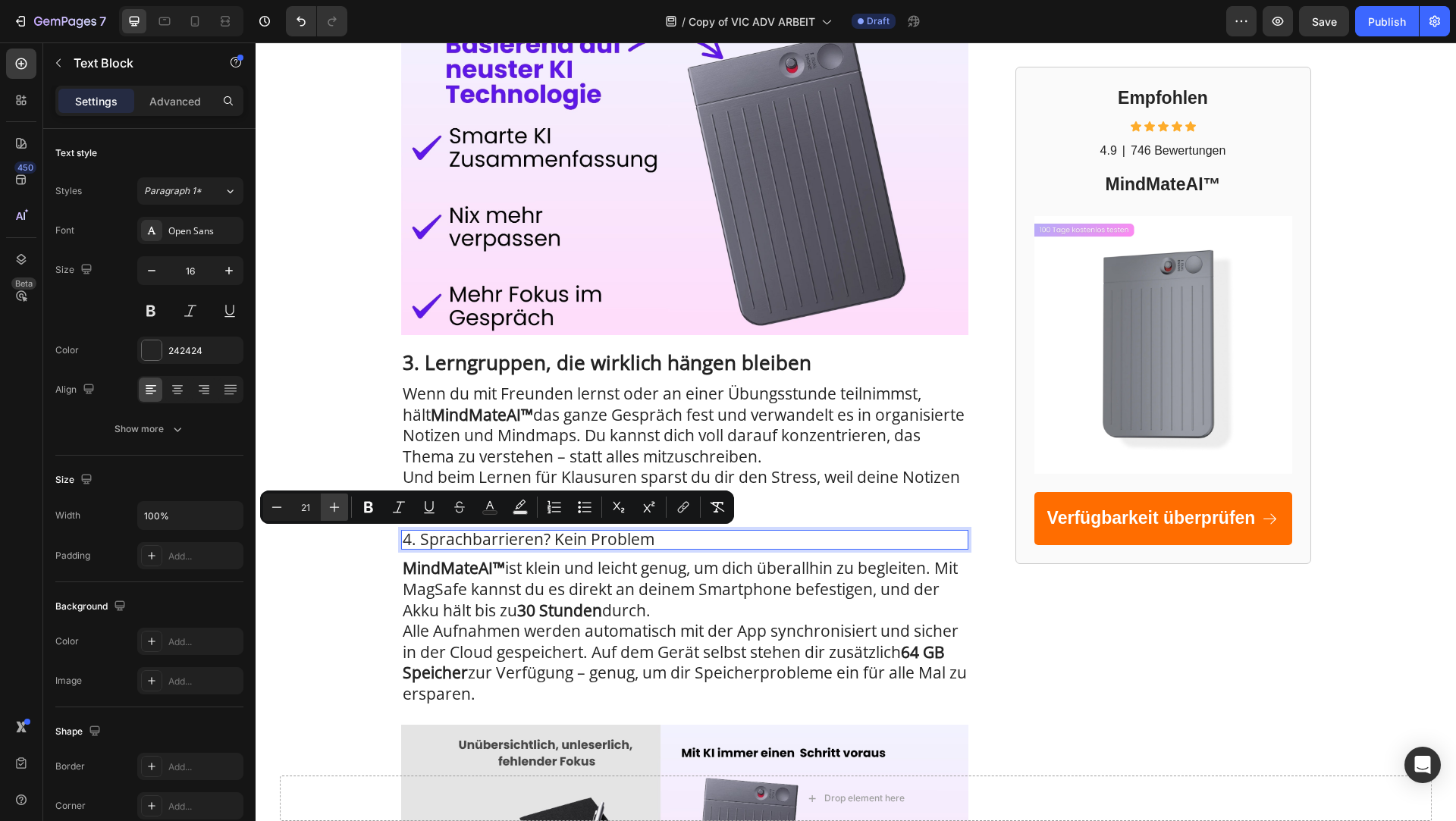
click at [339, 507] on icon "Editor contextual toolbar" at bounding box center [335, 507] width 10 height 10
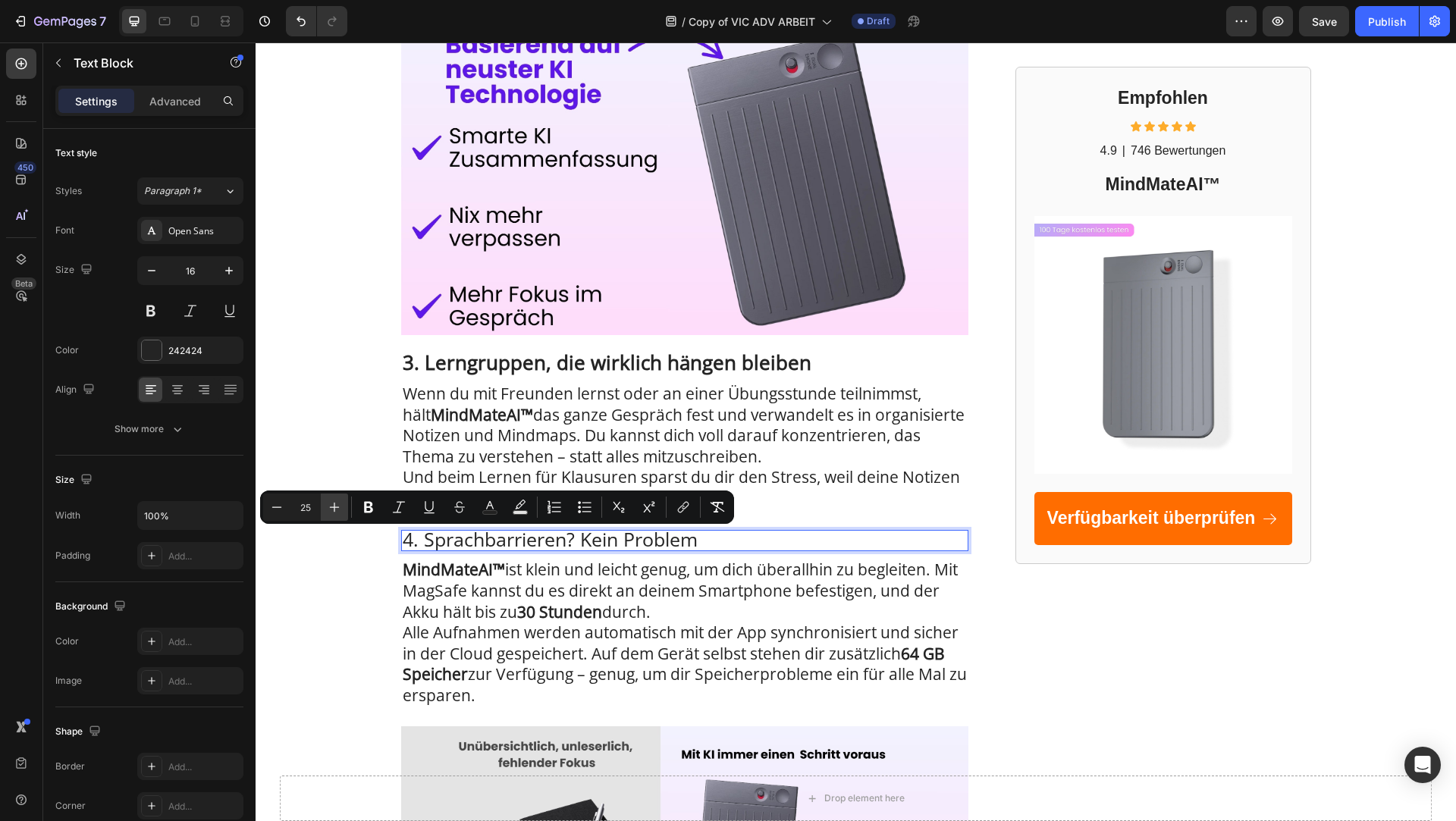
type input "26"
click at [376, 503] on icon "Editor contextual toolbar" at bounding box center [369, 507] width 15 height 15
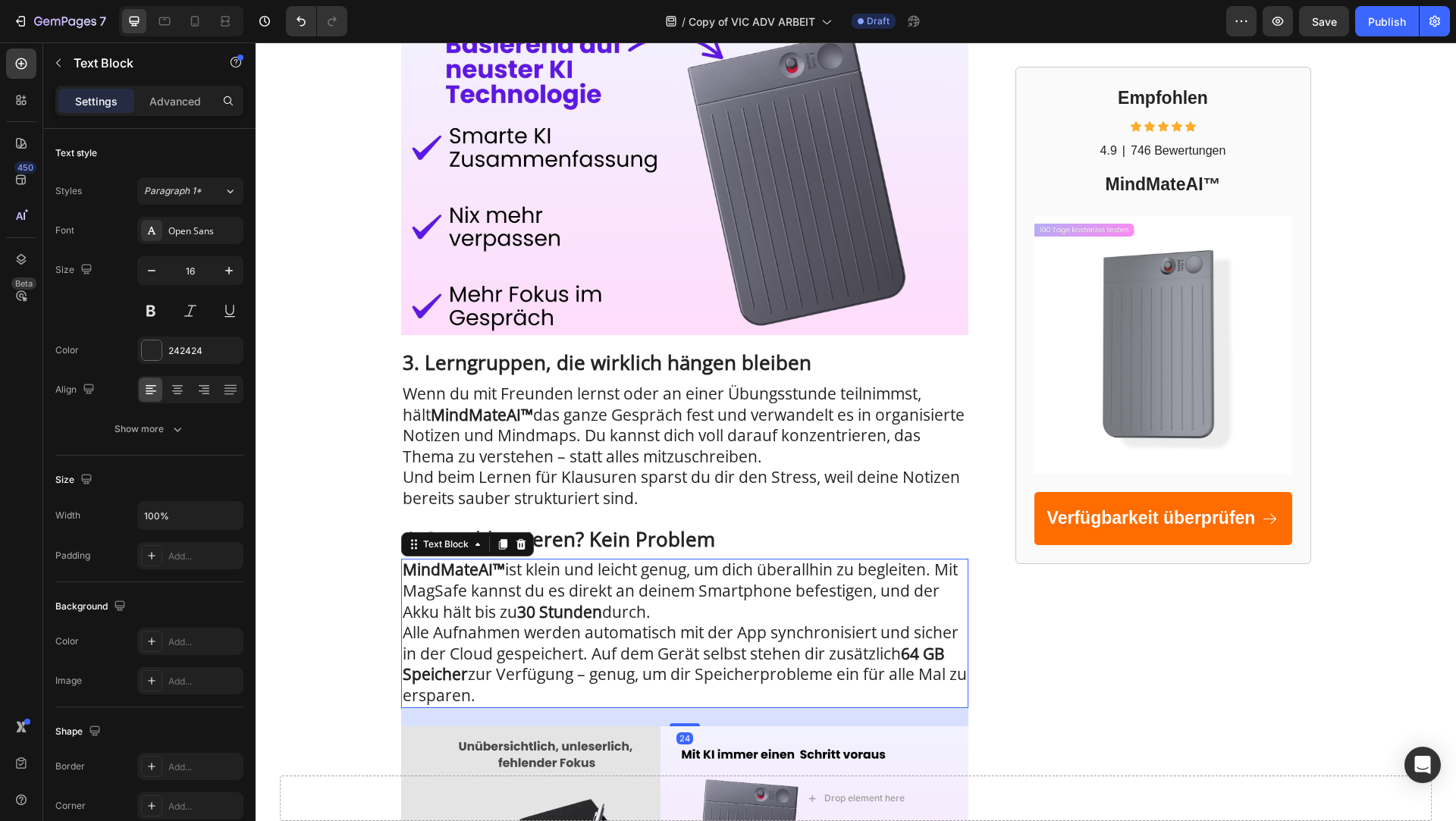
click at [448, 571] on strong "MindMateAI™" at bounding box center [454, 569] width 102 height 21
click at [619, 577] on span "MindMateAI™ ist klein und leicht genug, um dich überallhin zu begleiten. Mit Ma…" at bounding box center [680, 590] width 555 height 63
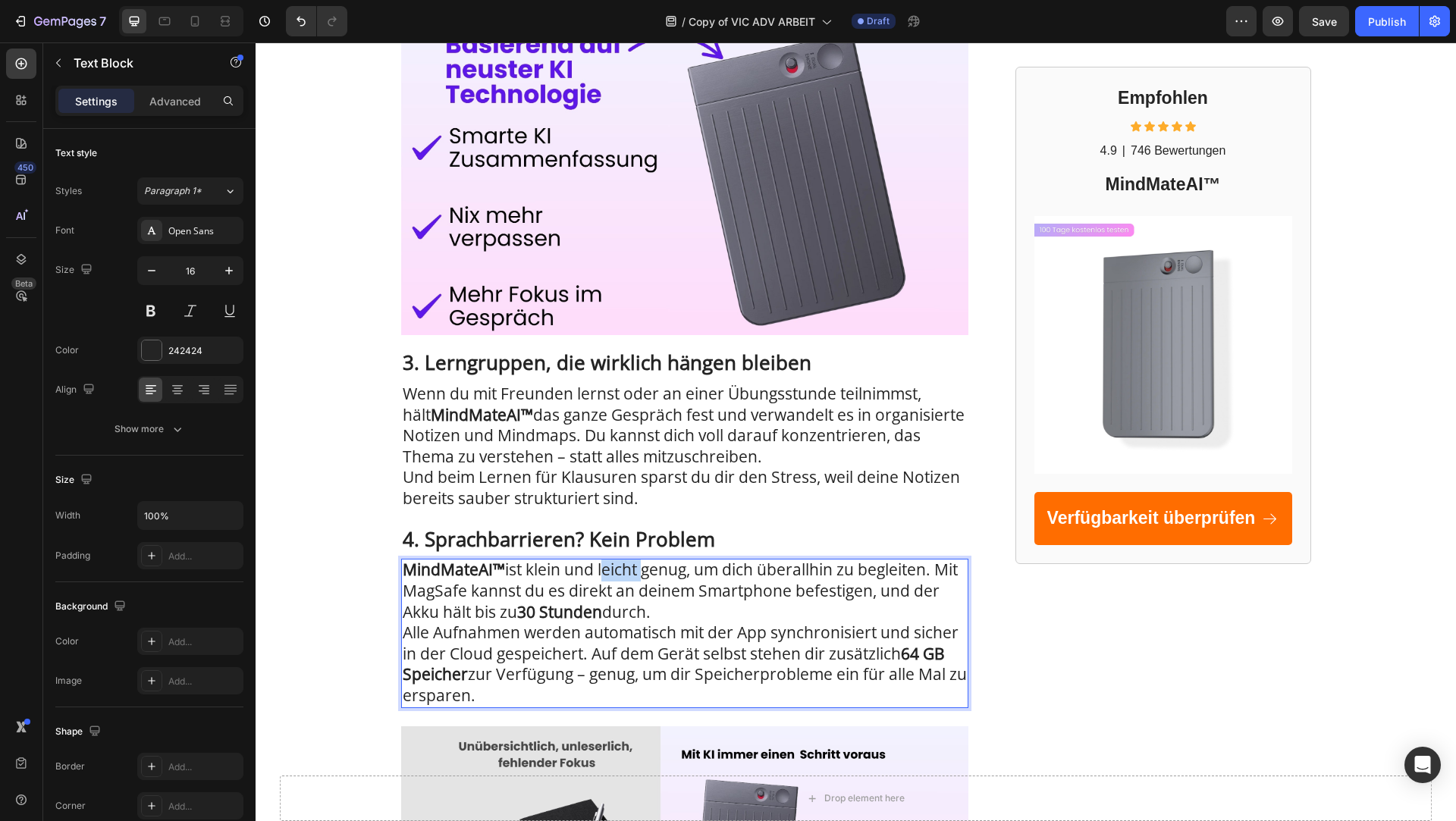
click at [619, 577] on span "MindMateAI™ ist klein und leicht genug, um dich überallhin zu begleiten. Mit Ma…" at bounding box center [680, 590] width 555 height 63
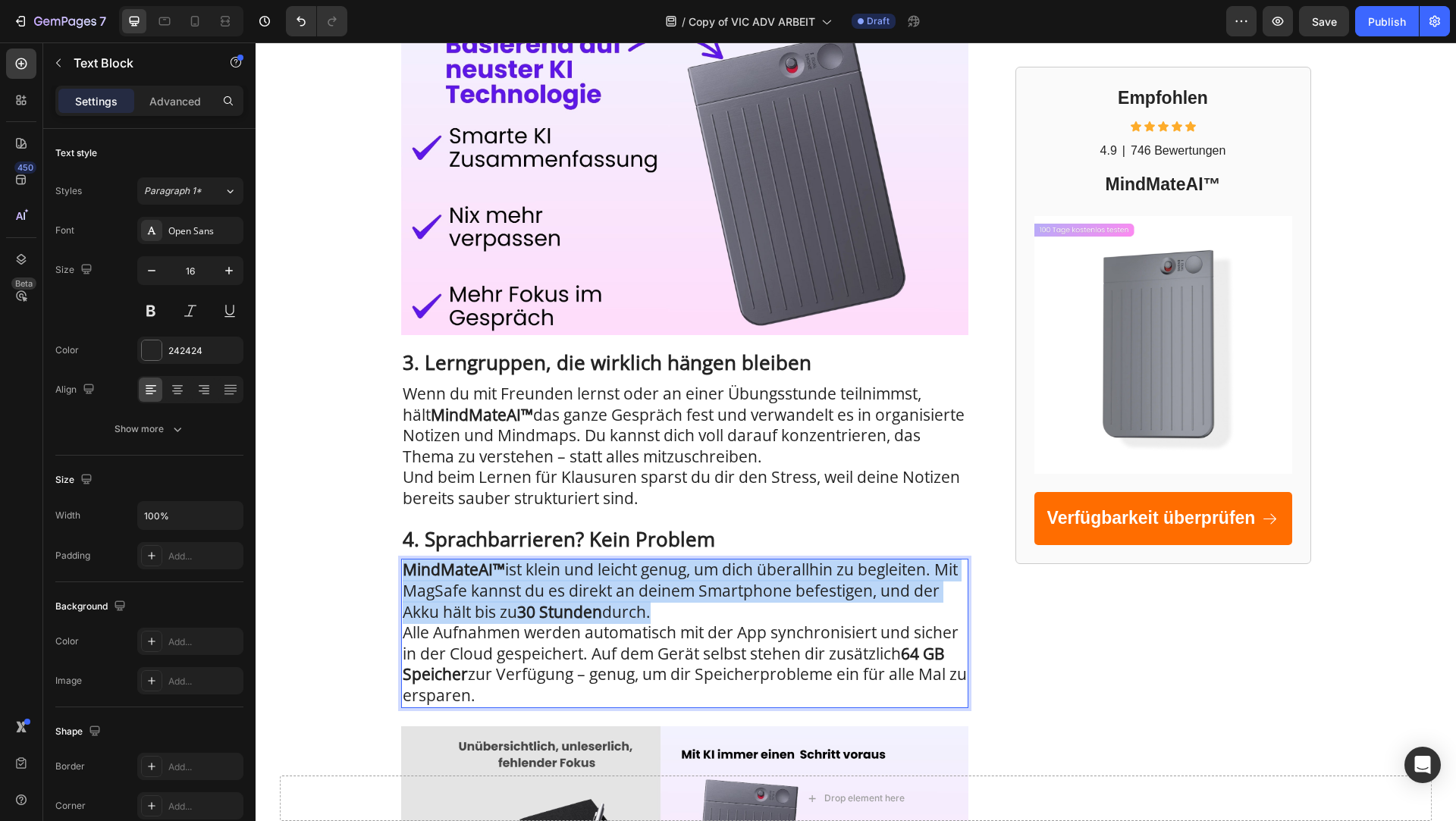
click at [619, 577] on span "MindMateAI™ ist klein und leicht genug, um dich überallhin zu begleiten. Mit Ma…" at bounding box center [680, 590] width 555 height 63
click at [602, 603] on strong "30 Stunden" at bounding box center [559, 612] width 85 height 21
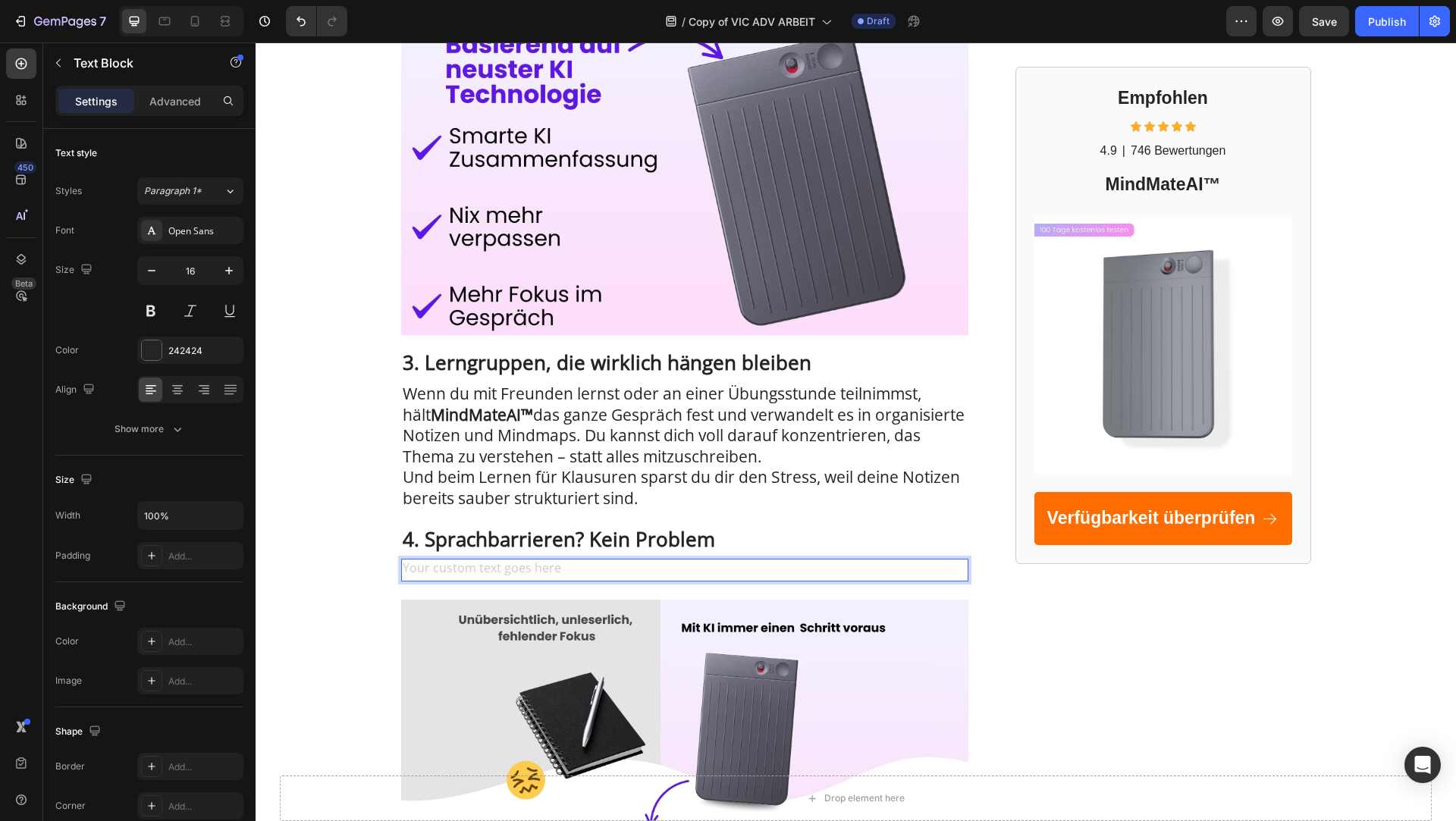
click at [589, 569] on div "Rich Text Editor. Editing area: main" at bounding box center [685, 570] width 567 height 23
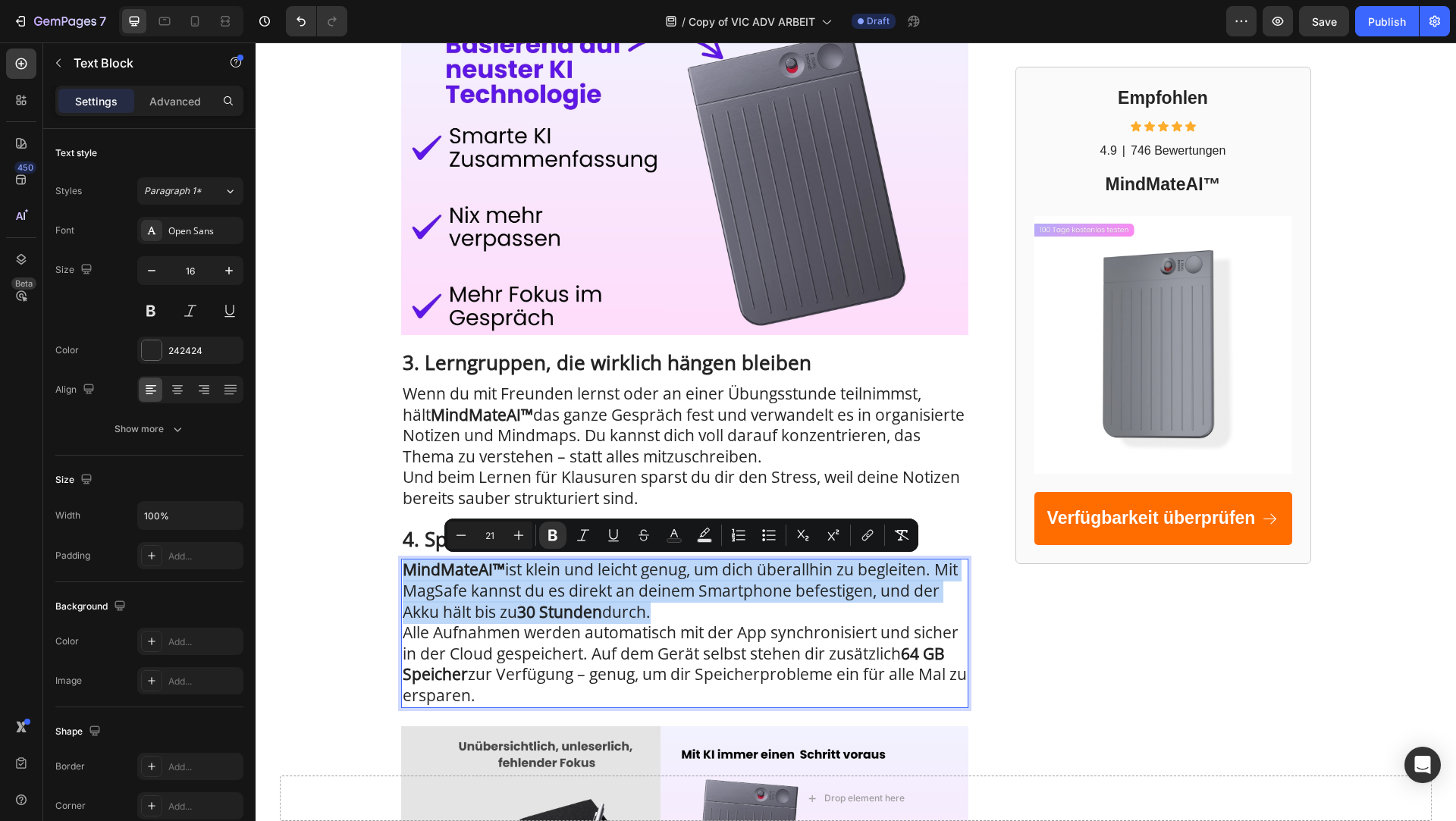
click at [588, 580] on span "MindMateAI™ ist klein und leicht genug, um dich überallhin zu begleiten. Mit Ma…" at bounding box center [680, 590] width 555 height 63
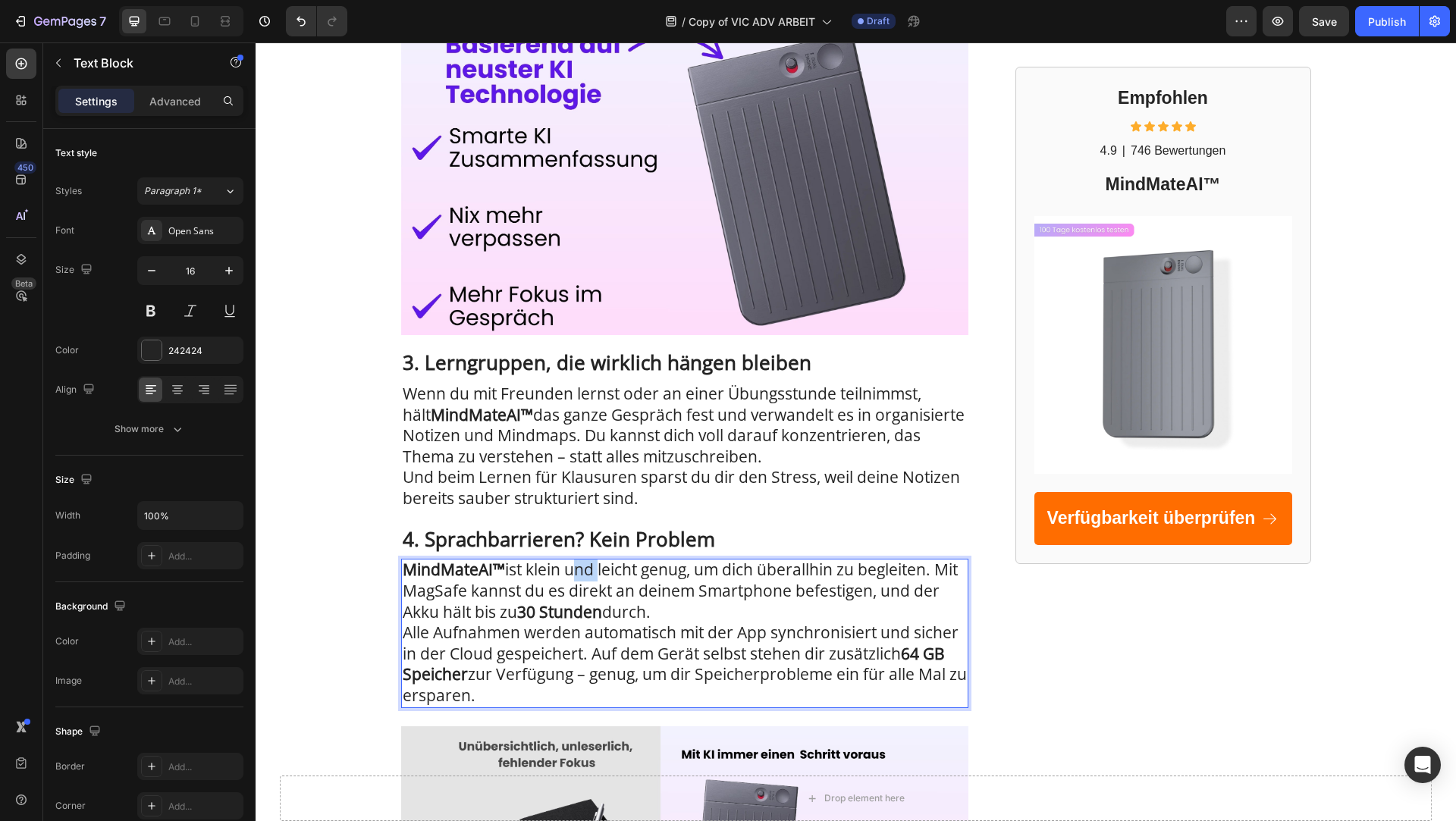
click at [588, 580] on span "MindMateAI™ ist klein und leicht genug, um dich überallhin zu begleiten. Mit Ma…" at bounding box center [680, 590] width 555 height 63
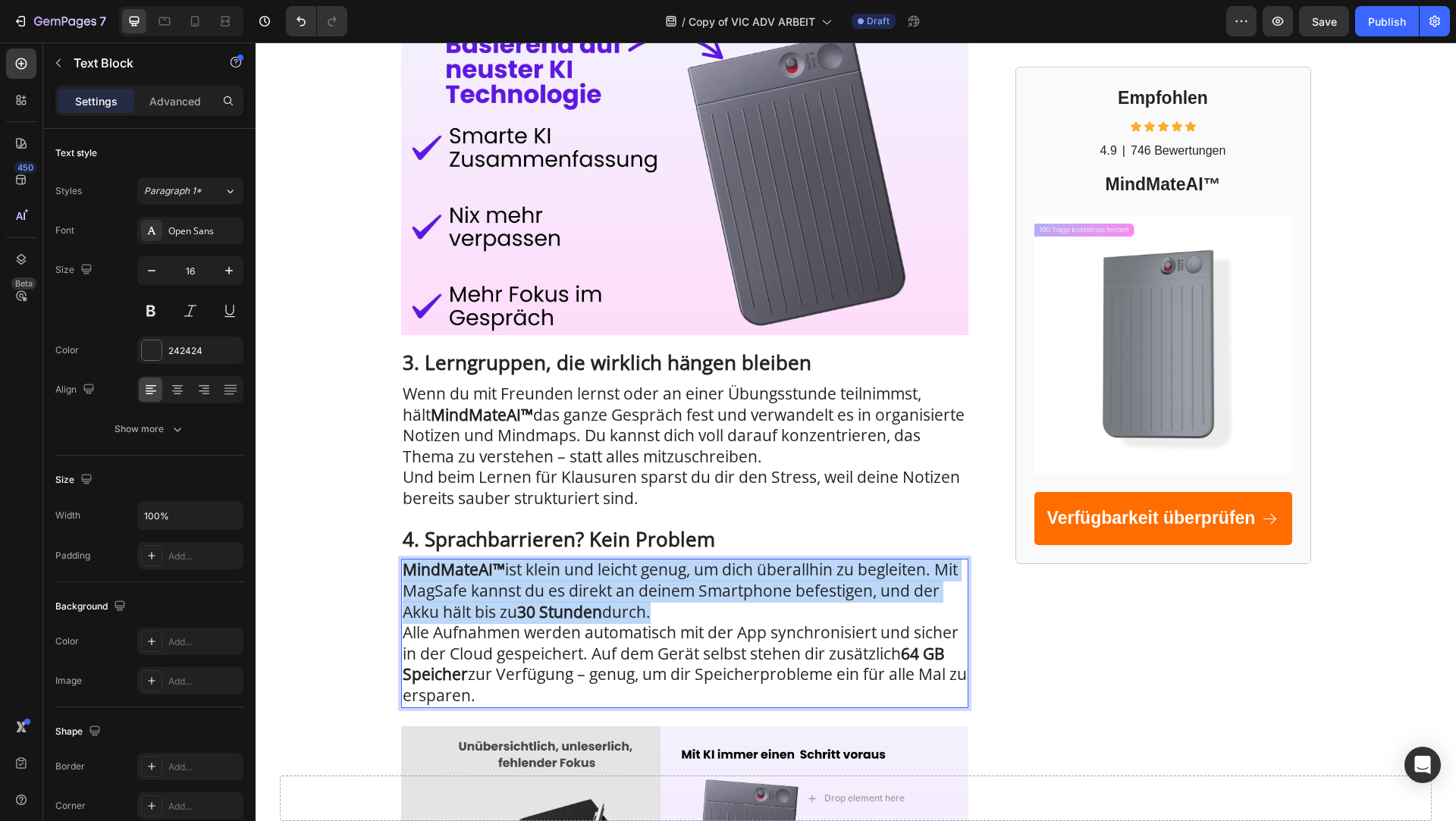
click at [588, 580] on span "MindMateAI™ ist klein und leicht genug, um dich überallhin zu begleiten. Mit Ma…" at bounding box center [680, 590] width 555 height 63
click at [584, 621] on span "Alle Aufnahmen werden automatisch mit der App synchronisiert und sicher in der …" at bounding box center [685, 663] width 564 height 84
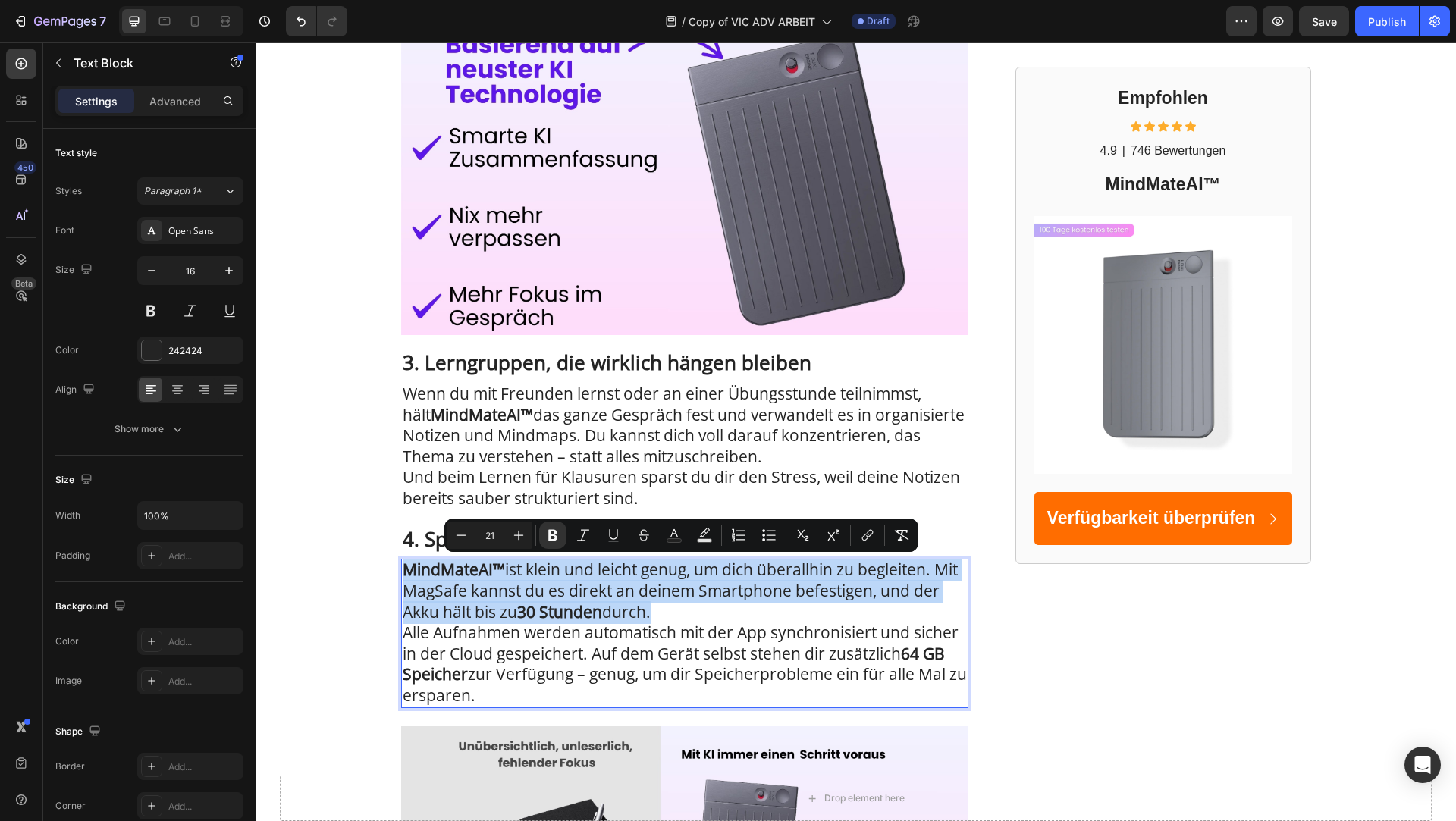
click at [597, 650] on span "Alle Aufnahmen werden automatisch mit der App synchronisiert und sicher in der …" at bounding box center [685, 663] width 564 height 84
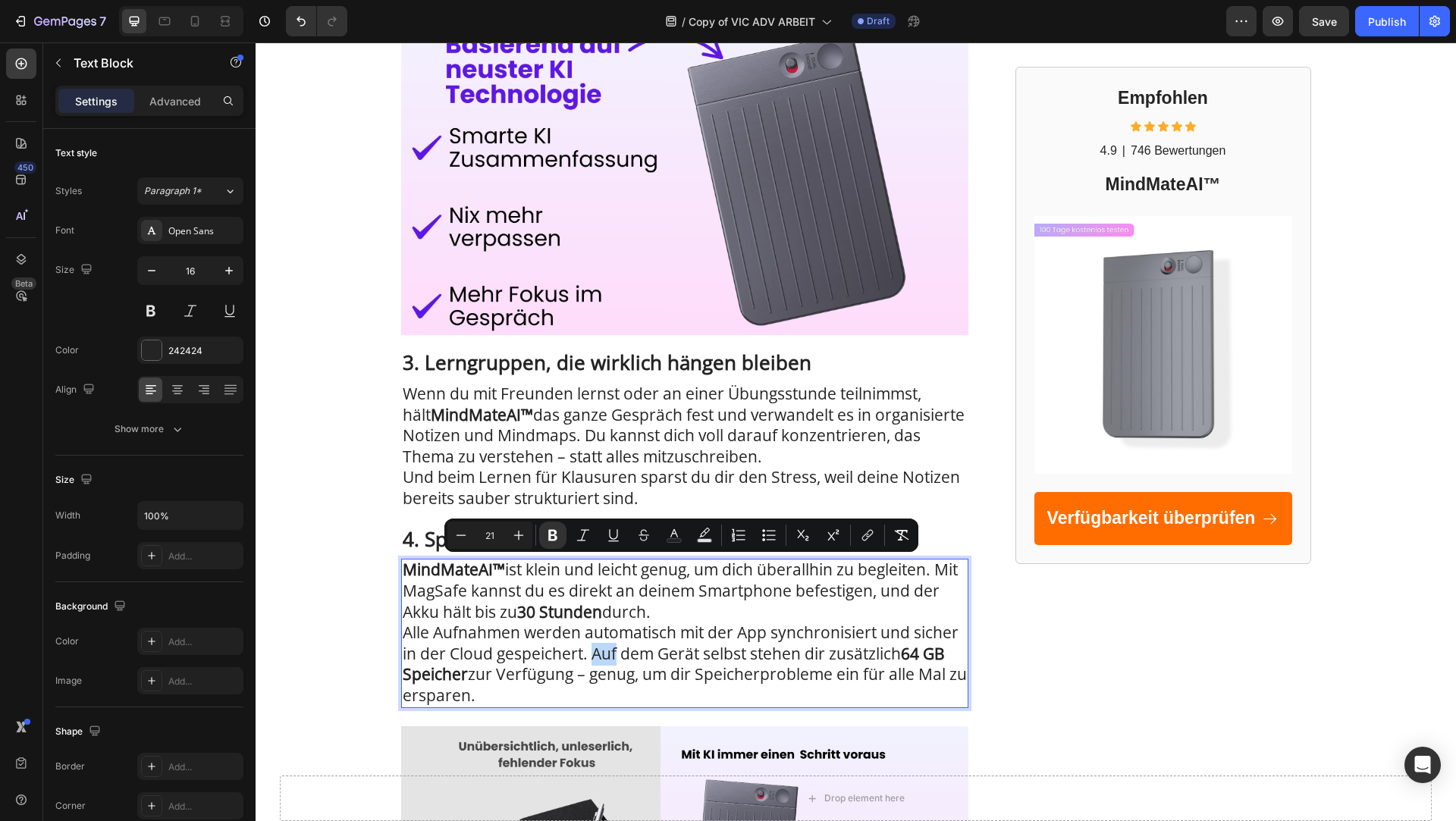
click at [597, 650] on span "Alle Aufnahmen werden automatisch mit der App synchronisiert und sicher in der …" at bounding box center [685, 663] width 564 height 84
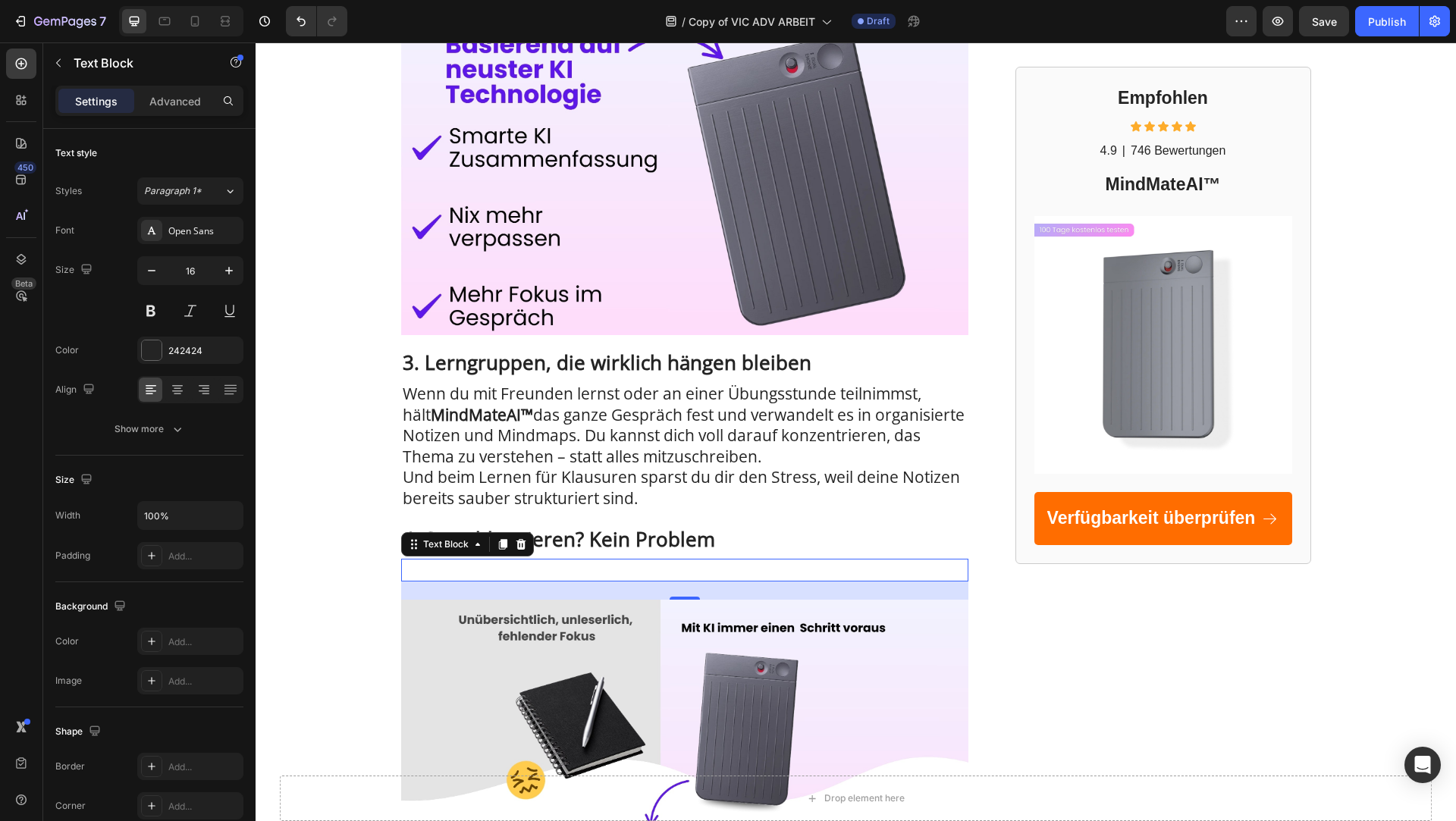
click at [481, 566] on div "Rich Text Editor. Editing area: main" at bounding box center [685, 570] width 567 height 23
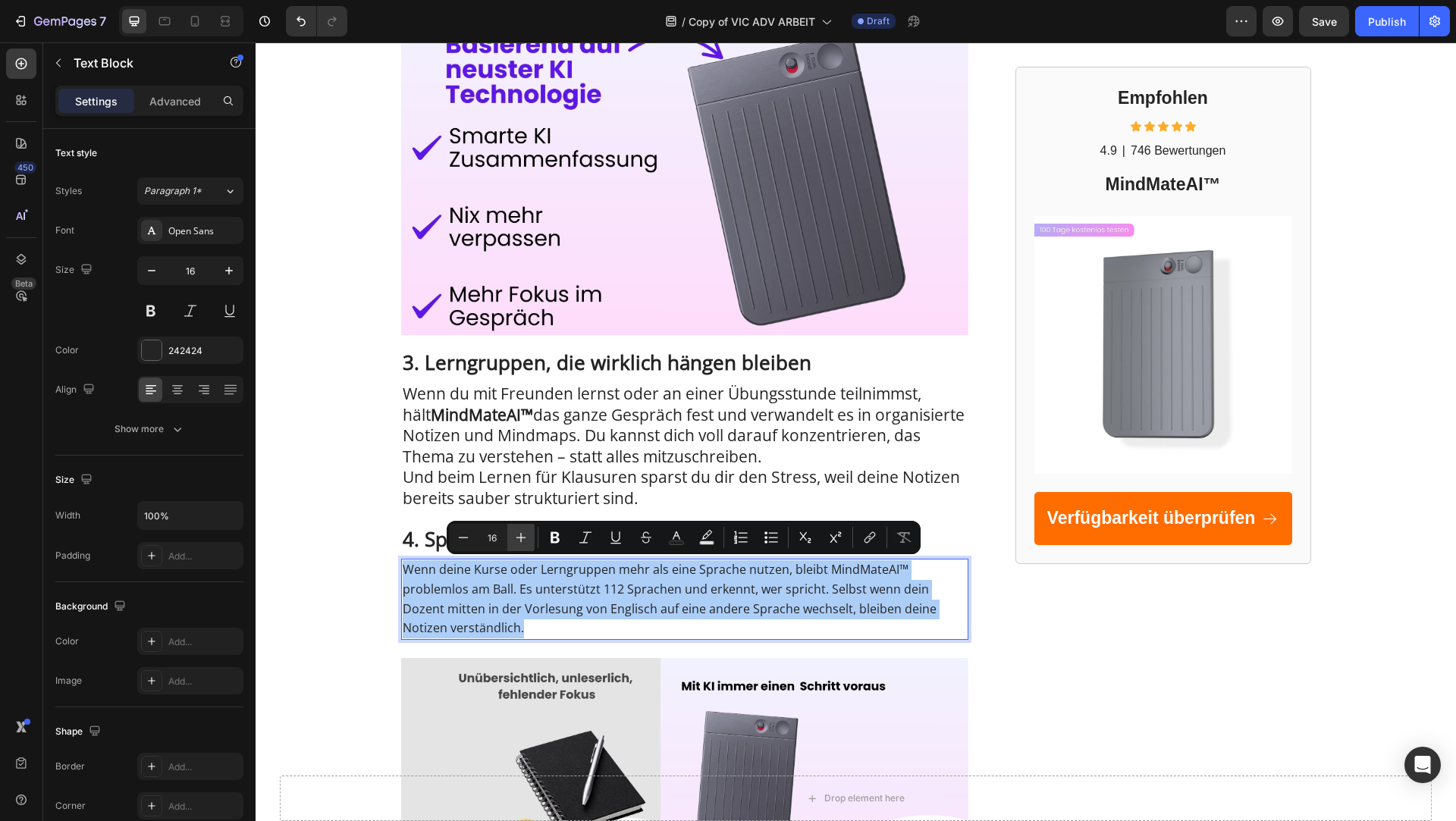
click at [518, 543] on icon "Editor contextual toolbar" at bounding box center [521, 537] width 15 height 15
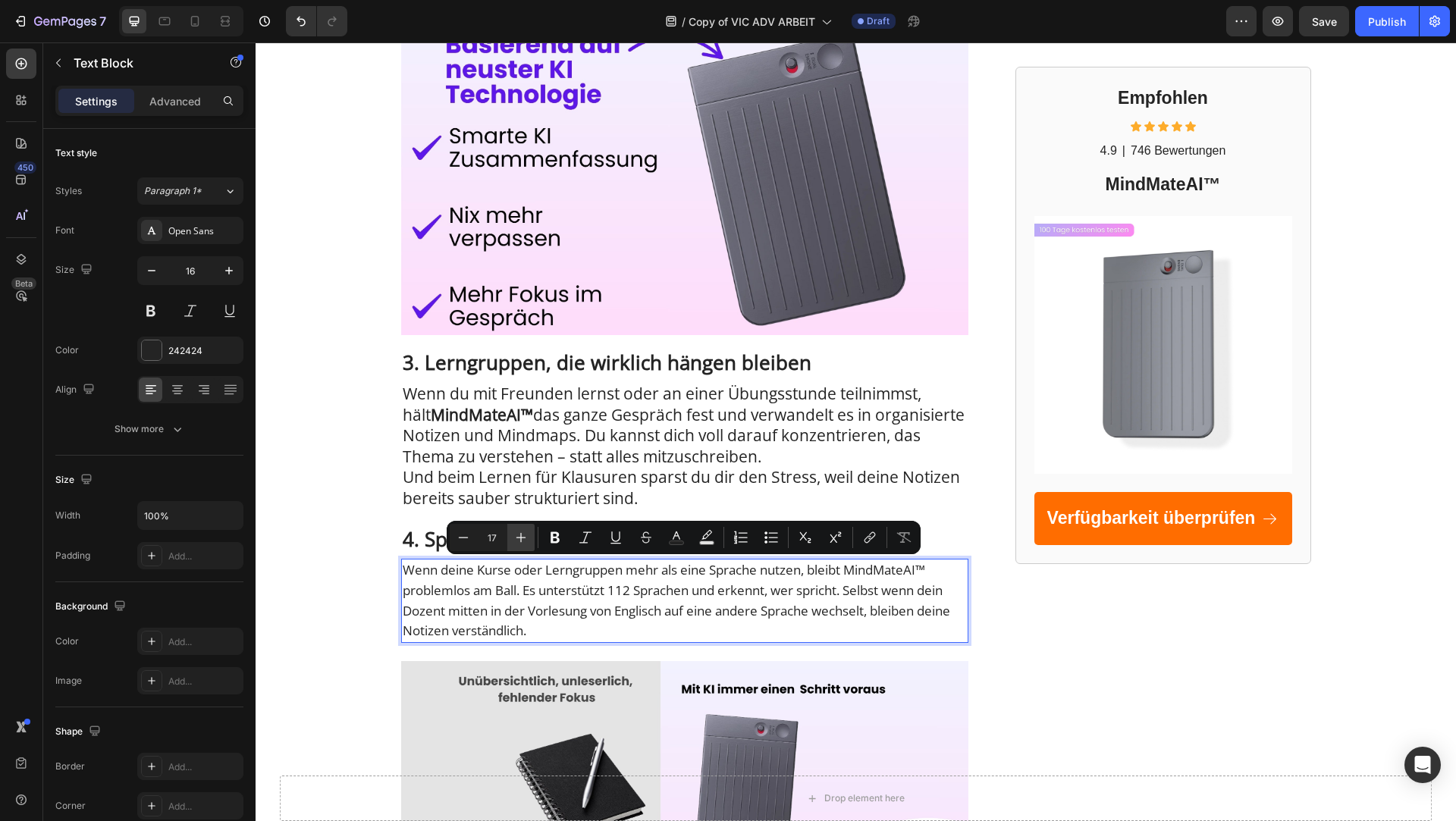
click at [518, 543] on icon "Editor contextual toolbar" at bounding box center [521, 537] width 15 height 15
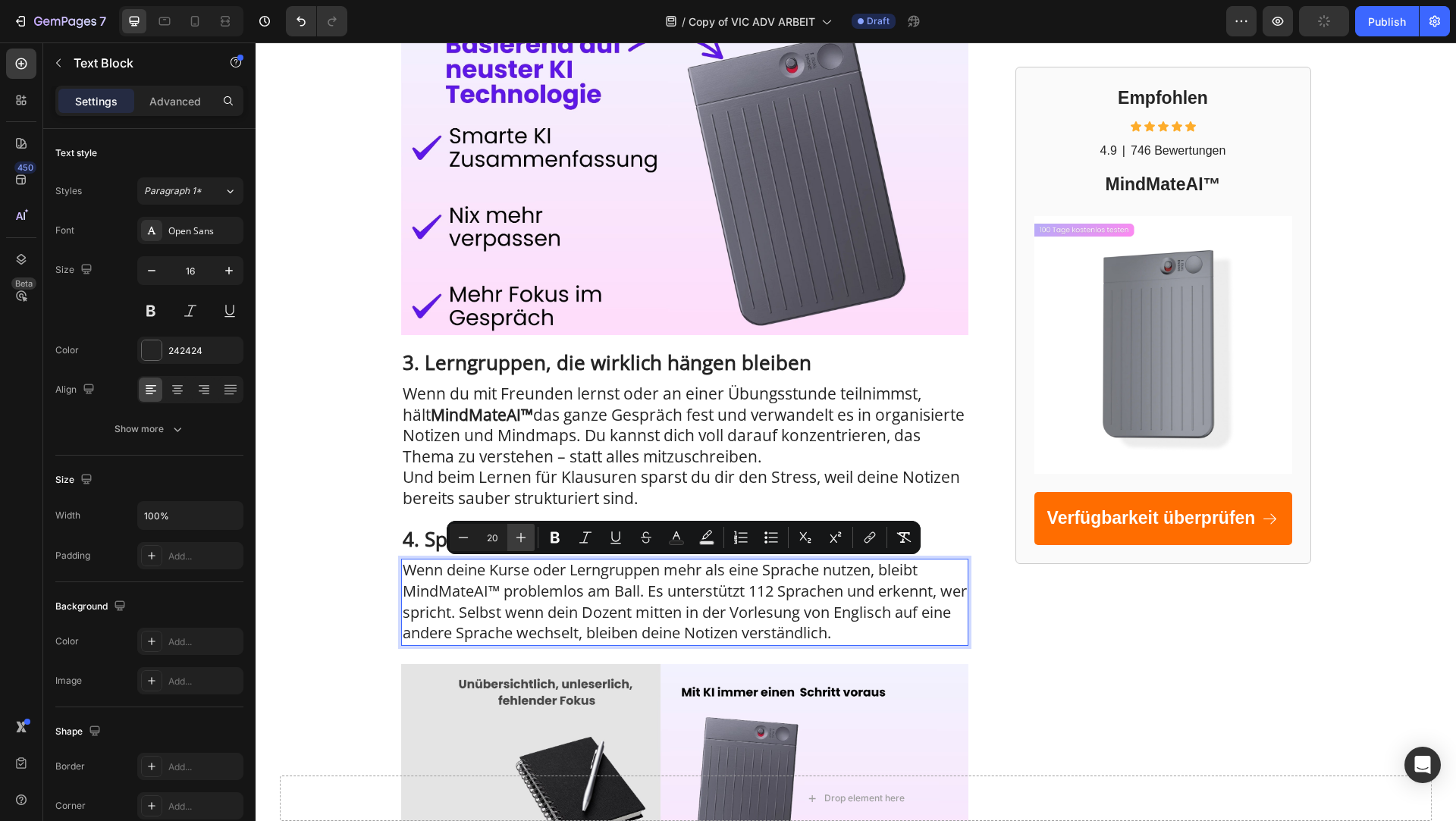
click at [525, 533] on icon "Editor contextual toolbar" at bounding box center [521, 537] width 15 height 15
type input "21"
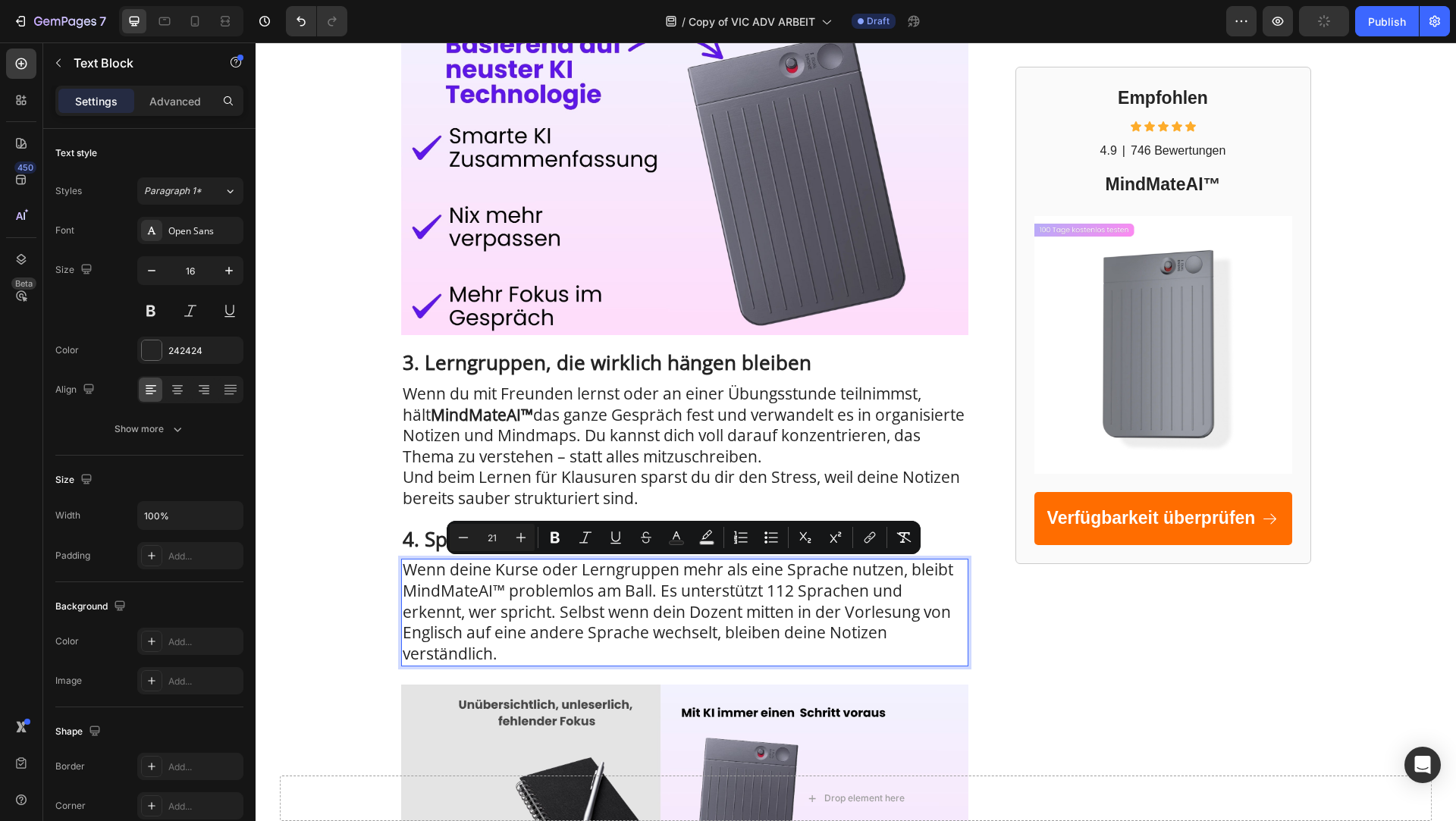
click at [579, 585] on span "Wenn deine Kurse oder Lerngruppen mehr als eine Sprache nutzen, bleibt MindMate…" at bounding box center [678, 611] width 550 height 105
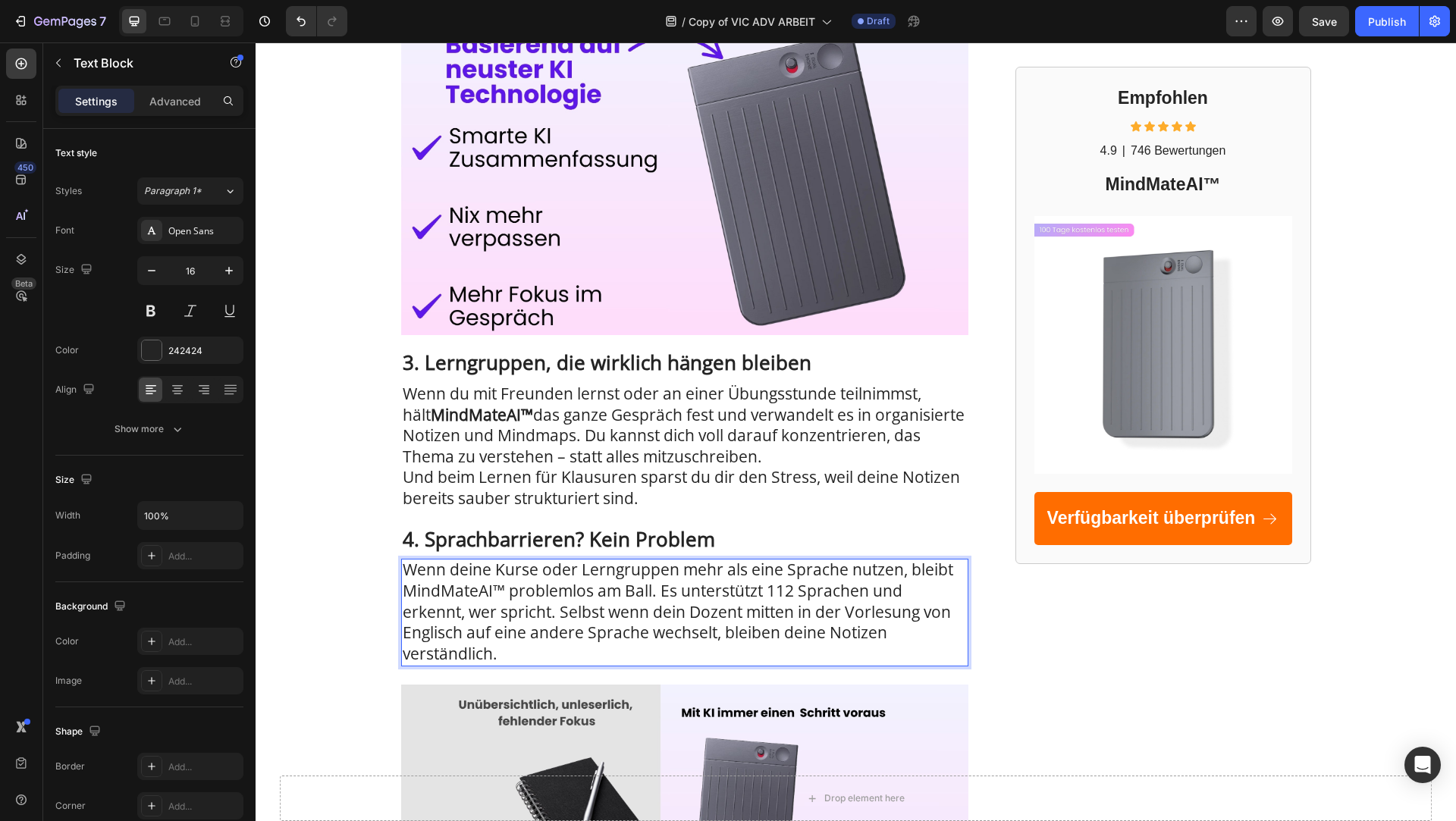
click at [768, 587] on span "Wenn deine Kurse oder Lerngruppen mehr als eine Sprache nutzen, bleibt MindMate…" at bounding box center [678, 611] width 550 height 105
drag, startPoint x: 769, startPoint y: 593, endPoint x: 864, endPoint y: 595, distance: 95.0
click at [864, 595] on span "Wenn deine Kurse oder Lerngruppen mehr als eine Sprache nutzen, bleibt MindMate…" at bounding box center [678, 611] width 550 height 105
click at [867, 596] on span "Wenn deine Kurse oder Lerngruppen mehr als eine Sprache nutzen, bleibt MindMate…" at bounding box center [678, 611] width 550 height 105
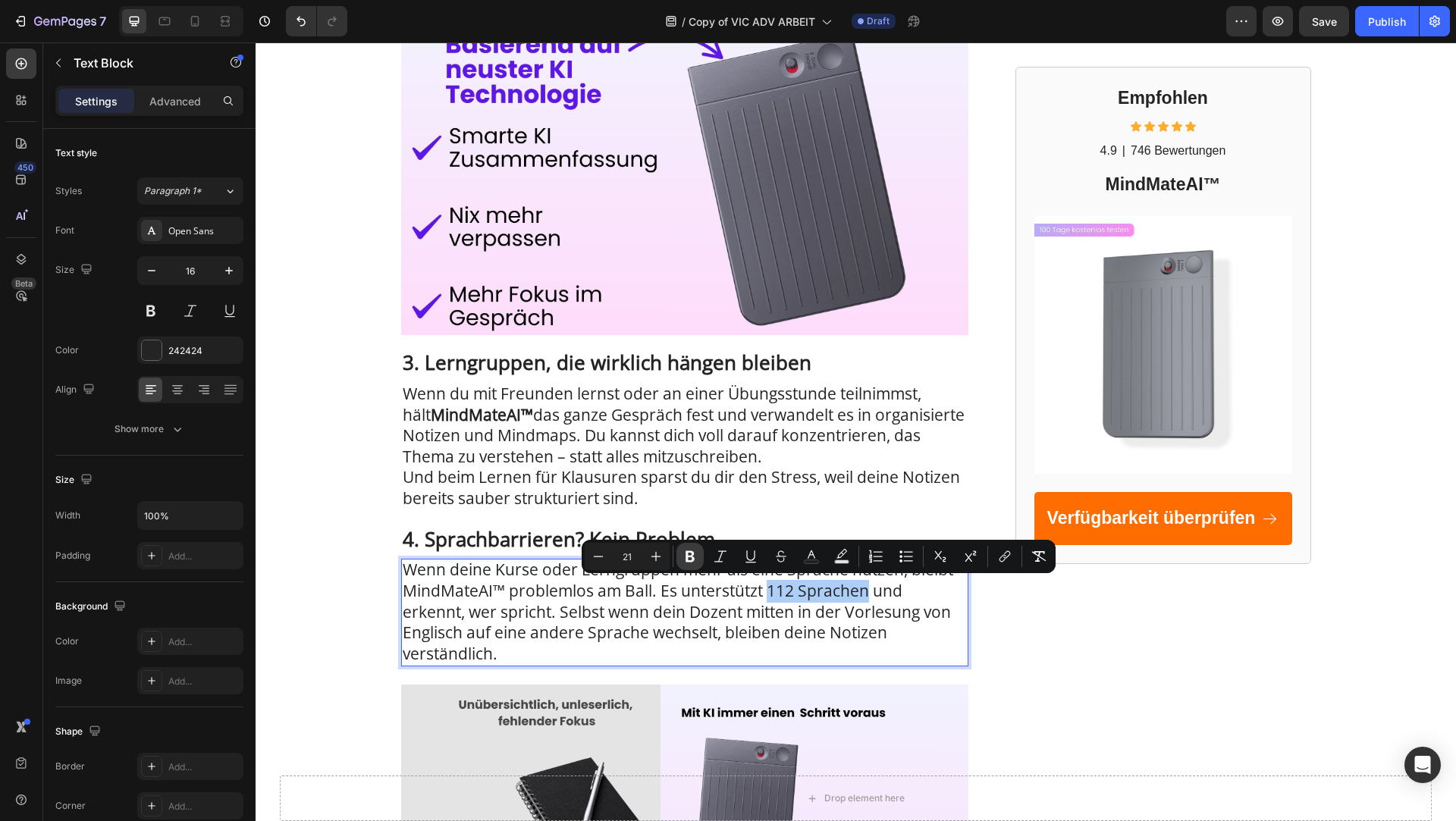
click at [683, 555] on icon "Editor contextual toolbar" at bounding box center [690, 556] width 15 height 15
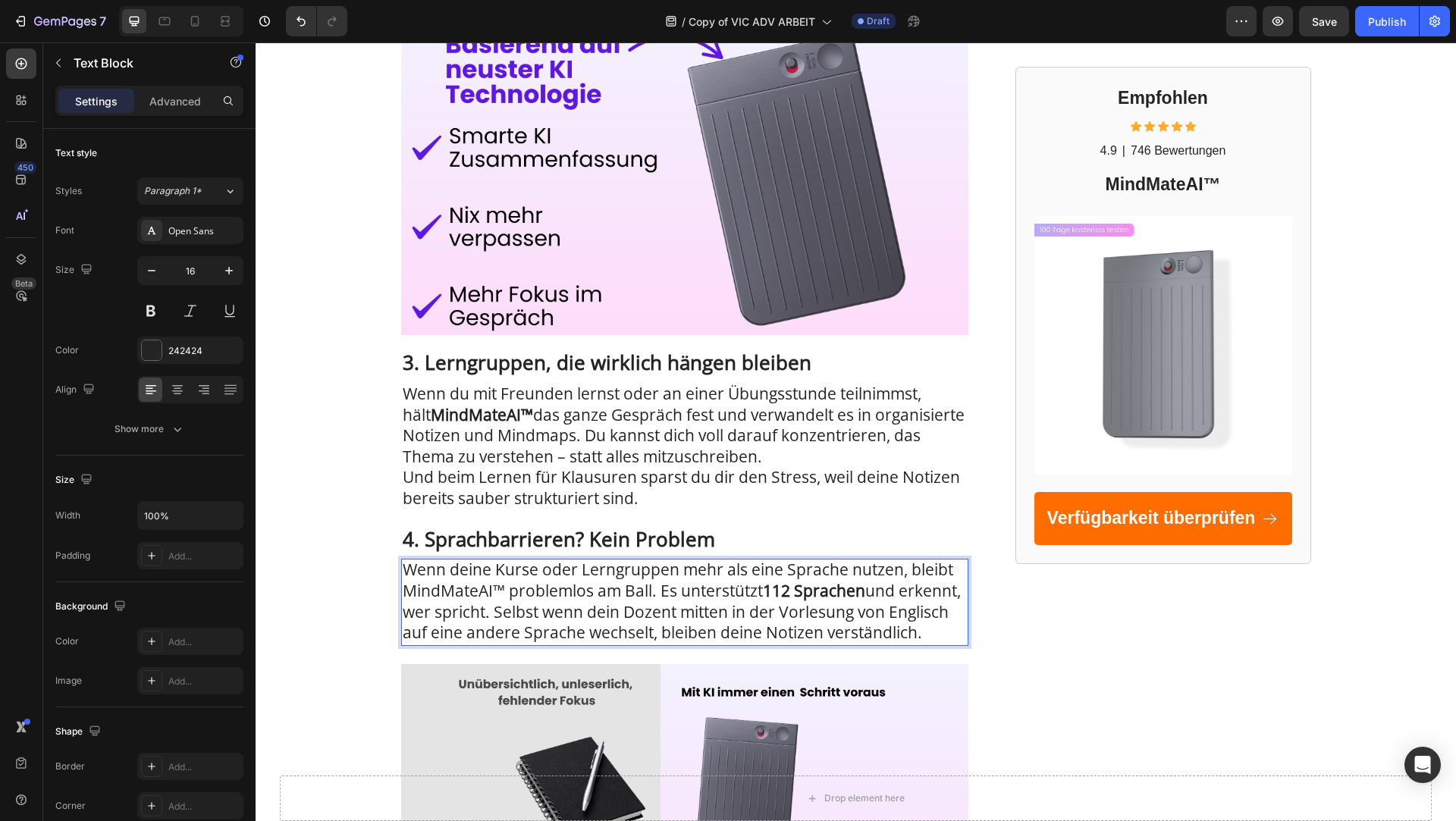
click at [736, 603] on span "Wenn deine Kurse oder Lerngruppen mehr als eine Sprache nutzen, bleibt MindMate…" at bounding box center [682, 600] width 558 height 84
click at [586, 643] on p "Wenn deine Kurse oder Lerngruppen mehr als eine Sprache nutzen, bleibt MindMate…" at bounding box center [685, 602] width 564 height 83
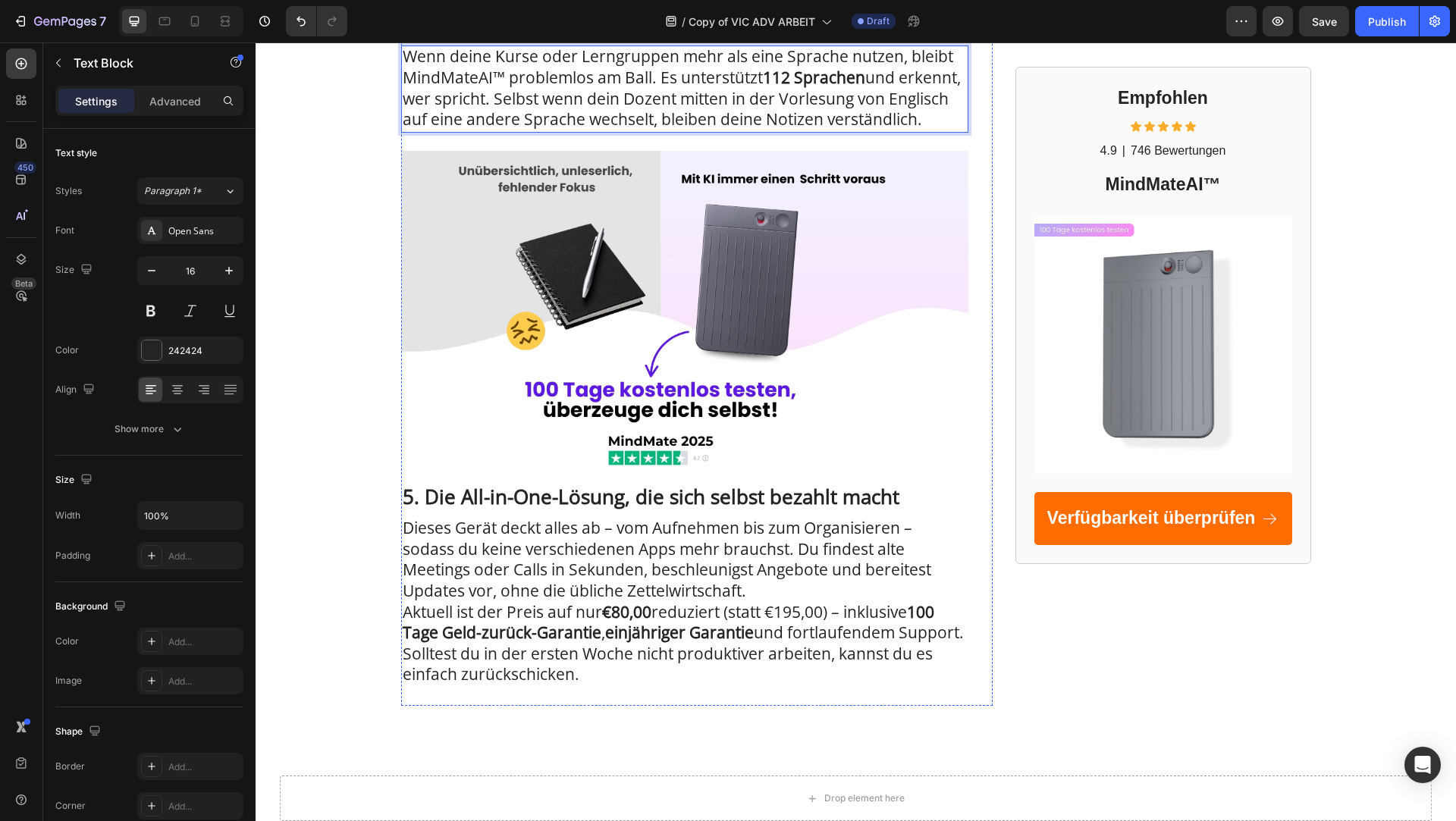
scroll to position [1735, 0]
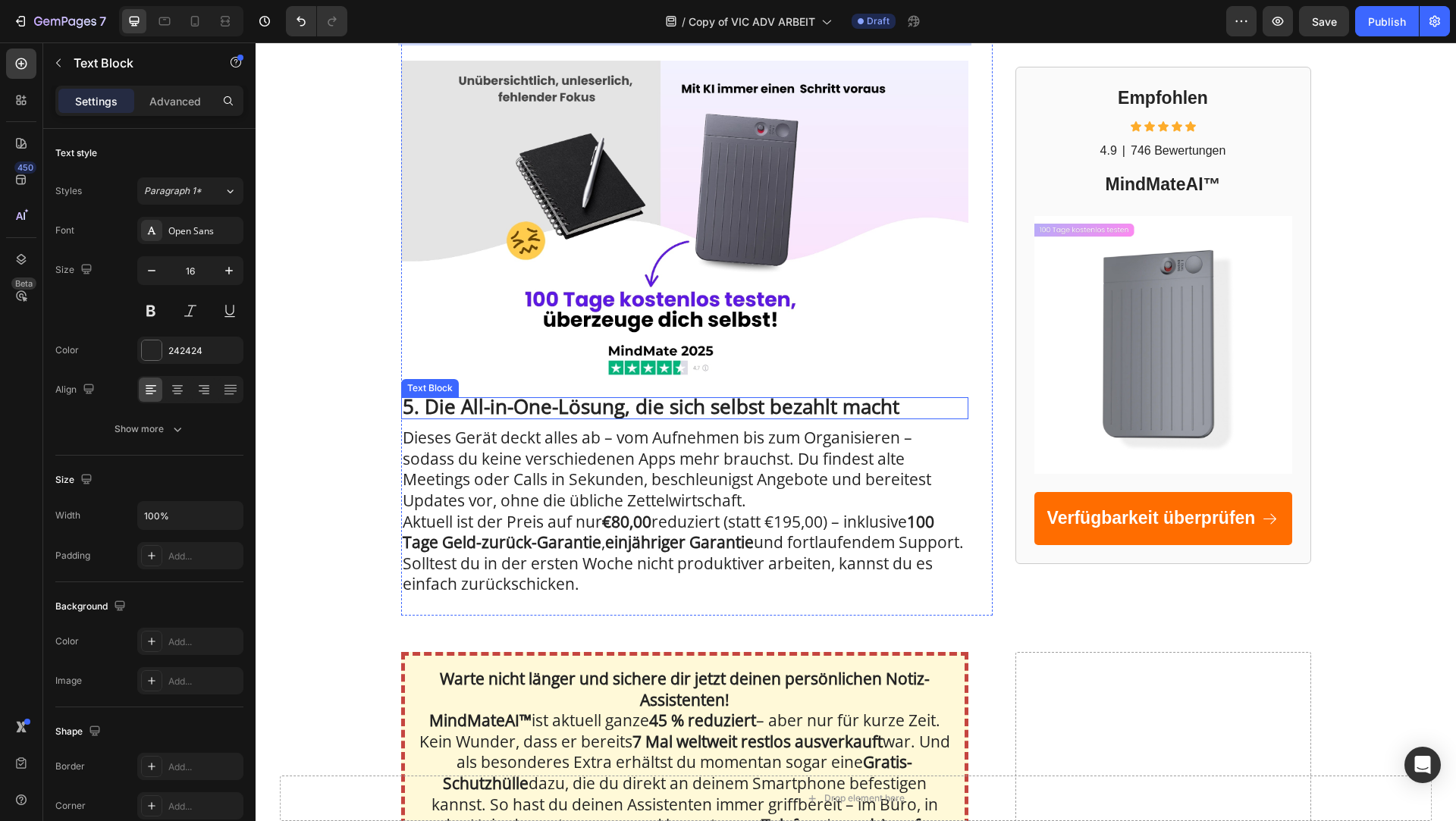
click at [481, 420] on strong "5. Die All-in-One-Lösung, die sich selbst bezahlt macht" at bounding box center [651, 407] width 496 height 27
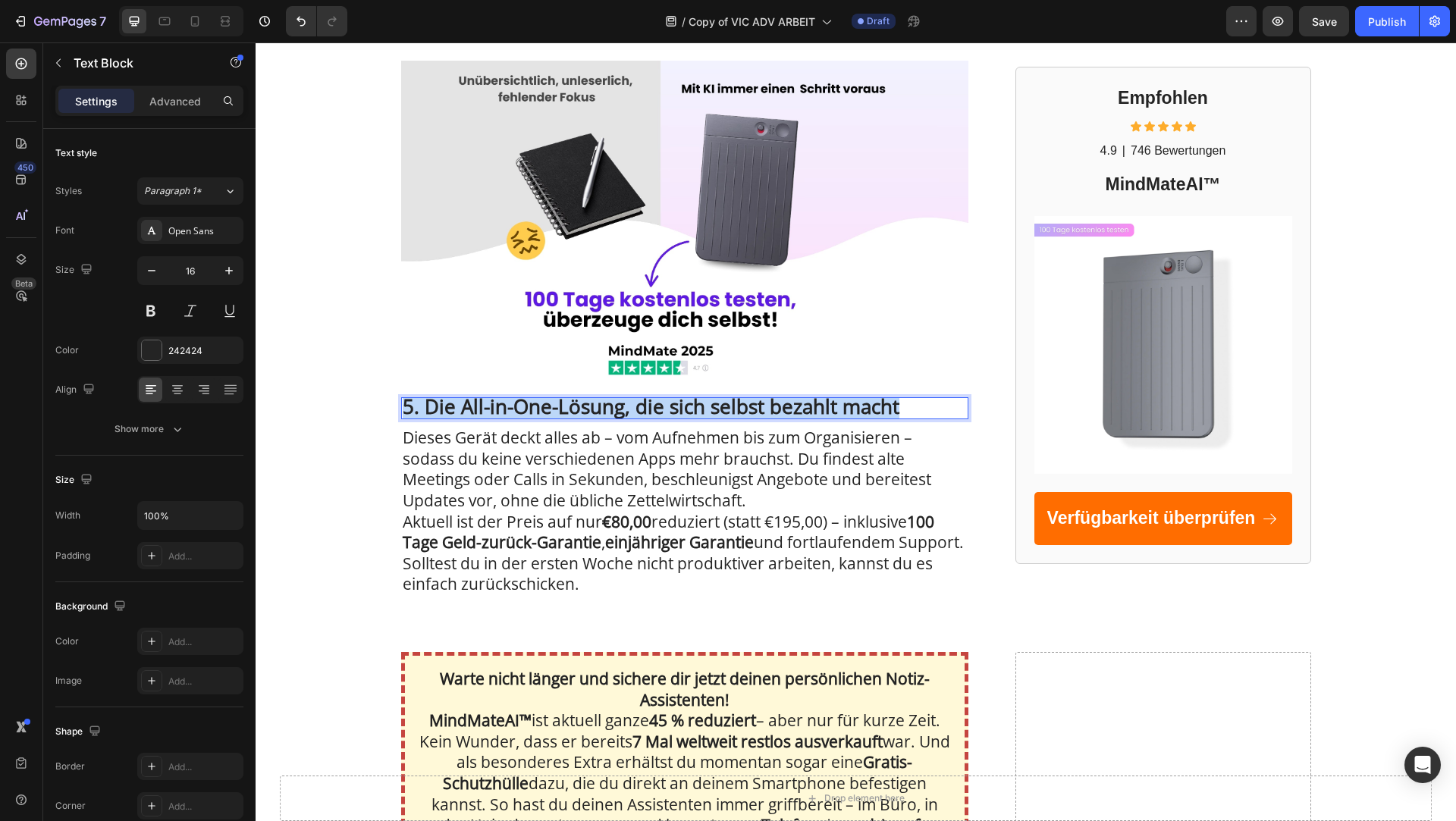
click at [481, 420] on strong "5. Die All-in-One-Lösung, die sich selbst bezahlt macht" at bounding box center [651, 407] width 496 height 27
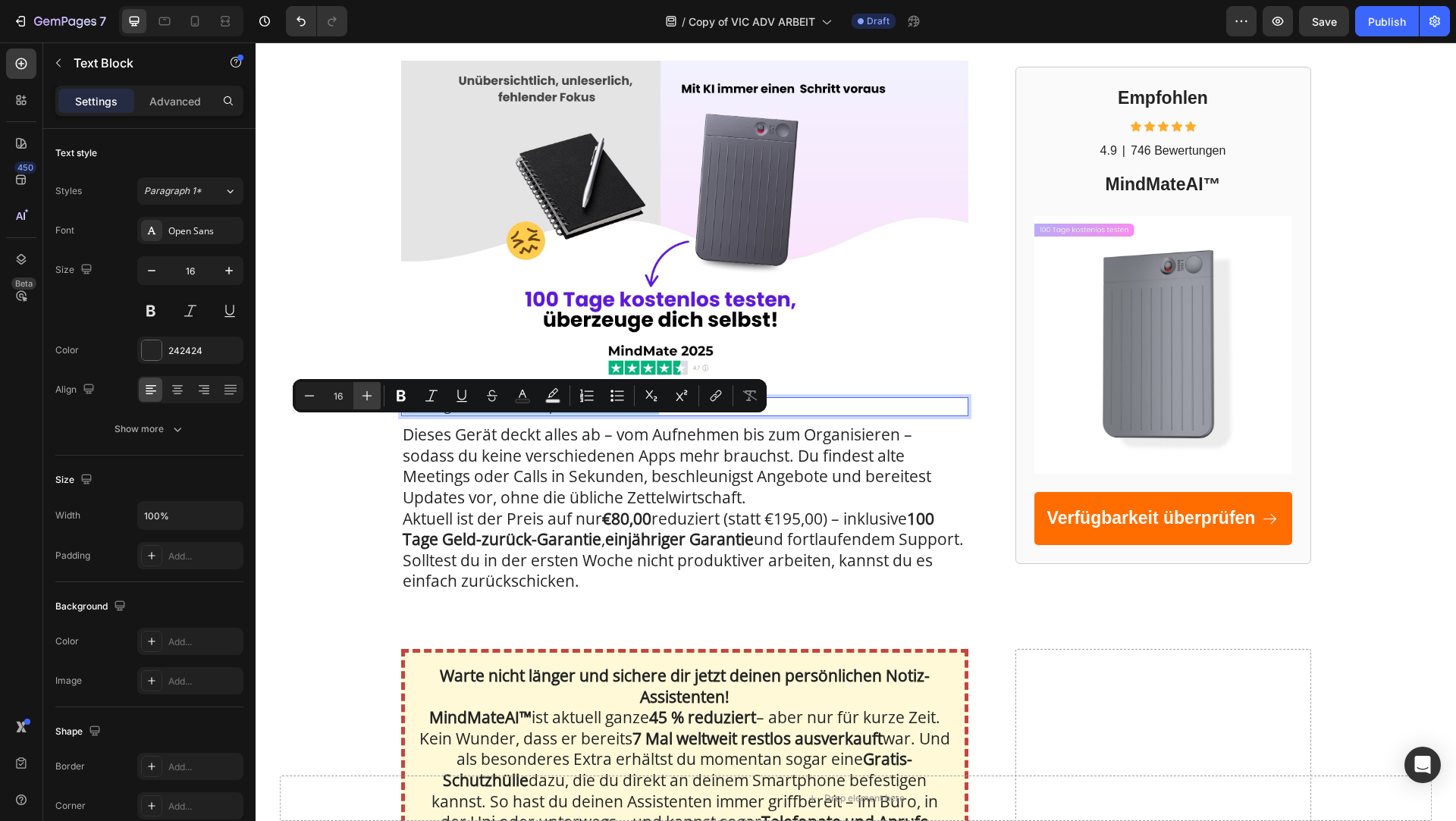
click at [373, 399] on icon "Editor contextual toolbar" at bounding box center [367, 396] width 15 height 15
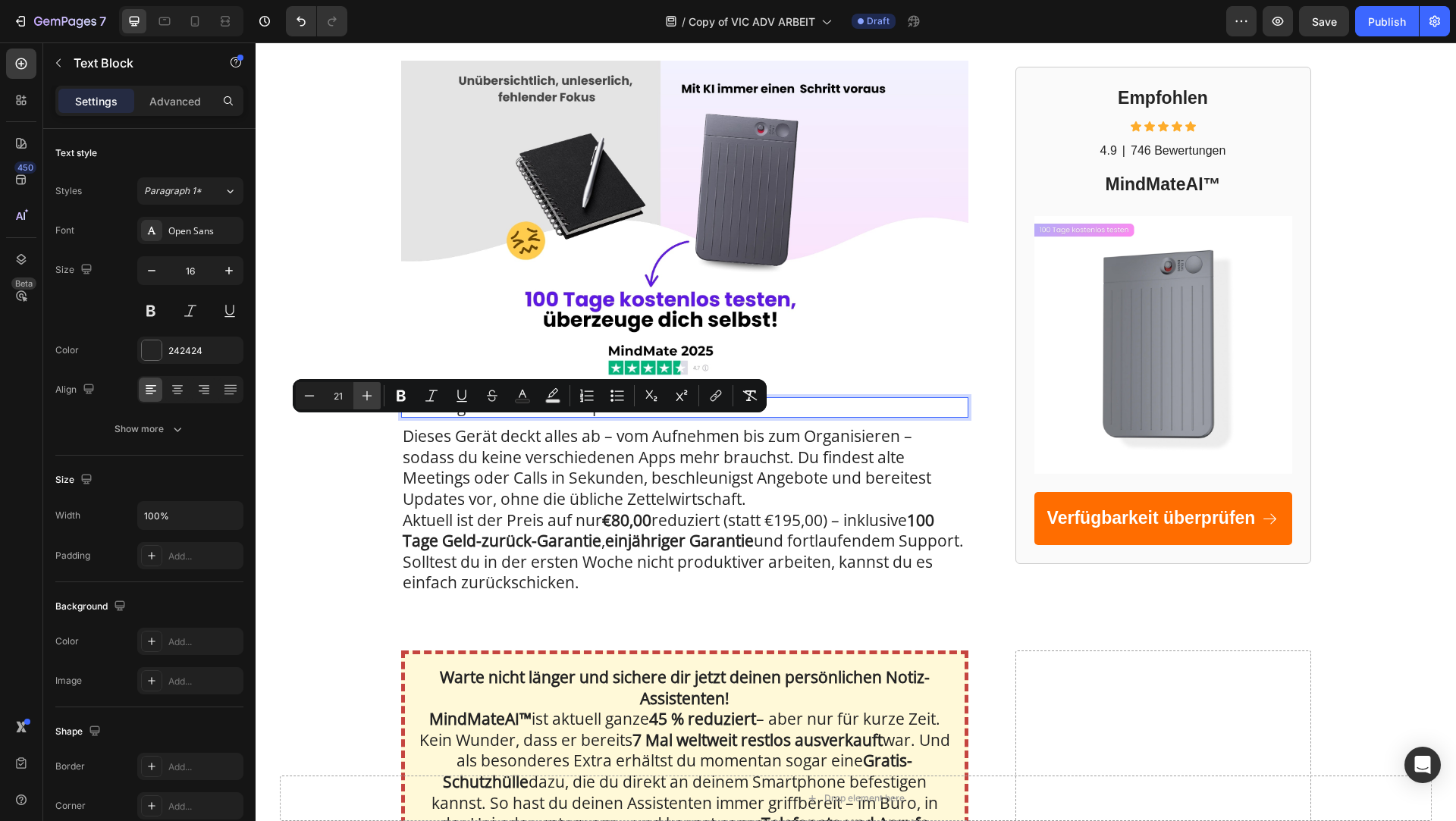
click at [365, 398] on icon "Editor contextual toolbar" at bounding box center [367, 396] width 15 height 15
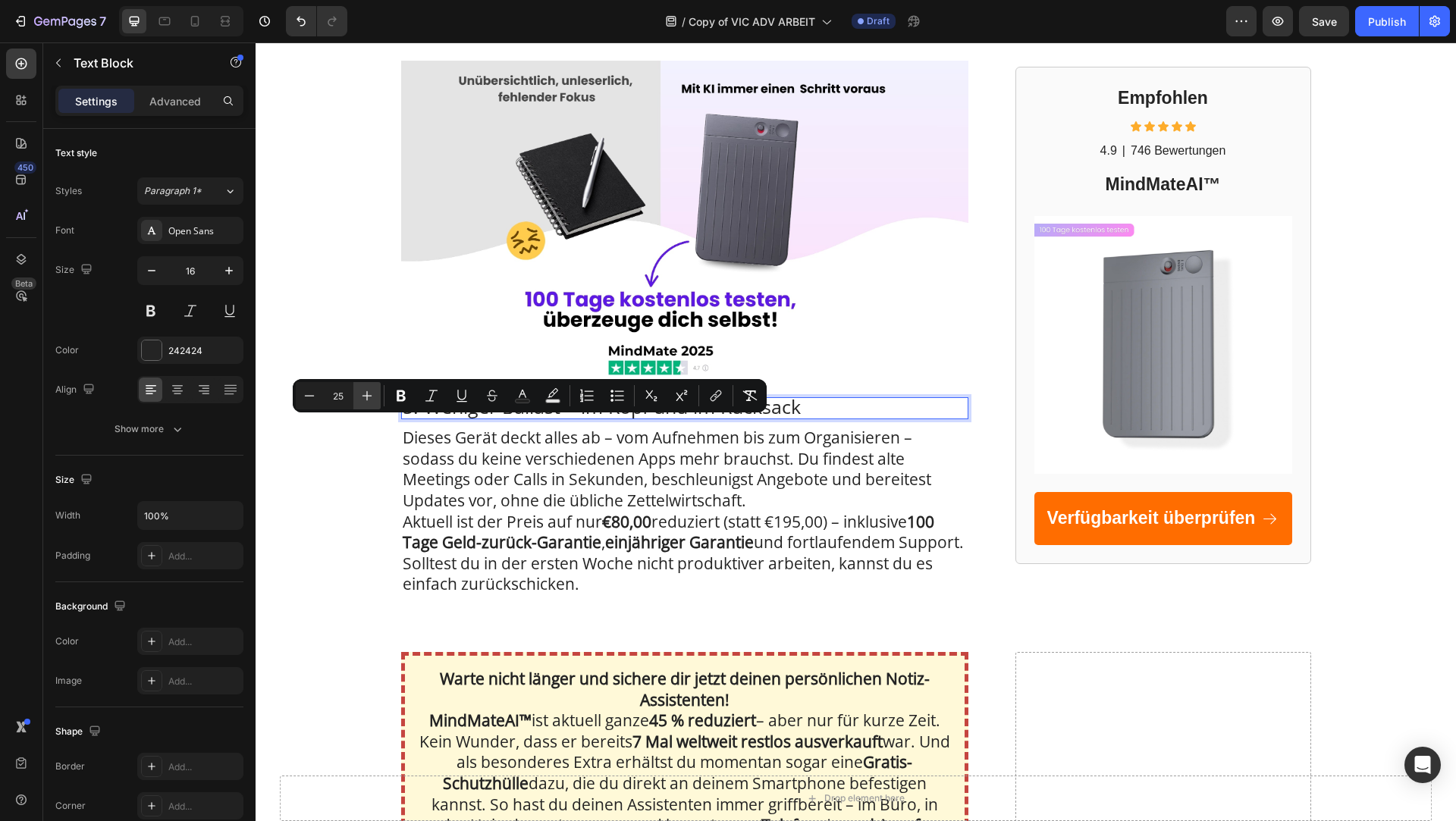
type input "26"
click at [405, 399] on icon "Editor contextual toolbar" at bounding box center [402, 396] width 9 height 11
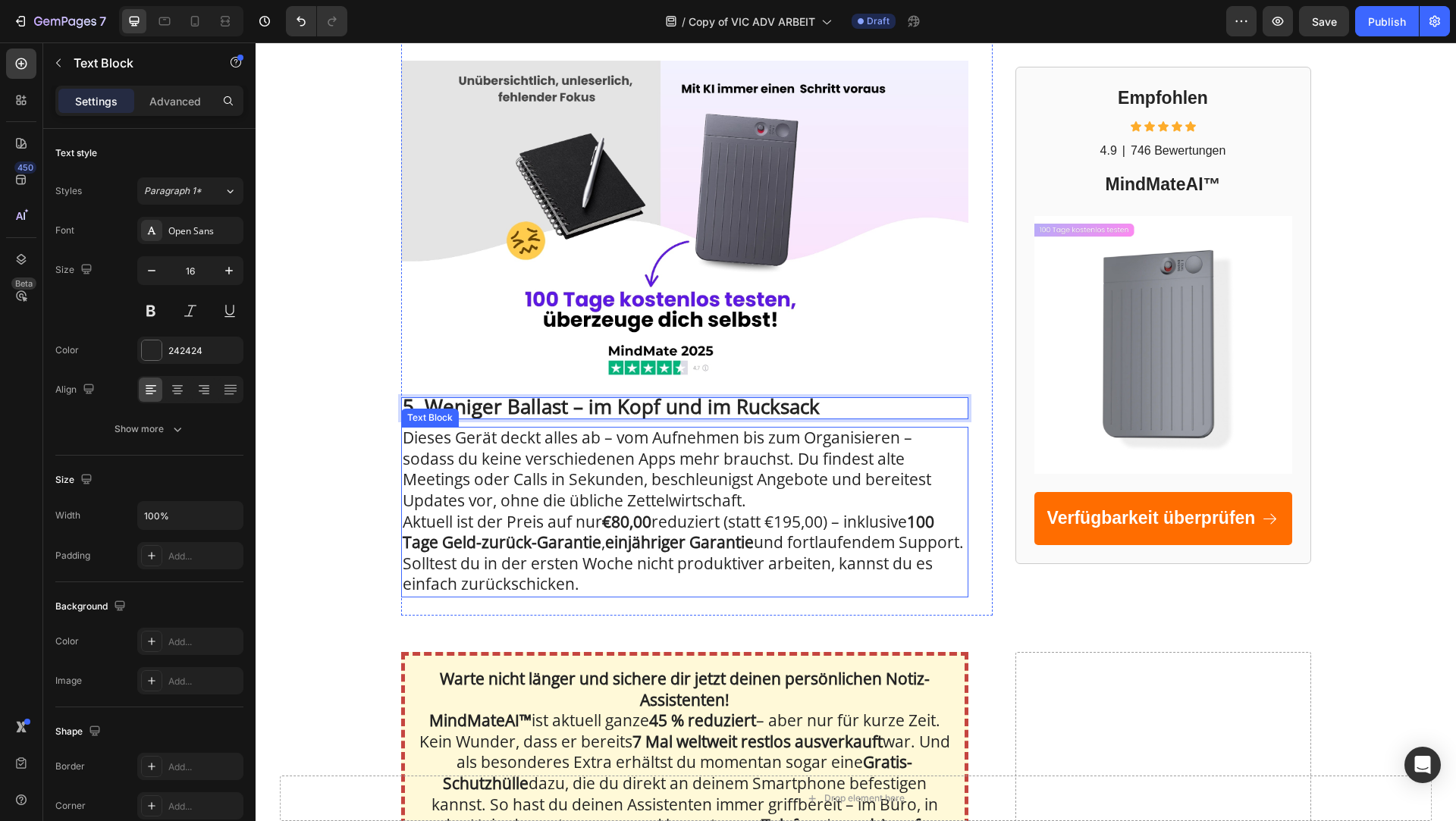
click at [513, 535] on span "Aktuell ist der Preis auf nur €80,00 reduziert (statt €195,00) – inklusive 100 …" at bounding box center [683, 552] width 561 height 84
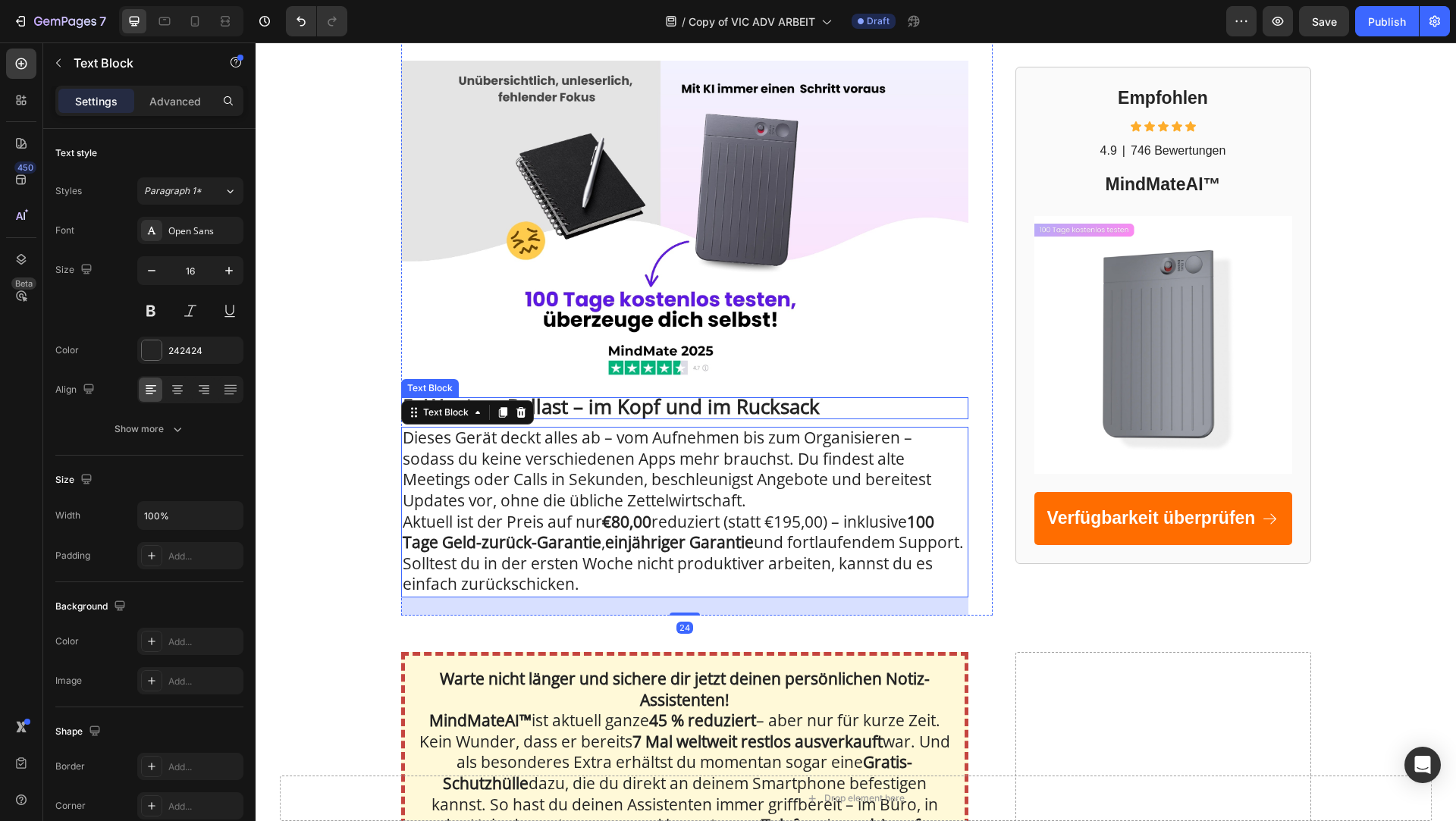
click at [641, 420] on strong "5. Weniger Ballast – im Kopf und im Rucksack" at bounding box center [612, 407] width 418 height 27
click at [638, 495] on span "Dieses Gerät deckt alles ab – vom Aufnehmen bis zum Organisieren – sodass du ke…" at bounding box center [667, 468] width 528 height 84
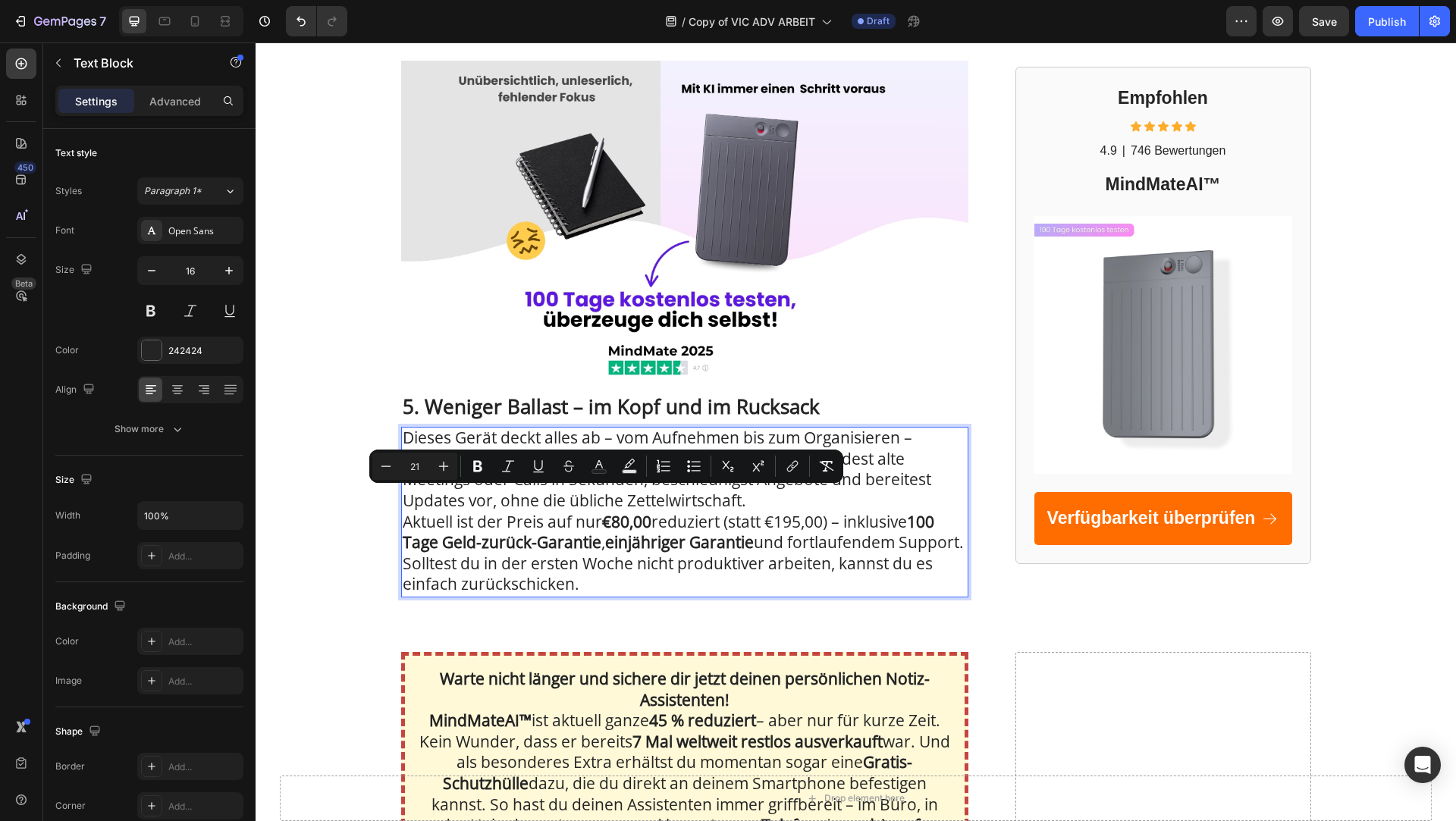
click at [527, 553] on strong "100 Tage Geld-zurück-Garantie" at bounding box center [669, 532] width 531 height 42
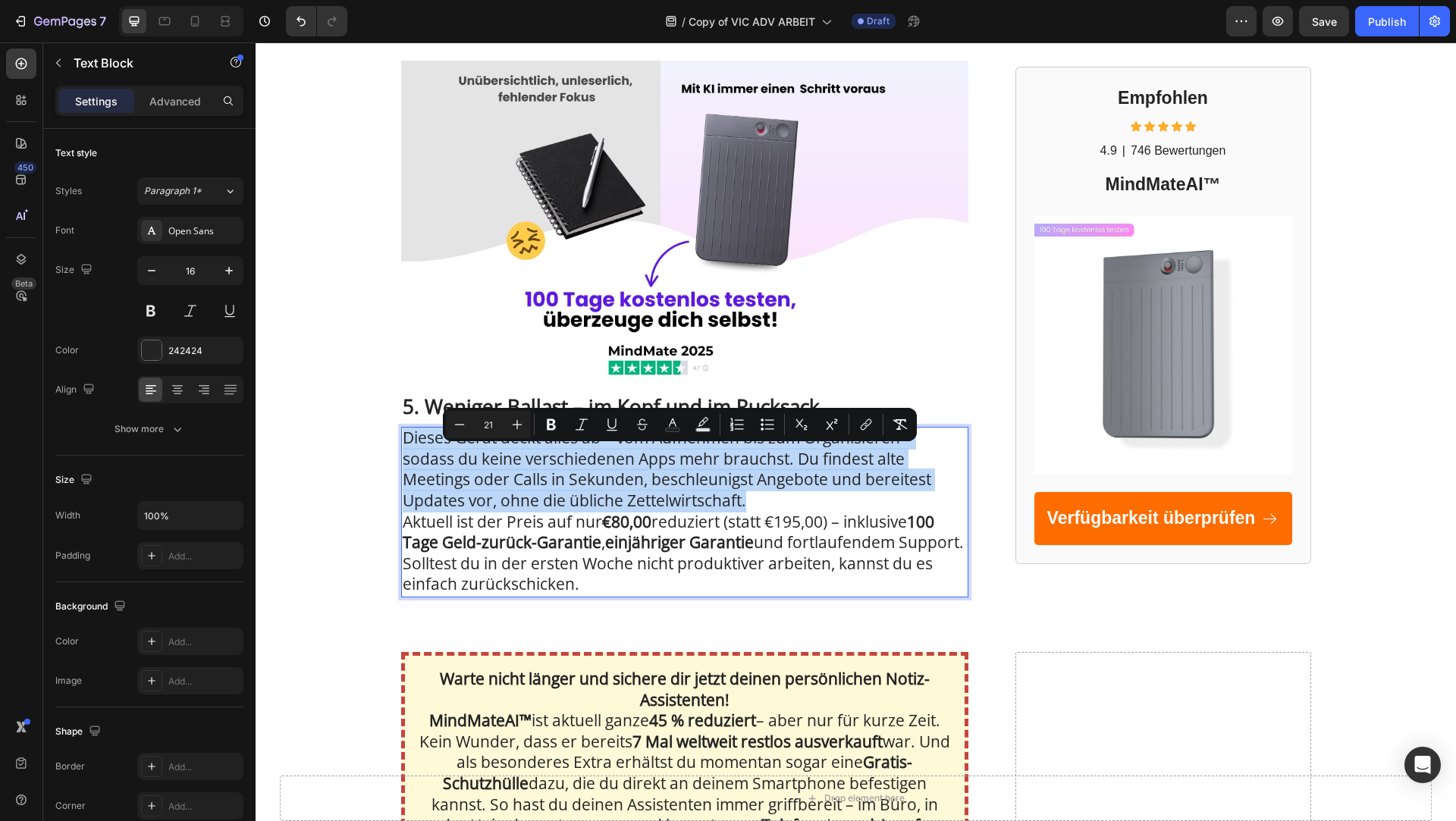
type input "16"
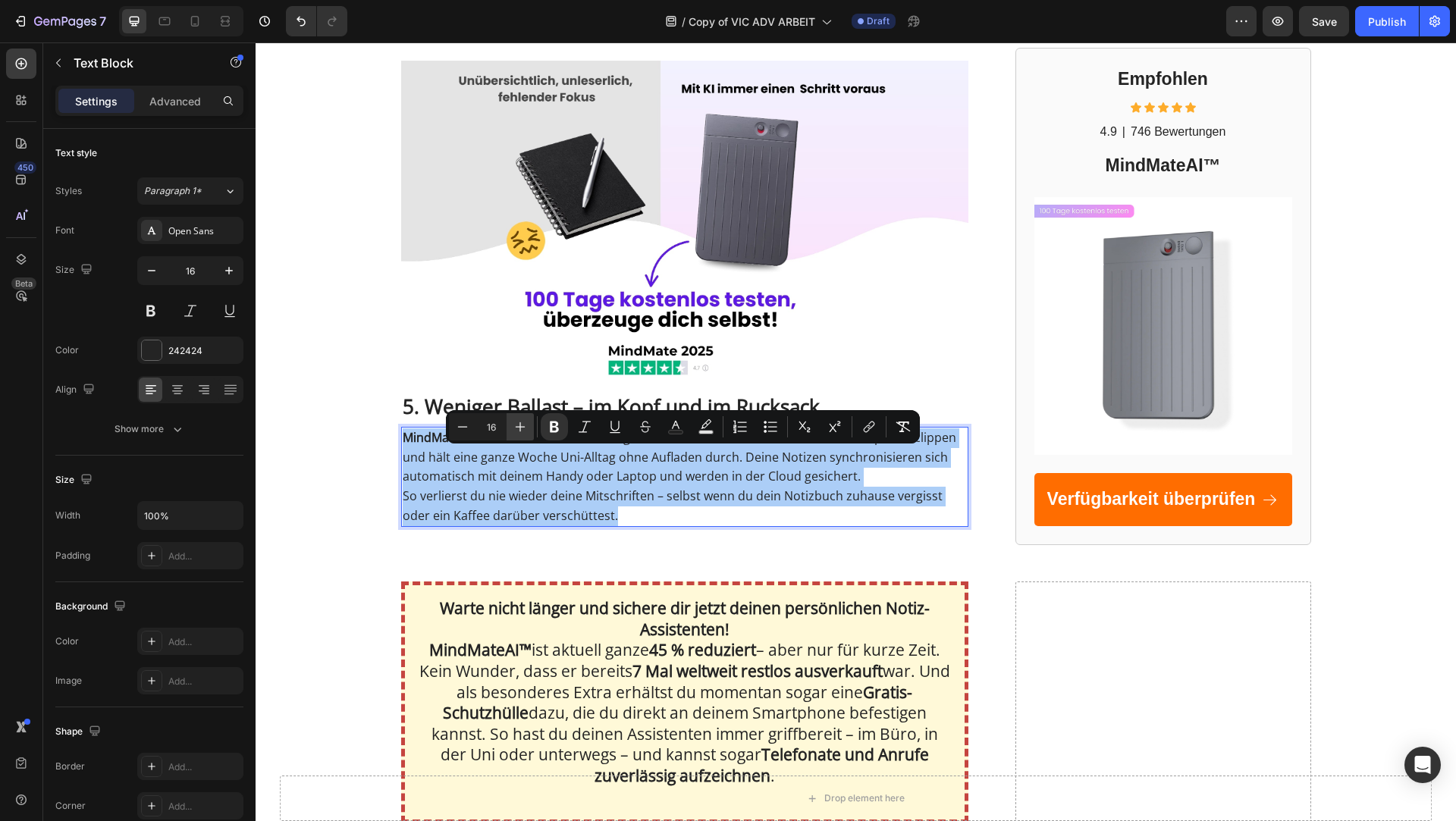
click at [523, 425] on icon "Editor contextual toolbar" at bounding box center [520, 427] width 15 height 15
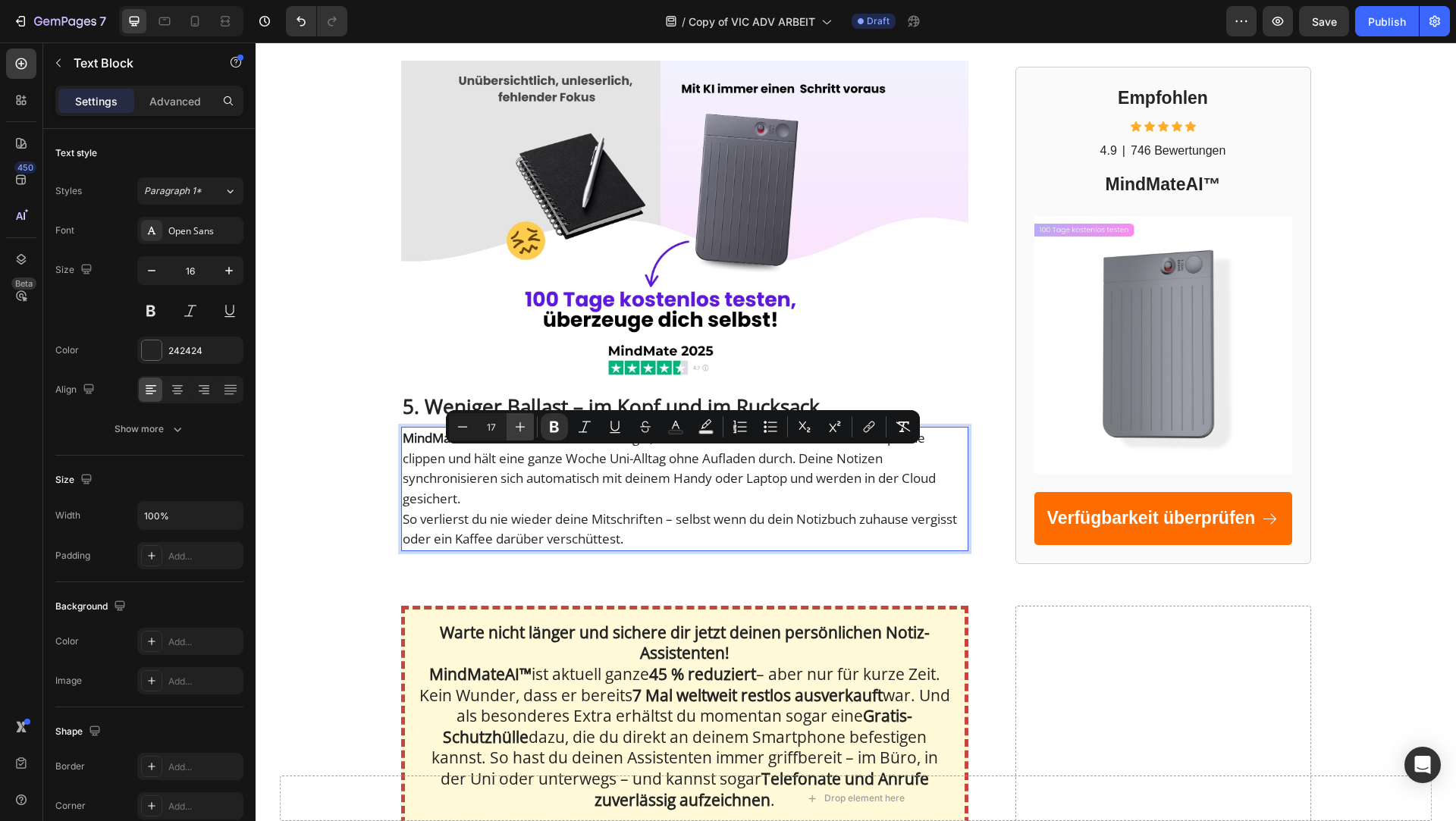
click at [523, 425] on icon "Editor contextual toolbar" at bounding box center [520, 427] width 15 height 15
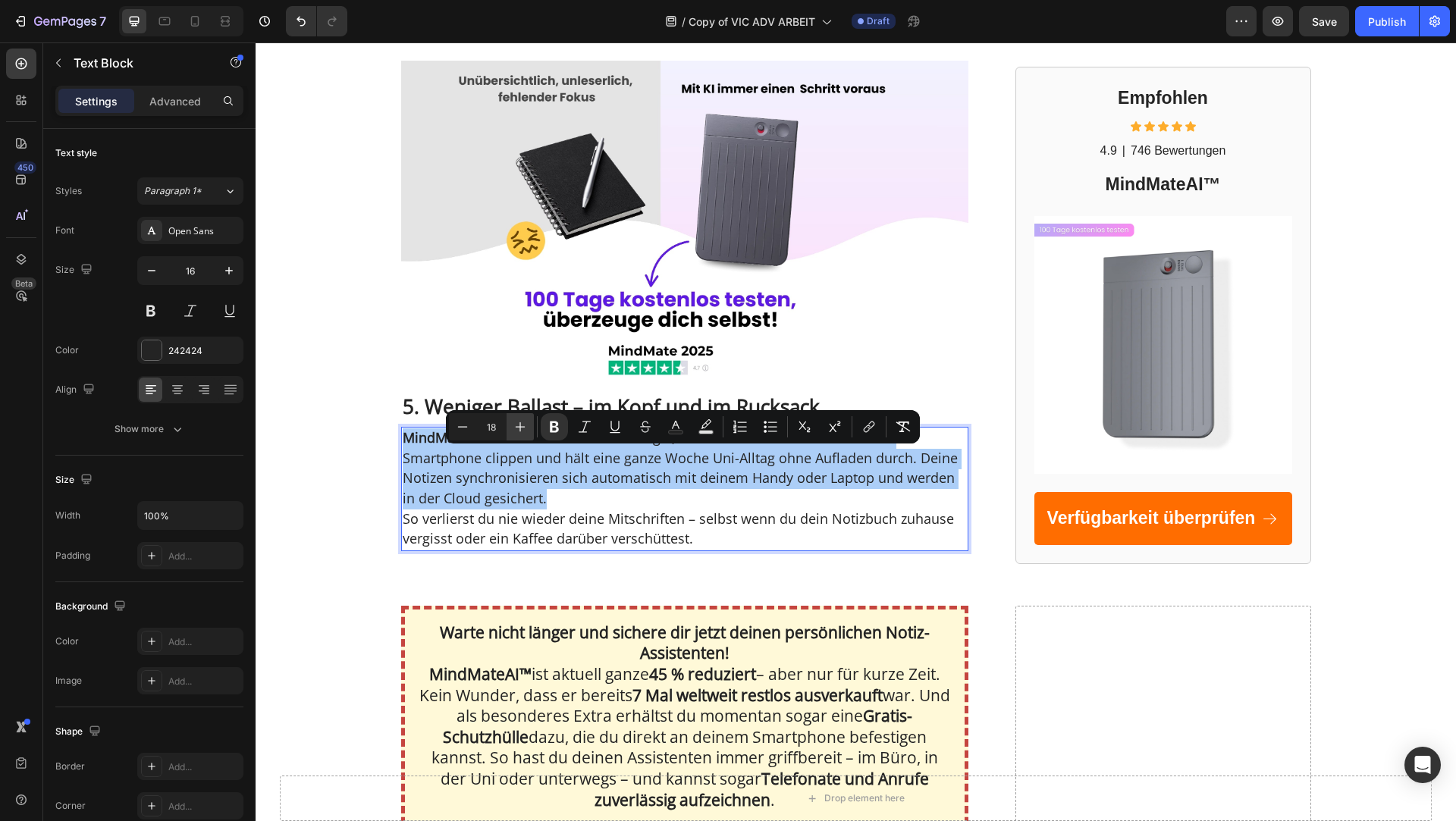
click at [523, 425] on icon "Editor contextual toolbar" at bounding box center [520, 427] width 15 height 15
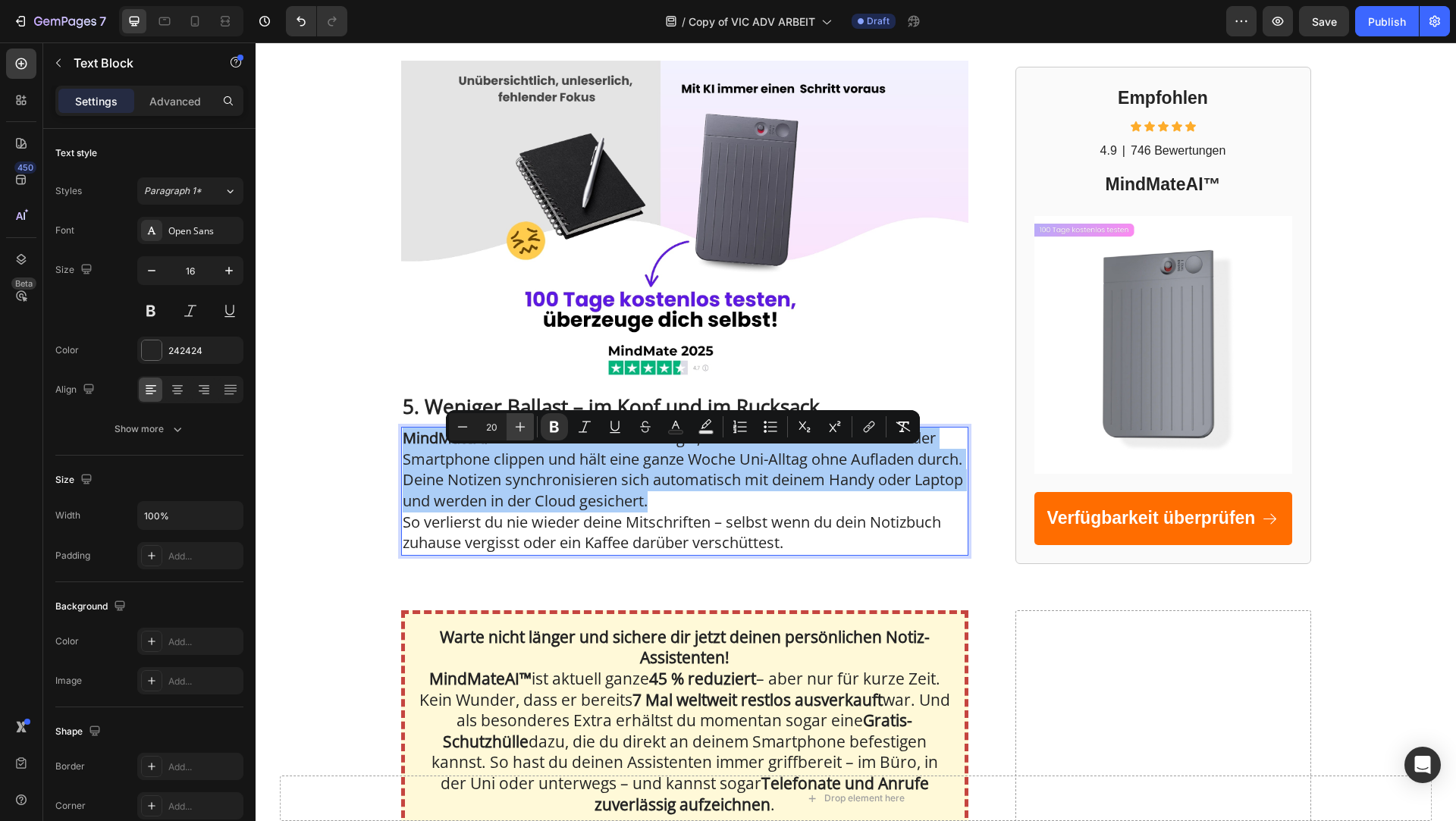
click at [523, 425] on icon "Editor contextual toolbar" at bounding box center [520, 427] width 15 height 15
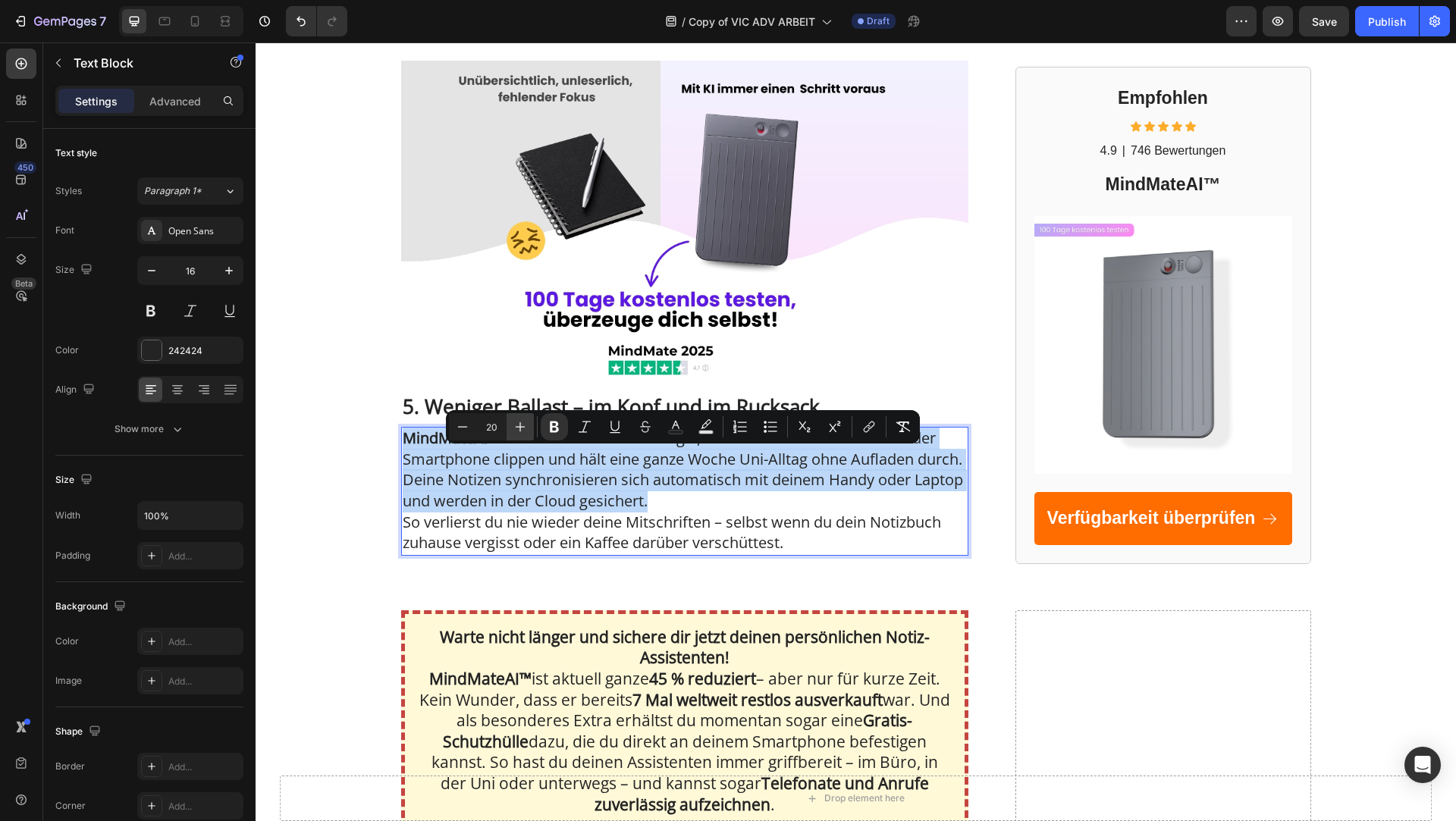
type input "21"
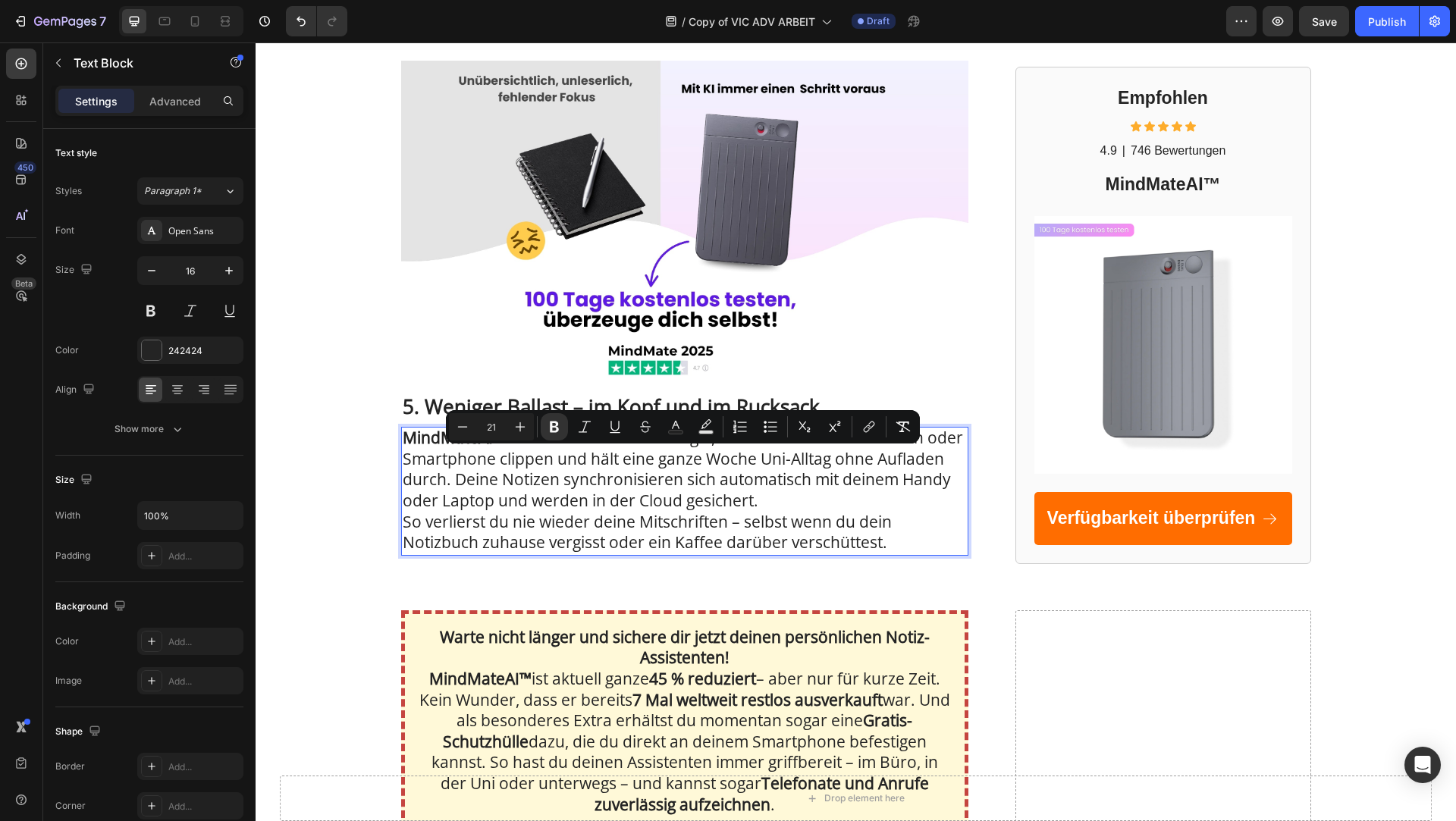
click at [716, 553] on span "So verlierst du nie wieder deine Mitschriften – selbst wenn du dein Notizbuch z…" at bounding box center [648, 532] width 489 height 42
click at [791, 547] on span "So verlierst du nie wieder deine Mitschriften – selbst wenn du dein Notizbuch z…" at bounding box center [648, 532] width 489 height 42
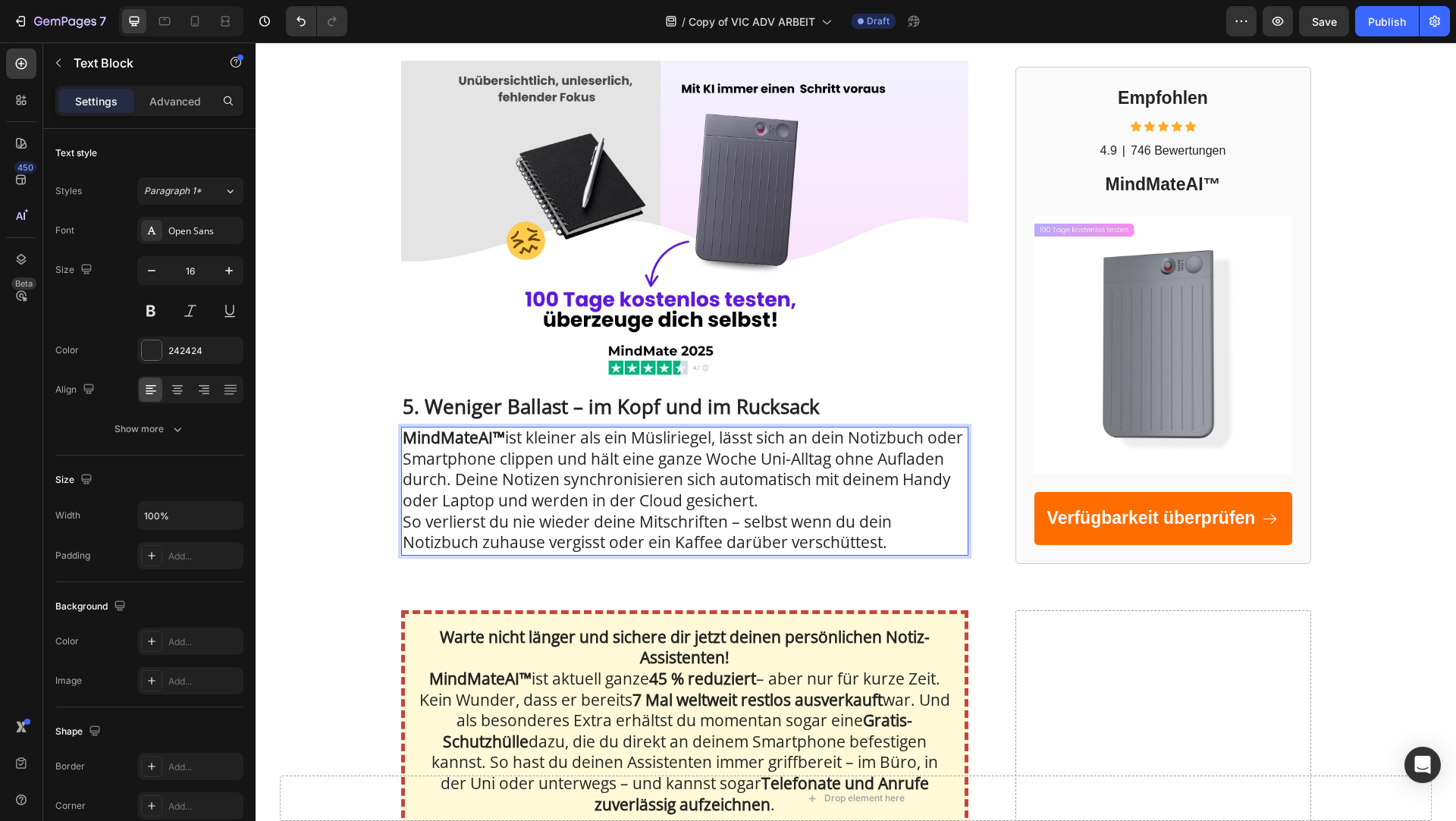
click at [919, 554] on p "So verlierst du nie wieder deine Mitschriften – selbst wenn du dein Notizbuch z…" at bounding box center [685, 533] width 564 height 42
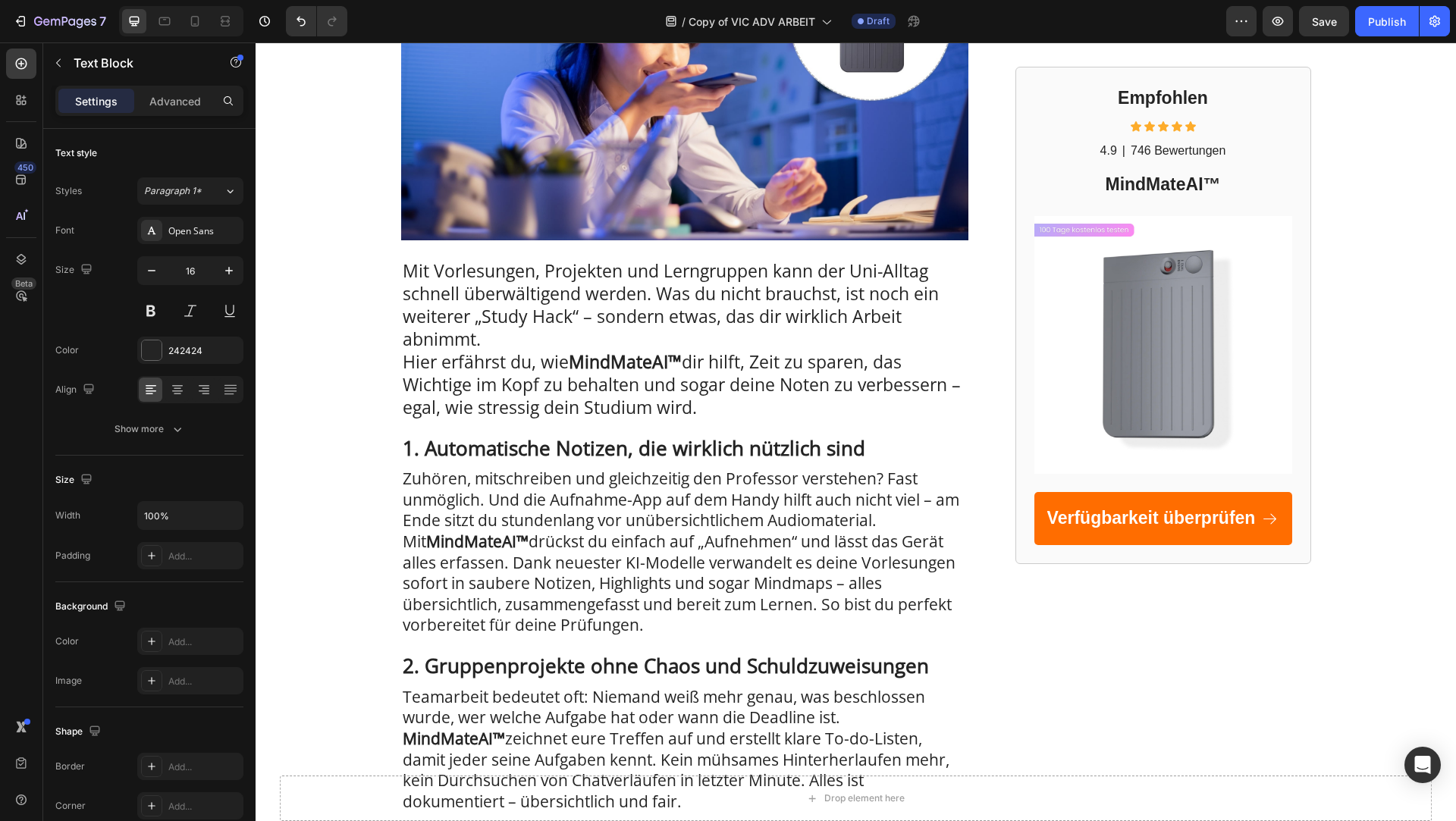
scroll to position [0, 0]
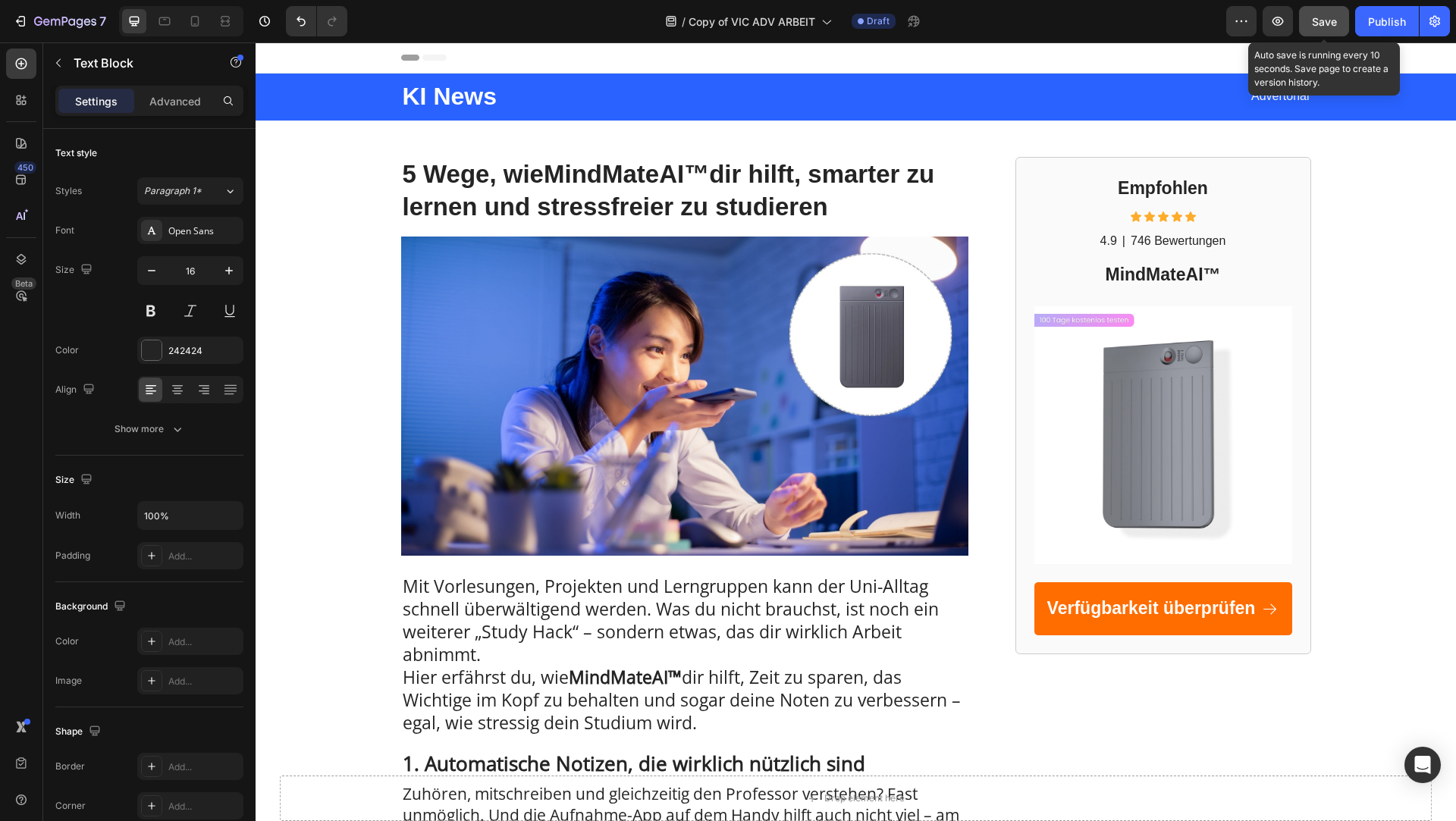
click at [1332, 15] on span "Save" at bounding box center [1324, 21] width 25 height 13
click at [1339, 29] on button "Save" at bounding box center [1324, 21] width 50 height 30
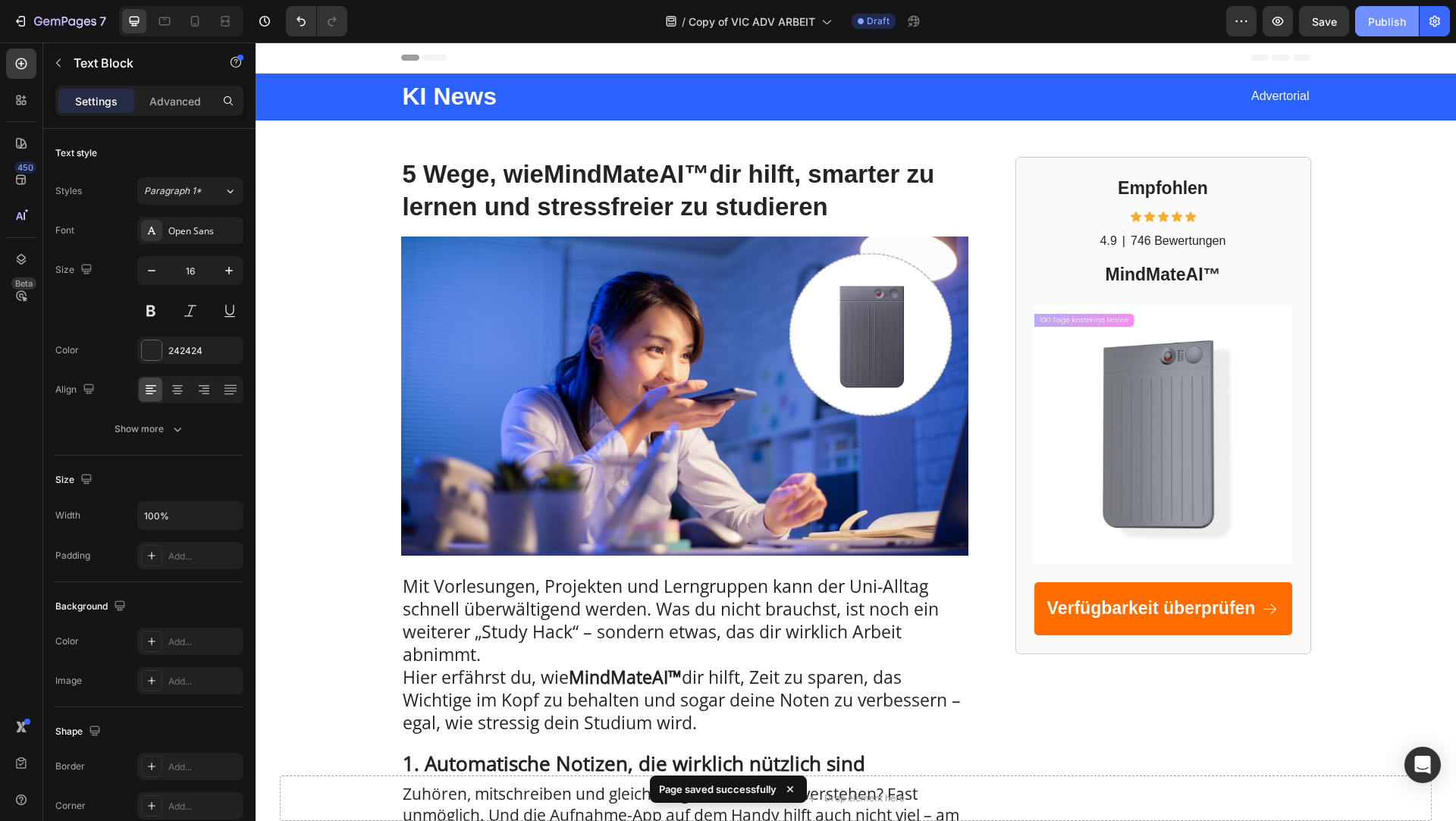
click at [1391, 17] on div "Publish" at bounding box center [1387, 21] width 38 height 16
